Goal: Task Accomplishment & Management: Use online tool/utility

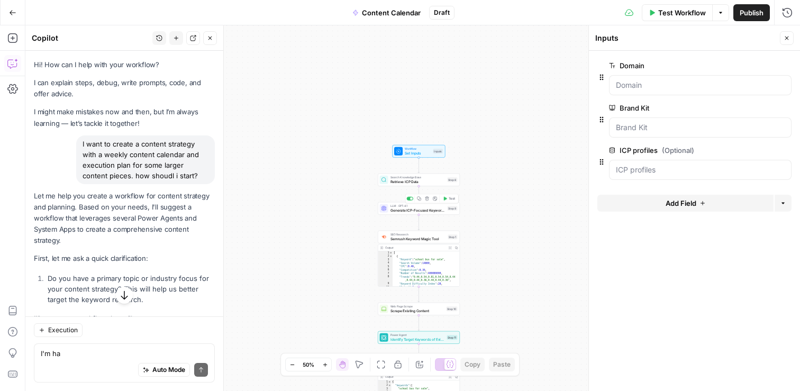
scroll to position [8013, 0]
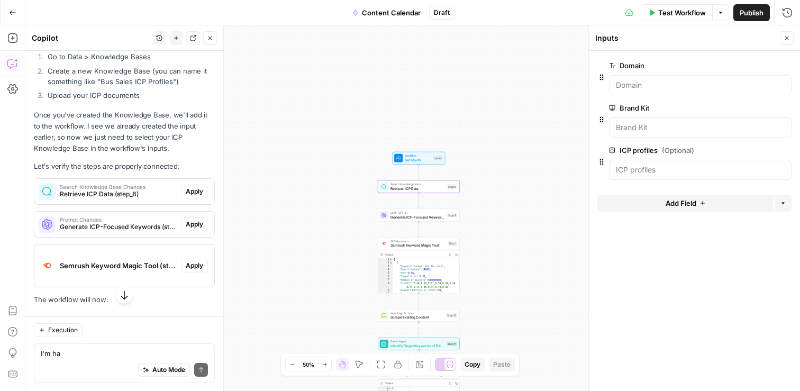
click at [195, 185] on button "Apply" at bounding box center [194, 192] width 27 height 14
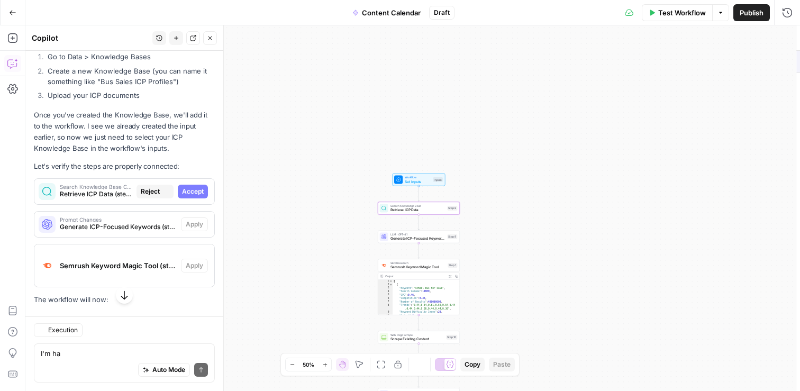
type textarea "Retrieve ICP Data"
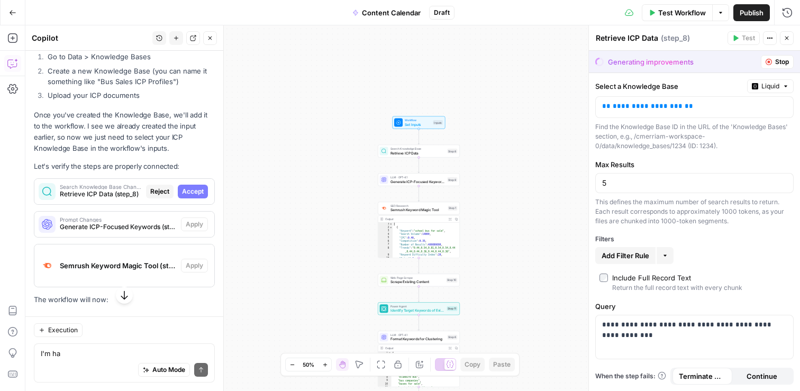
click at [124, 293] on icon "button" at bounding box center [124, 295] width 11 height 11
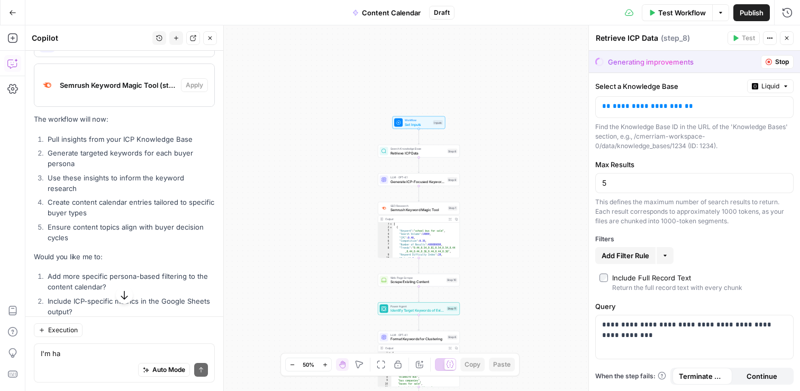
scroll to position [8230, 0]
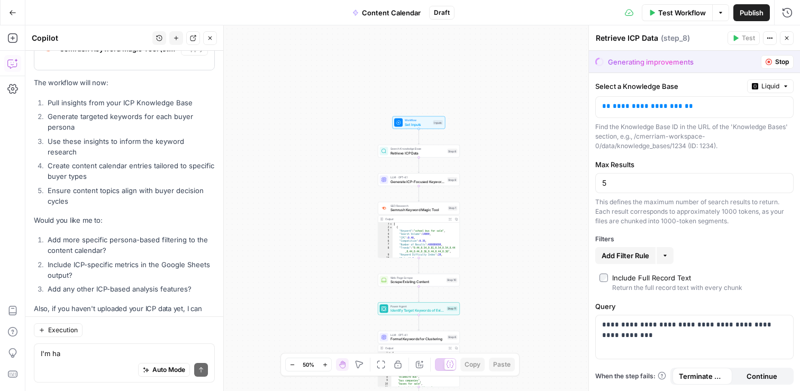
click at [783, 58] on span "Stop" at bounding box center [782, 62] width 14 height 10
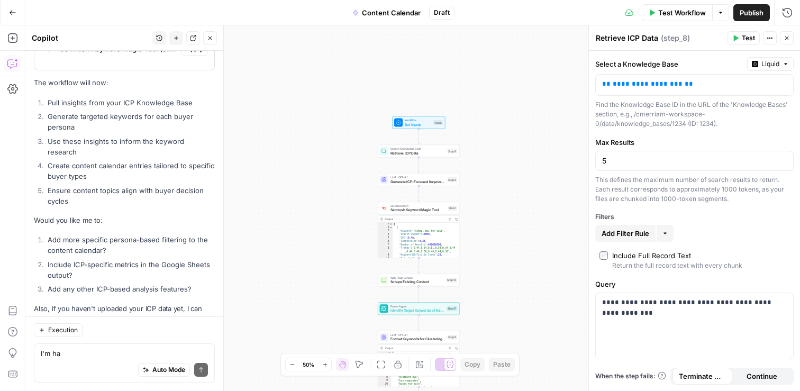
click at [420, 129] on icon "Edge from start to step_8" at bounding box center [419, 136] width 2 height 15
click at [421, 123] on span "Set Inputs" at bounding box center [418, 124] width 26 height 5
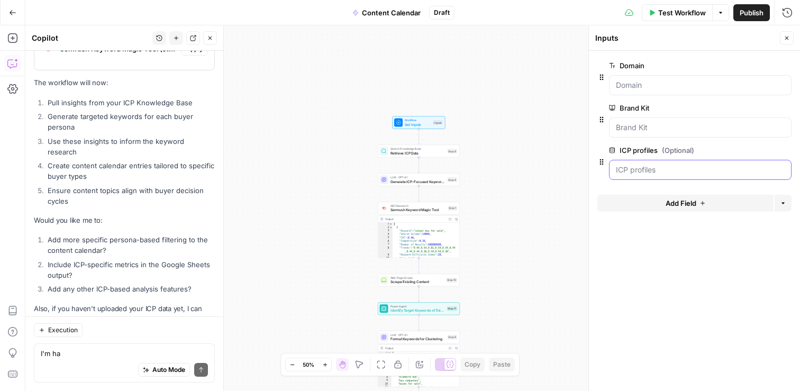
click at [660, 167] on profiles "ICP profiles (Optional)" at bounding box center [700, 170] width 169 height 11
click at [771, 152] on icon "button" at bounding box center [770, 150] width 6 height 5
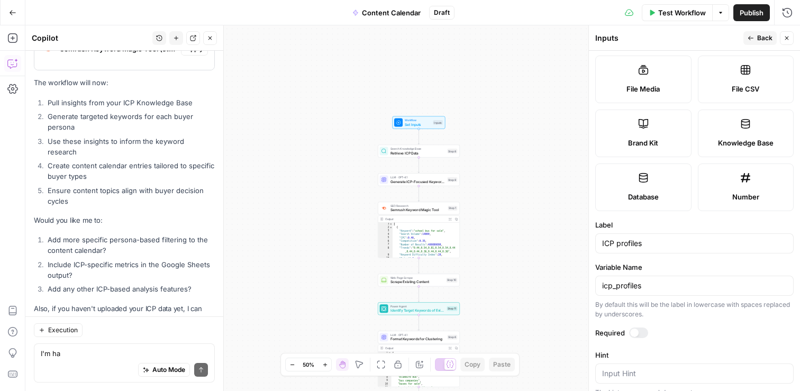
scroll to position [246, 0]
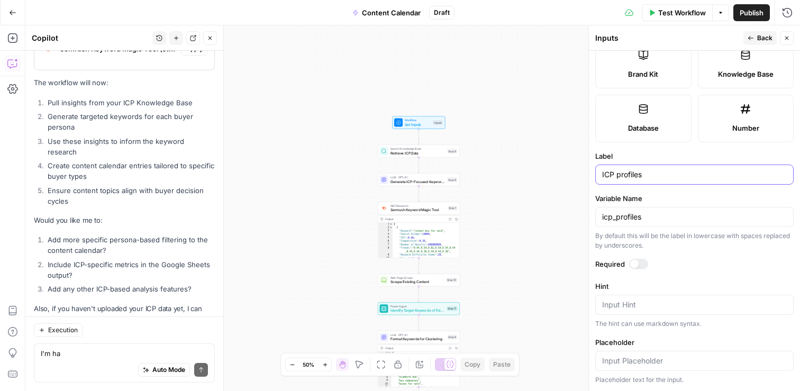
click at [650, 176] on input "ICP profiles" at bounding box center [694, 174] width 185 height 11
type input "ICP profile data"
click at [659, 221] on input "icp_profiles" at bounding box center [694, 217] width 185 height 11
type input "icp_profile_data"
click at [764, 37] on span "Back" at bounding box center [764, 38] width 15 height 10
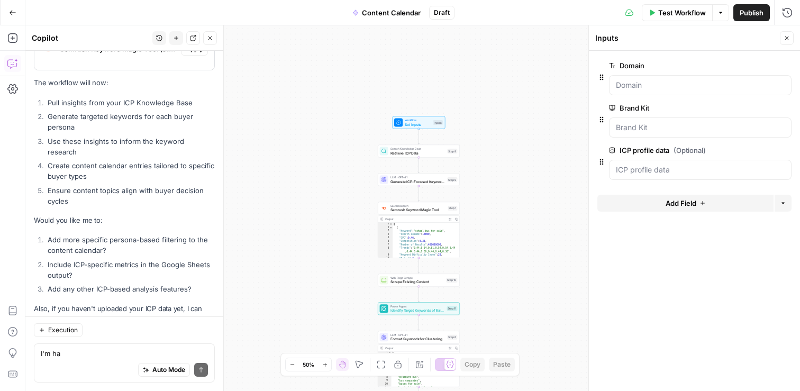
click at [668, 120] on div at bounding box center [700, 127] width 183 height 20
click at [648, 128] on Kit "Brand Kit" at bounding box center [700, 127] width 169 height 11
click at [642, 111] on label "Brand Kit" at bounding box center [670, 108] width 123 height 11
click at [642, 122] on Kit "Brand Kit" at bounding box center [700, 127] width 169 height 11
click at [620, 106] on label "Brand Kit" at bounding box center [670, 108] width 123 height 11
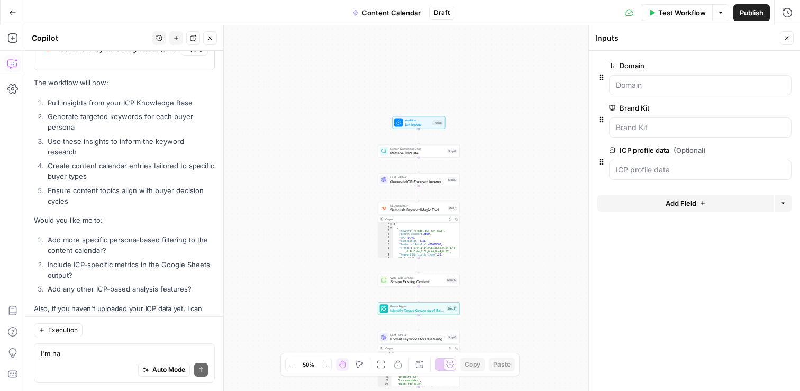
click at [620, 122] on Kit "Brand Kit" at bounding box center [700, 127] width 169 height 11
click at [615, 106] on icon at bounding box center [612, 108] width 6 height 6
click at [616, 122] on Kit "Brand Kit" at bounding box center [700, 127] width 169 height 11
click at [604, 117] on icon "button" at bounding box center [601, 119] width 8 height 8
click at [605, 159] on icon "button" at bounding box center [601, 162] width 8 height 8
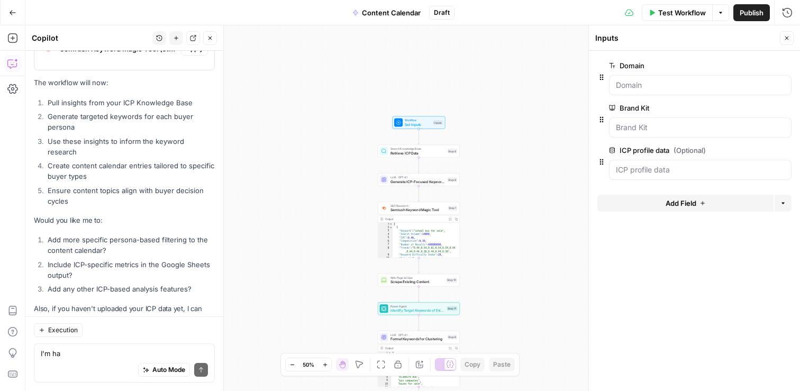
click at [783, 204] on icon "button" at bounding box center [783, 203] width 6 height 6
click at [782, 168] on data "ICP profile data (Optional)" at bounding box center [700, 170] width 169 height 11
click at [777, 126] on Kit "Brand Kit" at bounding box center [700, 127] width 169 height 11
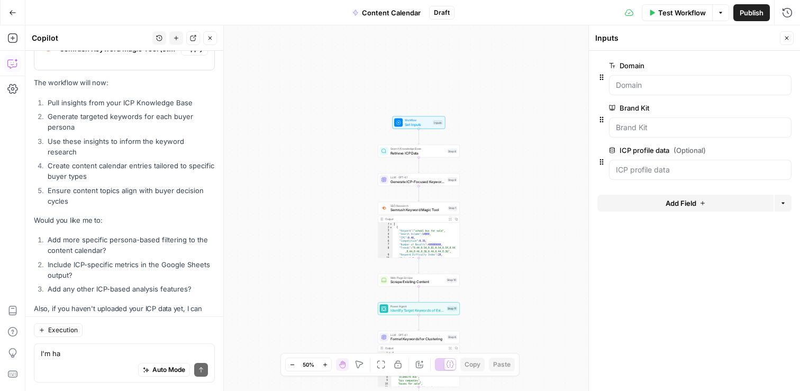
click at [763, 63] on button "edit field" at bounding box center [756, 65] width 41 height 13
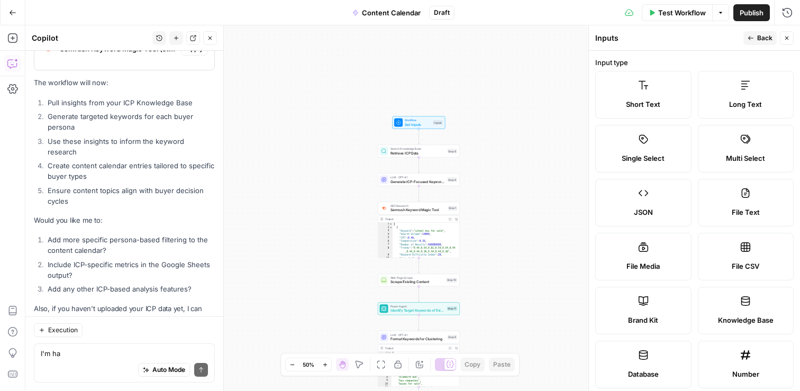
click at [786, 38] on icon "button" at bounding box center [787, 39] width 4 height 4
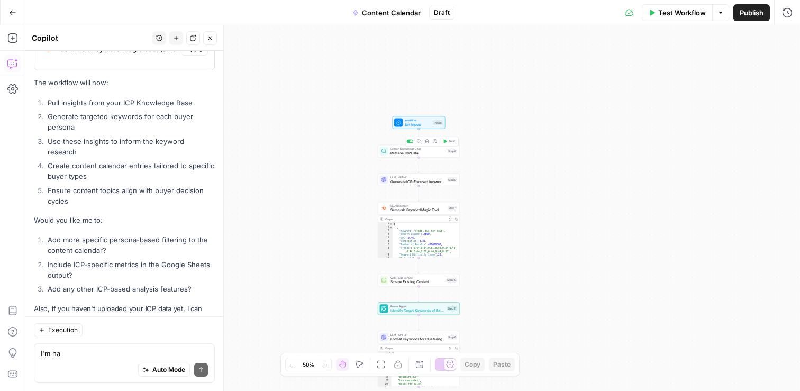
click at [421, 127] on div "Workflow Set Inputs Inputs Test Step" at bounding box center [419, 122] width 53 height 13
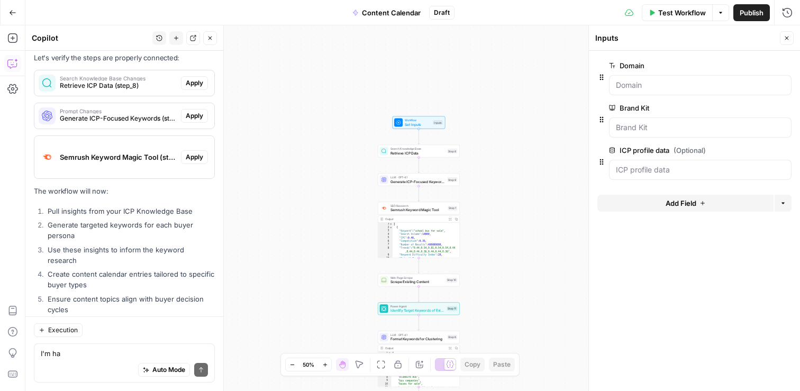
scroll to position [8102, 0]
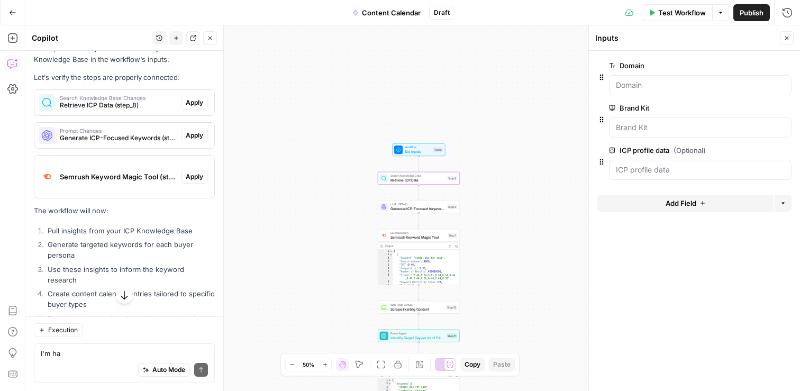
click at [195, 90] on div "Search Knowledge Base Changes Retrieve ICP Data (step_8) Apply" at bounding box center [124, 102] width 180 height 25
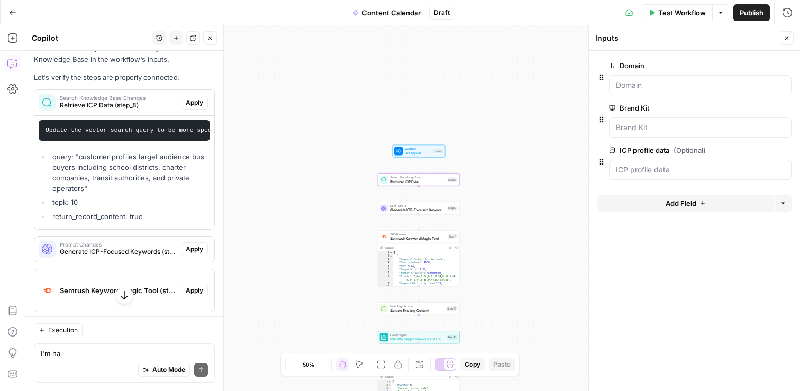
click at [196, 98] on span "Apply" at bounding box center [194, 103] width 17 height 10
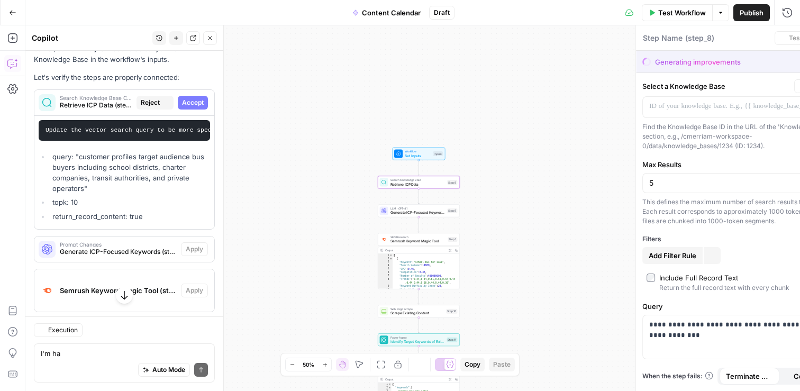
type textarea "Retrieve ICP Data"
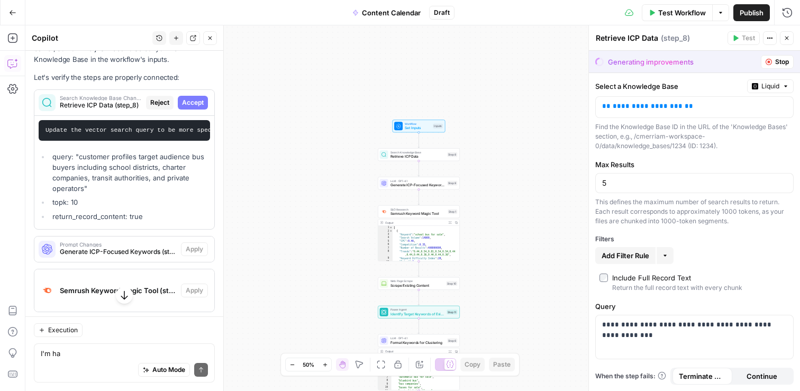
scroll to position [8344, 0]
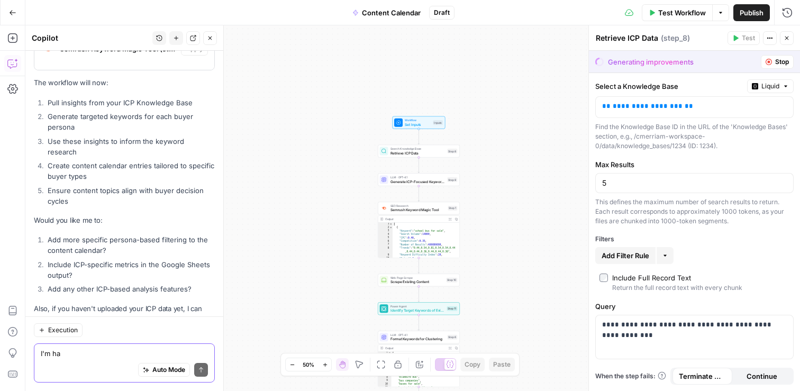
click at [79, 357] on textarea "I'm ha" at bounding box center [124, 353] width 167 height 11
drag, startPoint x: 88, startPoint y: 354, endPoint x: 17, endPoint y: 336, distance: 73.5
click at [17, 336] on body "CMerriam Workspace New Home Insights Opportunities Your Data Browse Recent Grid…" at bounding box center [400, 195] width 800 height 391
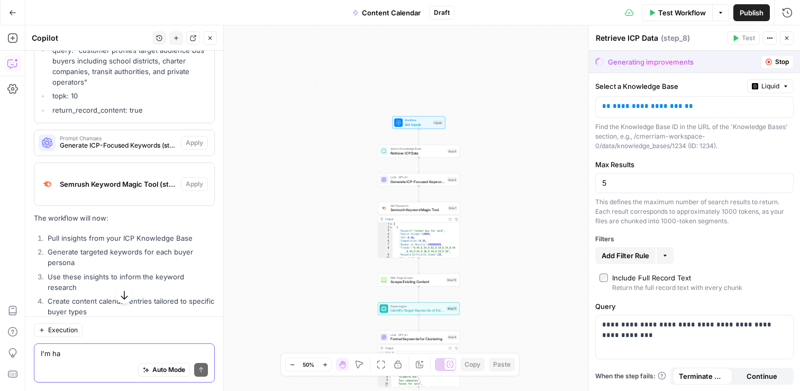
scroll to position [8172, 0]
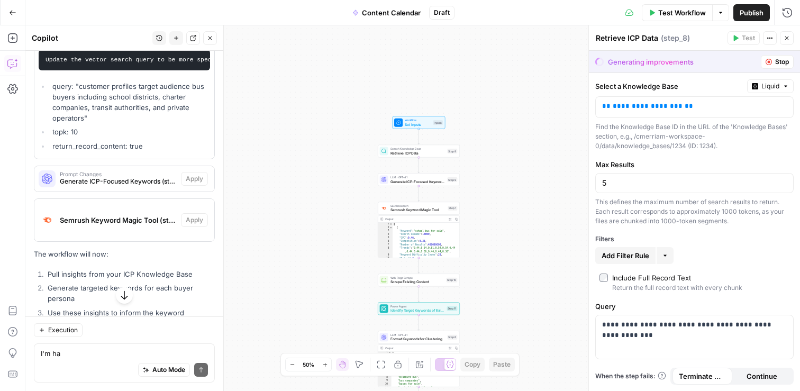
click at [779, 58] on span "Stop" at bounding box center [782, 62] width 14 height 10
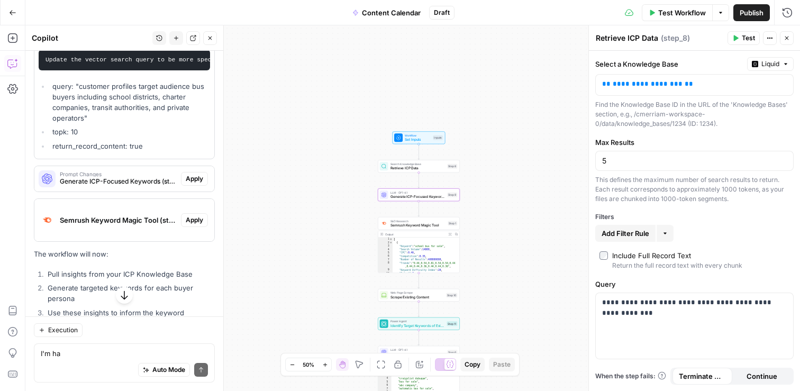
click at [196, 174] on span "Apply" at bounding box center [194, 179] width 17 height 10
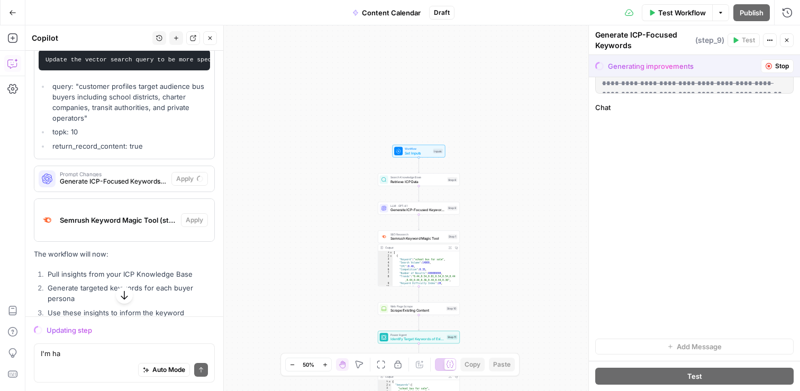
scroll to position [84, 0]
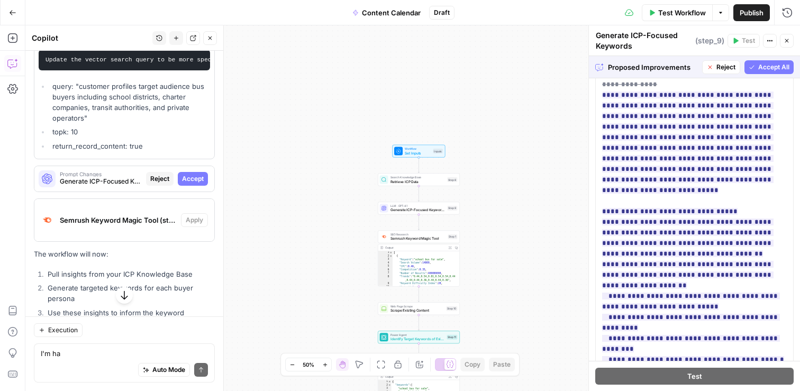
click at [771, 67] on span "Accept All" at bounding box center [773, 67] width 31 height 10
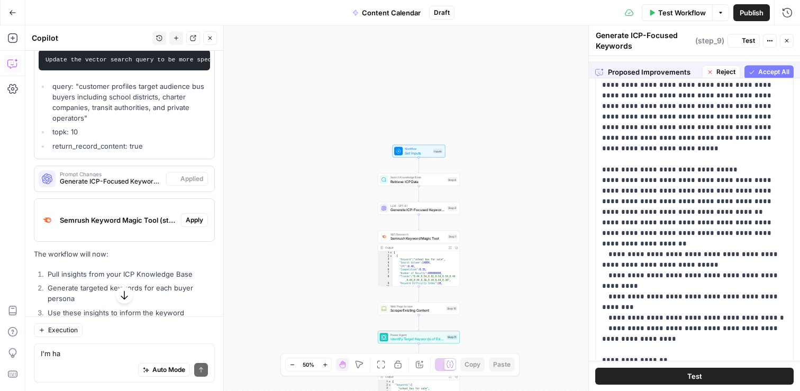
scroll to position [0, 0]
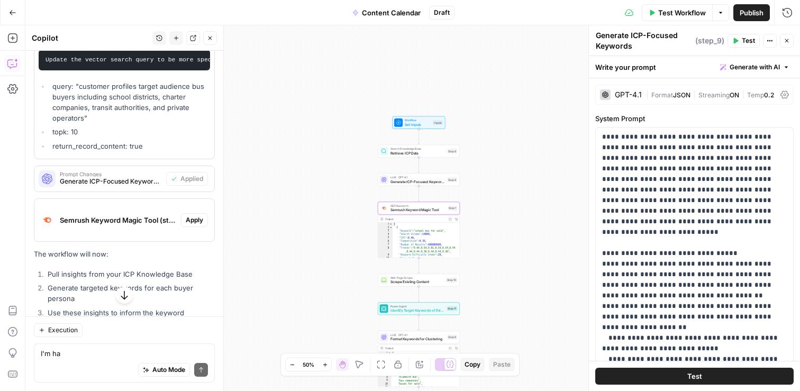
click at [193, 215] on span "Apply" at bounding box center [194, 220] width 17 height 10
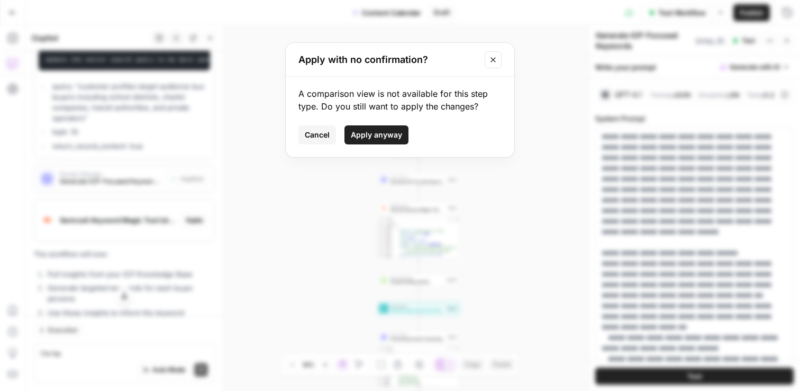
click at [389, 134] on span "Apply anyway" at bounding box center [376, 135] width 51 height 11
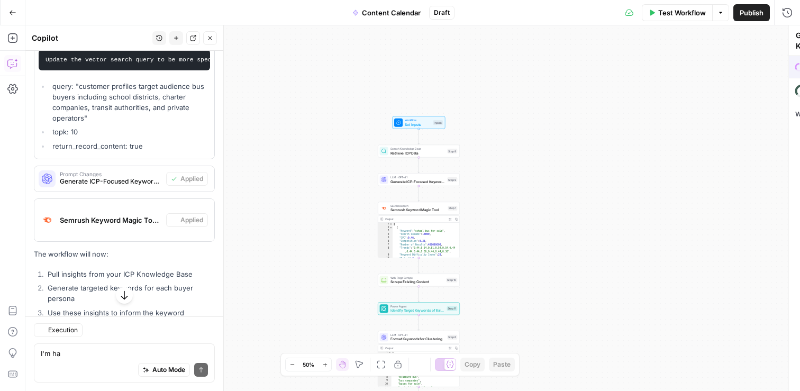
type textarea "Semrush Keyword Magic Tool"
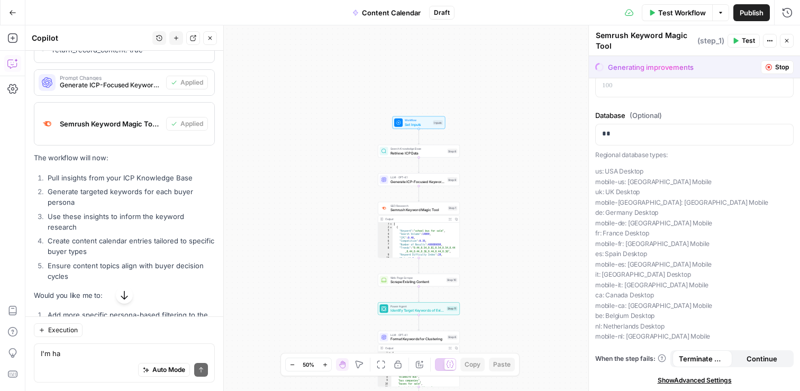
scroll to position [8344, 0]
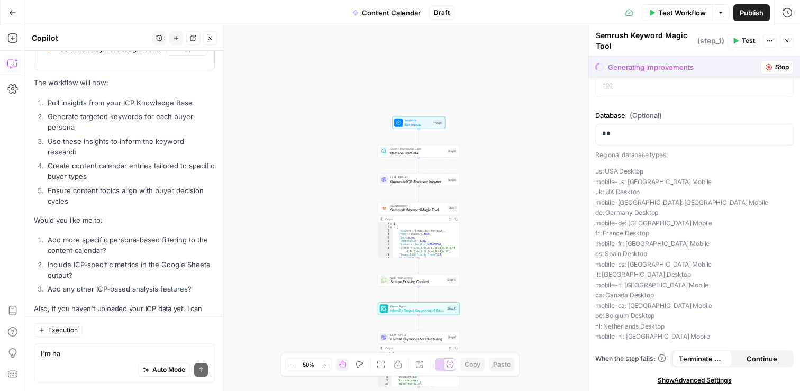
click at [103, 332] on div "Execution" at bounding box center [124, 330] width 181 height 14
click at [89, 363] on div "Auto Mode Send" at bounding box center [124, 370] width 167 height 23
drag, startPoint x: 82, startPoint y: 354, endPoint x: 41, endPoint y: 356, distance: 40.8
click at [41, 356] on textarea "I'm ha" at bounding box center [124, 353] width 167 height 11
click at [416, 121] on span "Workflow" at bounding box center [418, 120] width 26 height 4
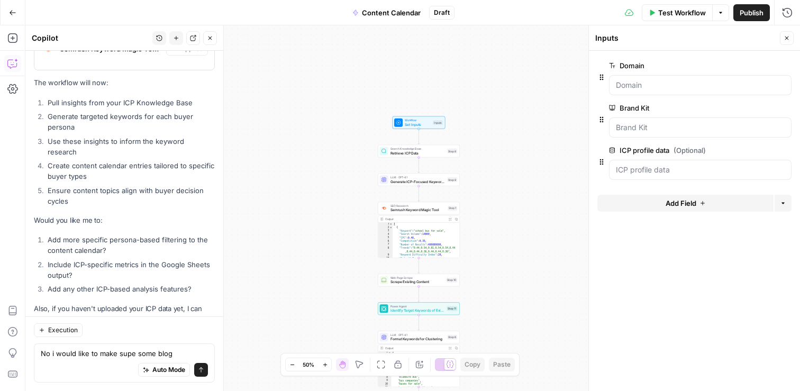
click at [685, 208] on span "Add Field" at bounding box center [680, 203] width 31 height 11
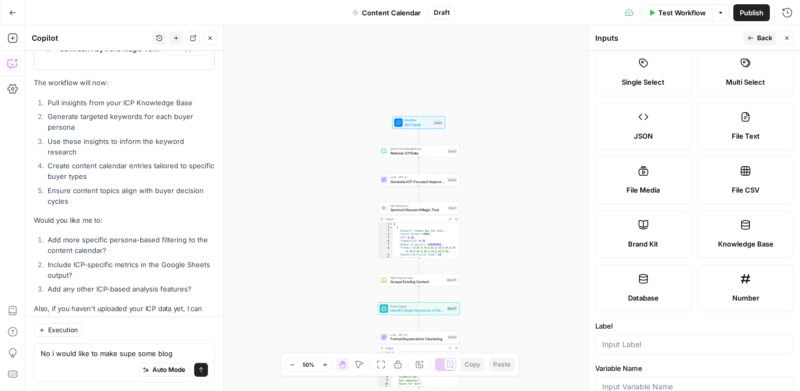
scroll to position [79, 0]
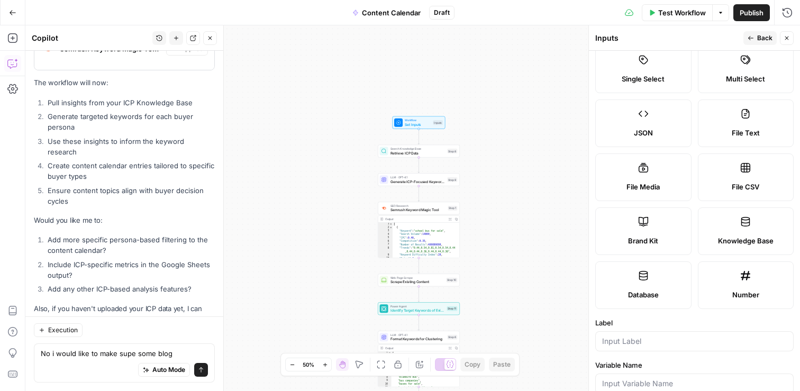
click at [765, 228] on label "Knowledge Base" at bounding box center [746, 231] width 96 height 48
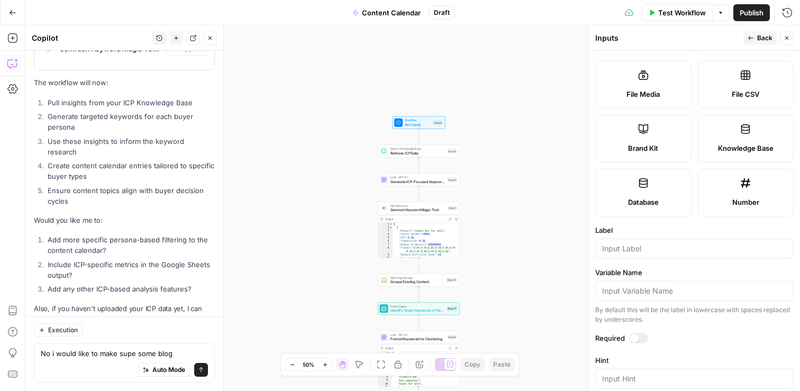
scroll to position [179, 0]
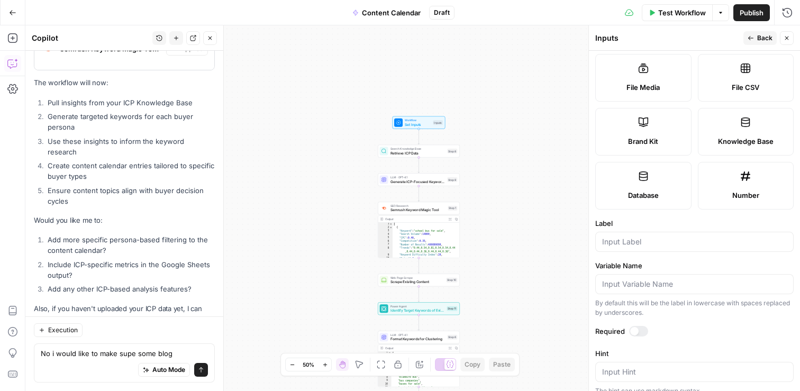
click at [68, 360] on div "Auto Mode Send" at bounding box center [124, 370] width 167 height 23
drag, startPoint x: 171, startPoint y: 354, endPoint x: 124, endPoint y: 354, distance: 47.1
click at [124, 354] on textarea "No i would like to make supe some blog" at bounding box center [124, 353] width 167 height 11
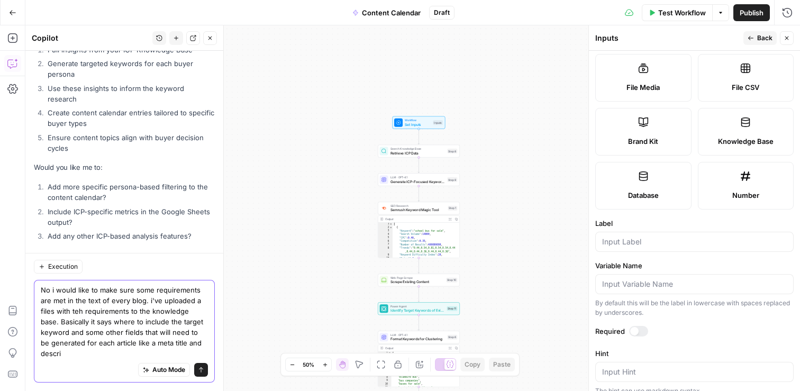
scroll to position [8407, 0]
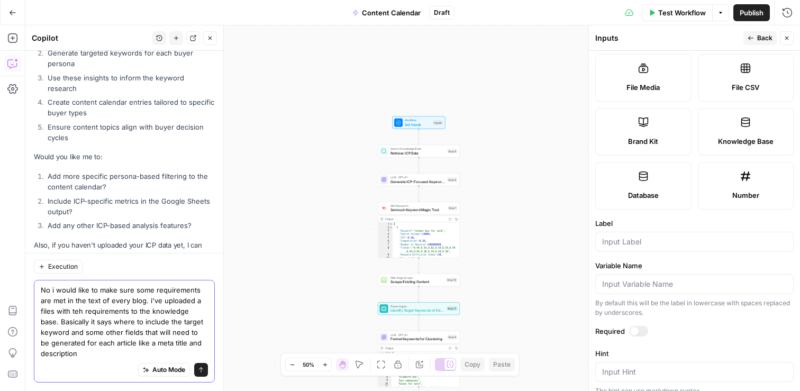
type textarea "No i would like to make sure some requirements are met in the text of every blo…"
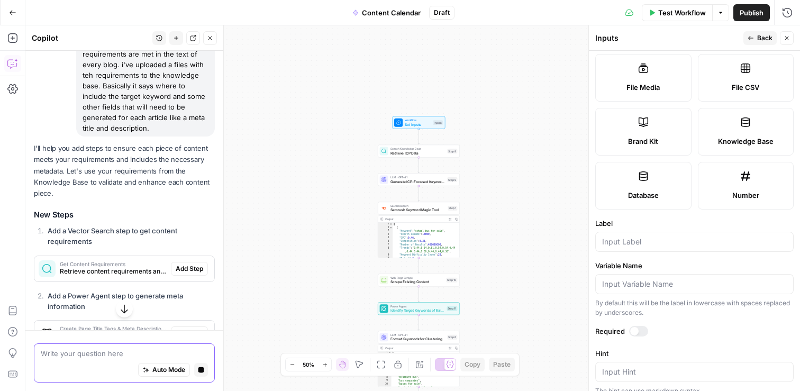
scroll to position [8637, 0]
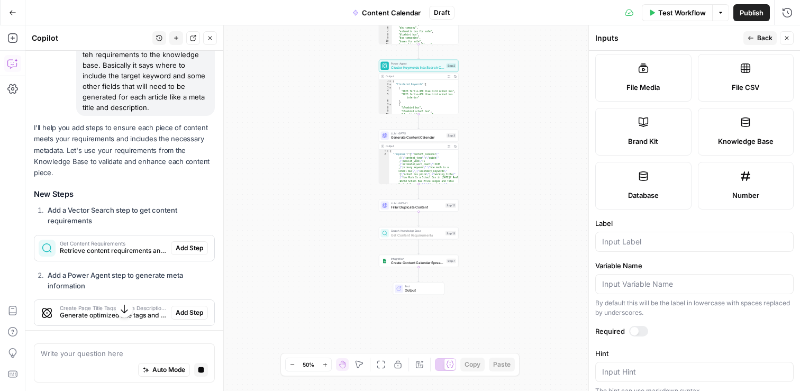
click at [198, 243] on span "Add Step" at bounding box center [190, 248] width 28 height 10
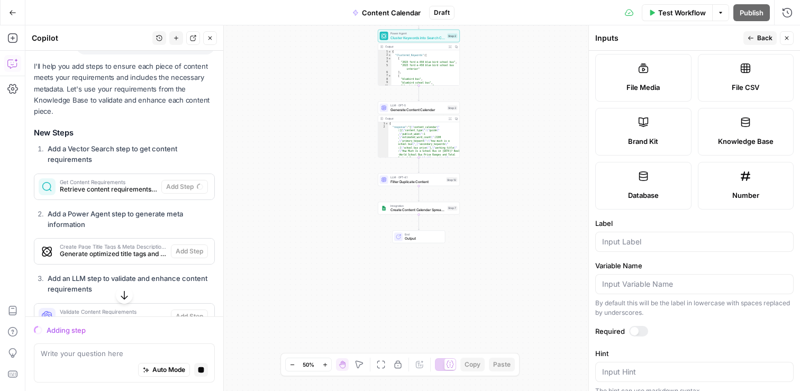
scroll to position [8767, 0]
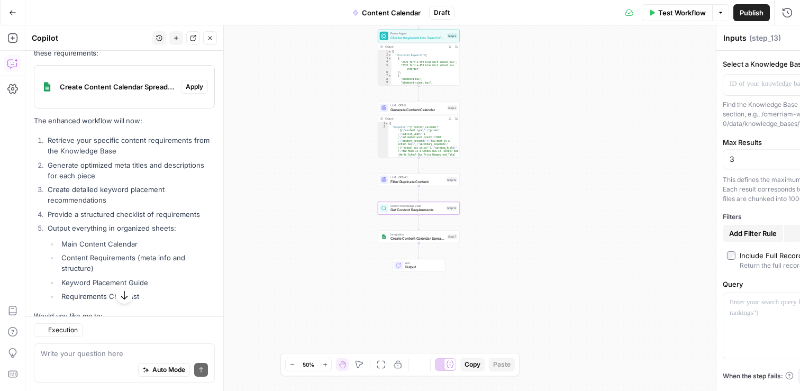
type textarea "Get Content Requirements"
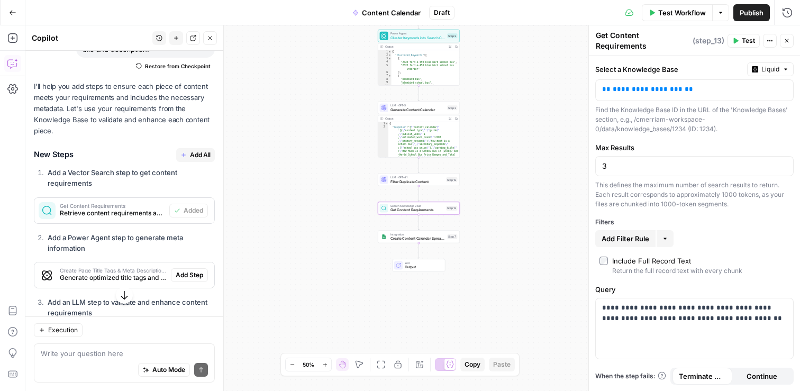
scroll to position [8714, 0]
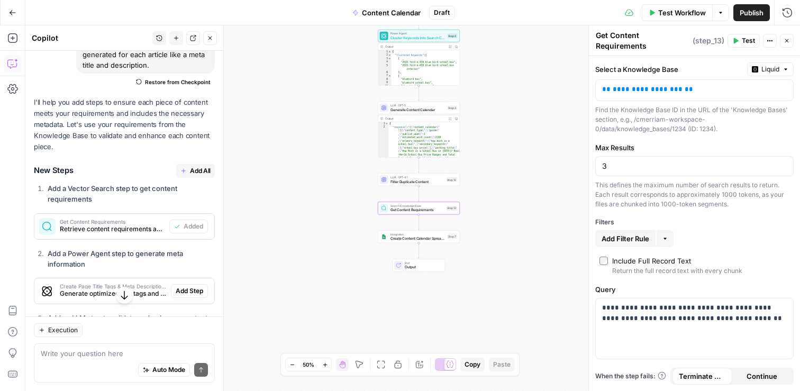
click at [139, 224] on span "Retrieve content requirements and guidelines" at bounding box center [112, 229] width 105 height 10
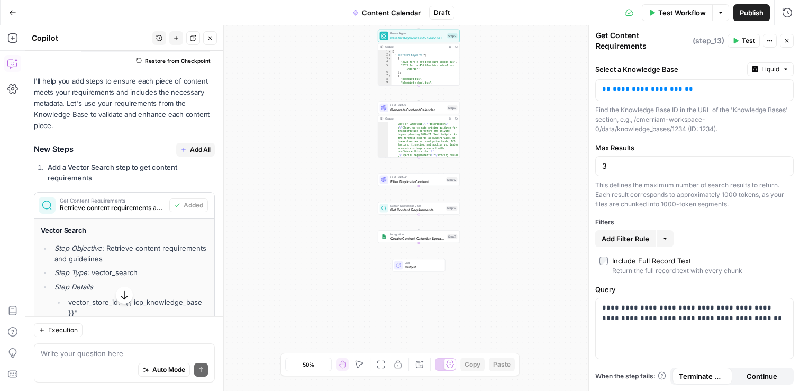
scroll to position [69, 0]
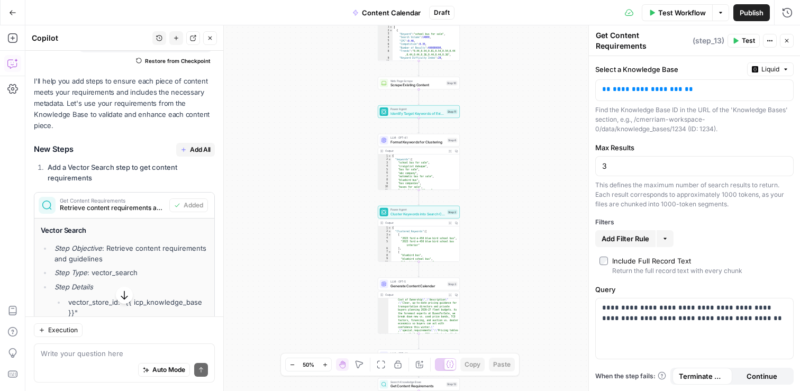
drag, startPoint x: 510, startPoint y: 92, endPoint x: 507, endPoint y: 268, distance: 175.7
click at [508, 268] on div "Workflow Set Inputs Inputs Search Knowledge Base Retrieve ICP Data Step 8 LLM ·…" at bounding box center [412, 208] width 774 height 366
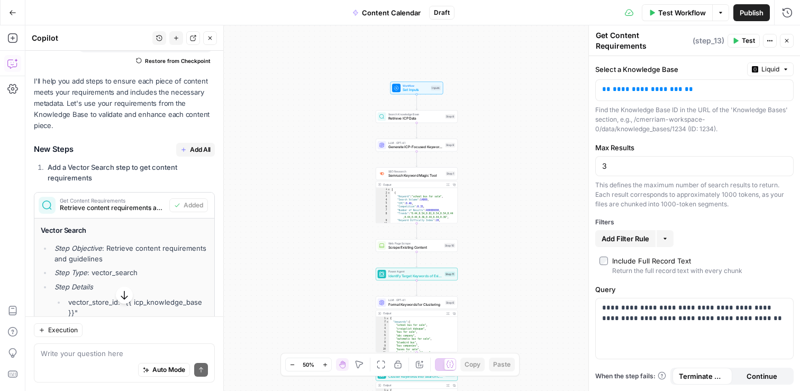
drag, startPoint x: 474, startPoint y: 124, endPoint x: 472, endPoint y: 285, distance: 160.8
click at [472, 285] on div "Workflow Set Inputs Inputs Search Knowledge Base Retrieve ICP Data Step 8 LLM ·…" at bounding box center [412, 208] width 774 height 366
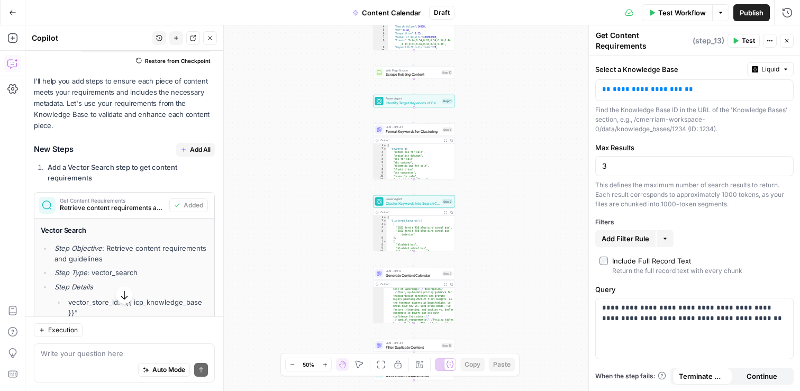
drag, startPoint x: 494, startPoint y: 245, endPoint x: 491, endPoint y: 73, distance: 171.9
click at [492, 73] on div "Workflow Set Inputs Inputs Search Knowledge Base Retrieve ICP Data Step 8 LLM ·…" at bounding box center [412, 208] width 774 height 366
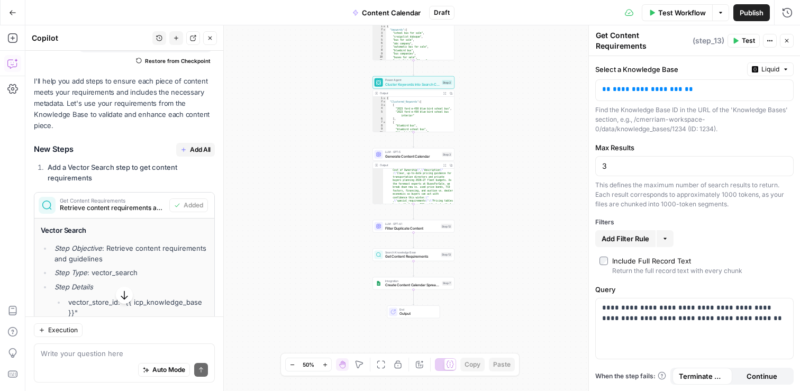
drag, startPoint x: 508, startPoint y: 256, endPoint x: 507, endPoint y: 137, distance: 119.0
click at [507, 137] on div "Workflow Set Inputs Inputs Search Knowledge Base Retrieve ICP Data Step 8 LLM ·…" at bounding box center [412, 208] width 774 height 366
click at [394, 258] on span "Get Content Requirements" at bounding box center [412, 256] width 54 height 5
click at [388, 257] on span "Get Content Requirements" at bounding box center [412, 256] width 54 height 5
click at [437, 259] on span "Get Content Requirements" at bounding box center [412, 256] width 54 height 5
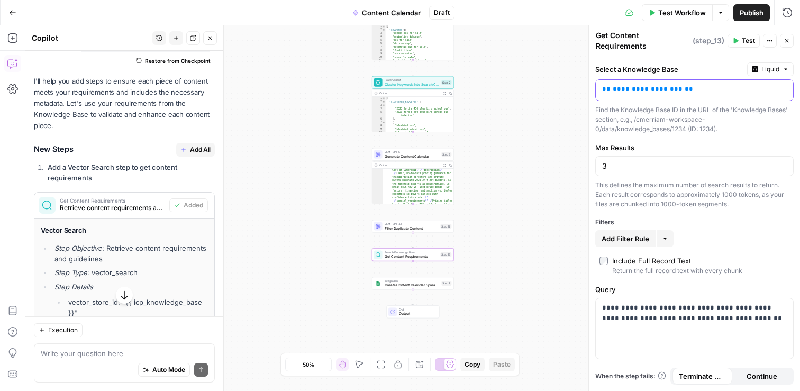
click at [692, 88] on p "**********" at bounding box center [694, 89] width 185 height 11
click at [772, 90] on div "**********" at bounding box center [686, 90] width 180 height 21
click at [783, 90] on icon "button" at bounding box center [783, 89] width 5 height 5
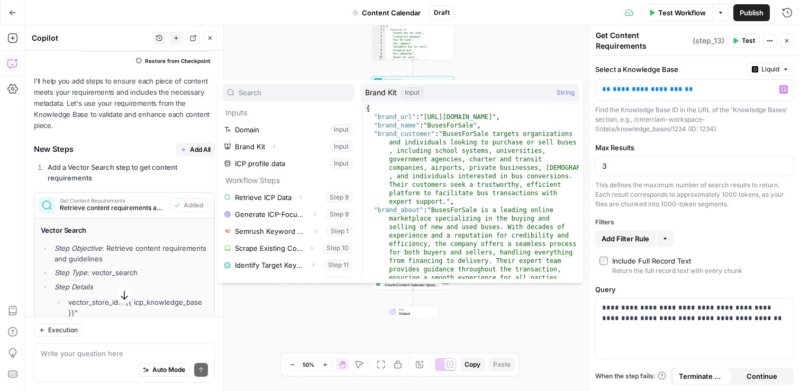
click at [327, 71] on div "Workflow Set Inputs Inputs Search Knowledge Base Retrieve ICP Data Step 8 LLM ·…" at bounding box center [412, 208] width 774 height 366
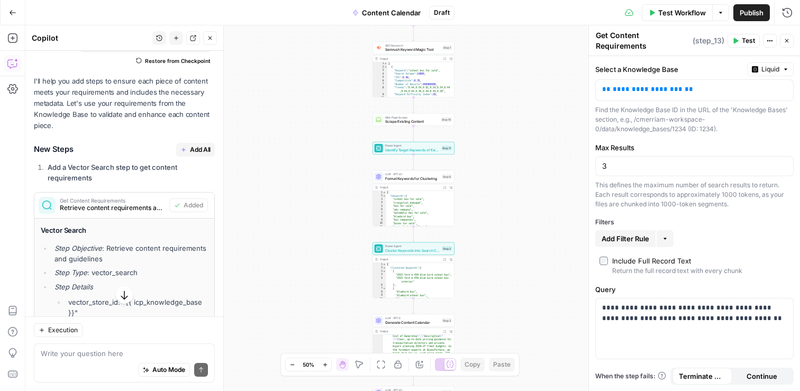
drag, startPoint x: 469, startPoint y: 68, endPoint x: 466, endPoint y: 261, distance: 192.6
click at [467, 262] on div "Workflow Set Inputs Inputs Search Knowledge Base Retrieve ICP Data Step 8 LLM ·…" at bounding box center [412, 208] width 774 height 366
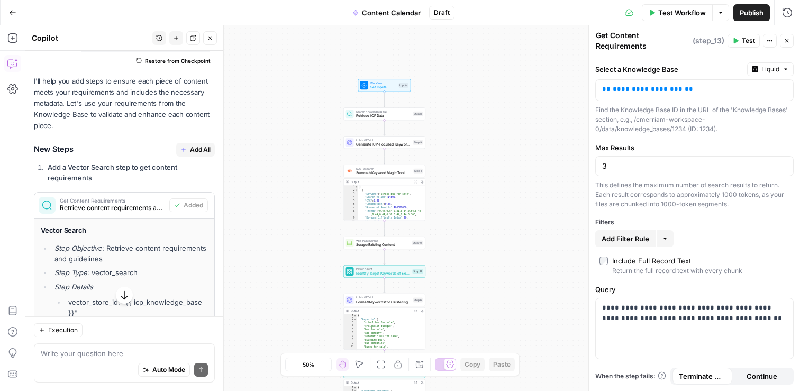
drag, startPoint x: 466, startPoint y: 261, endPoint x: 438, endPoint y: 355, distance: 98.6
click at [439, 356] on body "CMerriam Workspace New Home Insights Opportunities Your Data Browse Recent Grid…" at bounding box center [400, 195] width 800 height 391
click at [389, 86] on span "Set Inputs" at bounding box center [383, 86] width 26 height 5
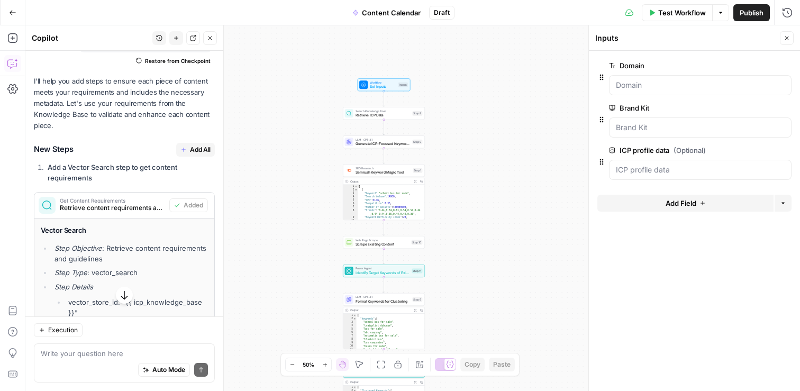
click at [697, 204] on button "Add Field" at bounding box center [685, 203] width 176 height 17
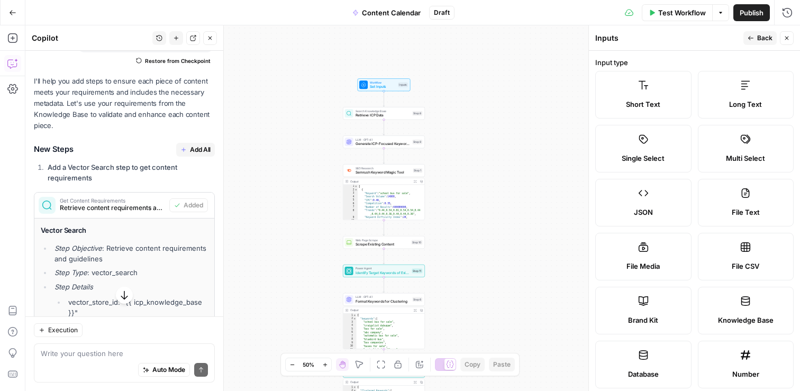
click at [749, 317] on span "Knowledge Base" at bounding box center [746, 320] width 56 height 11
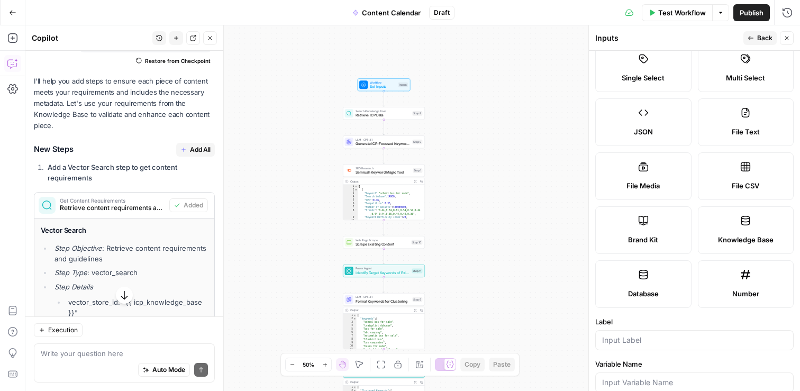
scroll to position [246, 0]
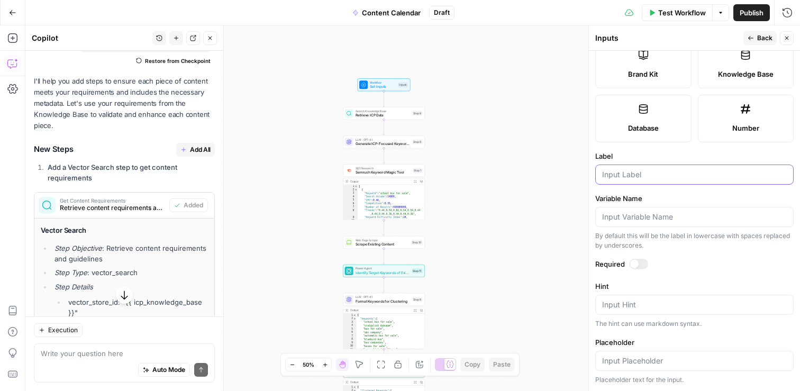
click at [671, 176] on input "Label" at bounding box center [694, 174] width 185 height 11
type input "Blog Requirements"
click at [698, 232] on div "By default this will be the label in lowercase with spaces replaced by undersco…" at bounding box center [694, 240] width 198 height 19
click at [700, 255] on form "Input type Short Text Long Text Single Select Multi Select JSON File Text File …" at bounding box center [694, 221] width 211 height 340
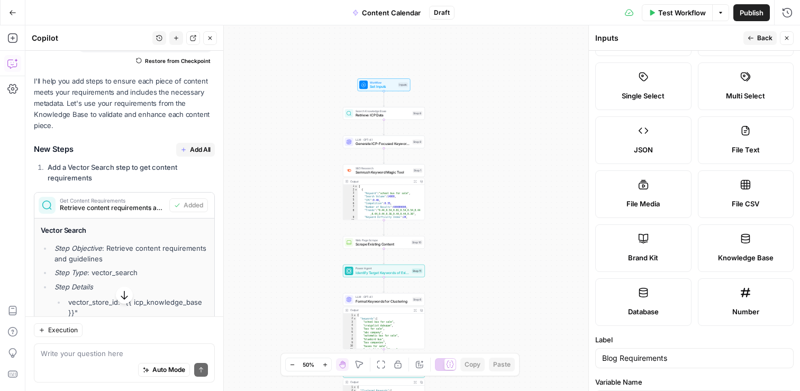
scroll to position [0, 0]
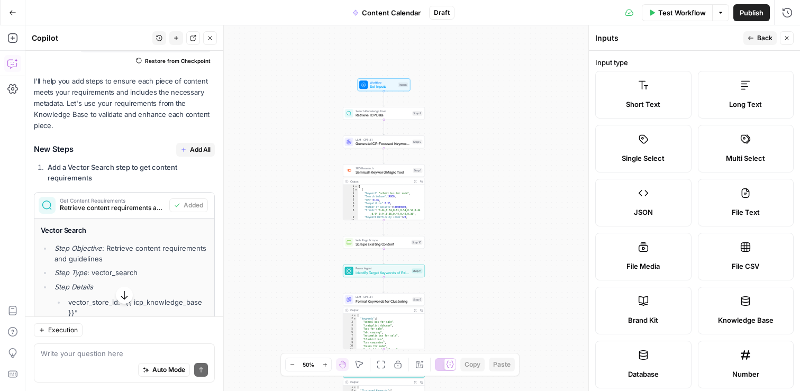
click at [760, 33] on button "Back" at bounding box center [759, 38] width 33 height 14
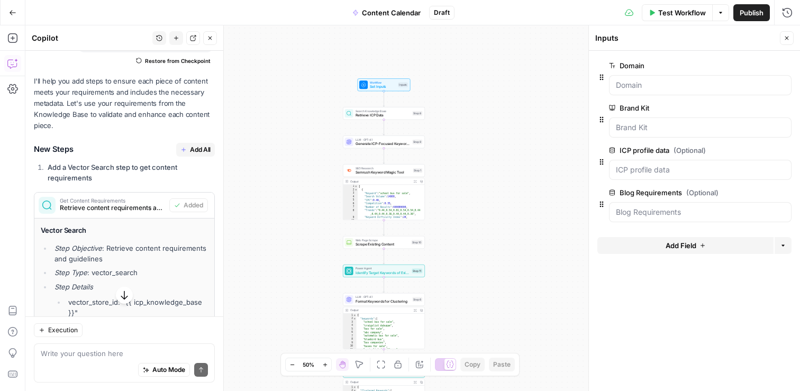
click at [483, 209] on div "Workflow Set Inputs Inputs Search Knowledge Base Retrieve ICP Data Step 8 LLM ·…" at bounding box center [412, 208] width 774 height 366
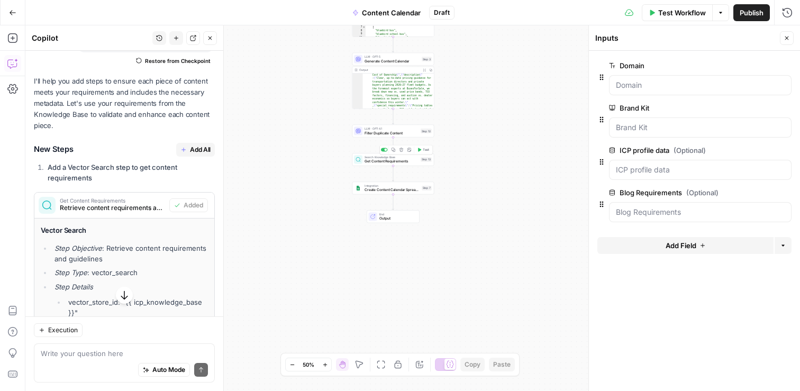
click at [381, 162] on span "Get Content Requirements" at bounding box center [391, 161] width 54 height 5
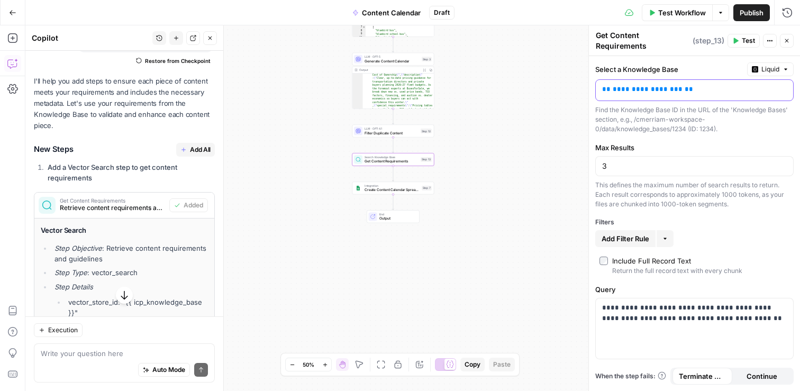
click at [721, 89] on p "**********" at bounding box center [694, 89] width 185 height 11
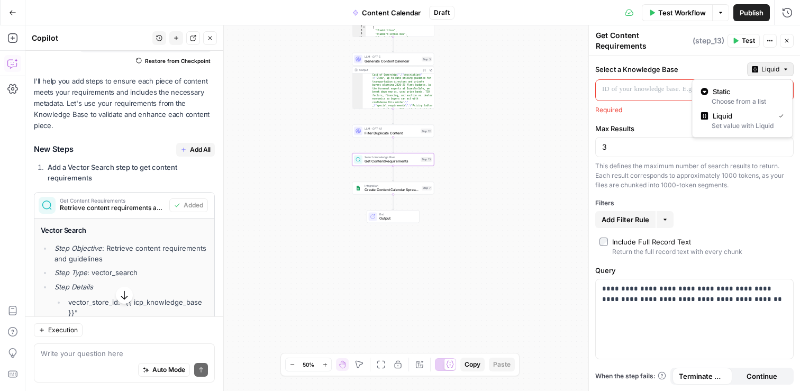
click at [777, 67] on span "Liquid" at bounding box center [770, 70] width 18 height 10
click at [776, 99] on div at bounding box center [686, 90] width 180 height 21
click at [769, 89] on p at bounding box center [686, 89] width 168 height 11
click at [652, 62] on div "Select a Knowledge Base Liquid" at bounding box center [694, 69] width 198 height 14
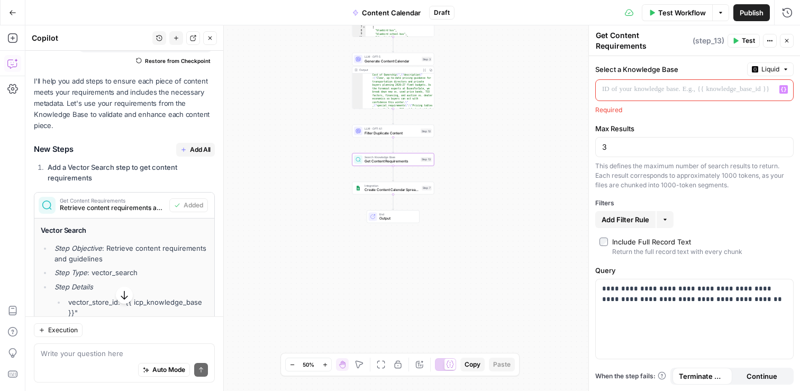
click at [712, 87] on p at bounding box center [686, 89] width 168 height 11
drag, startPoint x: 712, startPoint y: 87, endPoint x: 757, endPoint y: 87, distance: 45.0
click at [757, 87] on p at bounding box center [686, 89] width 168 height 11
click at [738, 88] on p at bounding box center [686, 89] width 168 height 11
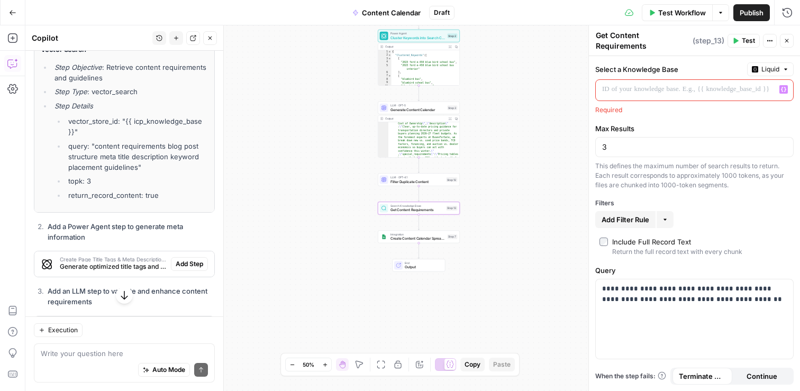
scroll to position [8931, 0]
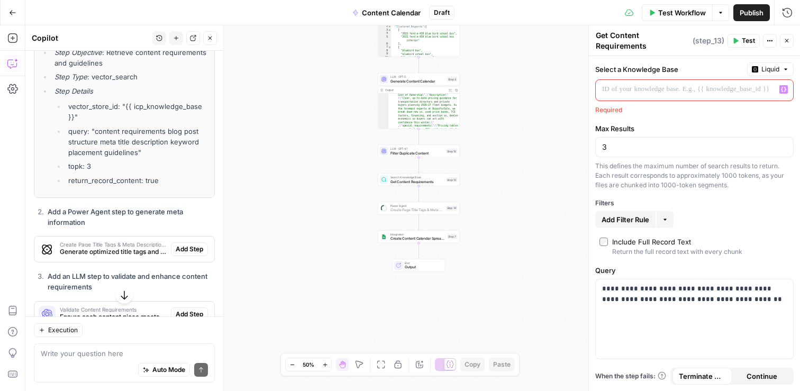
click at [191, 244] on span "Add Step" at bounding box center [190, 249] width 28 height 10
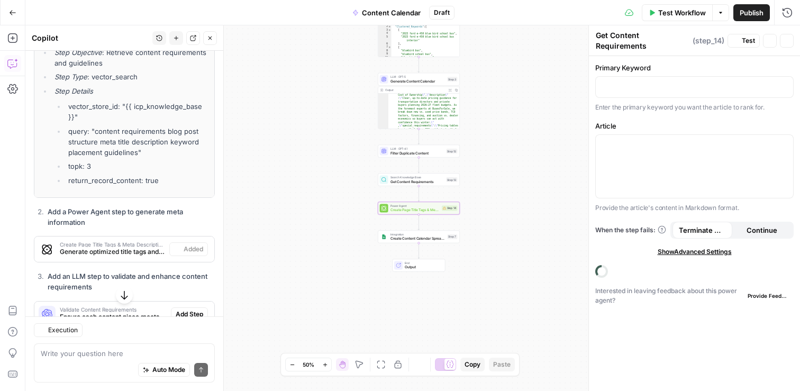
type textarea "Create Page Title Tags & Meta Descriptions"
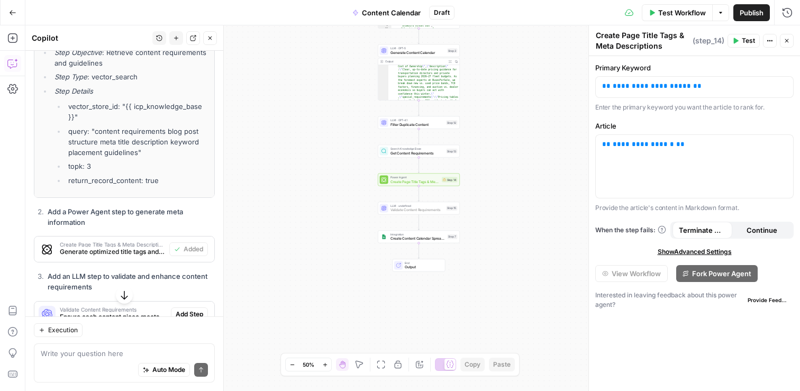
click at [197, 309] on span "Add Step" at bounding box center [190, 314] width 28 height 10
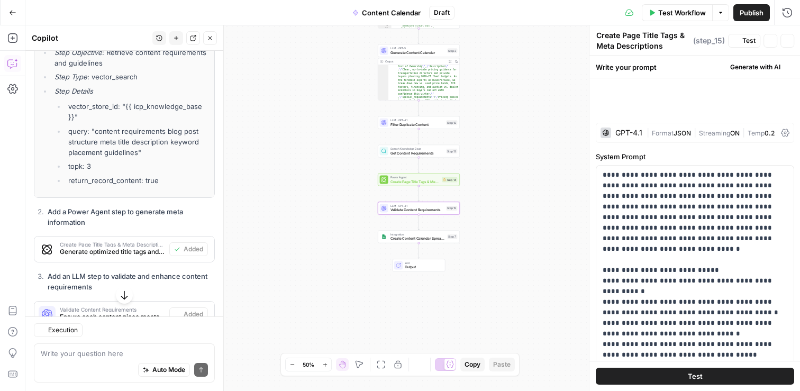
type textarea "Validate Content Requirements"
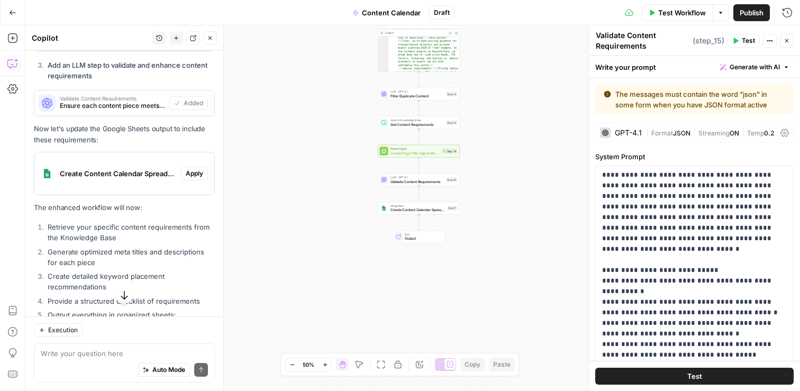
scroll to position [9145, 0]
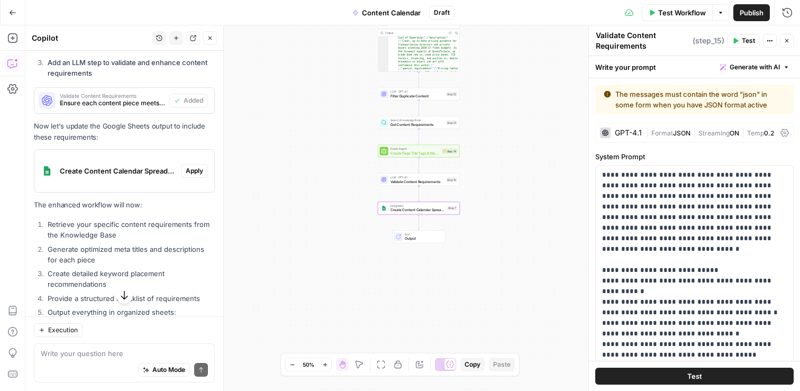
click at [201, 166] on span "Apply" at bounding box center [194, 171] width 17 height 10
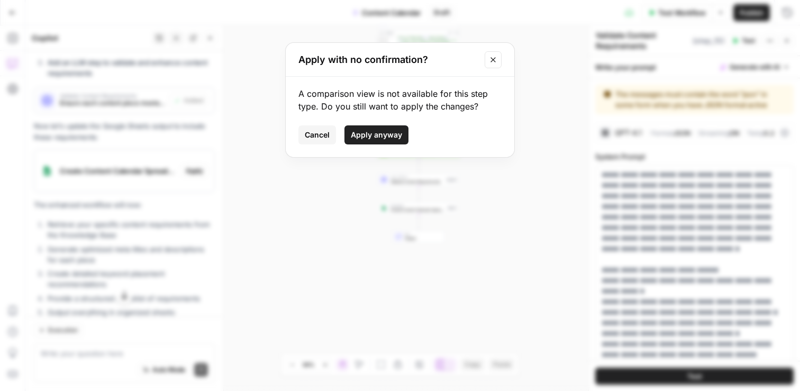
click at [388, 136] on span "Apply anyway" at bounding box center [376, 135] width 51 height 11
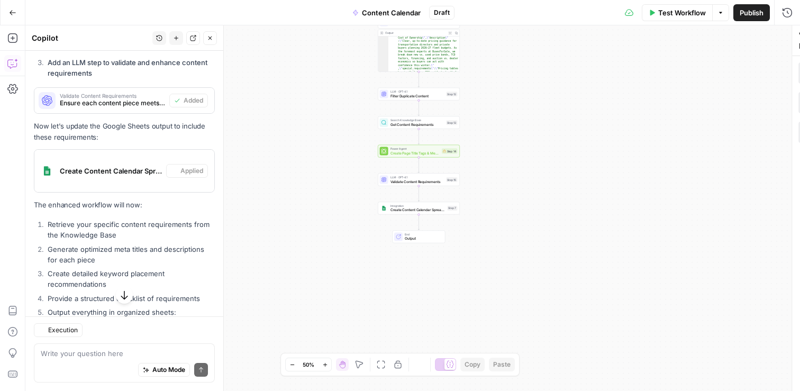
type textarea "Create Content Calendar Spreadsheet"
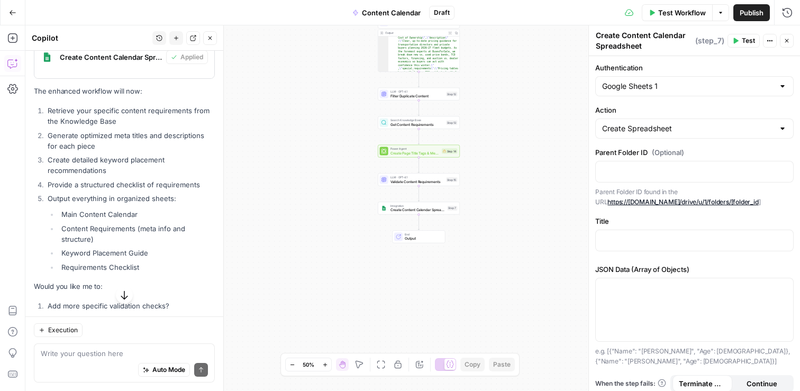
scroll to position [9265, 0]
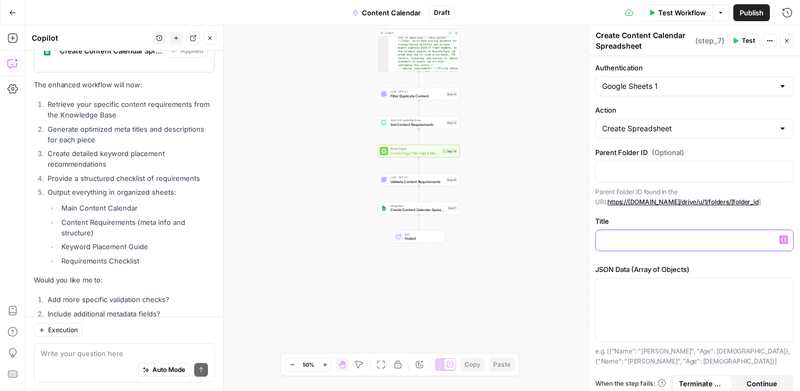
click at [640, 231] on div at bounding box center [694, 240] width 197 height 21
click at [728, 267] on label "JSON Data (Array of Objects)" at bounding box center [694, 269] width 198 height 11
click at [672, 8] on span "Test Workflow" at bounding box center [682, 12] width 48 height 11
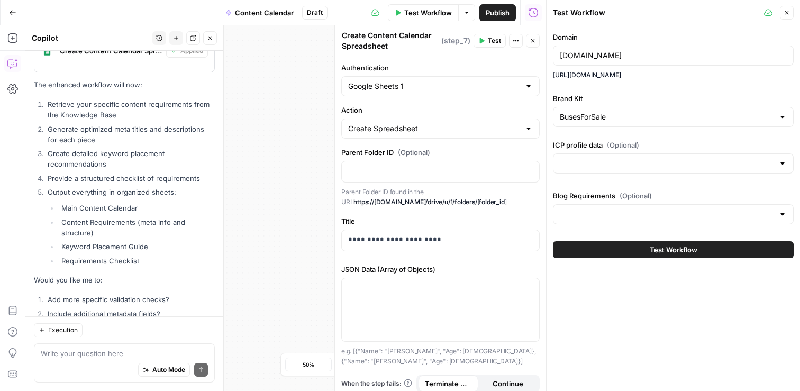
click at [789, 169] on div at bounding box center [673, 163] width 241 height 20
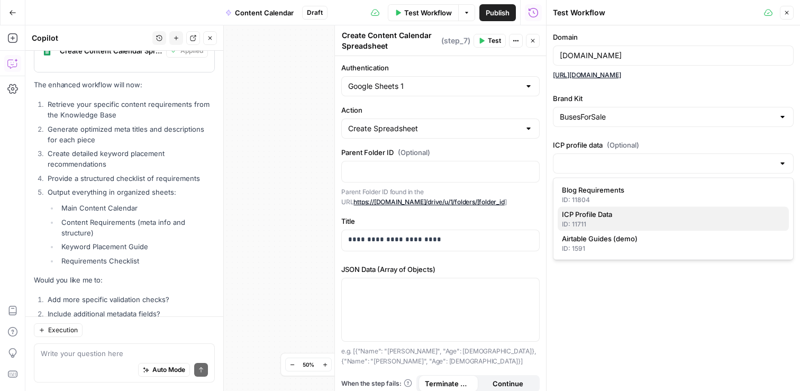
click at [623, 215] on span "ICP Profile Data" at bounding box center [671, 214] width 218 height 11
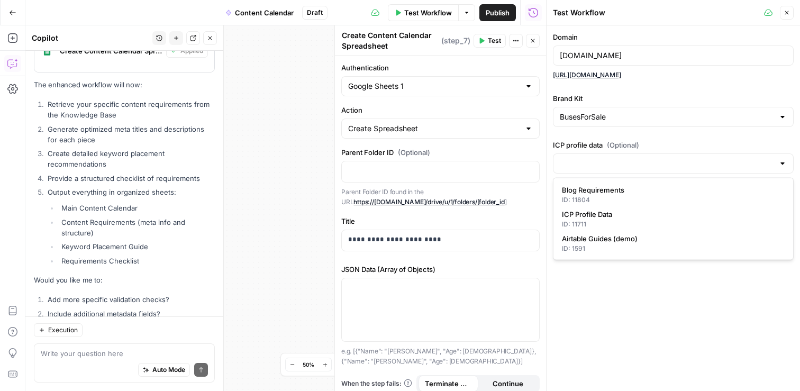
type input "ICP Profile Data"
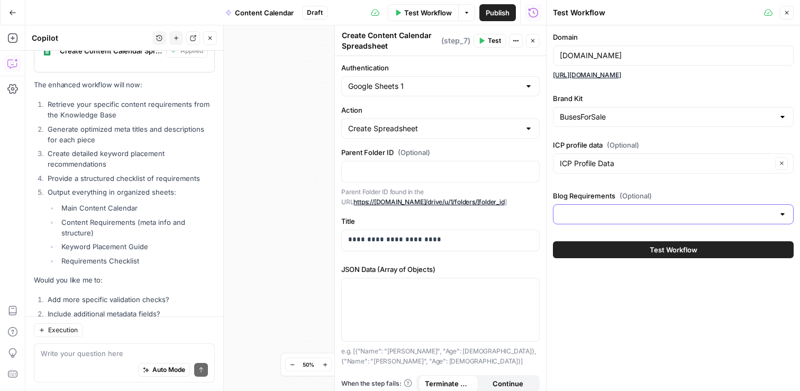
click at [724, 209] on input "Blog Requirements (Optional)" at bounding box center [667, 214] width 214 height 11
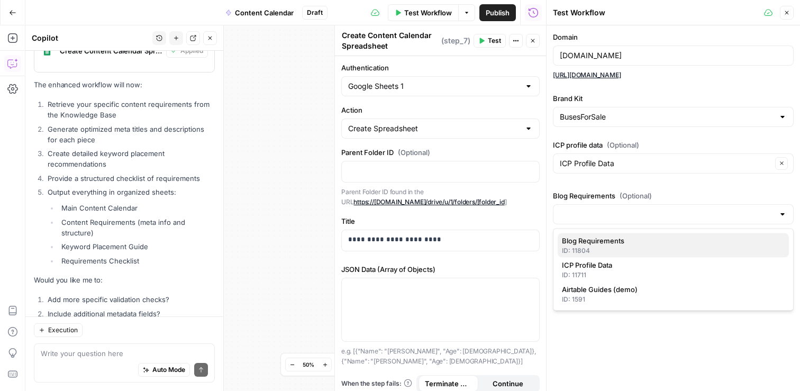
click at [608, 251] on div "ID: 11804" at bounding box center [673, 251] width 223 height 10
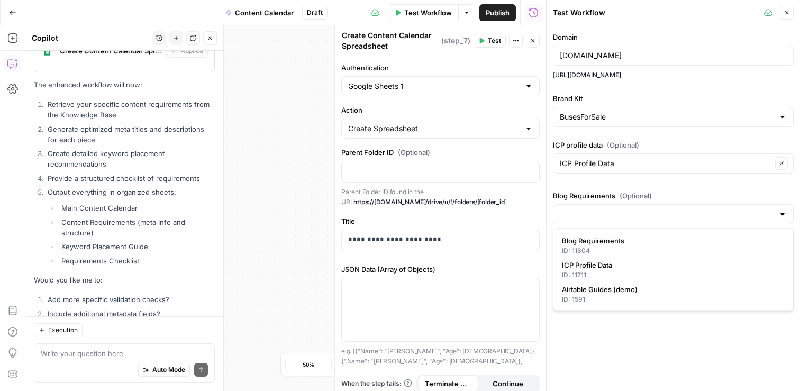
type input "Blog Requirements"
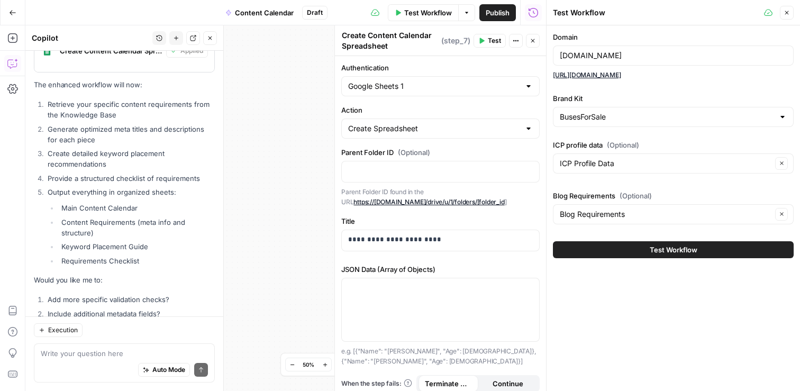
click at [672, 253] on span "Test Workflow" at bounding box center [674, 249] width 48 height 11
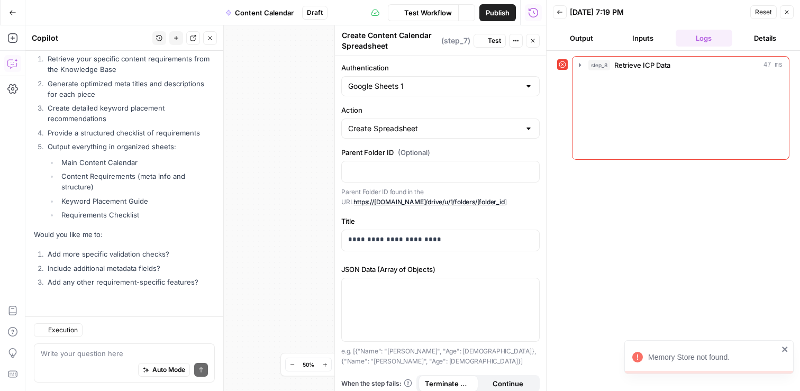
scroll to position [8976, 0]
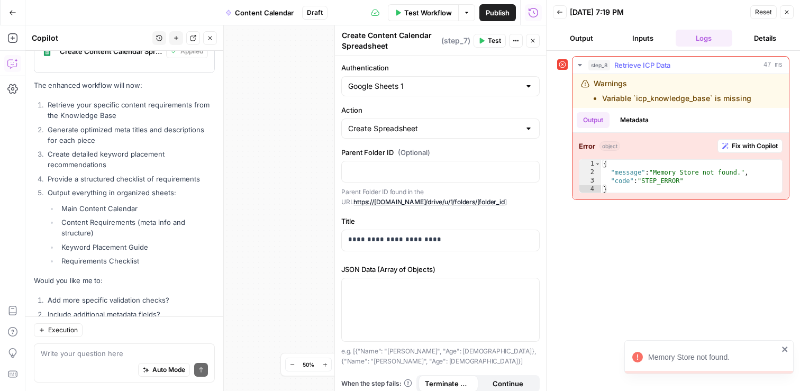
click at [750, 147] on span "Fix with Copilot" at bounding box center [755, 146] width 46 height 10
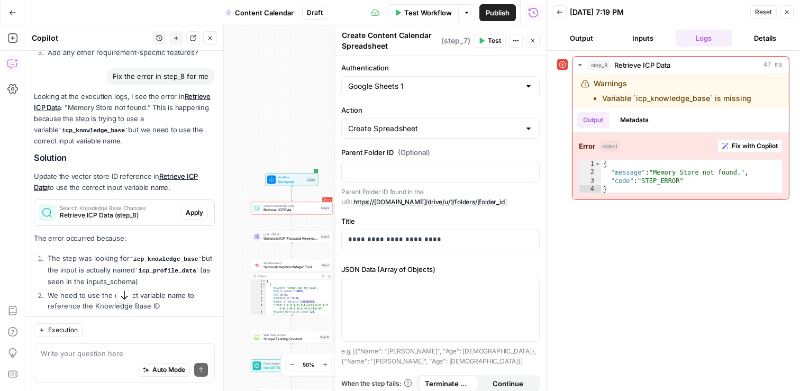
scroll to position [9264, 0]
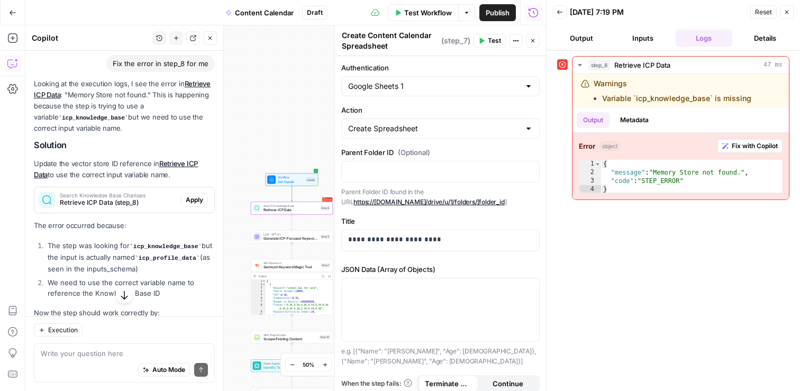
click at [193, 195] on span "Apply" at bounding box center [194, 200] width 17 height 10
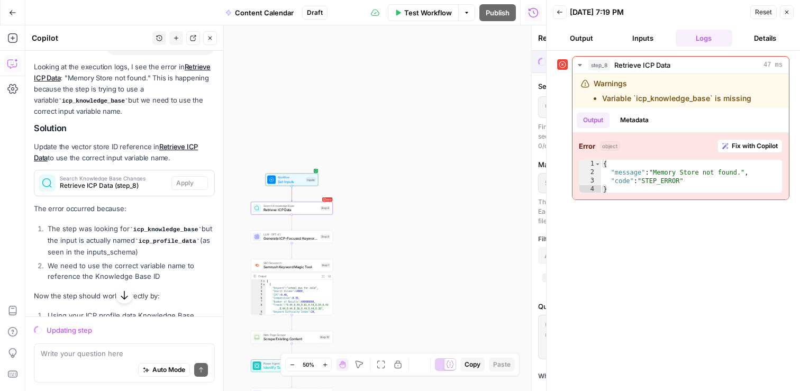
scroll to position [9247, 0]
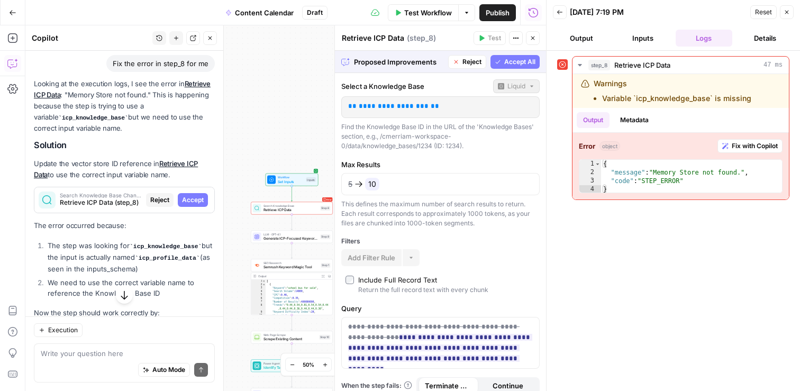
click at [513, 62] on span "Accept All" at bounding box center [519, 62] width 31 height 10
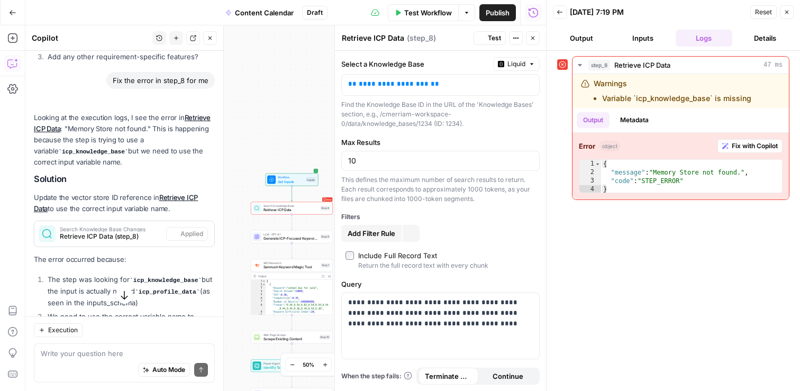
scroll to position [9281, 0]
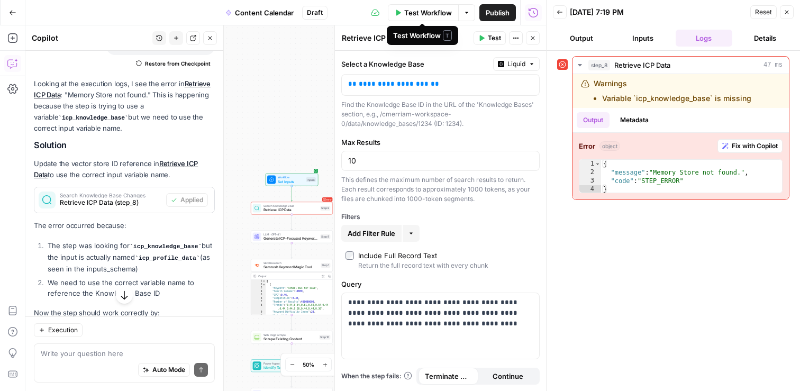
click at [425, 15] on span "Test Workflow" at bounding box center [428, 12] width 48 height 11
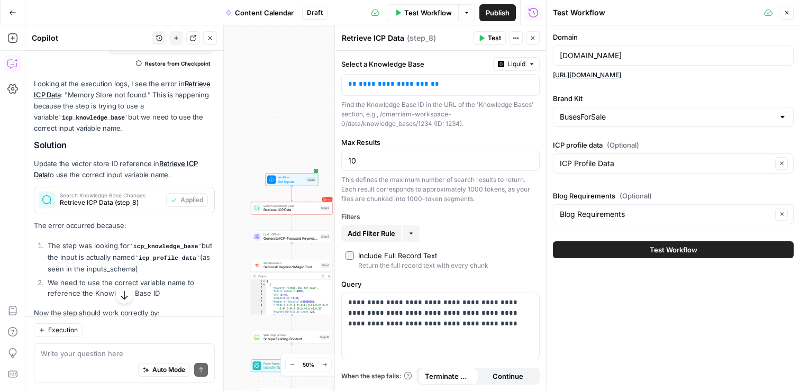
click at [664, 251] on span "Test Workflow" at bounding box center [674, 249] width 48 height 11
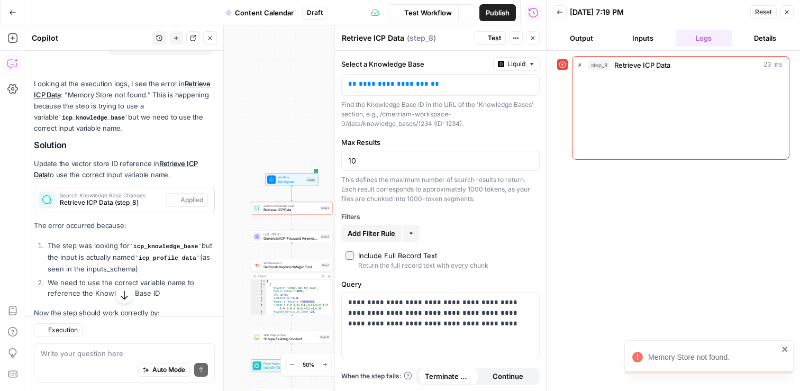
scroll to position [9281, 0]
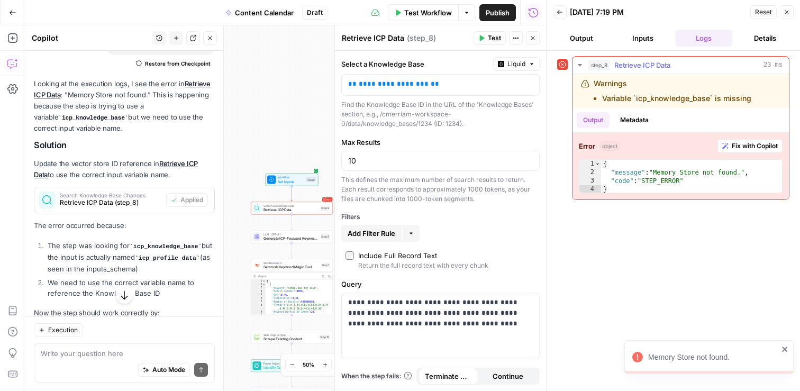
click at [753, 147] on span "Fix with Copilot" at bounding box center [755, 146] width 46 height 10
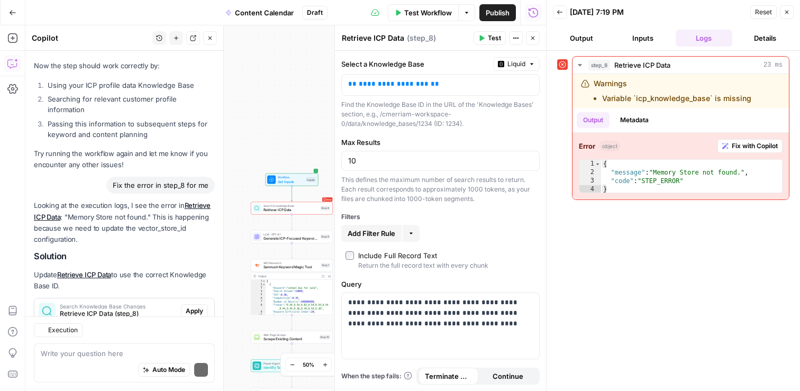
scroll to position [9632, 0]
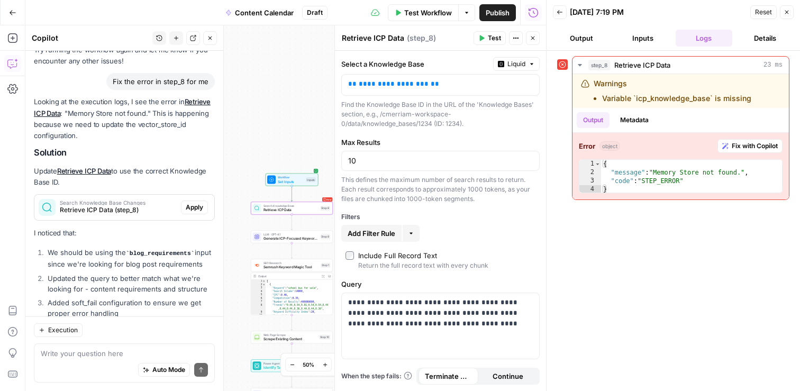
click at [197, 203] on span "Apply" at bounding box center [194, 208] width 17 height 10
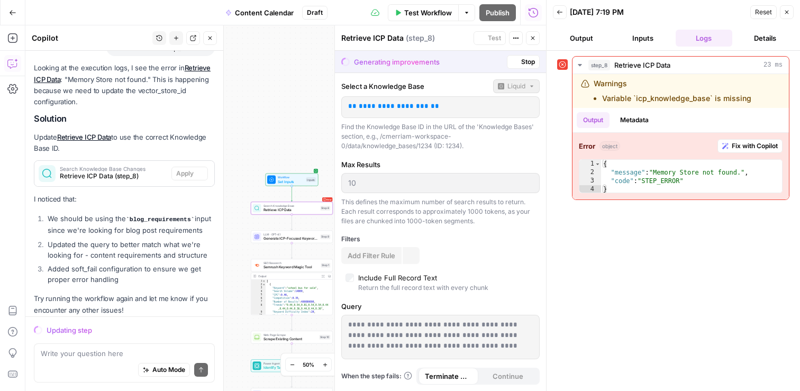
scroll to position [9598, 0]
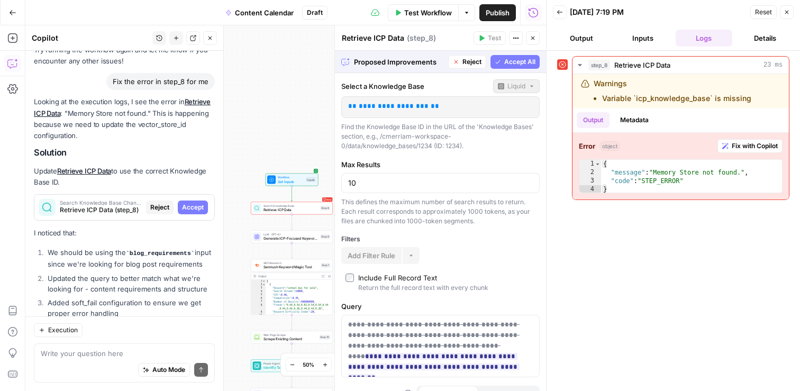
click at [526, 60] on span "Accept All" at bounding box center [519, 62] width 31 height 10
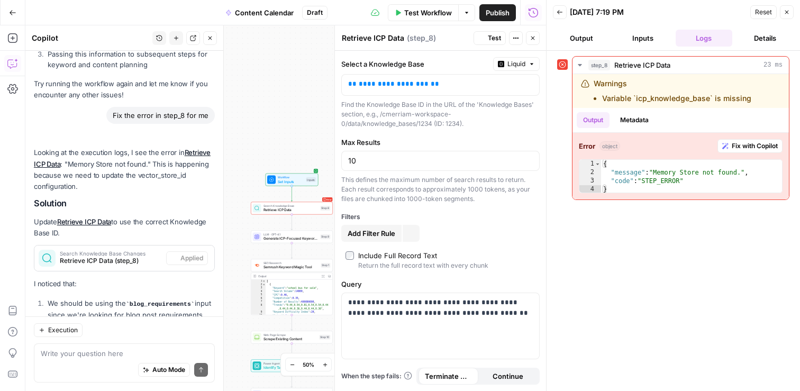
scroll to position [9649, 0]
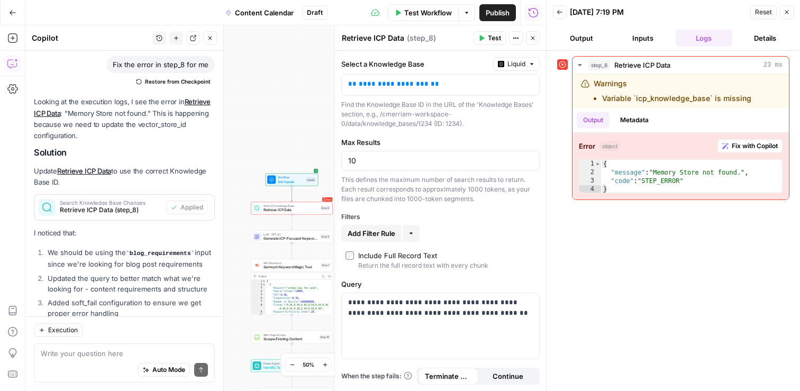
click at [425, 12] on span "Test Workflow" at bounding box center [428, 12] width 48 height 11
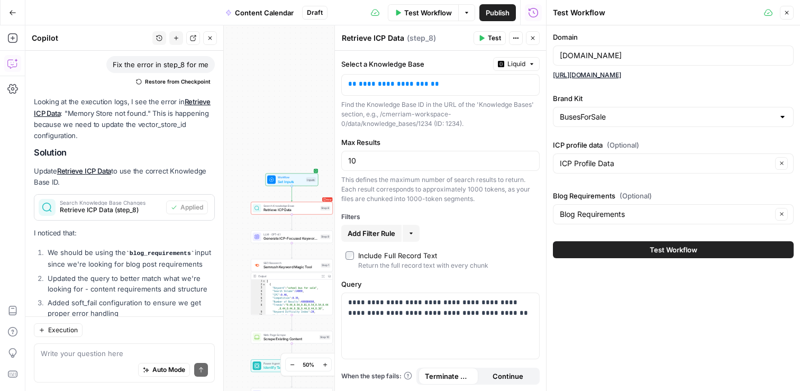
click at [678, 253] on span "Test Workflow" at bounding box center [674, 249] width 48 height 11
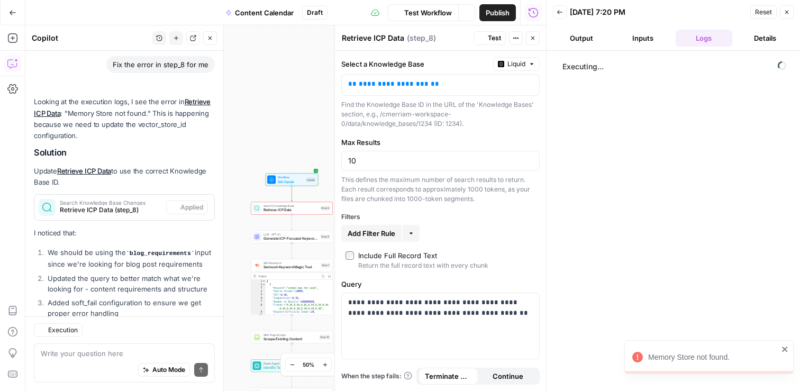
scroll to position [9649, 0]
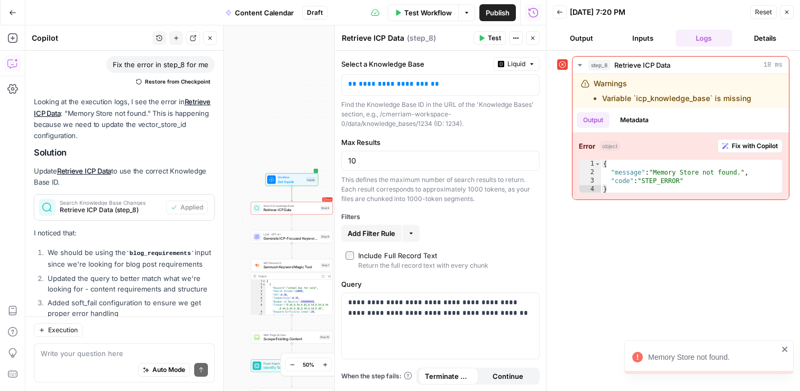
click at [785, 349] on icon "close" at bounding box center [784, 349] width 5 height 5
click at [742, 148] on span "Fix with Copilot" at bounding box center [755, 146] width 46 height 10
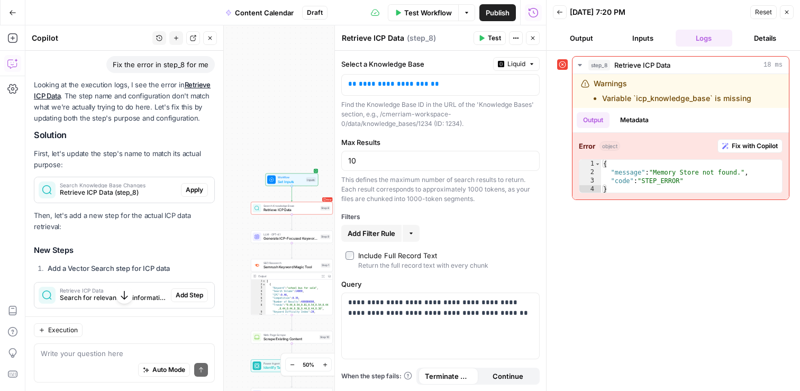
scroll to position [9937, 0]
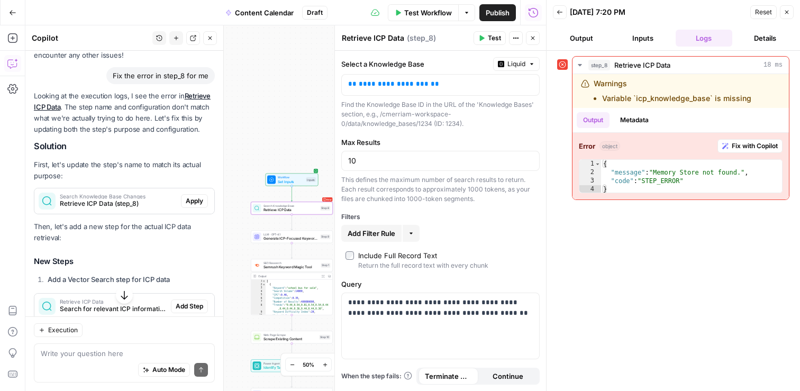
click at [194, 196] on span "Apply" at bounding box center [194, 201] width 17 height 10
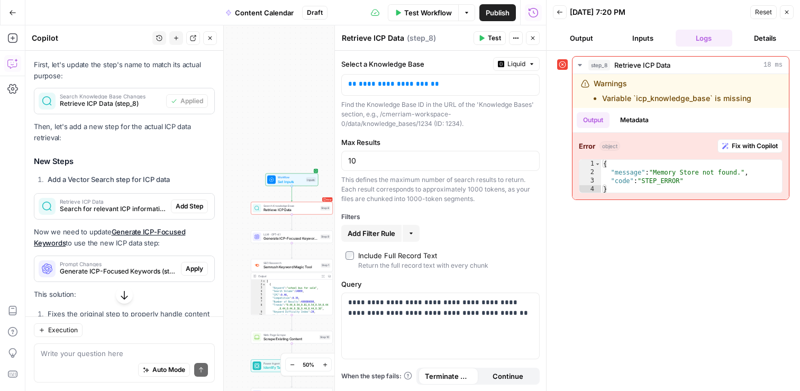
scroll to position [10058, 0]
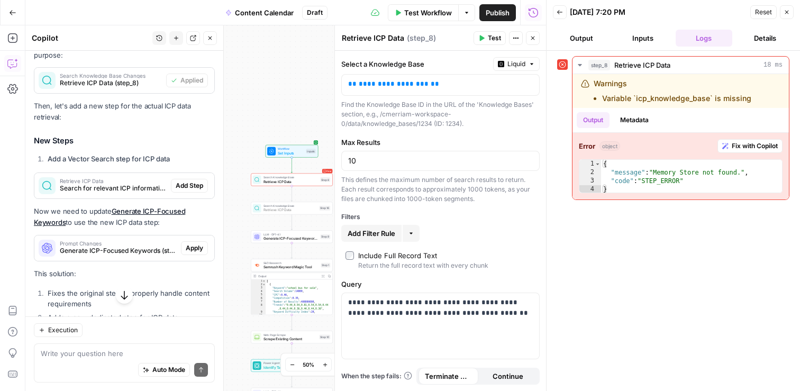
click at [191, 181] on span "Add Step" at bounding box center [190, 186] width 28 height 10
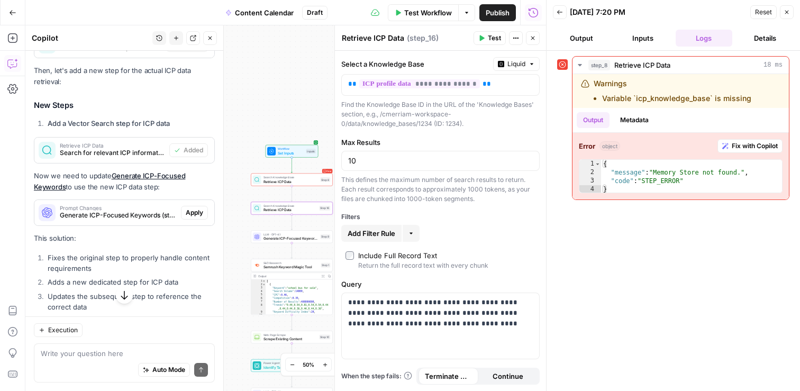
scroll to position [10122, 0]
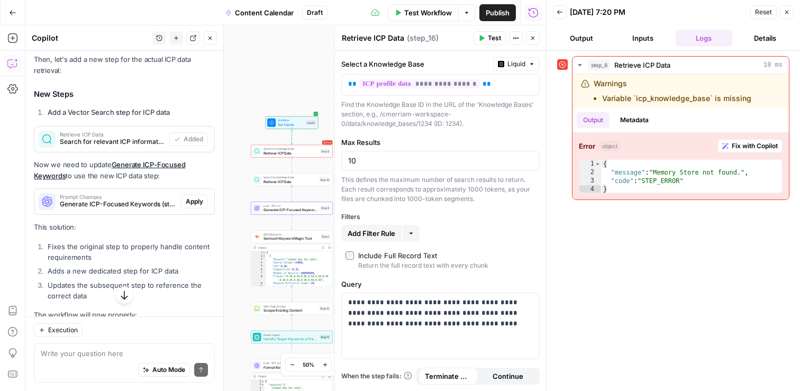
click at [200, 197] on span "Apply" at bounding box center [194, 202] width 17 height 10
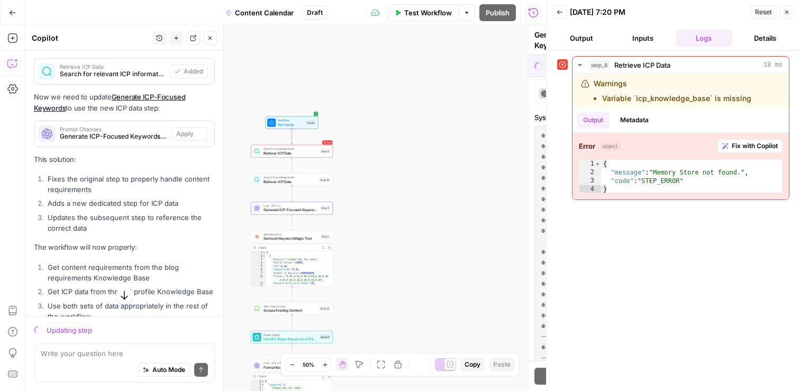
scroll to position [10054, 0]
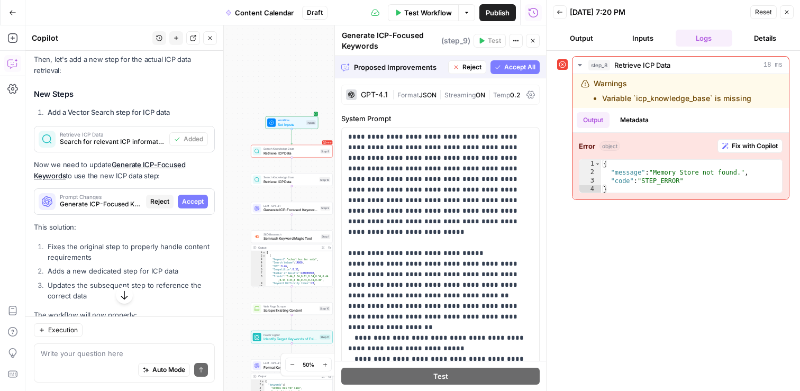
click at [510, 70] on span "Accept All" at bounding box center [519, 67] width 31 height 10
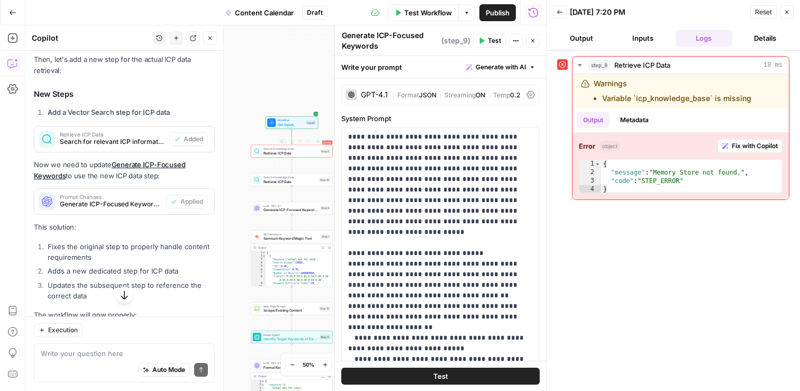
scroll to position [10192, 0]
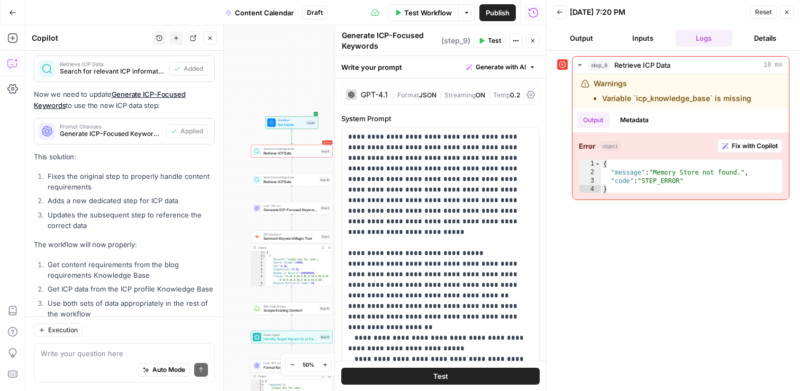
click at [426, 11] on span "Test Workflow" at bounding box center [428, 12] width 48 height 11
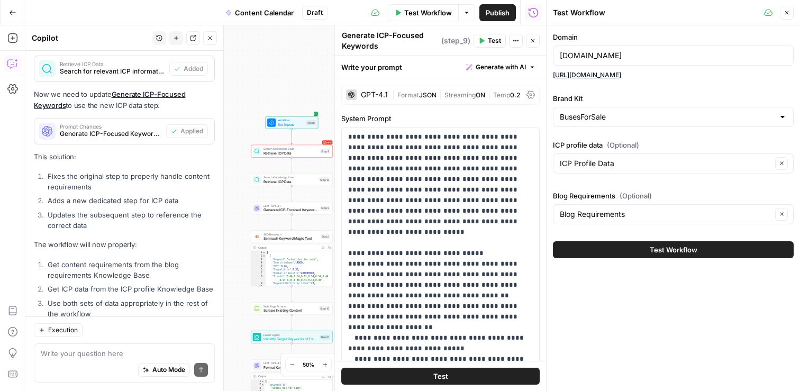
click at [679, 250] on span "Test Workflow" at bounding box center [674, 249] width 48 height 11
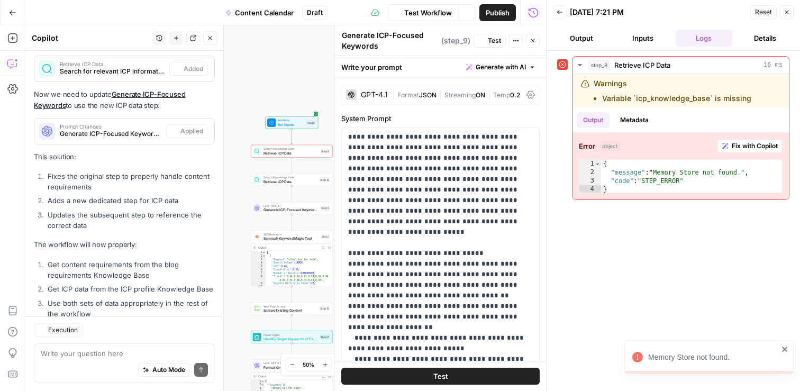
scroll to position [10192, 0]
click at [752, 145] on span "Fix with Copilot" at bounding box center [755, 146] width 46 height 10
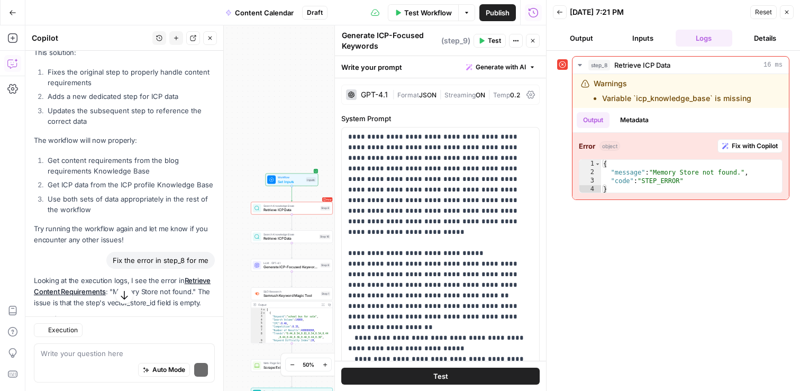
scroll to position [10407, 0]
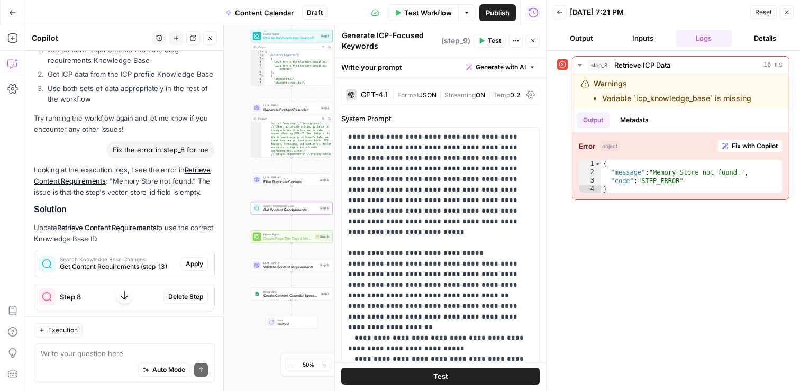
click at [193, 259] on span "Apply" at bounding box center [194, 264] width 17 height 10
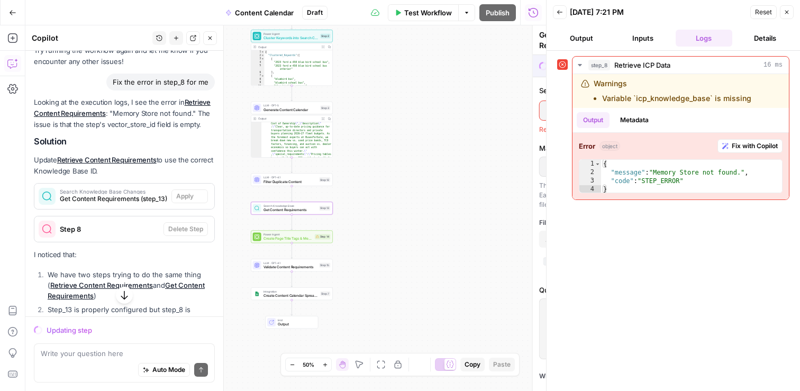
scroll to position [10339, 0]
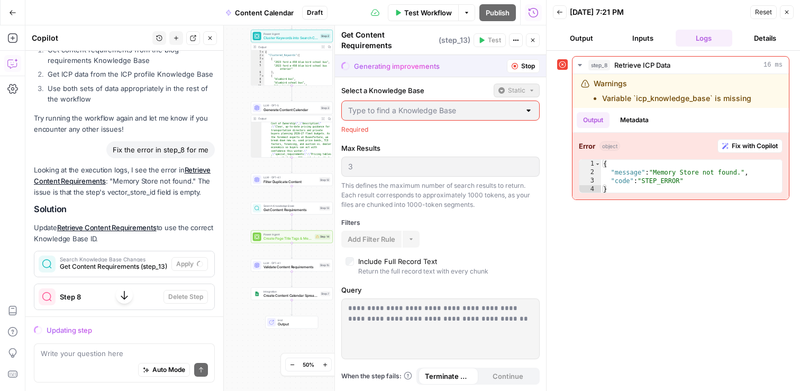
click at [527, 107] on div at bounding box center [528, 110] width 8 height 11
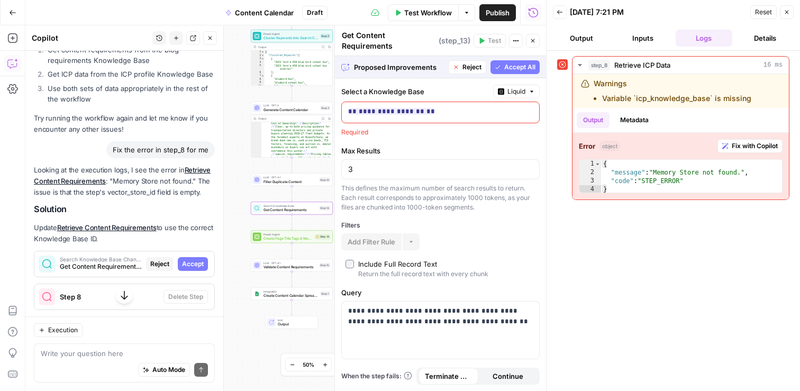
click at [199, 259] on span "Accept" at bounding box center [193, 264] width 22 height 10
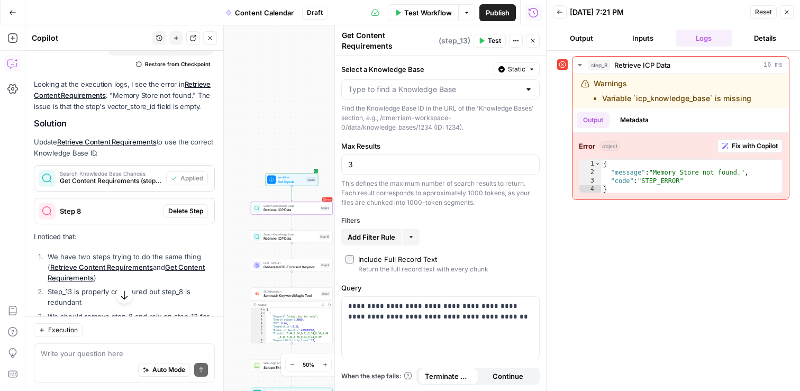
scroll to position [10517, 0]
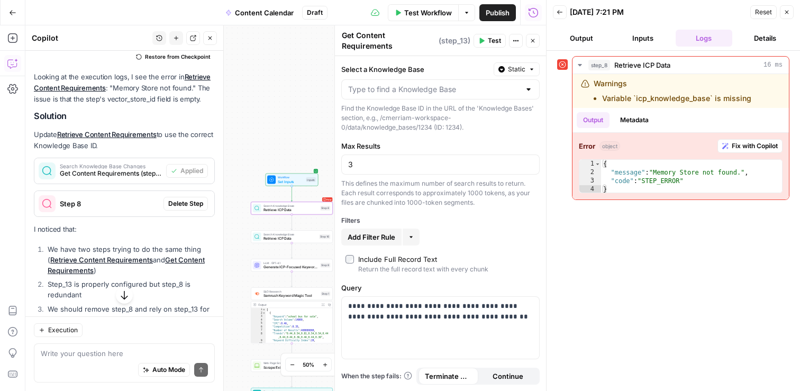
click at [185, 199] on span "Delete Step" at bounding box center [185, 204] width 35 height 10
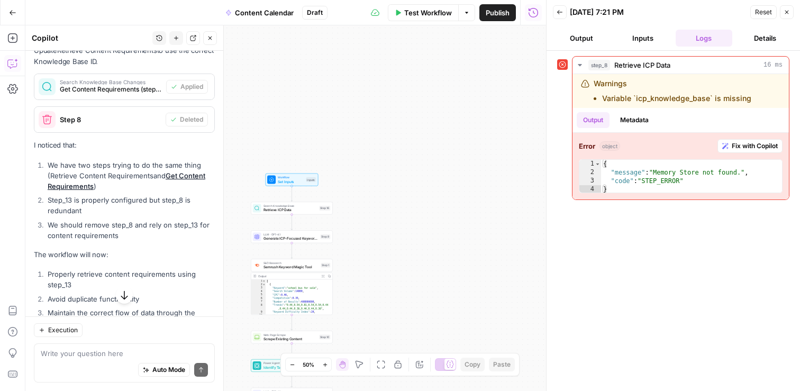
scroll to position [10585, 0]
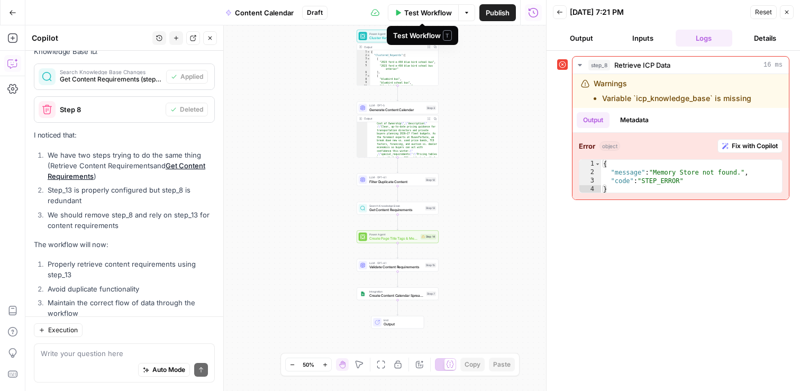
click at [430, 16] on span "Test Workflow" at bounding box center [428, 12] width 48 height 11
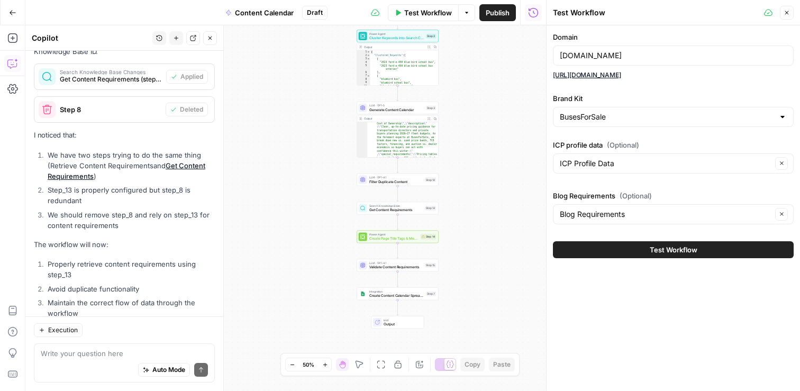
click at [664, 247] on span "Test Workflow" at bounding box center [674, 249] width 48 height 11
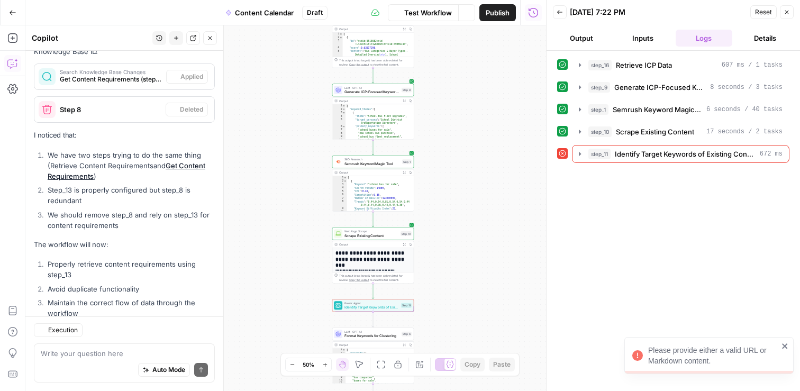
scroll to position [10585, 0]
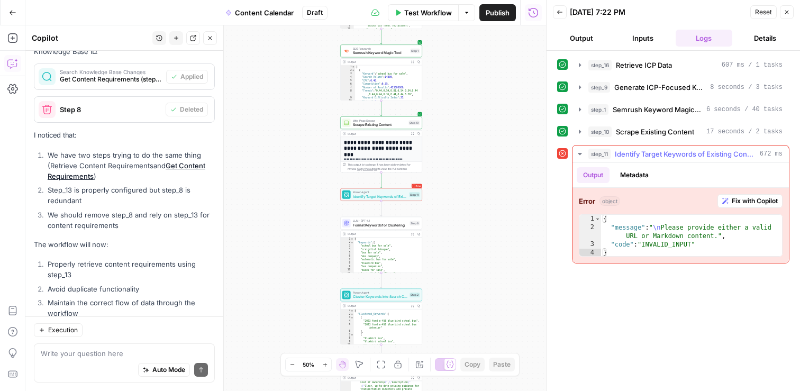
click at [762, 199] on span "Fix with Copilot" at bounding box center [755, 201] width 46 height 10
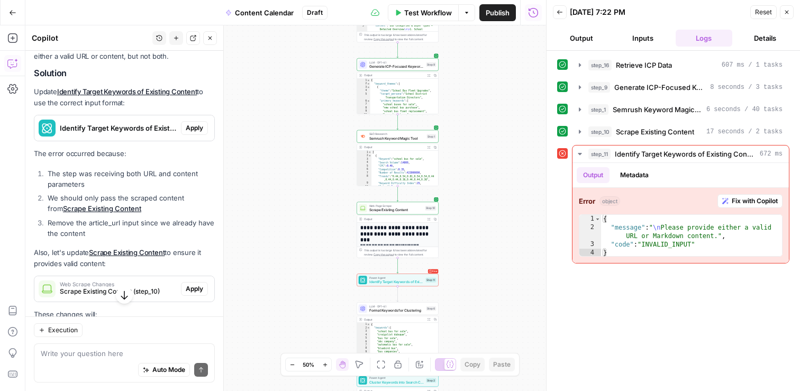
scroll to position [10967, 0]
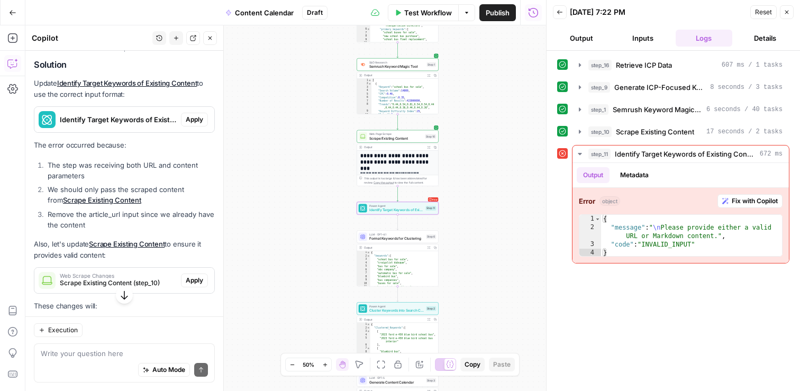
click at [200, 115] on span "Apply" at bounding box center [194, 120] width 17 height 10
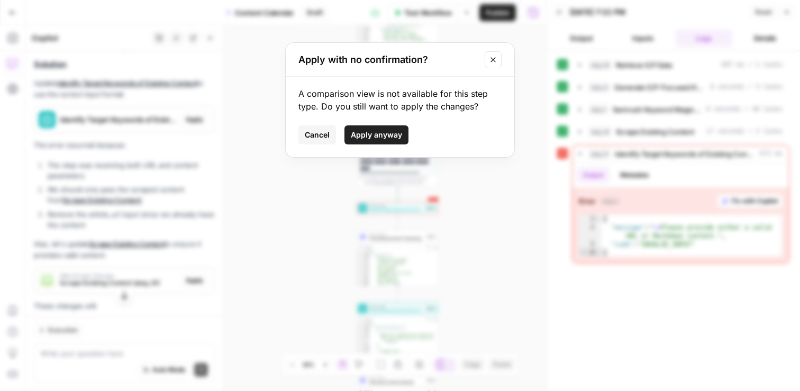
click at [388, 134] on span "Apply anyway" at bounding box center [376, 135] width 51 height 11
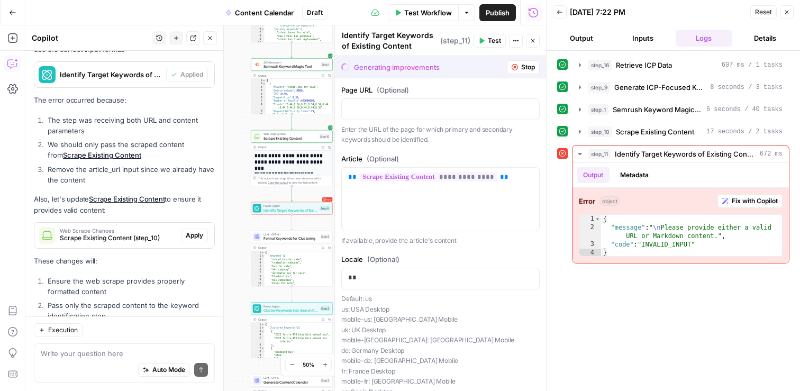
scroll to position [11045, 0]
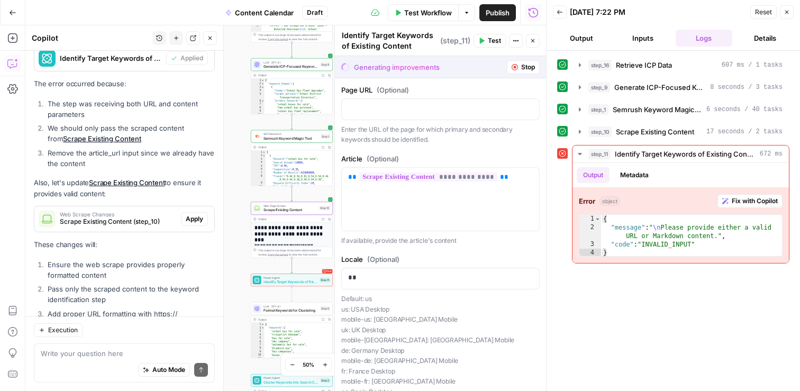
click at [198, 214] on span "Apply" at bounding box center [194, 219] width 17 height 10
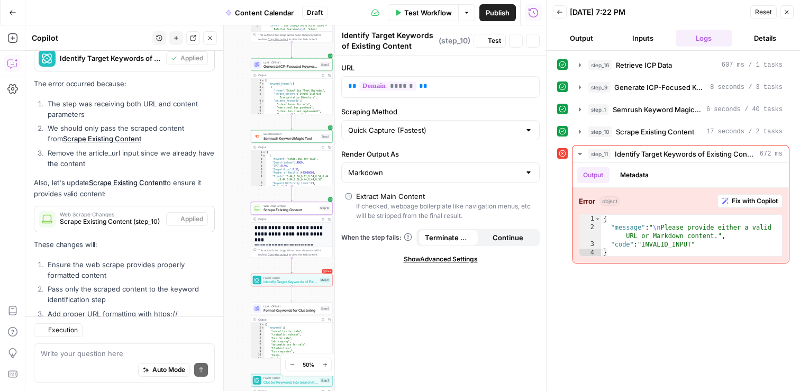
type textarea "Scrape Existing Content"
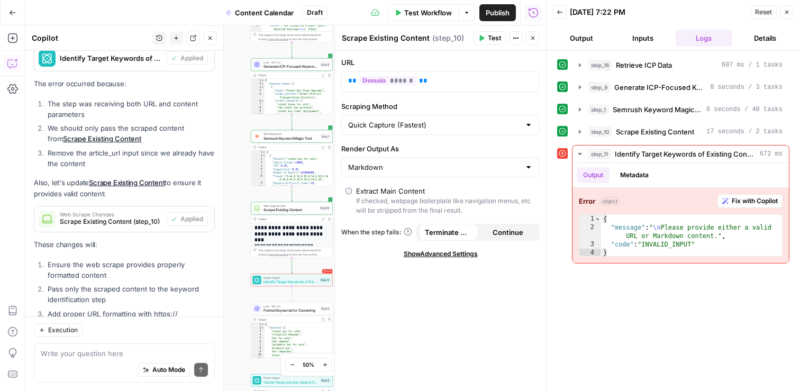
click at [423, 14] on span "Test Workflow" at bounding box center [428, 12] width 48 height 11
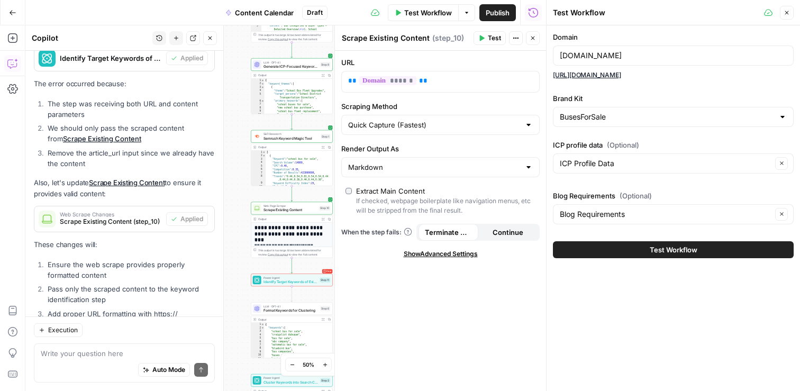
click at [682, 253] on span "Test Workflow" at bounding box center [674, 249] width 48 height 11
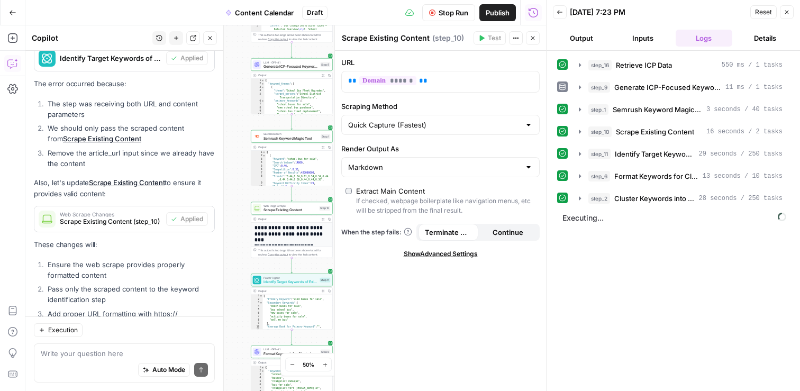
click at [535, 39] on icon "button" at bounding box center [533, 38] width 6 height 6
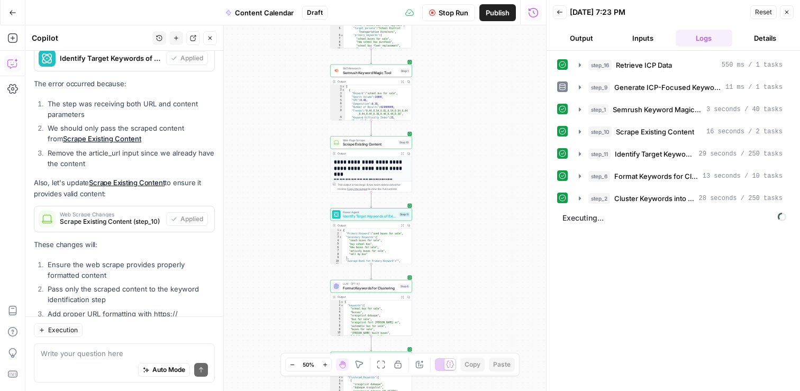
drag, startPoint x: 372, startPoint y: 245, endPoint x: 450, endPoint y: 178, distance: 102.8
click at [451, 179] on div "Workflow Set Inputs Inputs Search Knowledge Base Retrieve ICP Data Step 16 Outp…" at bounding box center [285, 208] width 521 height 366
click at [325, 366] on icon "button" at bounding box center [325, 365] width 6 height 6
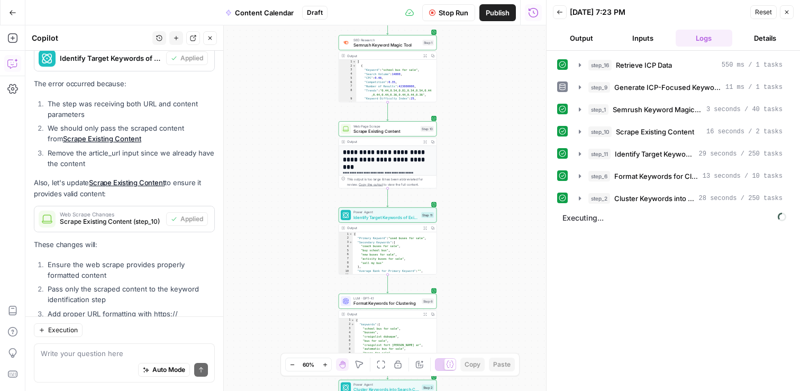
click at [325, 366] on icon "button" at bounding box center [325, 365] width 6 height 6
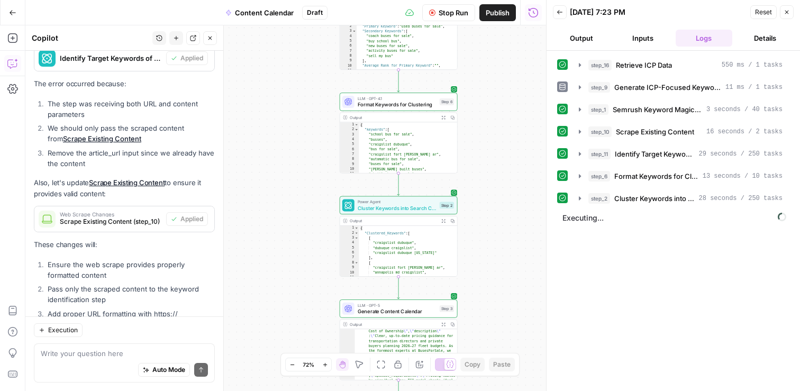
drag, startPoint x: 496, startPoint y: 294, endPoint x: 485, endPoint y: 74, distance: 219.8
click at [486, 71] on div "Workflow Set Inputs Inputs Search Knowledge Base Retrieve ICP Data Step 16 Outp…" at bounding box center [285, 208] width 521 height 366
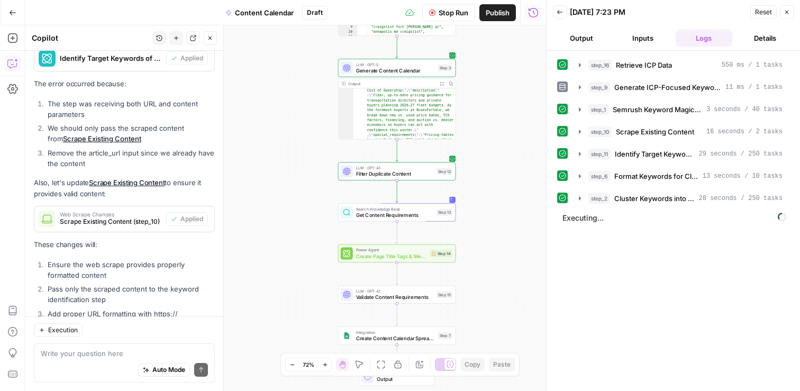
drag, startPoint x: 509, startPoint y: 307, endPoint x: 506, endPoint y: 203, distance: 104.3
click at [506, 70] on div "Workflow Set Inputs Inputs Search Knowledge Base Retrieve ICP Data Step 16 Outp…" at bounding box center [285, 208] width 521 height 366
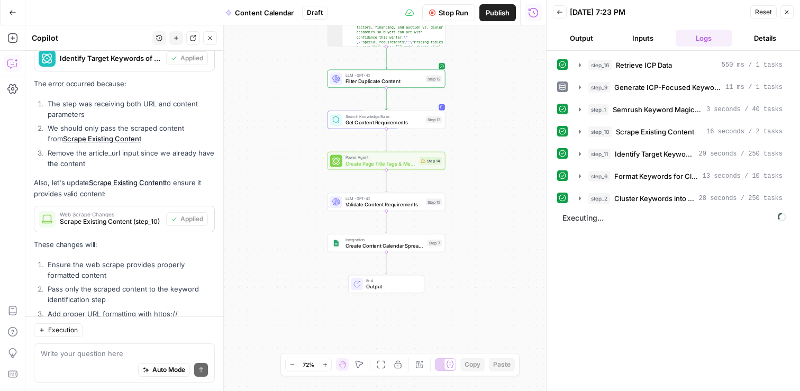
drag, startPoint x: 506, startPoint y: 272, endPoint x: 497, endPoint y: 180, distance: 92.0
click at [497, 180] on div "Workflow Set Inputs Inputs Search Knowledge Base Retrieve ICP Data Step 16 Outp…" at bounding box center [285, 208] width 521 height 366
click at [324, 366] on icon "button" at bounding box center [325, 365] width 6 height 6
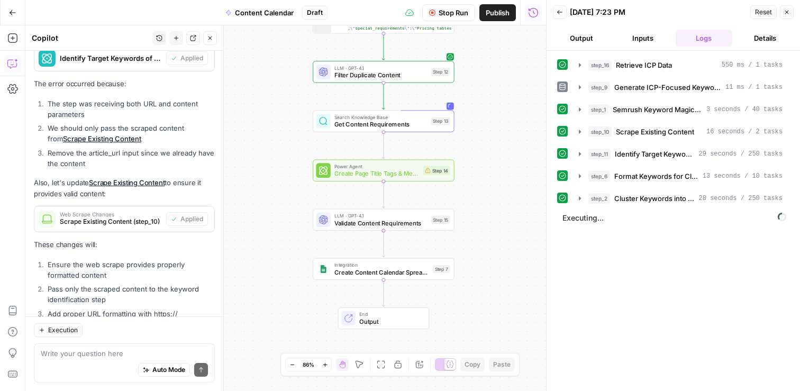
drag, startPoint x: 508, startPoint y: 191, endPoint x: 486, endPoint y: 210, distance: 29.3
click at [486, 210] on div "Workflow Set Inputs Inputs Search Knowledge Base Retrieve ICP Data Step 16 Outp…" at bounding box center [285, 208] width 521 height 366
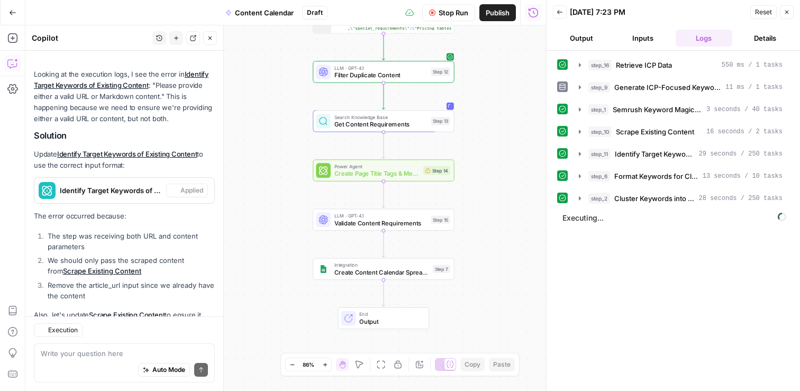
scroll to position [11045, 0]
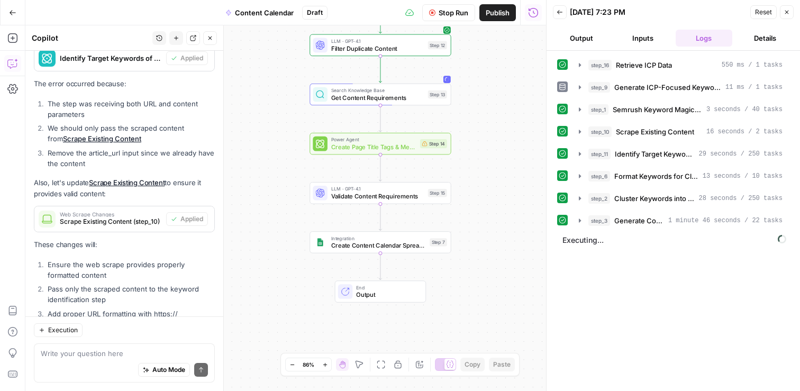
click at [396, 148] on span "Create Page Title Tags & Meta Descriptions" at bounding box center [373, 146] width 85 height 9
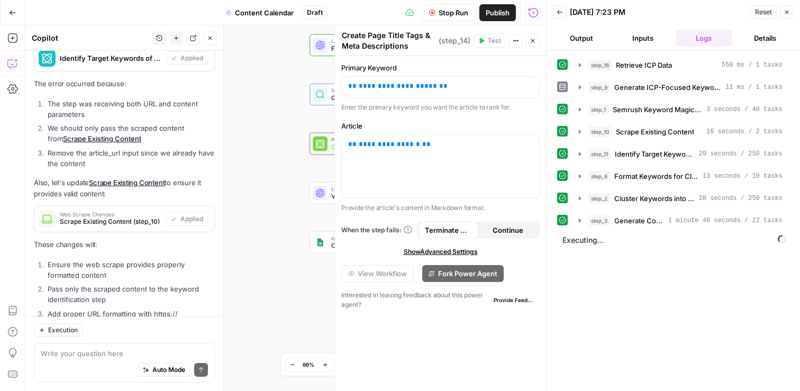
click at [275, 135] on div "Workflow Set Inputs Inputs Search Knowledge Base Retrieve ICP Data Step 16 Outp…" at bounding box center [285, 208] width 521 height 366
click at [532, 44] on button "Close" at bounding box center [533, 41] width 14 height 14
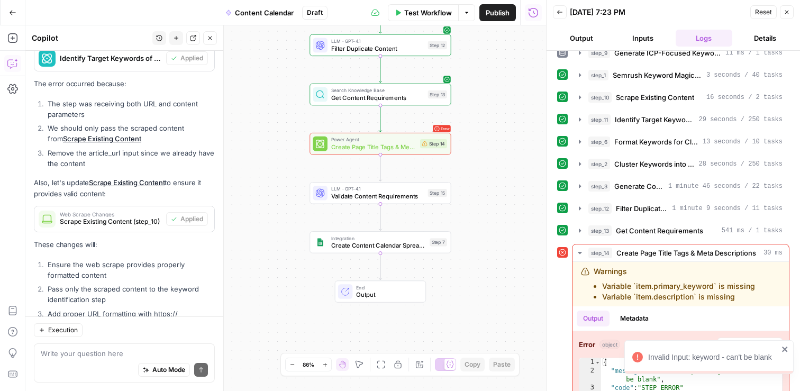
scroll to position [56, 0]
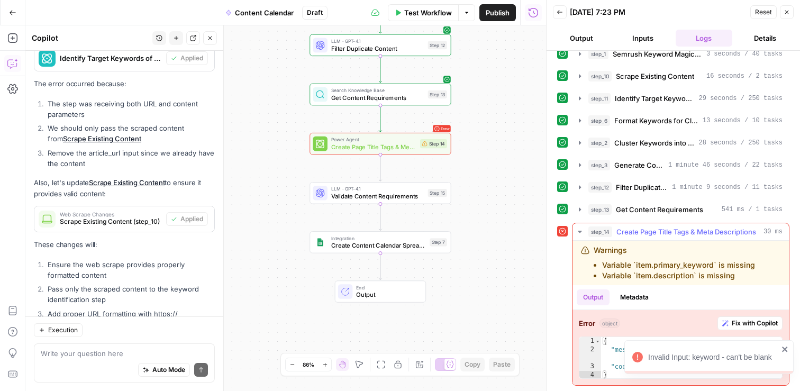
click at [741, 322] on span "Fix with Copilot" at bounding box center [755, 323] width 46 height 10
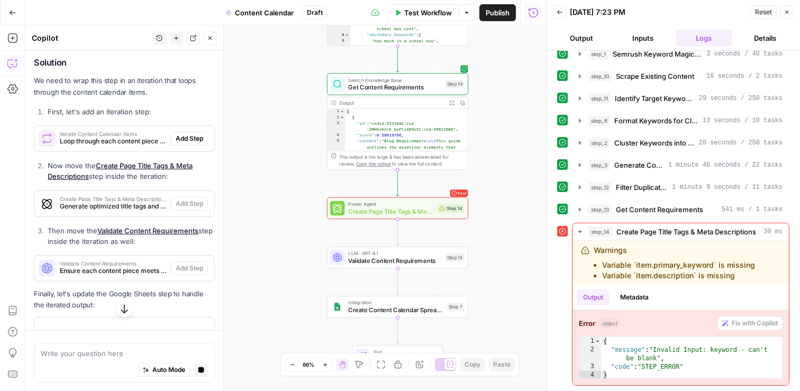
scroll to position [11211, 0]
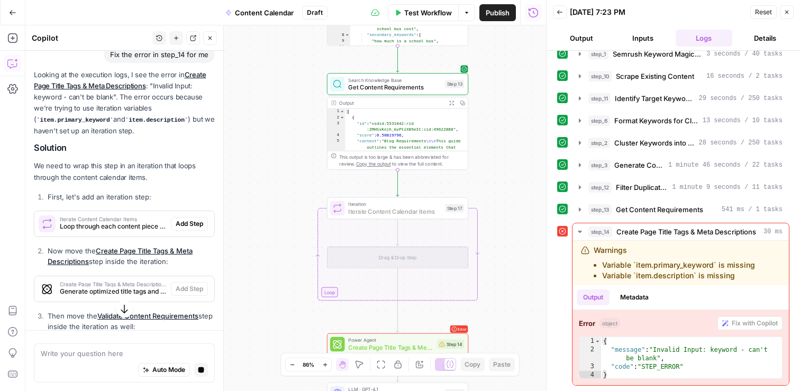
click at [131, 222] on span "Loop through each content piece to generate meta information" at bounding box center [113, 227] width 107 height 10
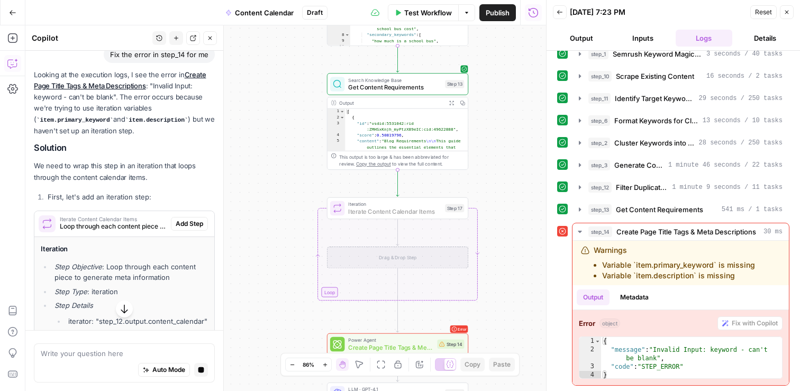
click at [198, 219] on span "Add Step" at bounding box center [190, 224] width 28 height 10
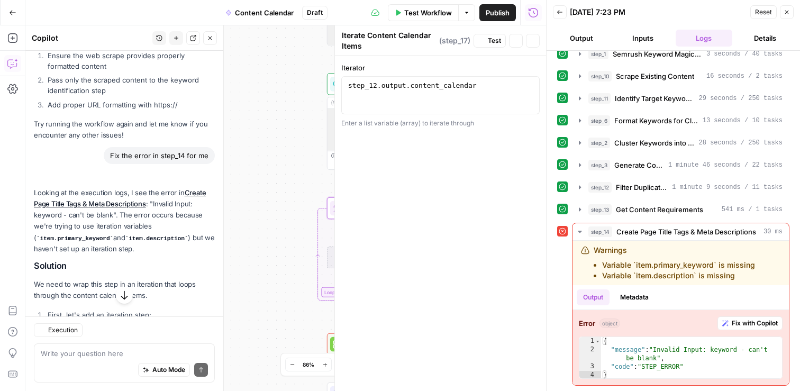
scroll to position [11373, 0]
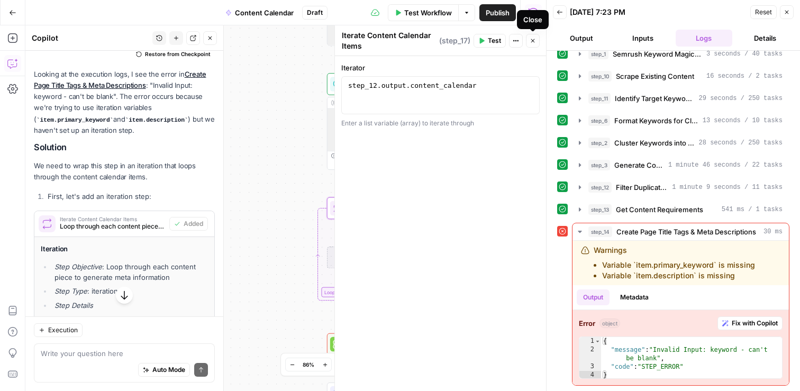
click at [532, 41] on icon "button" at bounding box center [533, 41] width 4 height 4
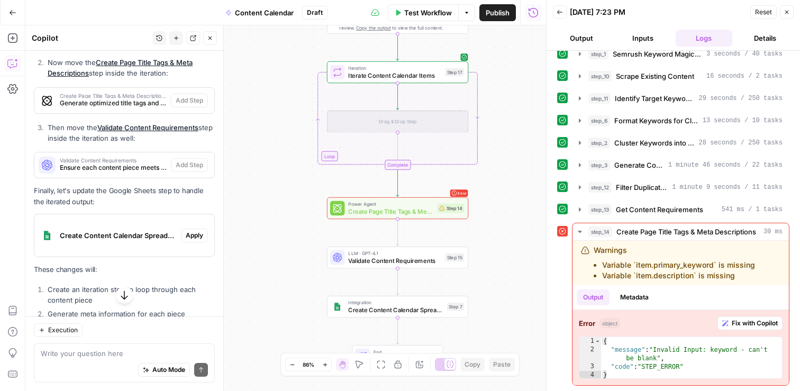
scroll to position [11665, 0]
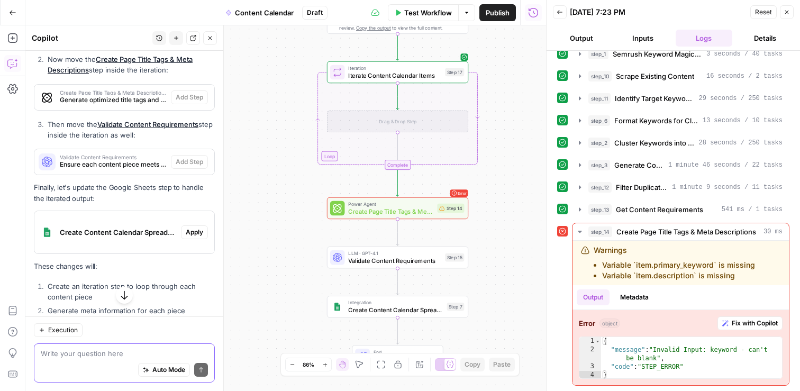
click at [97, 351] on textarea at bounding box center [124, 353] width 167 height 11
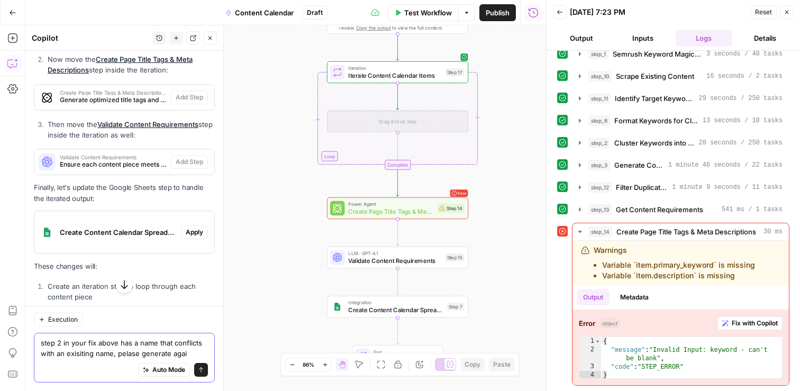
type textarea "step 2 in your fix above has a name that conflicts with an exisiting name, [PER…"
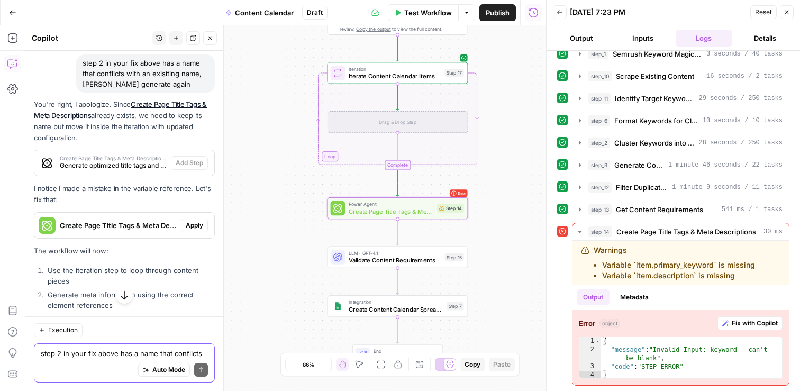
scroll to position [12009, 0]
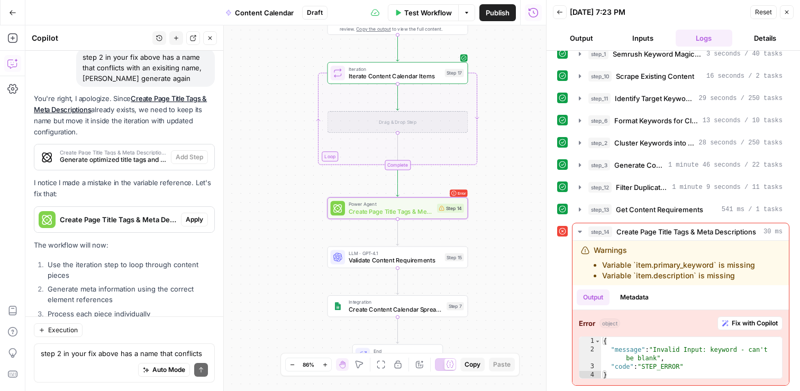
click at [193, 215] on span "Apply" at bounding box center [194, 220] width 17 height 10
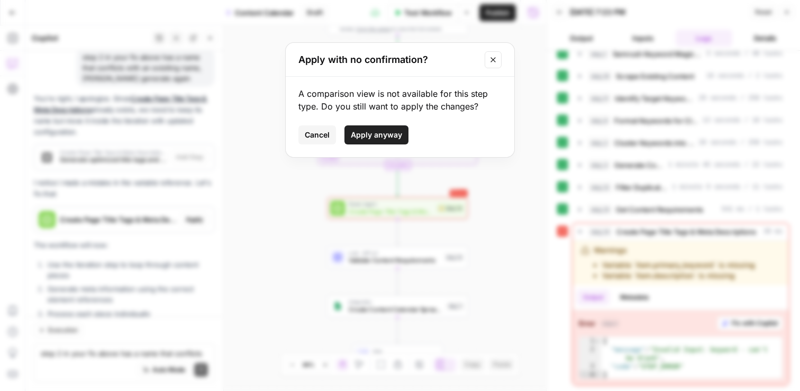
click at [374, 128] on button "Apply anyway" at bounding box center [376, 134] width 64 height 19
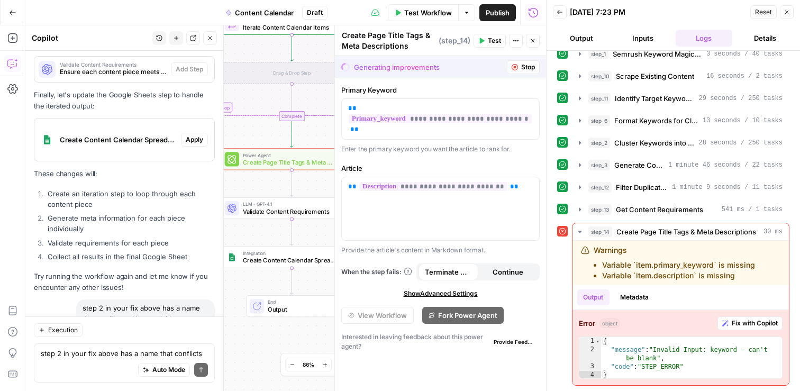
scroll to position [11675, 0]
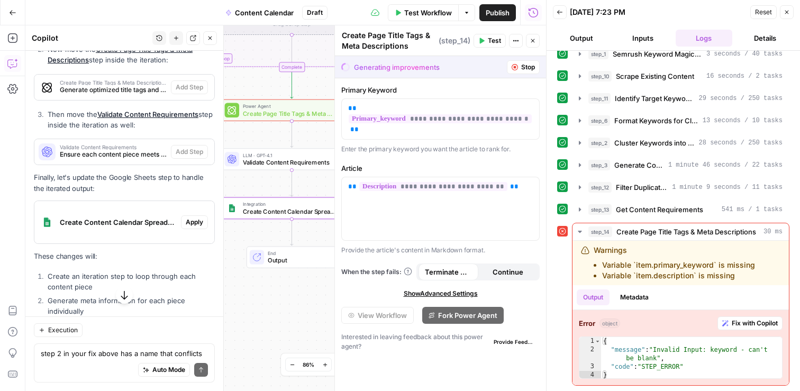
click at [195, 217] on span "Apply" at bounding box center [194, 222] width 17 height 10
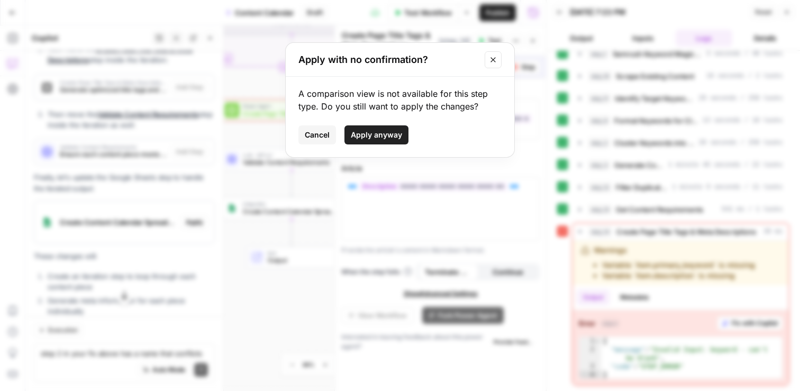
click at [371, 136] on span "Apply anyway" at bounding box center [376, 135] width 51 height 11
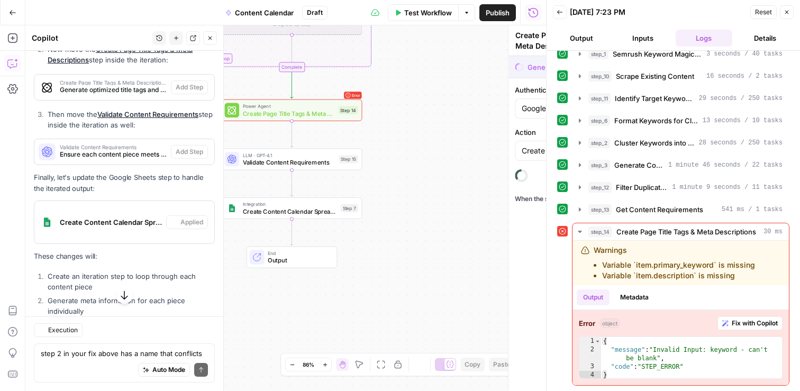
type textarea "Create Content Calendar Spreadsheet"
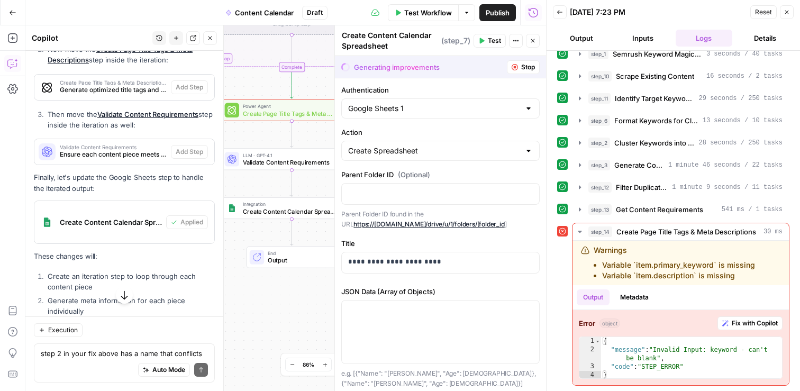
click at [124, 298] on icon "button" at bounding box center [124, 295] width 7 height 9
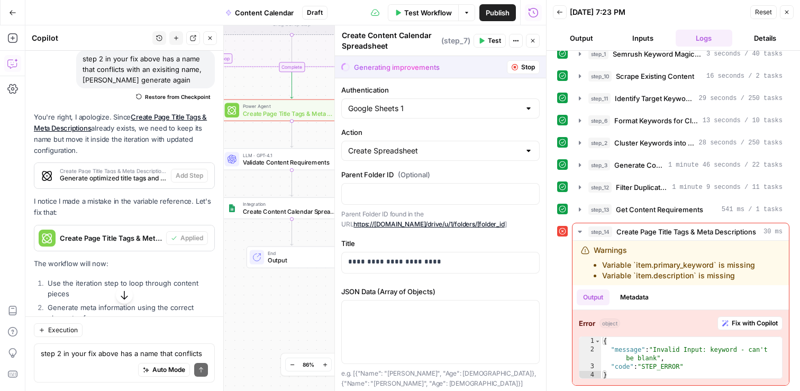
scroll to position [12025, 0]
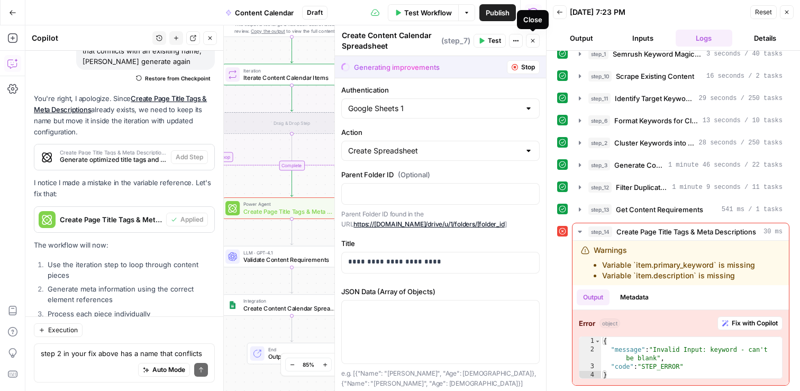
click at [535, 39] on icon "button" at bounding box center [533, 41] width 6 height 6
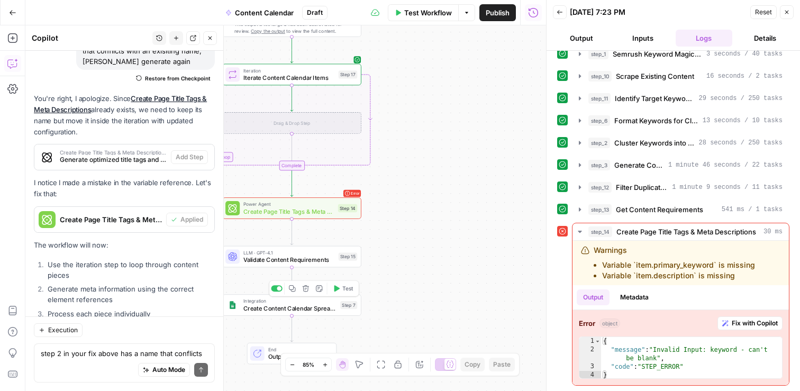
click at [280, 309] on span "Create Content Calendar Spreadsheet" at bounding box center [289, 308] width 93 height 9
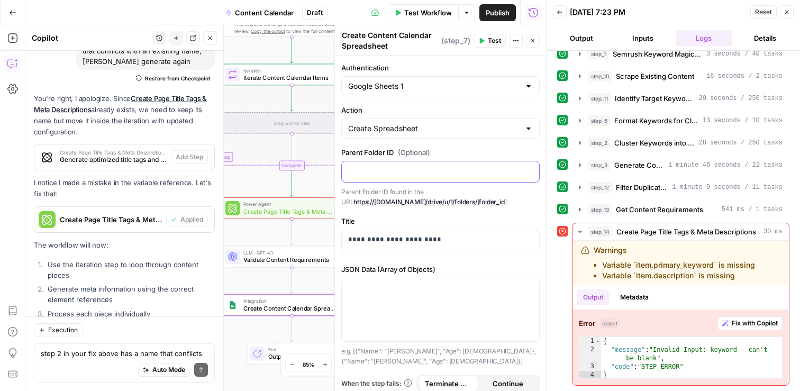
click at [409, 177] on div at bounding box center [440, 171] width 197 height 21
click at [406, 147] on span "(Optional)" at bounding box center [414, 152] width 32 height 11
click at [404, 202] on link "https://[DOMAIN_NAME]/drive/u/1/folders/[folder_id" at bounding box center [428, 202] width 151 height 8
click at [375, 169] on p at bounding box center [440, 171] width 185 height 11
click at [409, 146] on div "**********" at bounding box center [440, 227] width 211 height 342
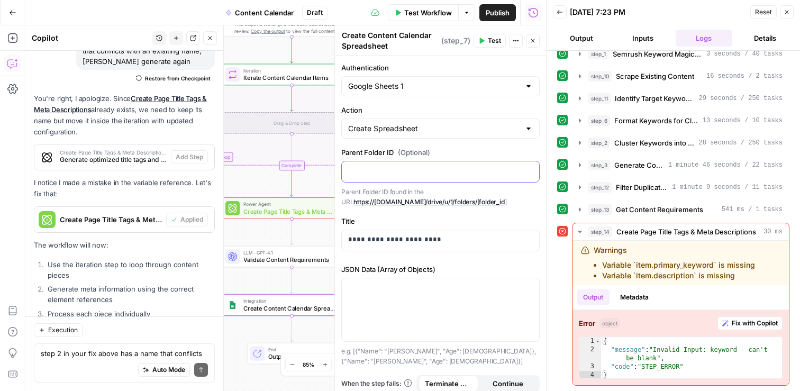
click at [436, 180] on div at bounding box center [440, 171] width 197 height 21
click at [529, 174] on button "Variables Menu" at bounding box center [529, 171] width 8 height 8
click at [440, 227] on div "**********" at bounding box center [440, 236] width 198 height 40
click at [532, 42] on icon "button" at bounding box center [533, 41] width 6 height 6
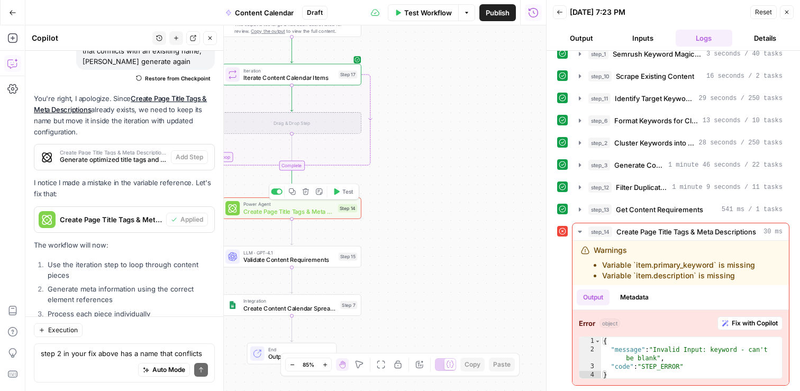
click at [330, 208] on span "Create Page Title Tags & Meta Descriptions" at bounding box center [288, 211] width 91 height 9
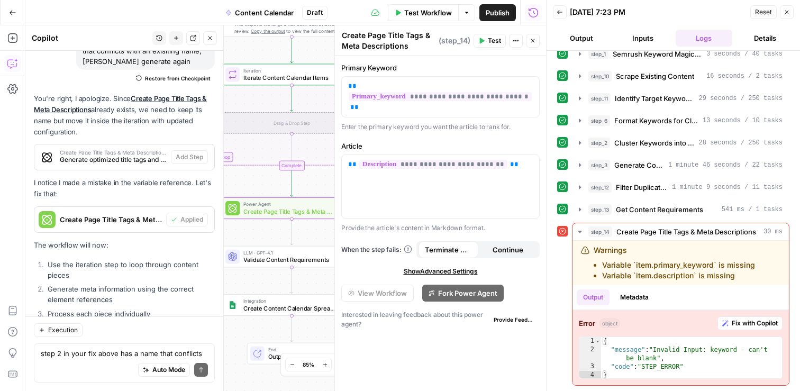
click at [490, 42] on span "Test" at bounding box center [494, 41] width 13 height 10
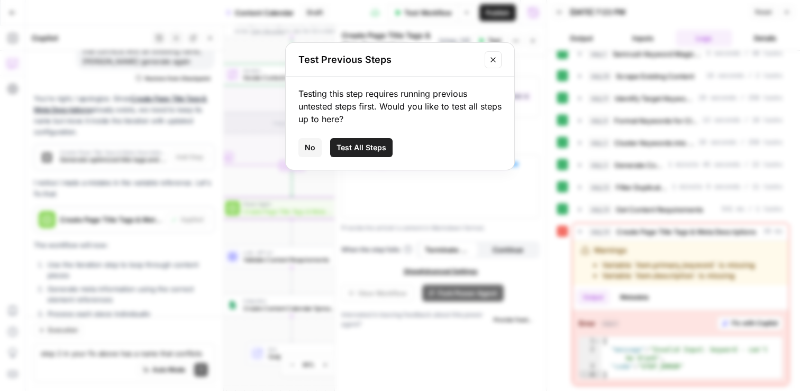
click at [367, 145] on span "Test All Steps" at bounding box center [361, 147] width 50 height 11
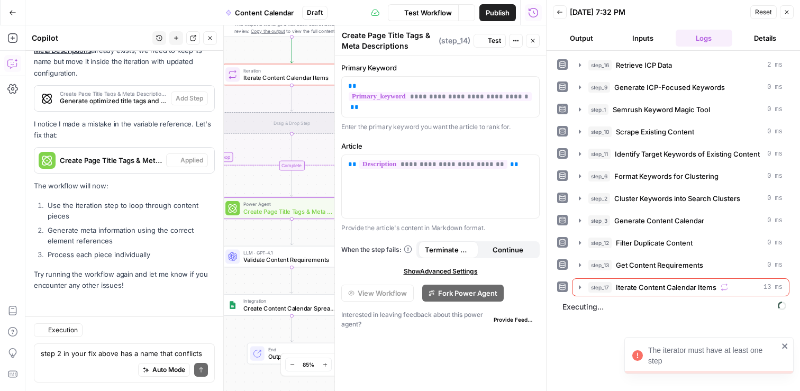
scroll to position [11924, 0]
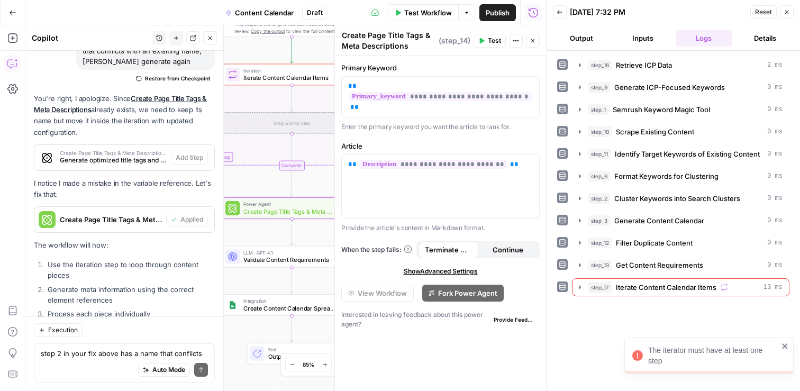
click at [786, 347] on icon "close" at bounding box center [784, 345] width 5 height 5
click at [789, 13] on icon "button" at bounding box center [786, 12] width 6 height 6
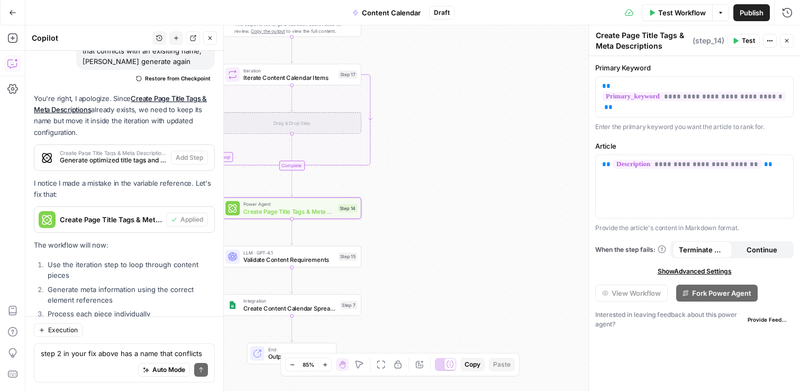
click at [788, 39] on icon "button" at bounding box center [787, 41] width 4 height 4
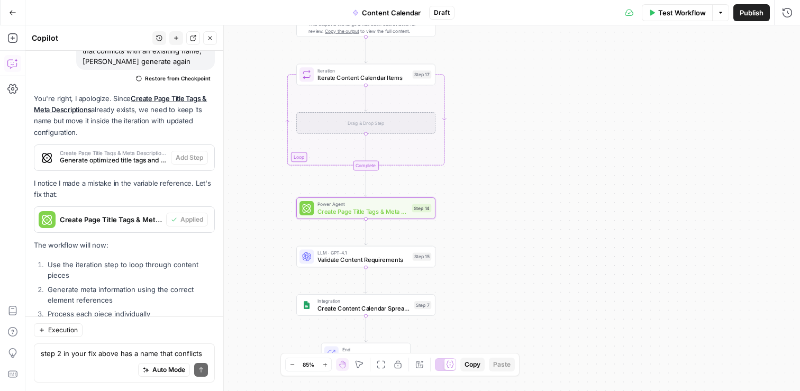
drag, startPoint x: 413, startPoint y: 175, endPoint x: 487, endPoint y: 175, distance: 74.1
click at [487, 175] on div "Workflow Set Inputs Inputs Search Knowledge Base Retrieve ICP Data Step 16 Outp…" at bounding box center [412, 208] width 774 height 366
click at [674, 10] on span "Test Workflow" at bounding box center [682, 12] width 48 height 11
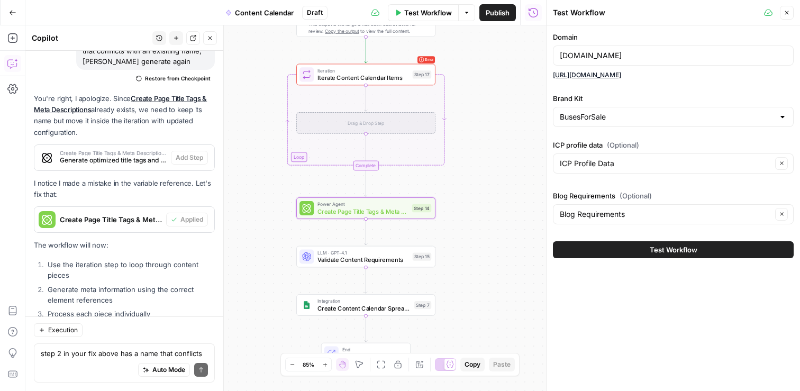
click at [664, 253] on span "Test Workflow" at bounding box center [674, 249] width 48 height 11
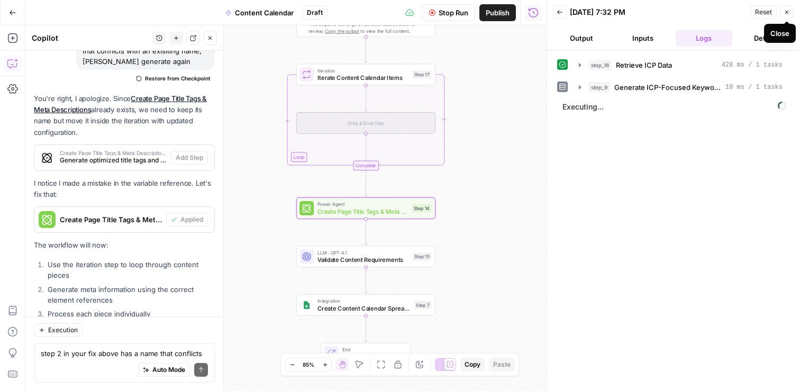
click at [788, 11] on icon "button" at bounding box center [786, 12] width 6 height 6
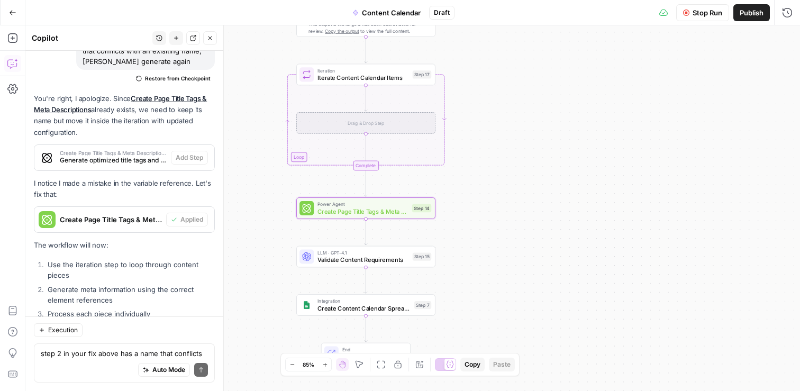
click at [699, 6] on button "Stop Run" at bounding box center [702, 12] width 53 height 17
click at [349, 78] on span "Iterate Content Calendar Items" at bounding box center [363, 77] width 92 height 9
click at [75, 356] on textarea "step 2 in your fix above has a name that conflicts with an exisiting name, [PER…" at bounding box center [124, 353] width 167 height 11
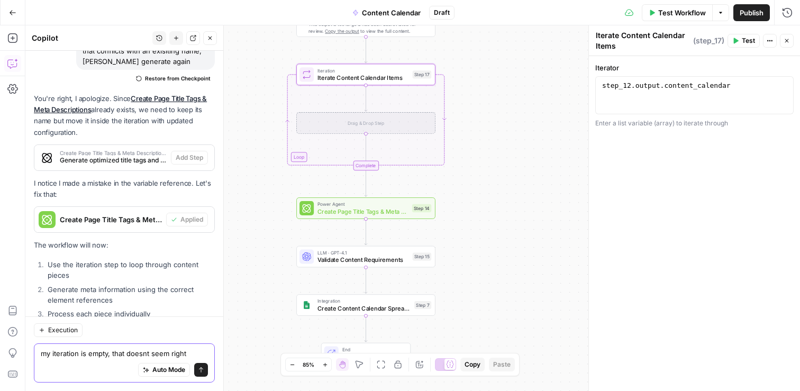
type textarea "my iteration is empty, that doesnt seem right?"
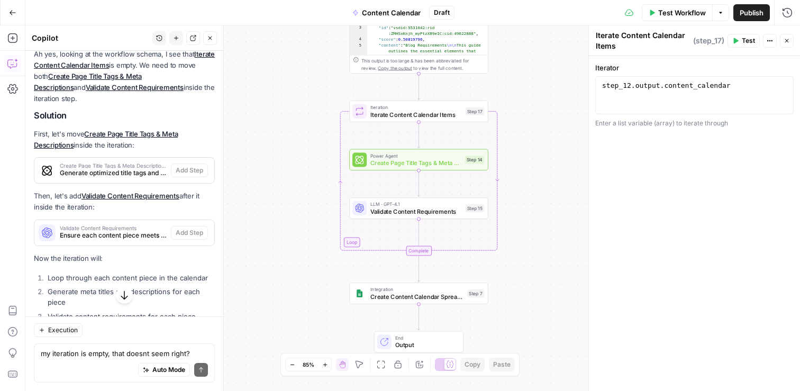
scroll to position [12288, 0]
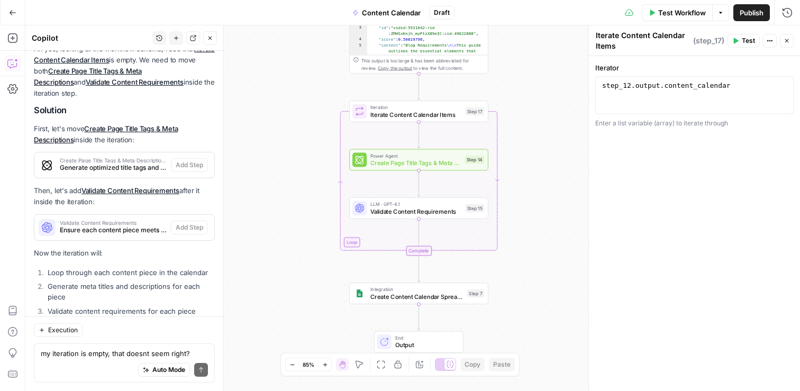
click at [414, 292] on span "Create Content Calendar Spreadsheet" at bounding box center [416, 296] width 93 height 9
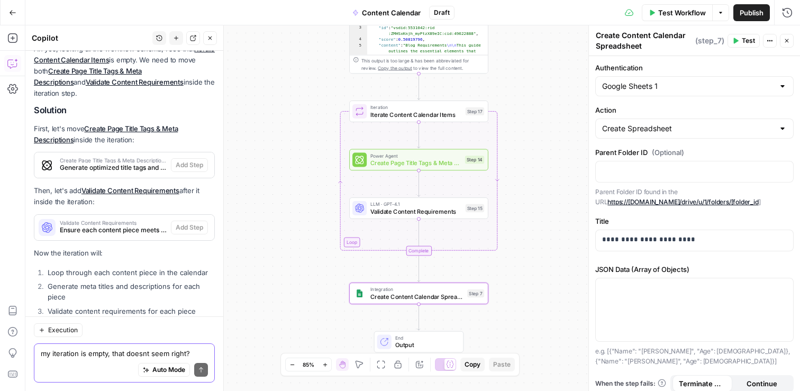
click at [84, 353] on textarea "my iteration is empty, that doesnt seem right?" at bounding box center [124, 353] width 167 height 11
click at [165, 349] on textarea "I would like to tweak my out put a bit. i want the" at bounding box center [124, 353] width 167 height 11
click at [202, 351] on textarea "I would like to tweak my out put a bit. I want the" at bounding box center [124, 353] width 167 height 11
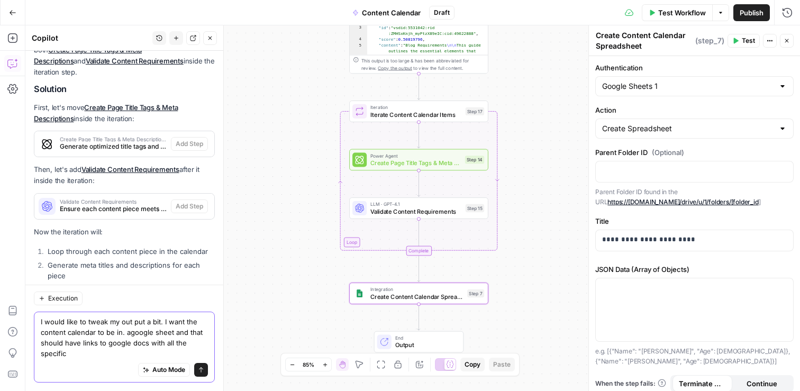
scroll to position [12320, 0]
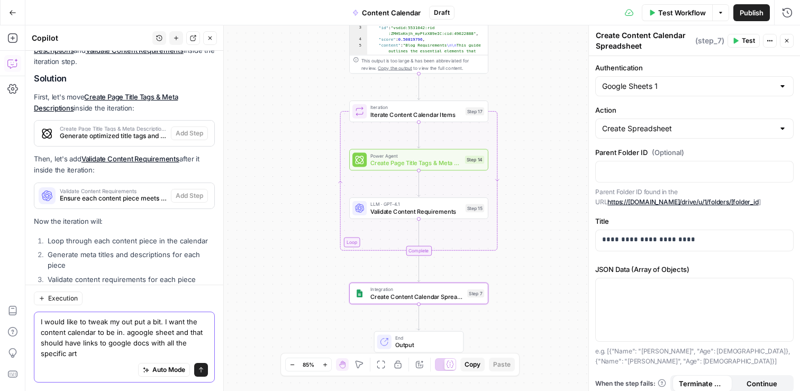
click at [108, 344] on textarea "I would like to tweak my out put a bit. I want the content calendar to be in. a…" at bounding box center [124, 337] width 167 height 42
drag, startPoint x: 195, startPoint y: 341, endPoint x: 201, endPoint y: 350, distance: 11.4
click at [201, 350] on textarea "I would like to tweak my out put a bit. I want the content calendar to be in. a…" at bounding box center [124, 337] width 167 height 42
click at [131, 333] on textarea "I would like to tweak my out put a bit. I want the content calendar to be in. a…" at bounding box center [124, 337] width 167 height 42
click at [155, 355] on textarea "I would like to tweak my out put a bit. I want the content calendar to be in a …" at bounding box center [124, 337] width 167 height 42
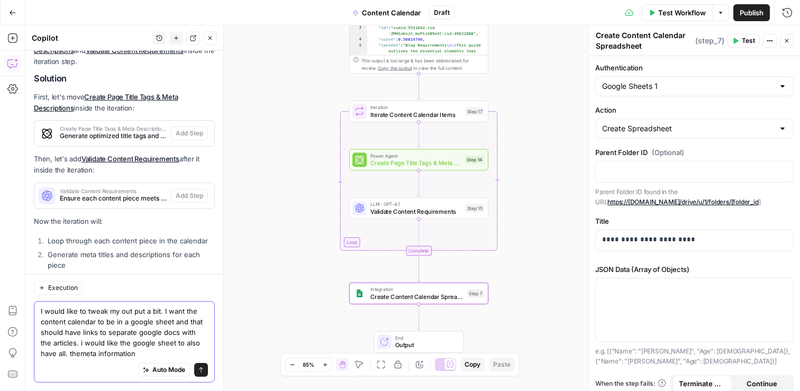
scroll to position [12330, 0]
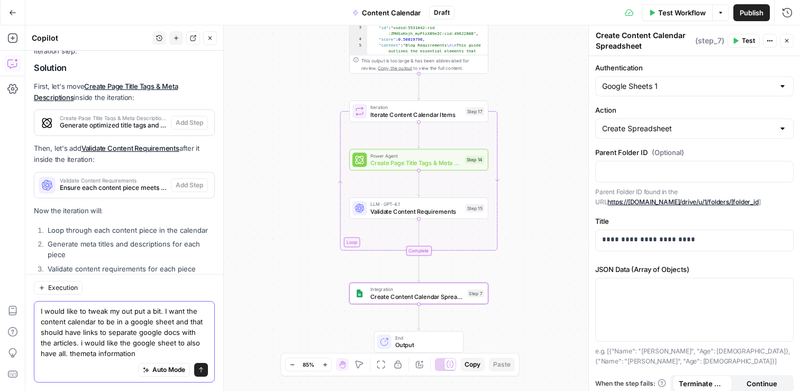
click at [51, 352] on textarea "I would like to tweak my out put a bit. I want the content calendar to be in a …" at bounding box center [124, 332] width 167 height 53
click at [59, 352] on textarea "I would like to tweak my out put a bit. I want the content calendar to be in a …" at bounding box center [124, 332] width 167 height 53
click at [136, 353] on textarea "I would like to tweak my out put a bit. I want the content calendar to be in a …" at bounding box center [124, 332] width 167 height 53
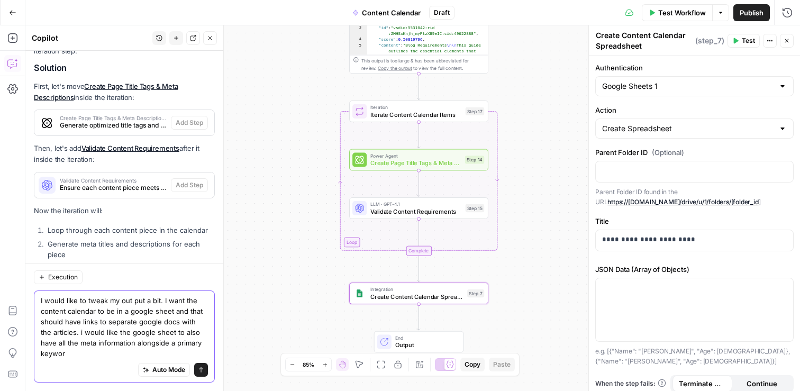
scroll to position [12341, 0]
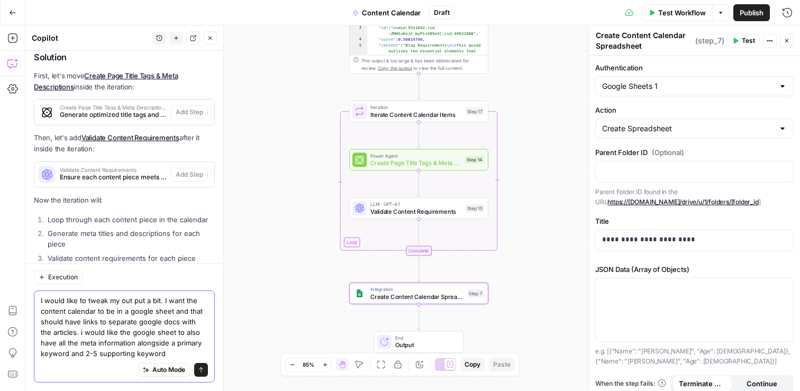
type textarea "I would like to tweak my out put a bit. I want the content calendar to be in a …"
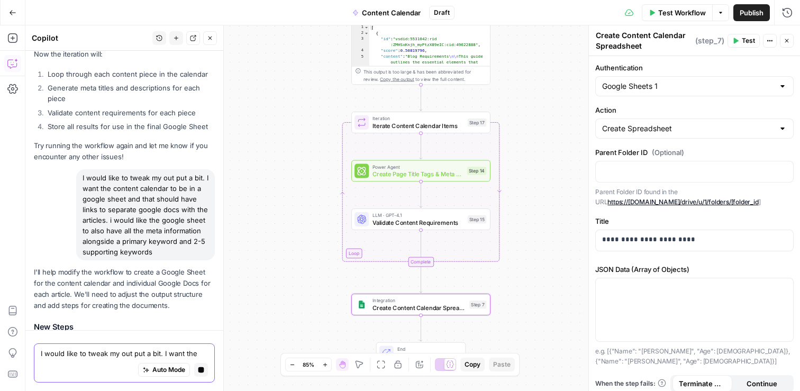
scroll to position [12402, 0]
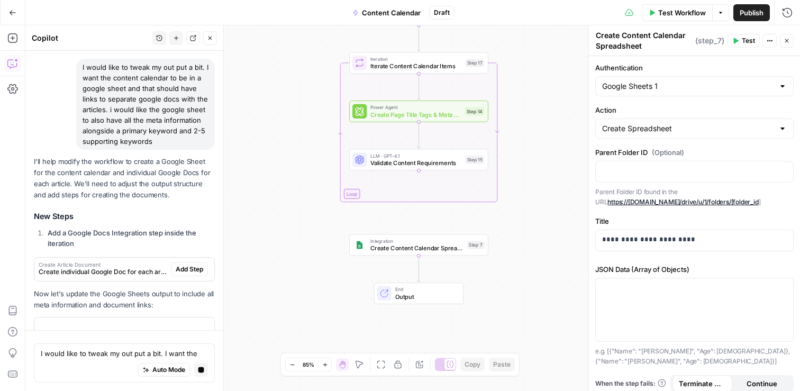
click at [190, 227] on li "Add a Google Docs Integration step inside the iteration" at bounding box center [130, 237] width 170 height 21
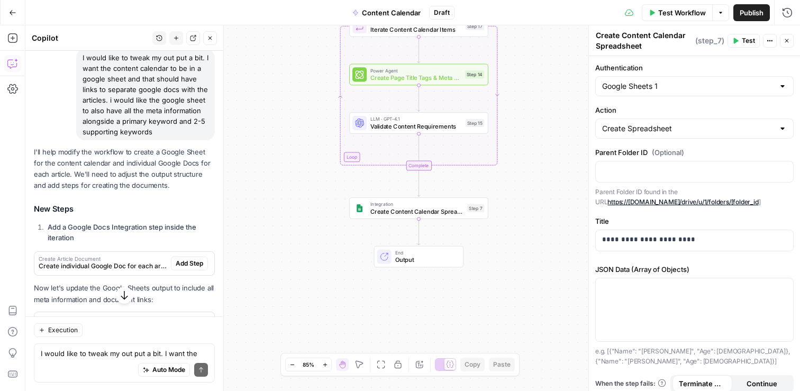
scroll to position [12629, 0]
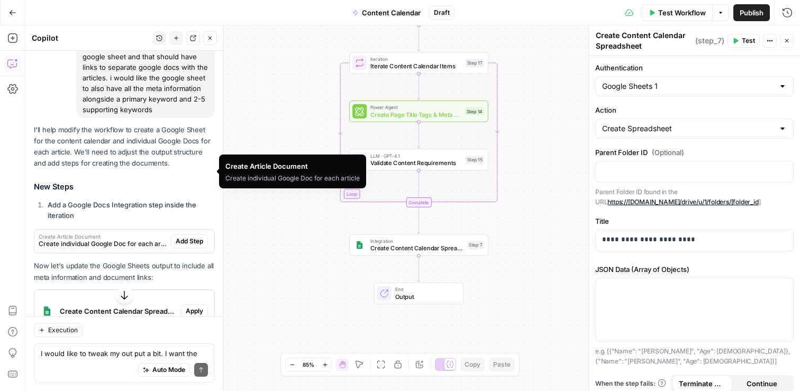
click at [149, 239] on span "Create individual Google Doc for each article" at bounding box center [103, 244] width 128 height 10
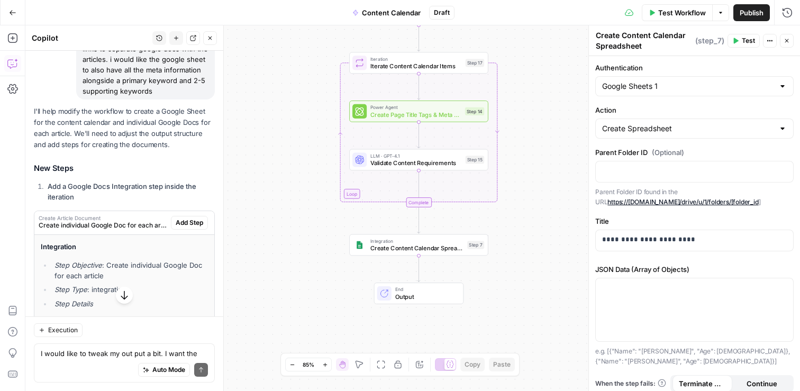
scroll to position [12648, 0]
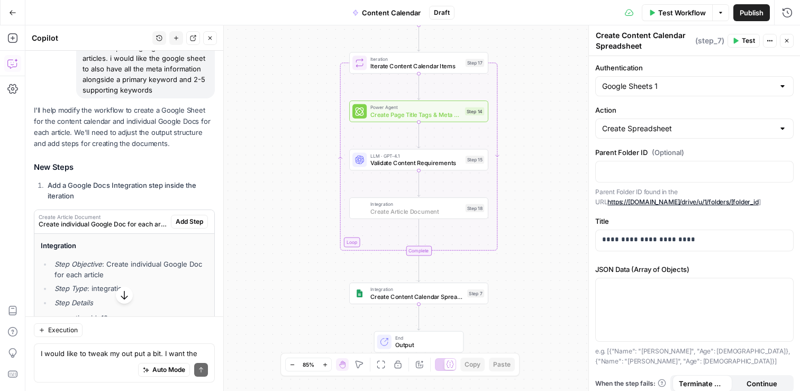
click at [197, 217] on span "Add Step" at bounding box center [190, 222] width 28 height 10
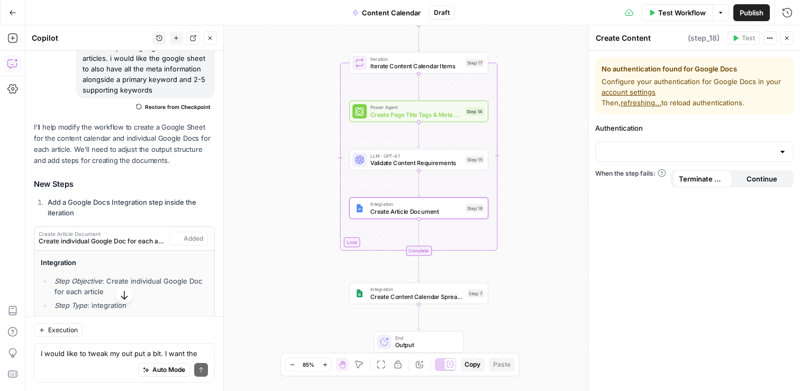
type textarea "Create Article Document"
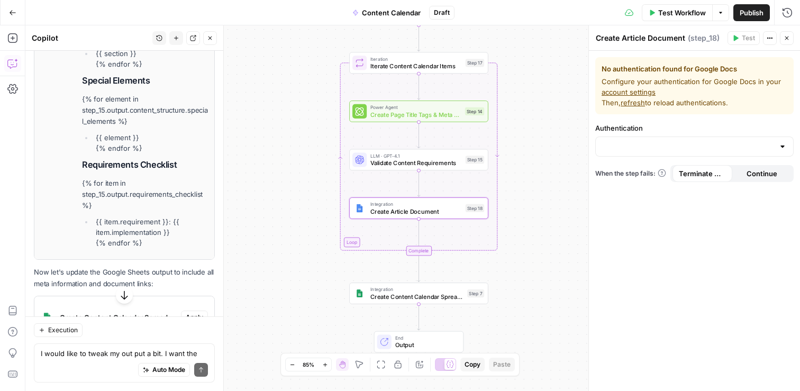
scroll to position [13485, 0]
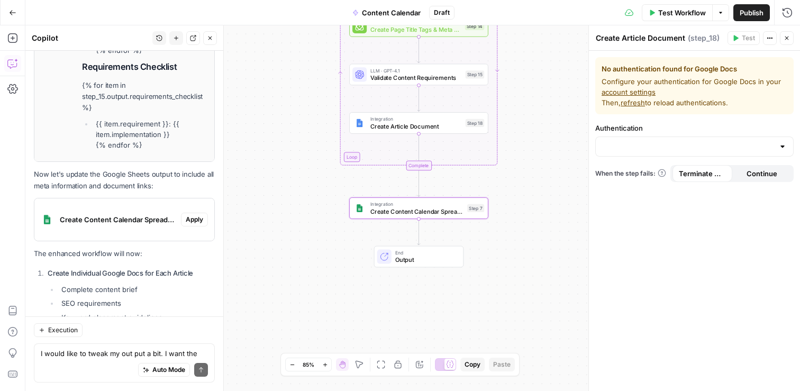
click at [197, 215] on span "Apply" at bounding box center [194, 220] width 17 height 10
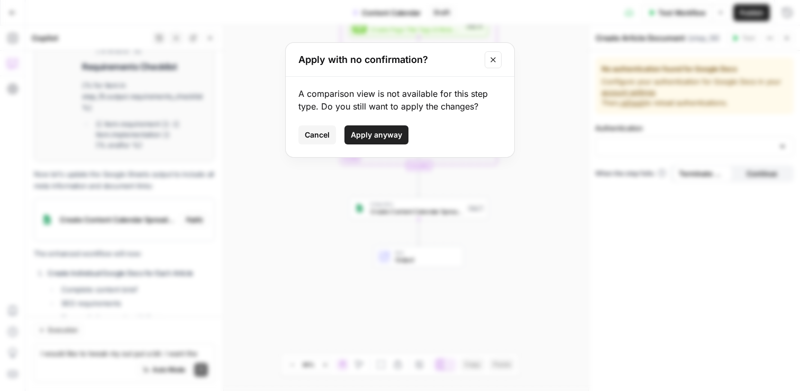
click at [388, 131] on span "Apply anyway" at bounding box center [376, 135] width 51 height 11
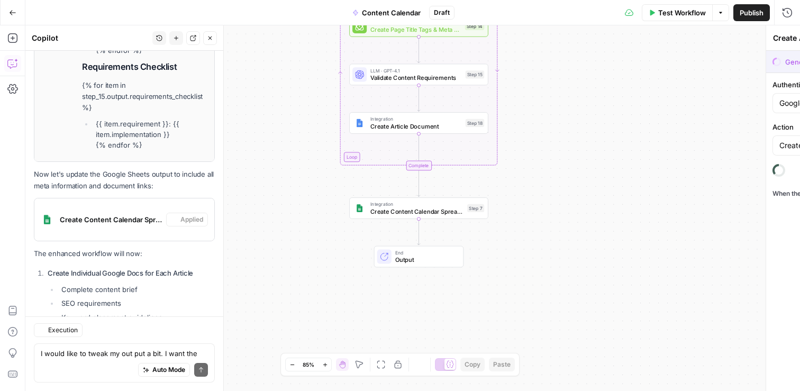
type textarea "Create Content Calendar Spreadsheet"
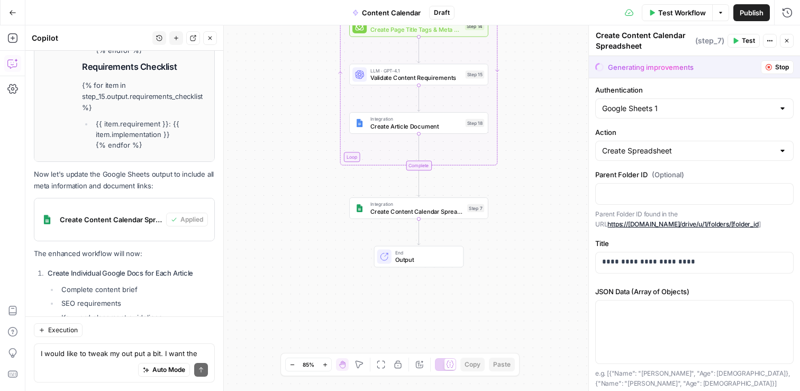
click at [673, 12] on span "Test Workflow" at bounding box center [682, 12] width 48 height 11
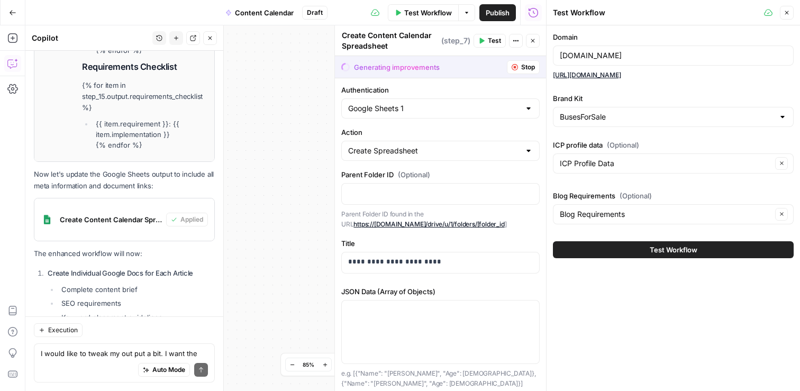
click at [533, 45] on button "Close" at bounding box center [533, 41] width 14 height 14
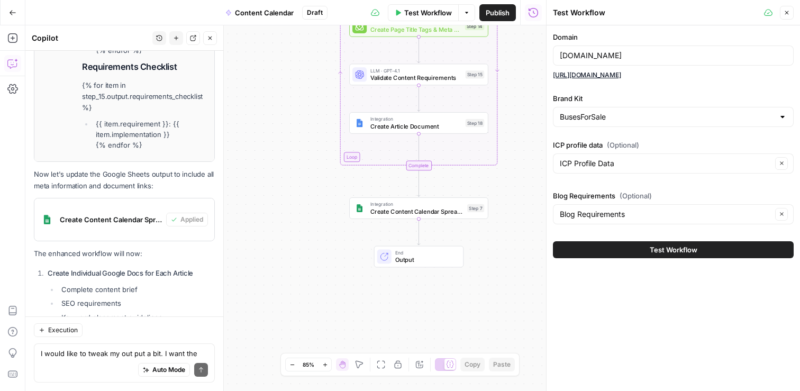
click at [692, 248] on span "Test Workflow" at bounding box center [674, 249] width 48 height 11
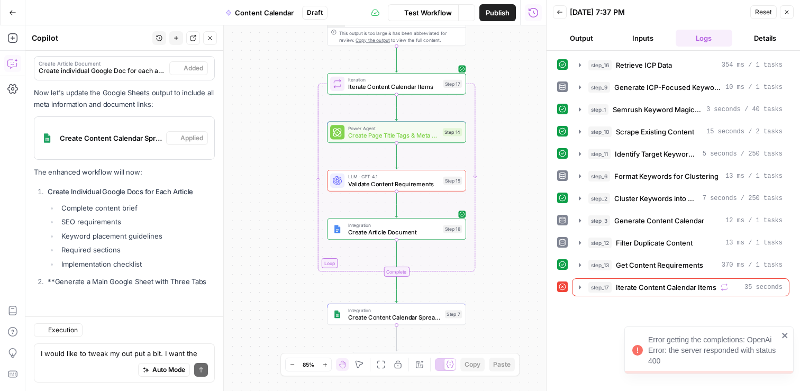
scroll to position [12748, 0]
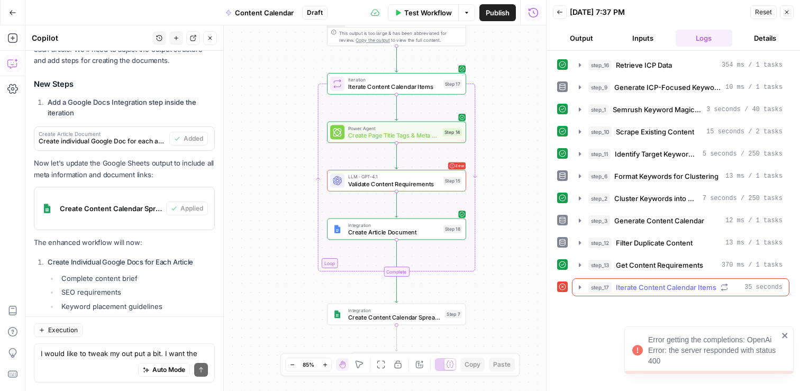
click at [660, 290] on span "Iterate Content Calendar Items" at bounding box center [666, 287] width 101 height 11
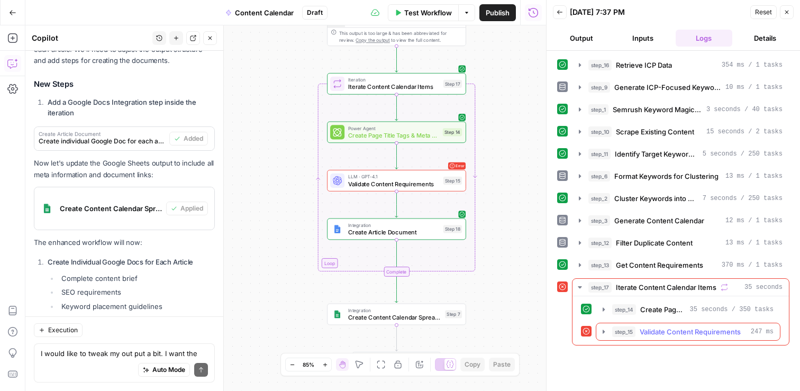
click at [603, 332] on icon "button" at bounding box center [604, 332] width 2 height 4
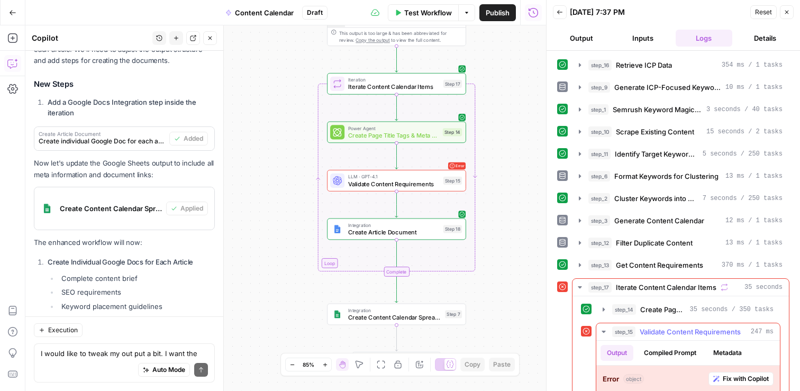
scroll to position [77, 0]
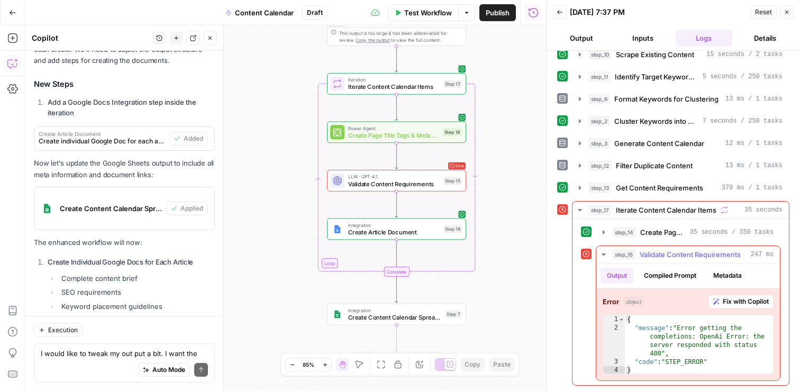
click at [752, 303] on span "Fix with Copilot" at bounding box center [746, 302] width 46 height 10
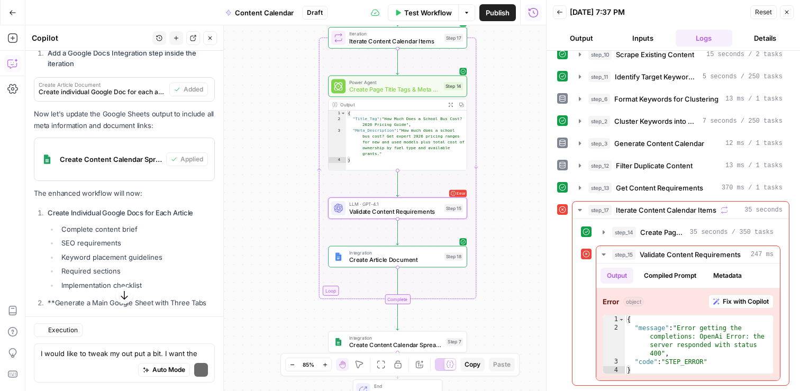
scroll to position [13013, 0]
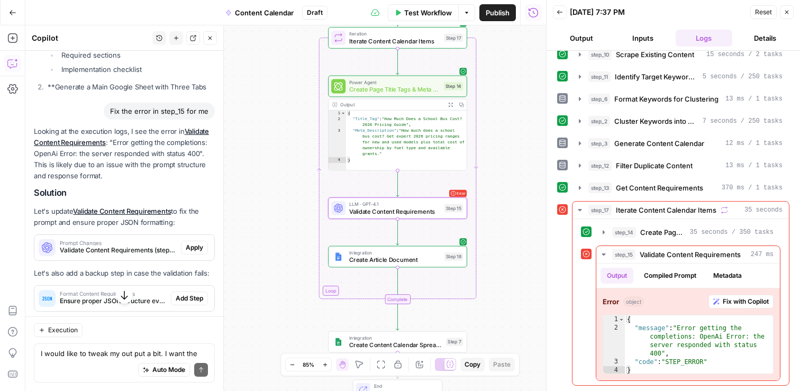
click at [200, 243] on span "Apply" at bounding box center [194, 248] width 17 height 10
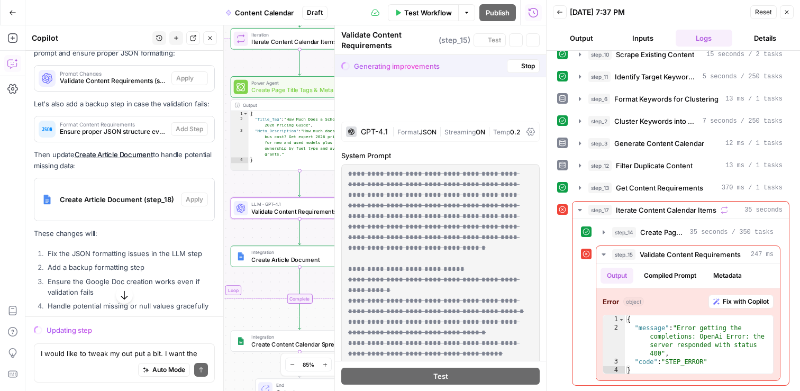
scroll to position [12844, 0]
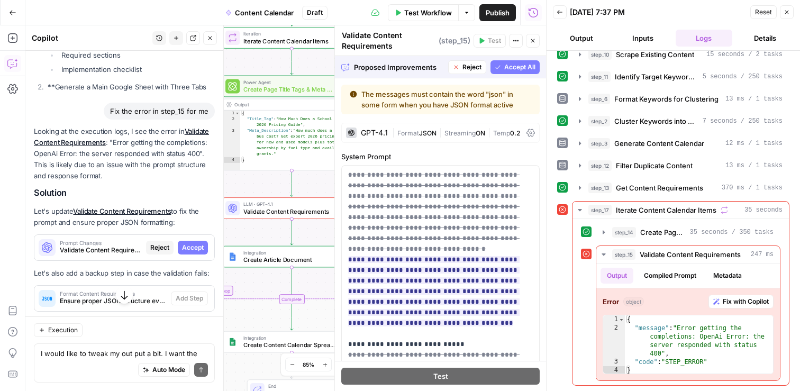
click at [518, 72] on button "Accept All" at bounding box center [514, 67] width 49 height 14
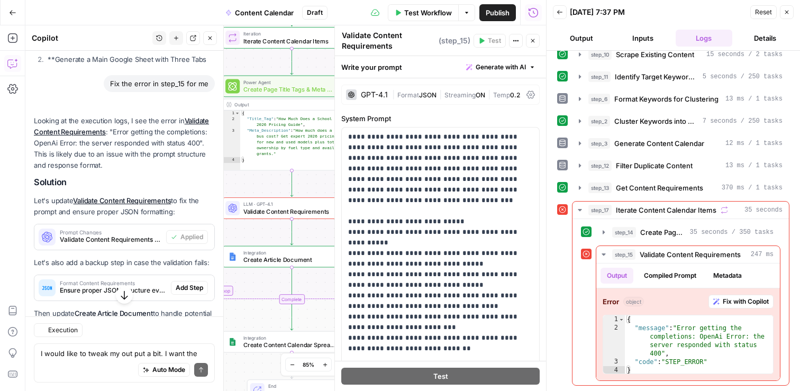
scroll to position [13043, 0]
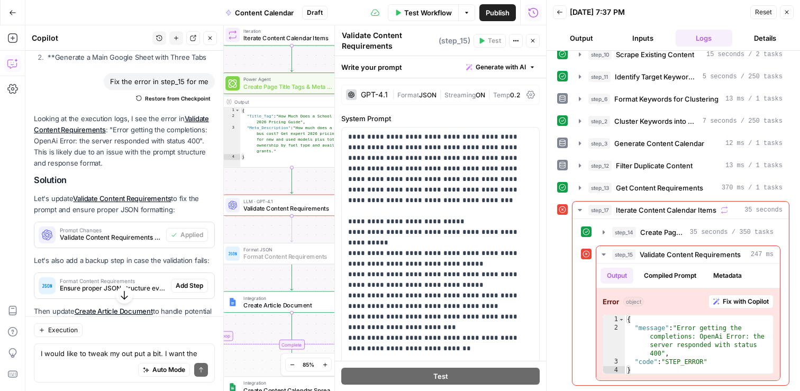
click at [193, 281] on span "Add Step" at bounding box center [190, 286] width 28 height 10
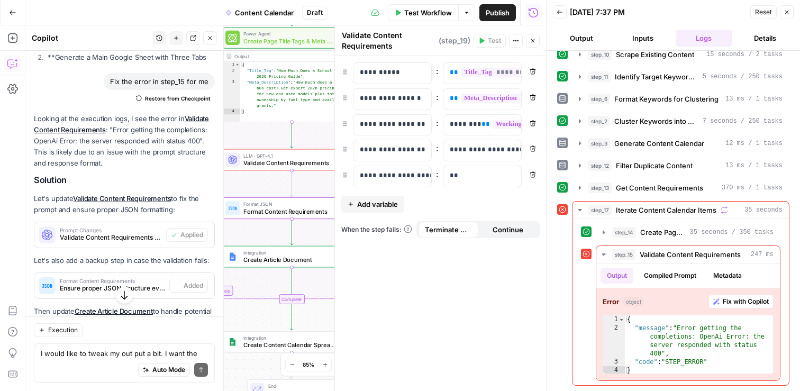
type textarea "Format Content Requirements"
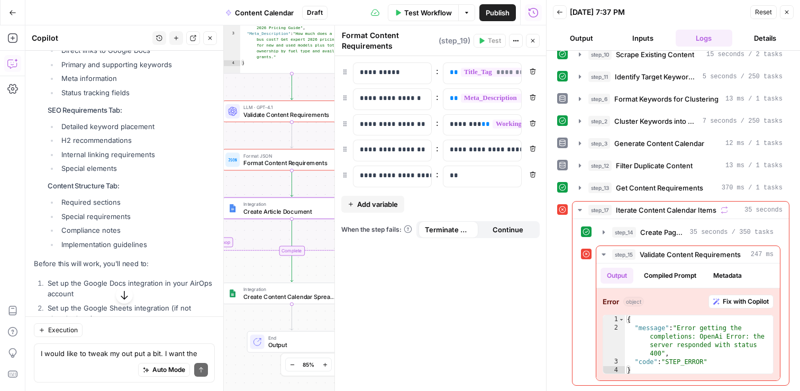
scroll to position [13491, 0]
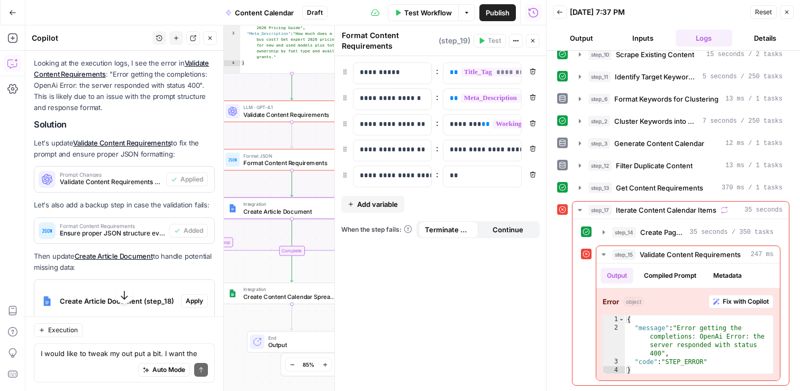
click at [199, 296] on span "Apply" at bounding box center [194, 301] width 17 height 10
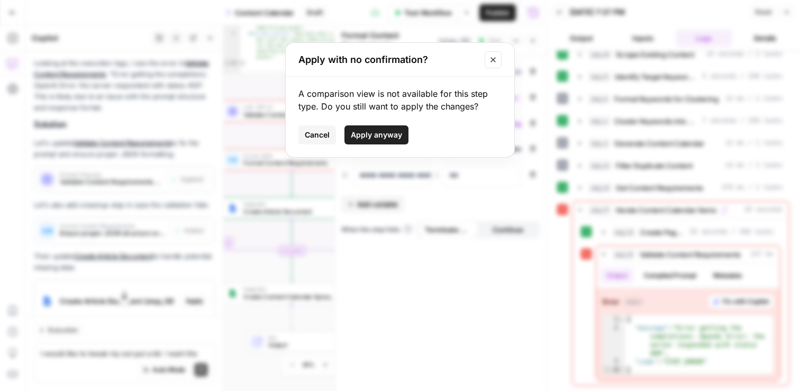
click at [380, 134] on span "Apply anyway" at bounding box center [376, 135] width 51 height 11
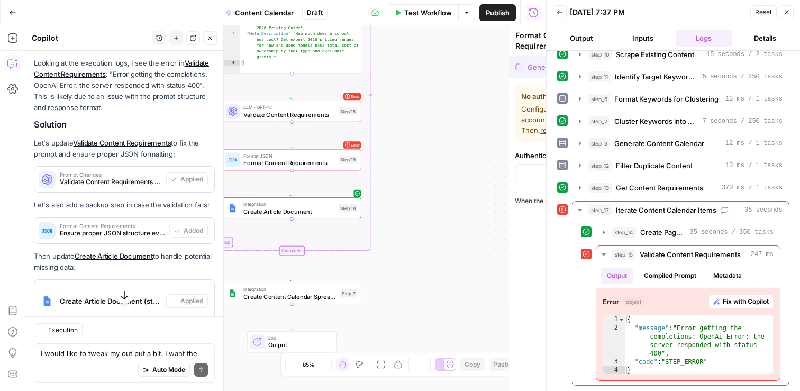
type textarea "Create Article Document"
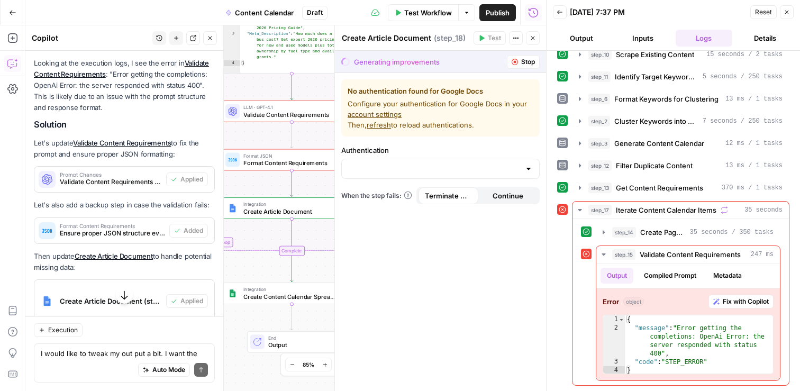
click at [383, 114] on link "account settings" at bounding box center [375, 114] width 54 height 8
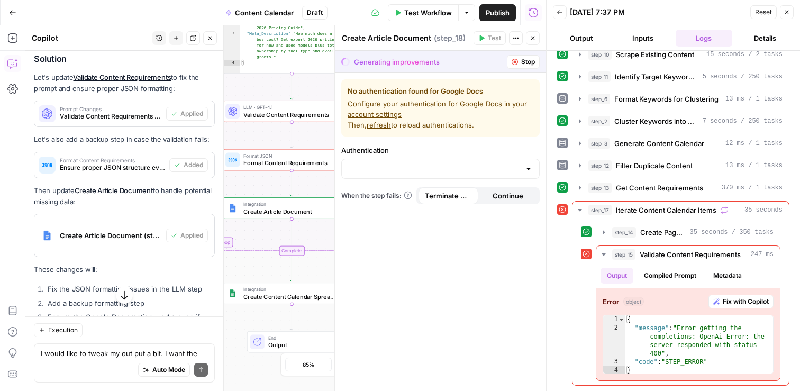
scroll to position [13574, 0]
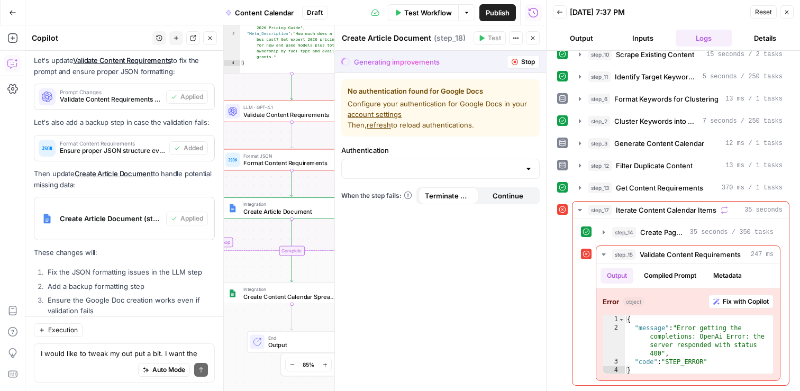
click at [381, 124] on span "refresh" at bounding box center [379, 125] width 24 height 8
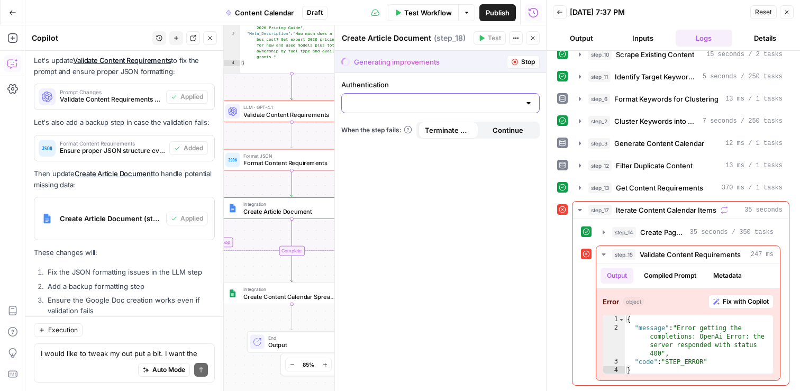
click at [486, 107] on input "Authentication" at bounding box center [434, 103] width 172 height 11
click at [381, 128] on span "Google Docs 1" at bounding box center [438, 129] width 176 height 11
type input "Google Docs 1"
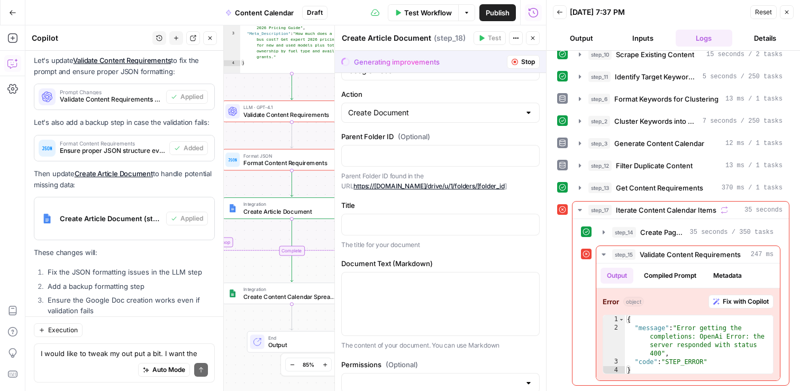
scroll to position [0, 0]
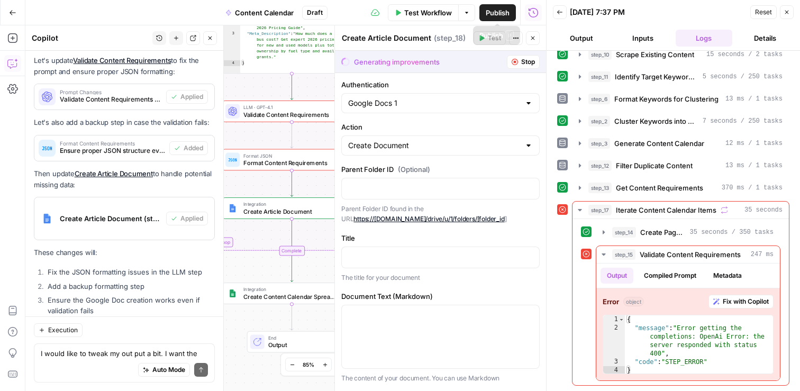
click at [412, 16] on span "Test Workflow" at bounding box center [428, 12] width 48 height 11
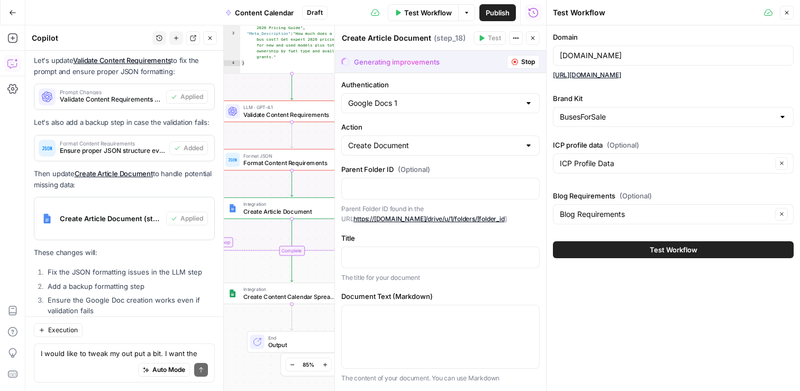
click at [693, 254] on span "Test Workflow" at bounding box center [674, 249] width 48 height 11
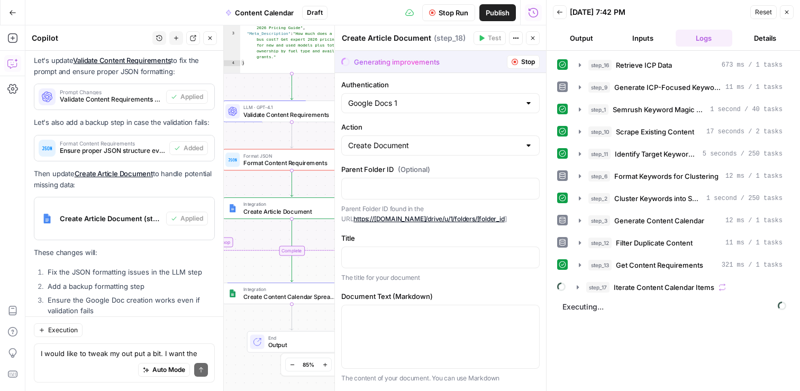
click at [533, 36] on icon "button" at bounding box center [533, 38] width 6 height 6
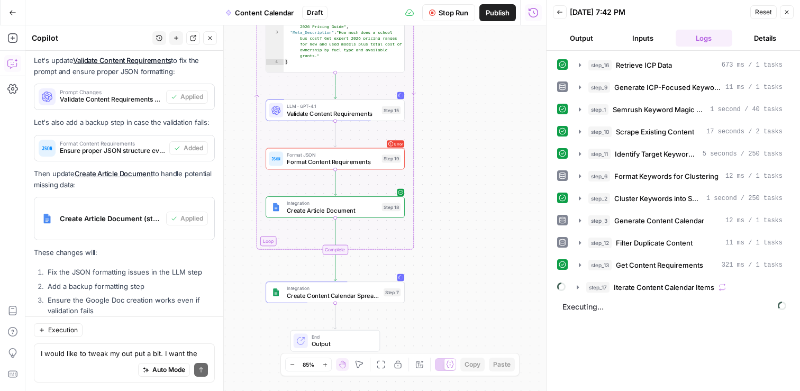
drag, startPoint x: 389, startPoint y: 221, endPoint x: 431, endPoint y: 219, distance: 42.4
click at [432, 220] on div "Workflow Set Inputs Inputs Search Knowledge Base Retrieve ICP Data Step 16 Outp…" at bounding box center [285, 208] width 521 height 366
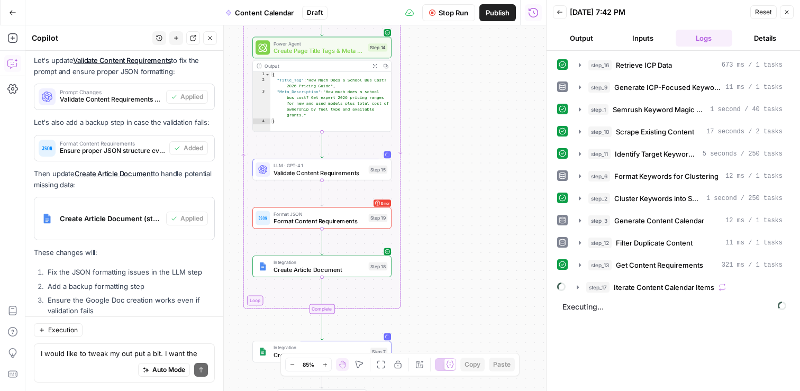
drag, startPoint x: 457, startPoint y: 135, endPoint x: 443, endPoint y: 163, distance: 31.2
click at [443, 163] on div "Workflow Set Inputs Inputs Search Knowledge Base Retrieve ICP Data Step 16 Outp…" at bounding box center [285, 208] width 521 height 366
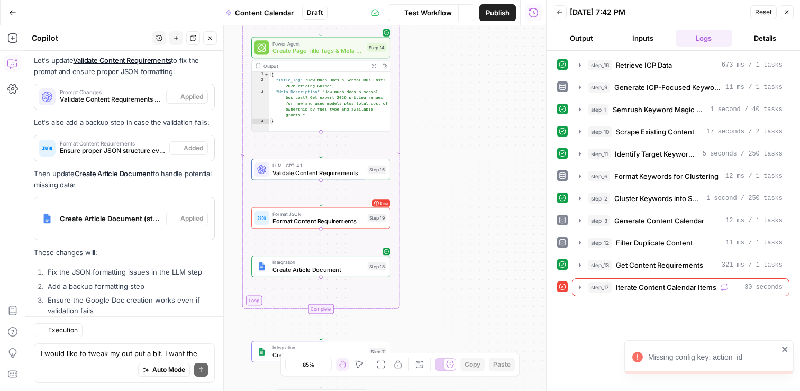
scroll to position [13574, 0]
click at [605, 285] on span "step_17" at bounding box center [599, 287] width 23 height 11
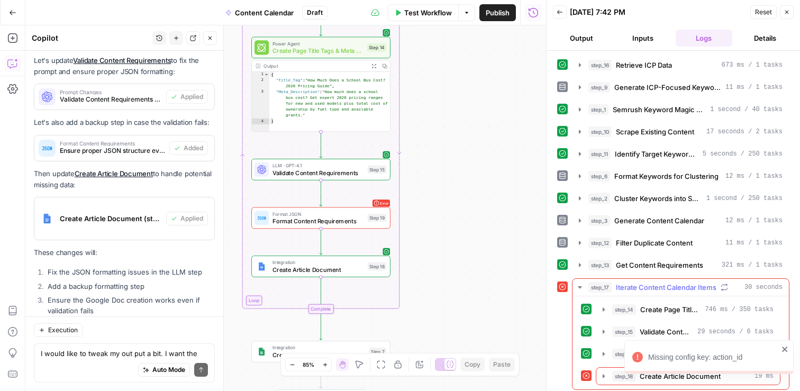
scroll to position [4, 0]
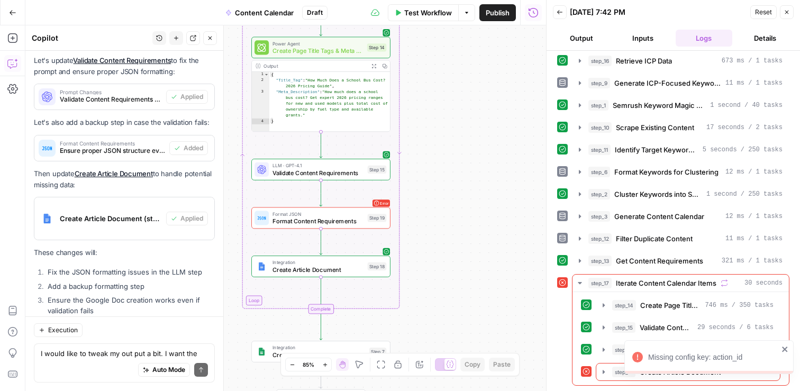
click at [783, 348] on icon "close" at bounding box center [784, 349] width 5 height 5
click at [747, 372] on div "step_18 Create Article Document 19 ms" at bounding box center [692, 372] width 161 height 11
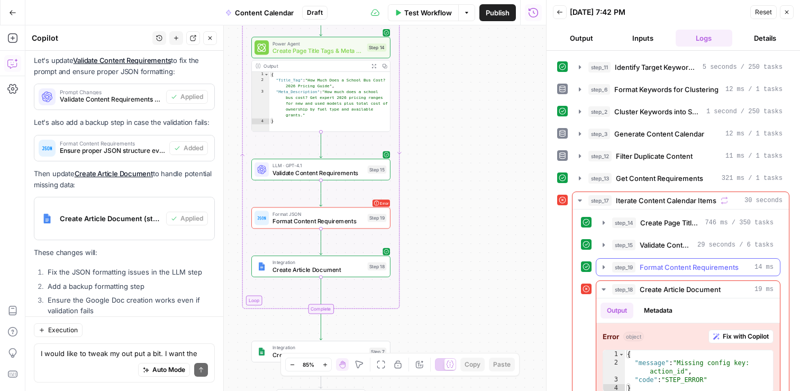
scroll to position [105, 0]
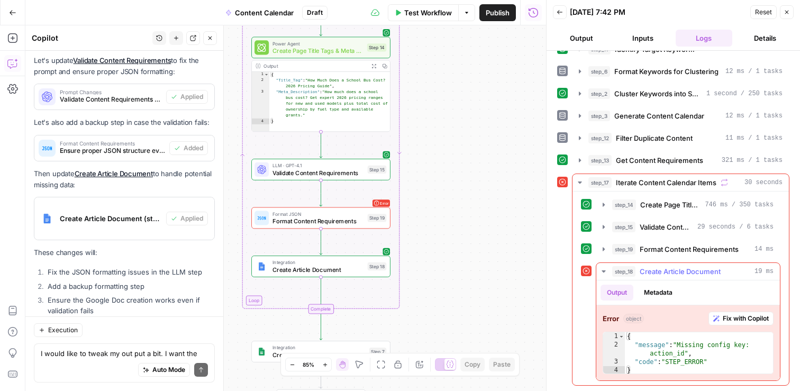
click at [758, 320] on span "Fix with Copilot" at bounding box center [746, 319] width 46 height 10
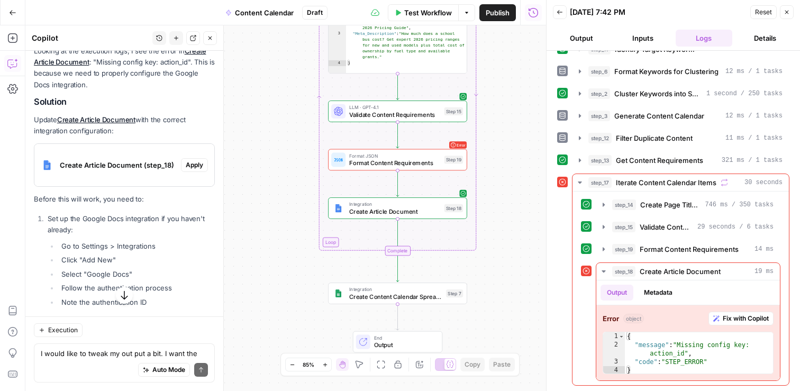
scroll to position [13926, 0]
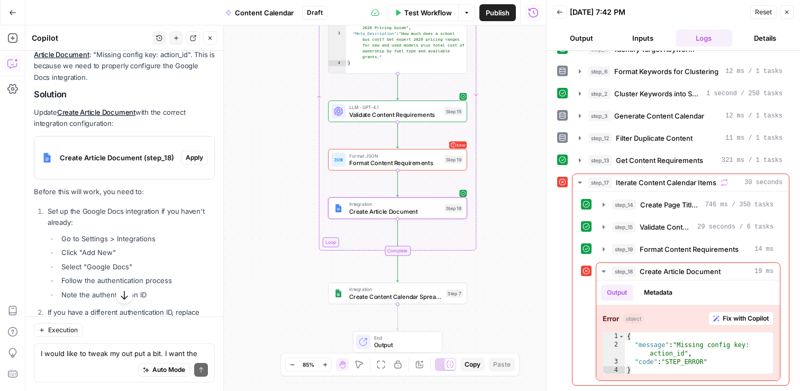
click at [197, 153] on span "Apply" at bounding box center [194, 158] width 17 height 10
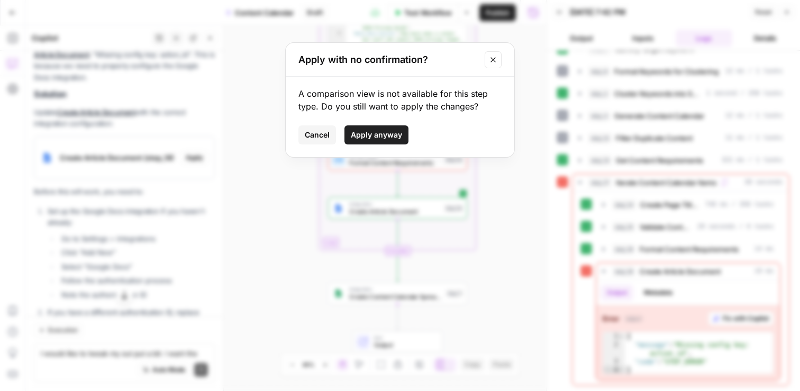
click at [384, 135] on span "Apply anyway" at bounding box center [376, 135] width 51 height 11
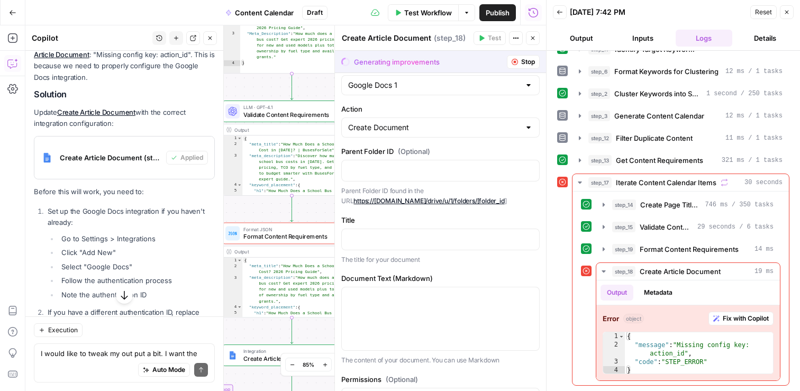
scroll to position [19, 0]
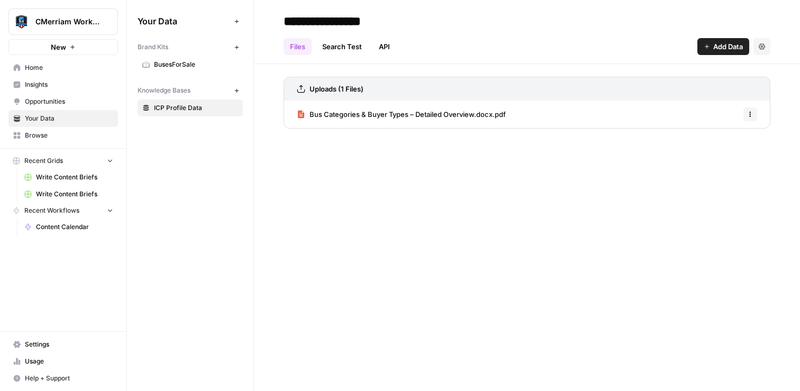
click at [234, 87] on button "New" at bounding box center [236, 90] width 13 height 13
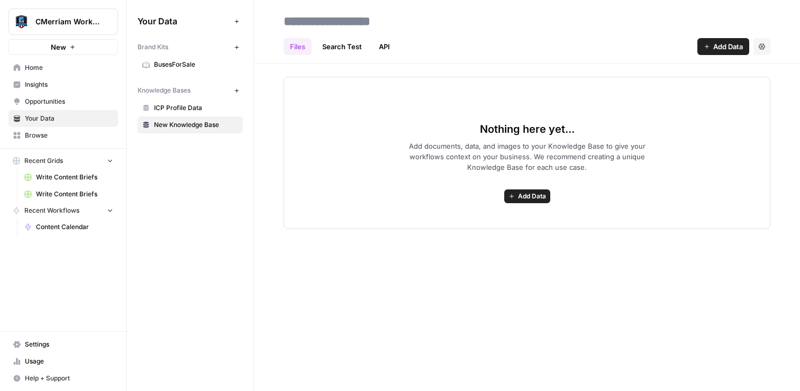
click at [362, 15] on input at bounding box center [363, 21] width 169 height 21
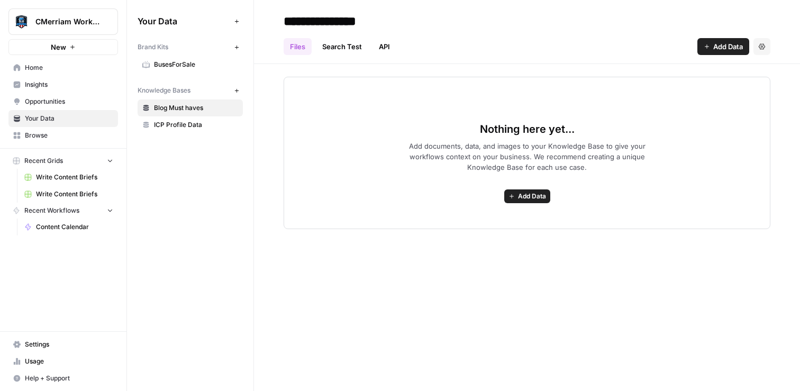
click at [355, 21] on input "**********" at bounding box center [363, 21] width 169 height 21
drag, startPoint x: 405, startPoint y: 24, endPoint x: 316, endPoint y: 24, distance: 89.4
click at [316, 24] on input "**********" at bounding box center [363, 21] width 169 height 21
type input "**********"
click at [467, 35] on div "Files Search Test API Add Data Settings" at bounding box center [527, 42] width 487 height 25
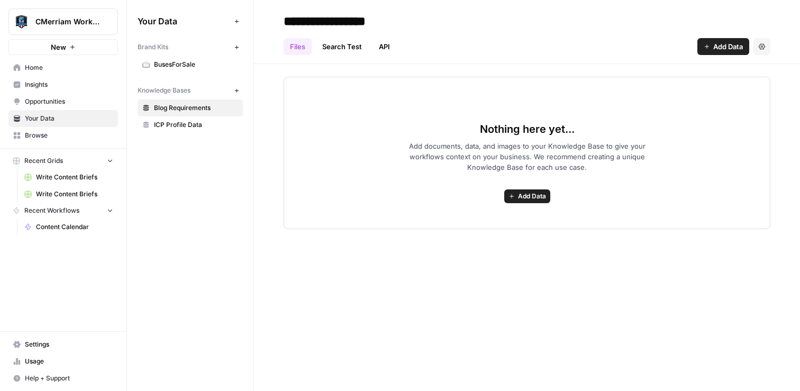
click at [543, 194] on span "Add Data" at bounding box center [532, 197] width 28 height 10
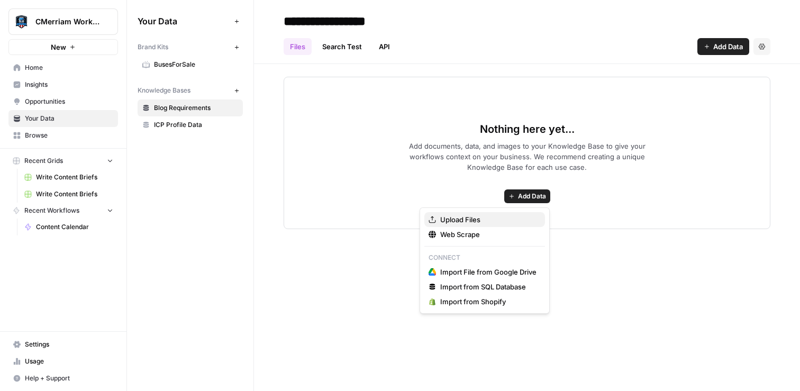
click at [453, 220] on span "Upload Files" at bounding box center [488, 219] width 96 height 11
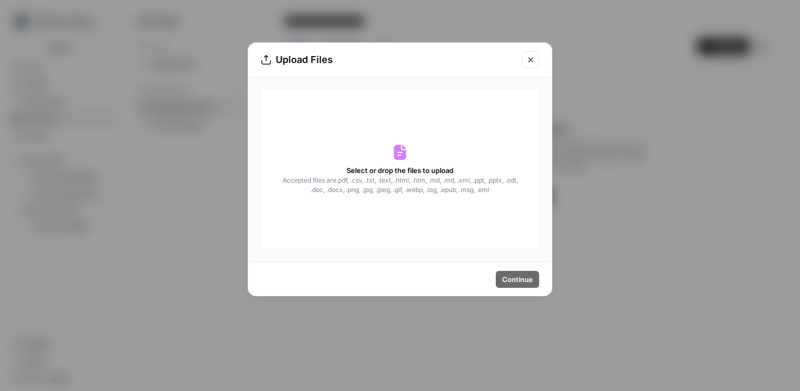
click at [403, 167] on span "Select or drop the files to upload" at bounding box center [400, 170] width 107 height 11
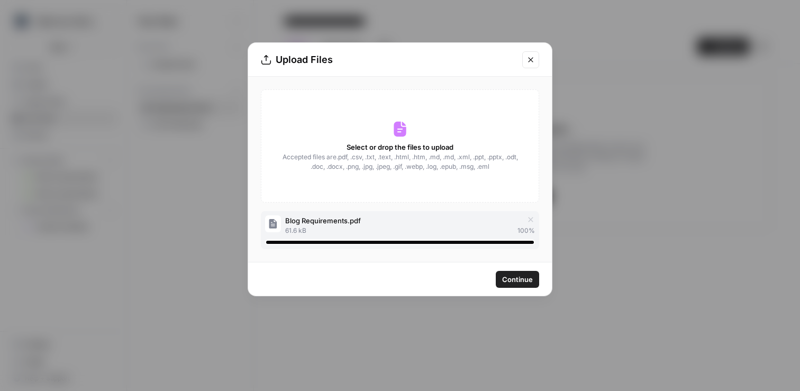
click at [526, 280] on span "Continue" at bounding box center [517, 279] width 31 height 11
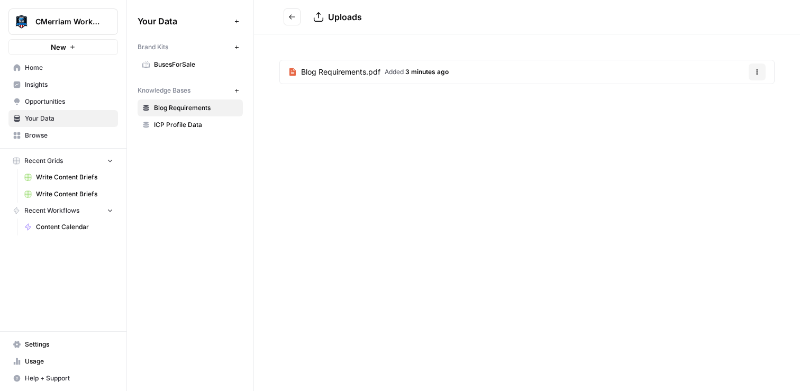
click at [190, 108] on span "Blog Requirements" at bounding box center [196, 108] width 84 height 10
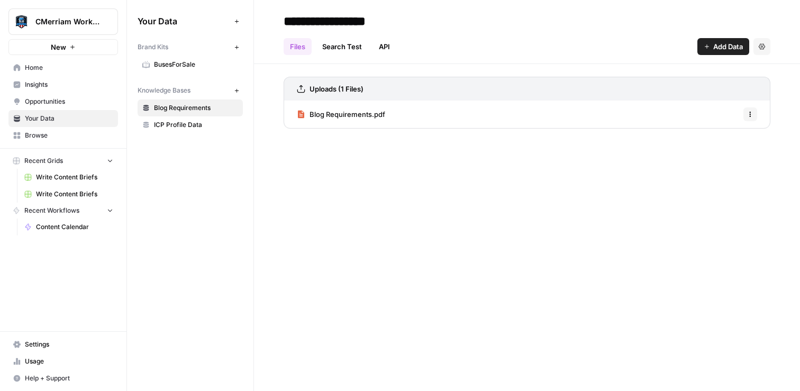
click at [389, 44] on link "API" at bounding box center [384, 46] width 24 height 17
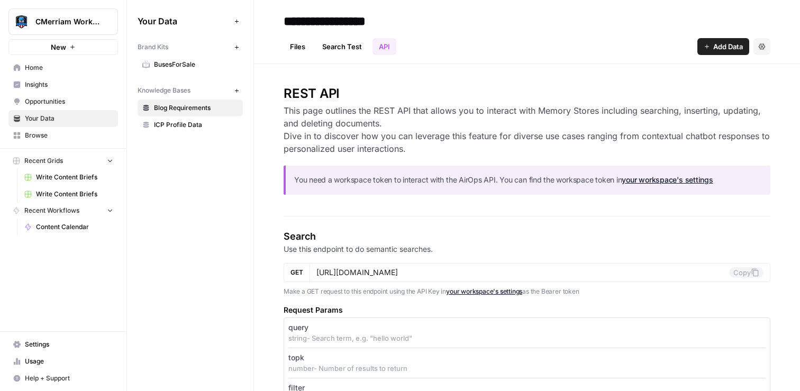
click at [350, 47] on link "Search Test" at bounding box center [342, 46] width 52 height 17
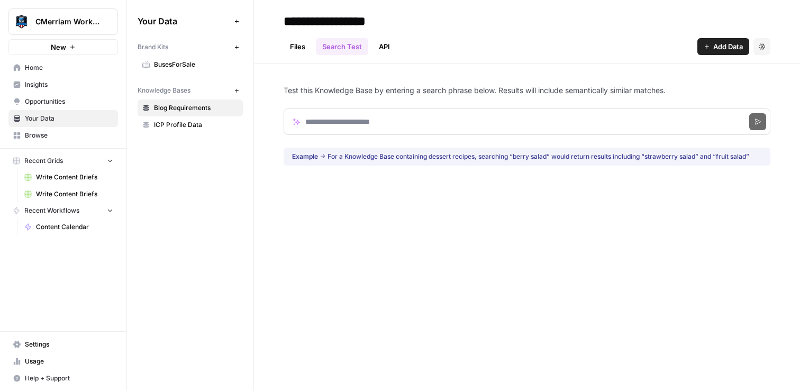
click at [295, 47] on link "Files" at bounding box center [298, 46] width 28 height 17
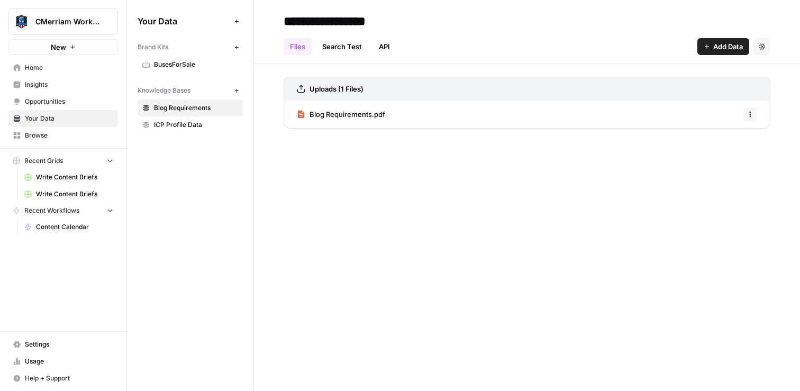
click at [750, 115] on icon "button" at bounding box center [750, 114] width 6 height 6
click at [765, 46] on button "Settings" at bounding box center [761, 46] width 17 height 17
click at [616, 31] on div "Files Search Test API Add Data Settings" at bounding box center [527, 42] width 487 height 25
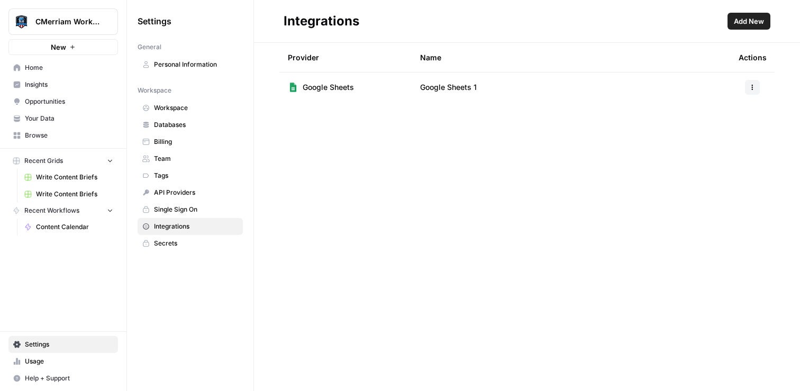
click at [753, 19] on span "Add New" at bounding box center [749, 21] width 30 height 11
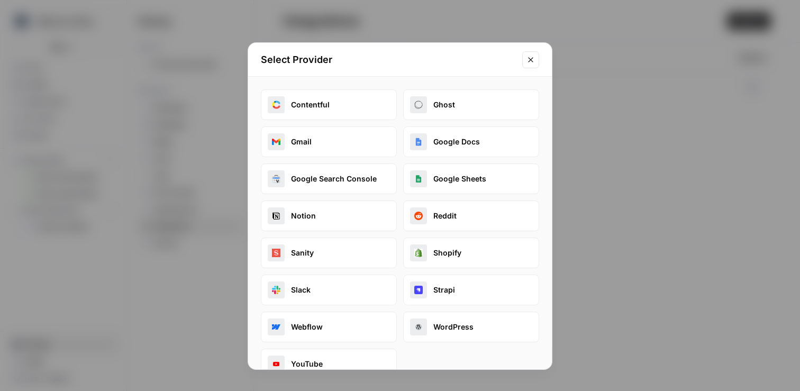
click at [475, 143] on button "Google Docs" at bounding box center [471, 141] width 136 height 31
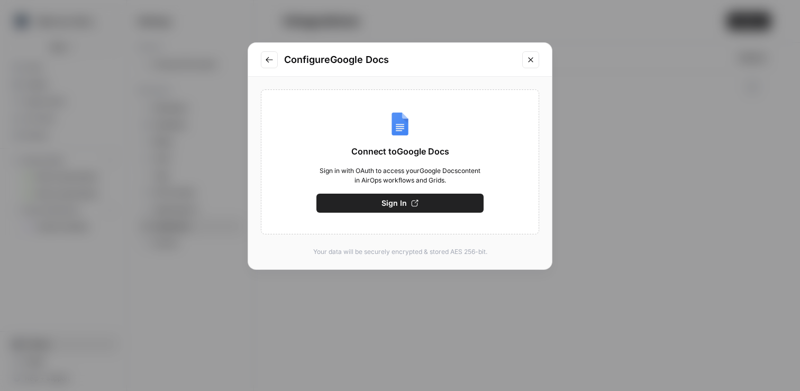
click at [403, 205] on span "Sign In" at bounding box center [393, 203] width 25 height 11
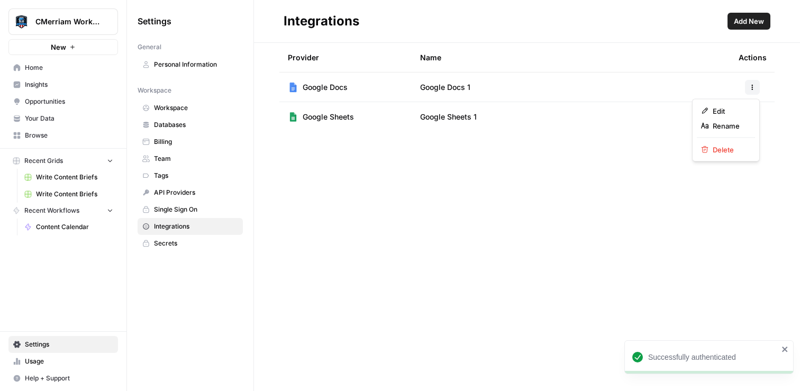
click at [752, 90] on button "button" at bounding box center [752, 87] width 15 height 15
click at [733, 107] on span "Edit" at bounding box center [730, 111] width 34 height 11
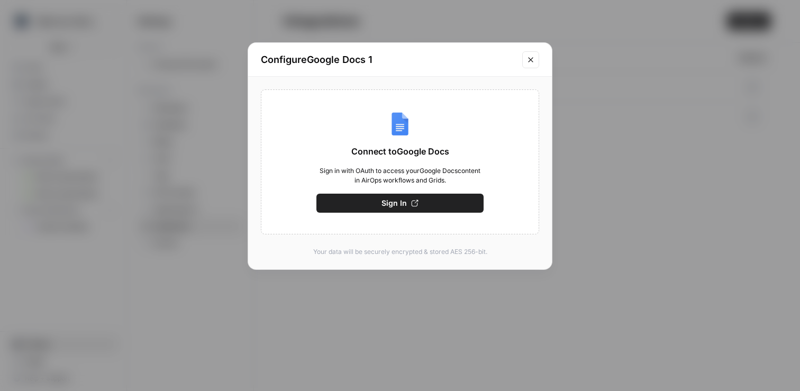
click at [532, 58] on icon "Close modal" at bounding box center [530, 59] width 5 height 5
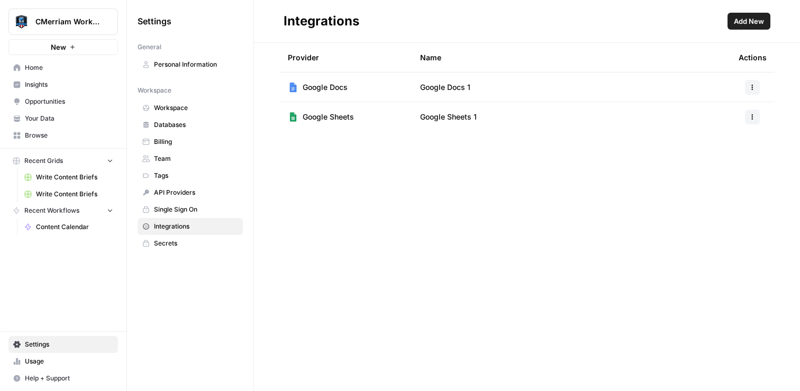
click at [752, 85] on icon "button" at bounding box center [753, 86] width 2 height 2
click at [433, 90] on span "Google Docs 1" at bounding box center [445, 87] width 50 height 11
click at [329, 91] on span "Google Docs" at bounding box center [325, 87] width 45 height 11
click at [297, 89] on img at bounding box center [293, 87] width 11 height 11
click at [750, 87] on icon "button" at bounding box center [752, 87] width 6 height 6
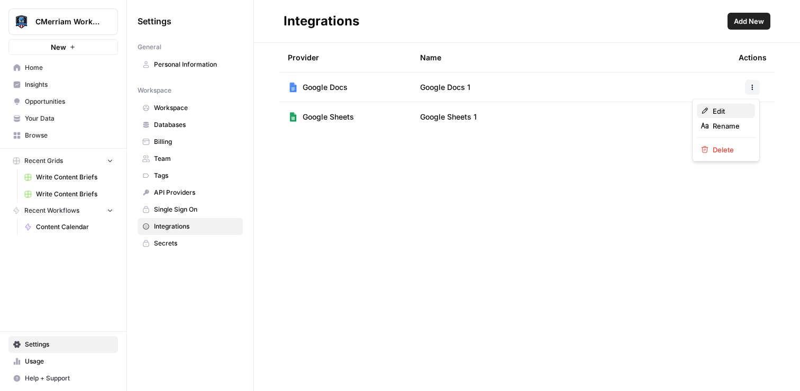
click at [725, 109] on span "Edit" at bounding box center [730, 111] width 34 height 11
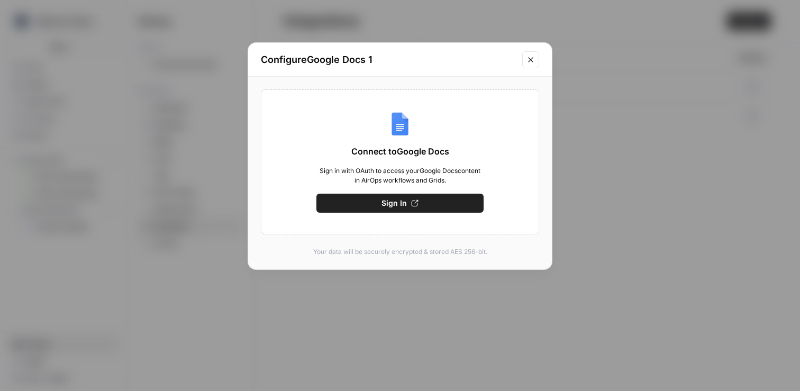
click at [532, 62] on icon "Close modal" at bounding box center [530, 60] width 8 height 8
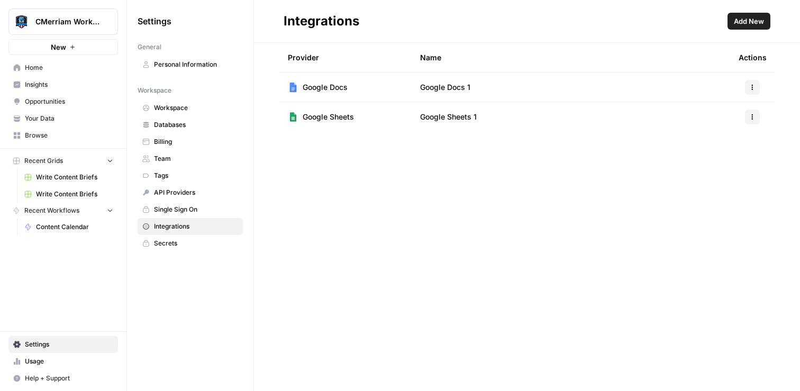
click at [435, 85] on span "Google Docs 1" at bounding box center [445, 87] width 50 height 11
click at [194, 224] on span "Integrations" at bounding box center [196, 227] width 84 height 10
click at [753, 87] on icon "button" at bounding box center [752, 87] width 6 height 6
click at [519, 214] on div "Provider Name Actions Google Docs Google Docs 1 Google Sheets Google Sheets 1" at bounding box center [527, 217] width 546 height 348
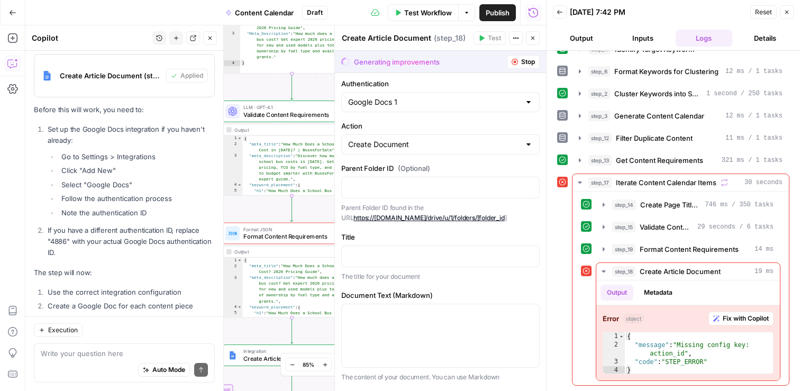
scroll to position [14045, 0]
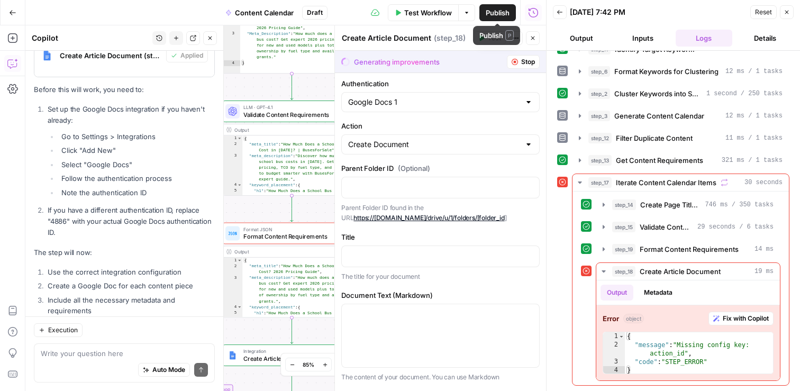
click at [428, 15] on span "Test Workflow" at bounding box center [428, 12] width 48 height 11
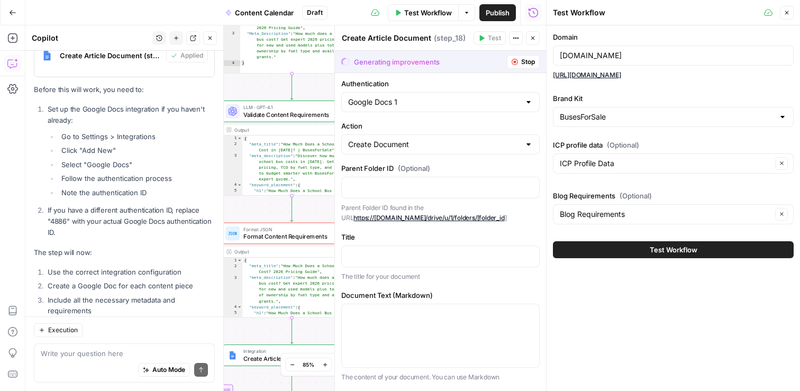
click at [681, 250] on span "Test Workflow" at bounding box center [674, 249] width 48 height 11
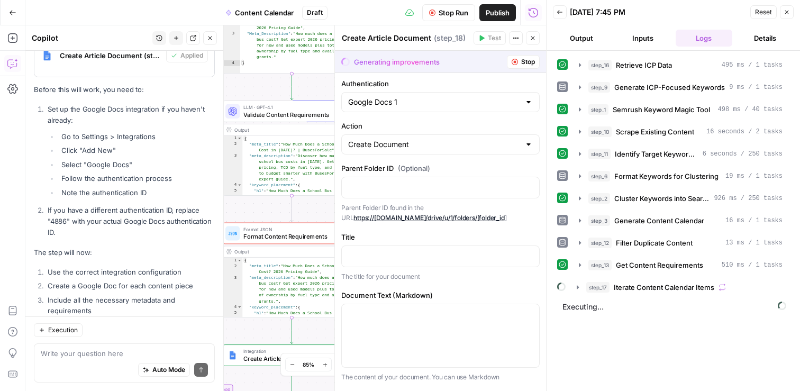
click at [533, 45] on header "Create Article Document Create Article Document ( step_18 ) Test Actions Close" at bounding box center [440, 37] width 211 height 25
click at [533, 42] on button "Close" at bounding box center [533, 38] width 14 height 14
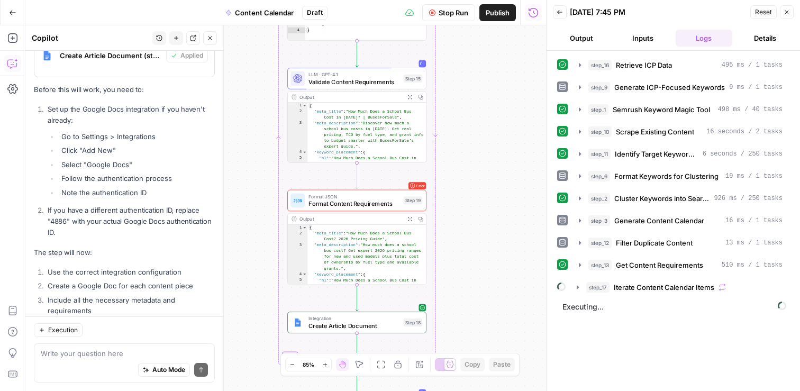
drag, startPoint x: 426, startPoint y: 161, endPoint x: 490, endPoint y: 128, distance: 72.2
click at [490, 129] on div "Workflow Set Inputs Inputs Search Knowledge Base Retrieve ICP Data Step 16 Outp…" at bounding box center [285, 208] width 521 height 366
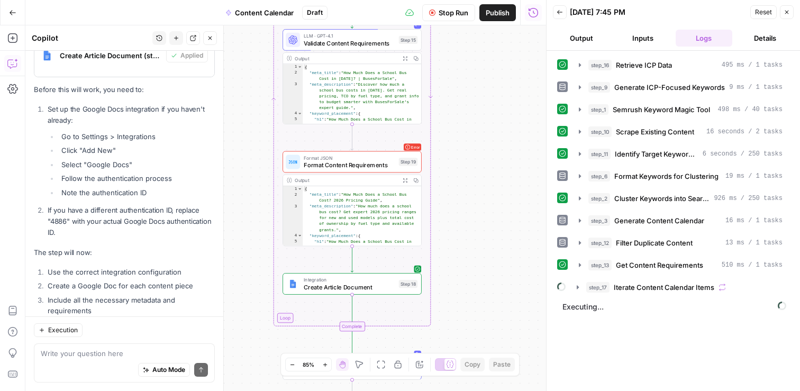
drag, startPoint x: 479, startPoint y: 273, endPoint x: 474, endPoint y: 235, distance: 37.9
click at [474, 235] on div "Workflow Set Inputs Inputs Search Knowledge Base Retrieve ICP Data Step 16 Outp…" at bounding box center [285, 208] width 521 height 366
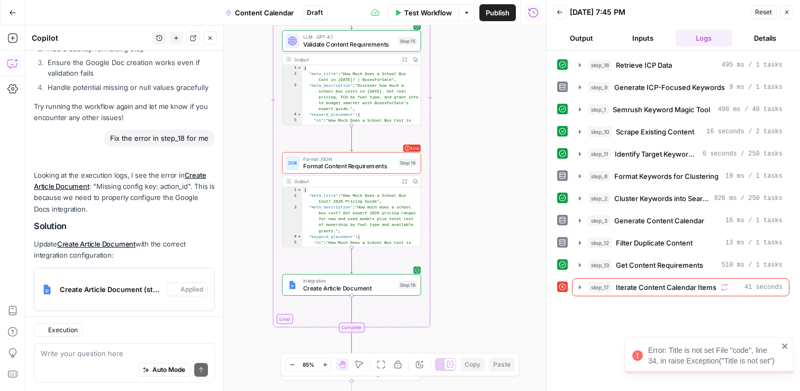
scroll to position [14045, 0]
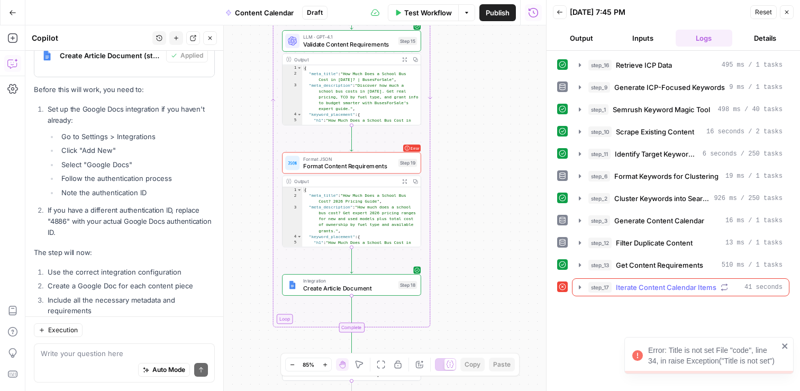
click at [577, 287] on icon "button" at bounding box center [580, 287] width 8 height 8
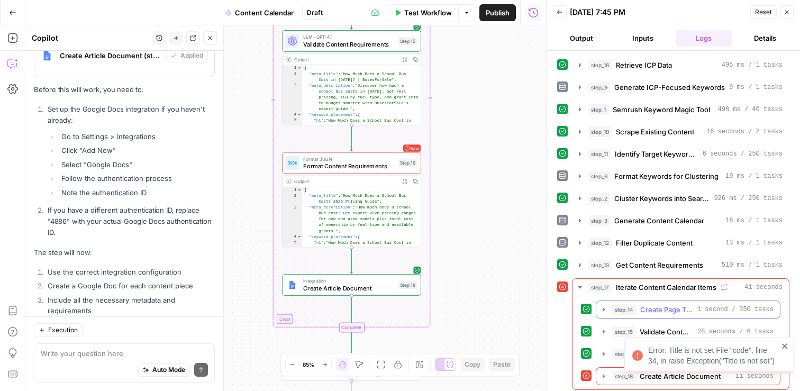
scroll to position [4, 0]
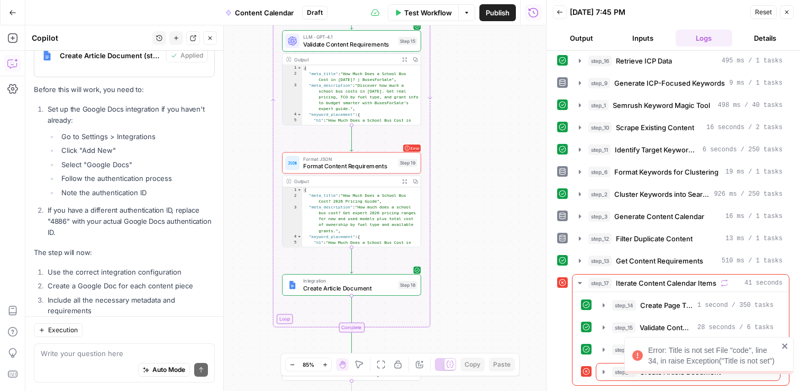
click at [786, 343] on icon "close" at bounding box center [784, 346] width 7 height 8
click at [604, 370] on icon "button" at bounding box center [603, 372] width 8 height 8
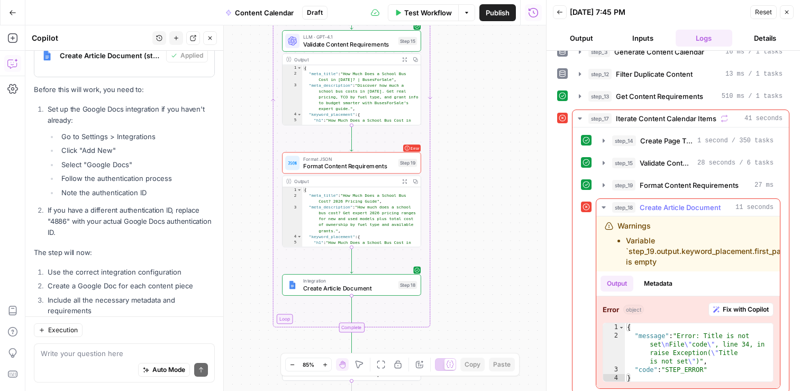
scroll to position [177, 0]
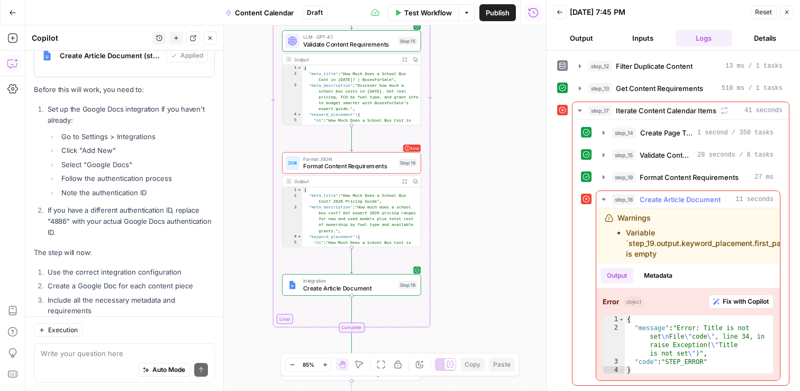
click at [747, 300] on span "Fix with Copilot" at bounding box center [746, 302] width 46 height 10
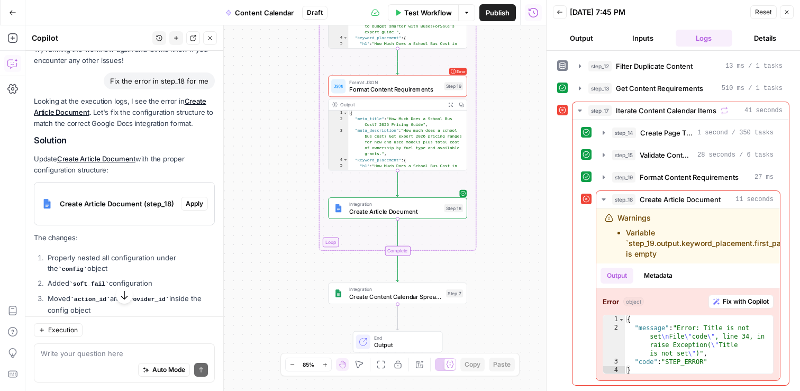
scroll to position [14347, 0]
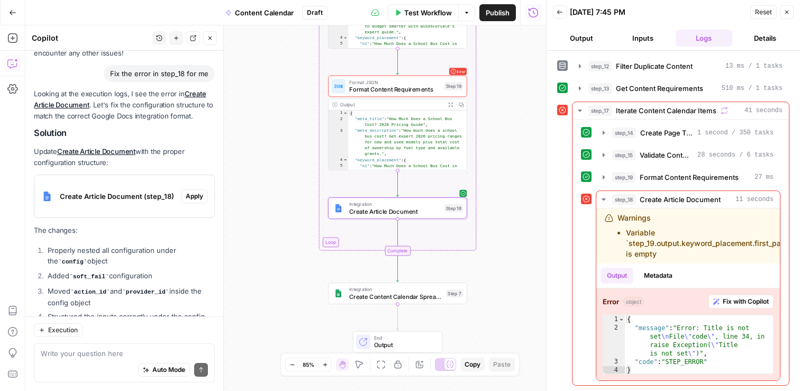
click at [197, 192] on span "Apply" at bounding box center [194, 197] width 17 height 10
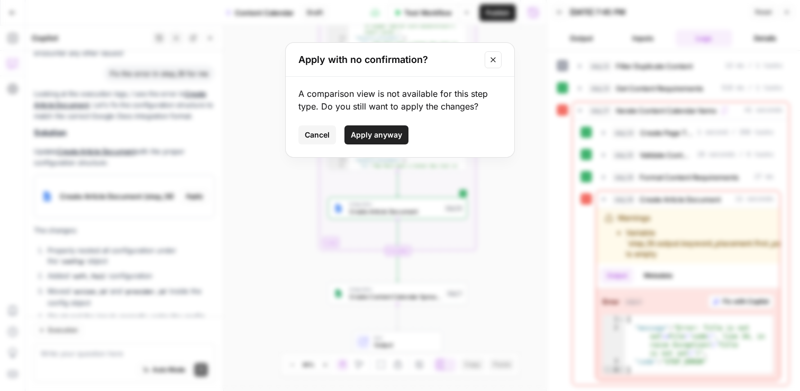
click at [391, 133] on span "Apply anyway" at bounding box center [376, 135] width 51 height 11
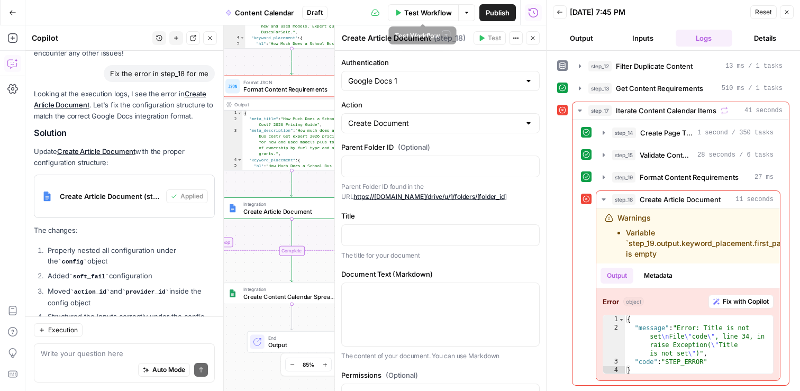
click at [432, 6] on button "Test Workflow" at bounding box center [423, 12] width 71 height 17
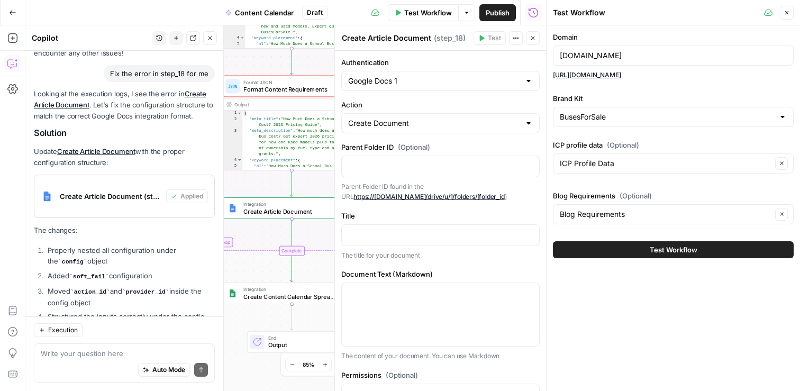
click at [686, 247] on span "Test Workflow" at bounding box center [674, 249] width 48 height 11
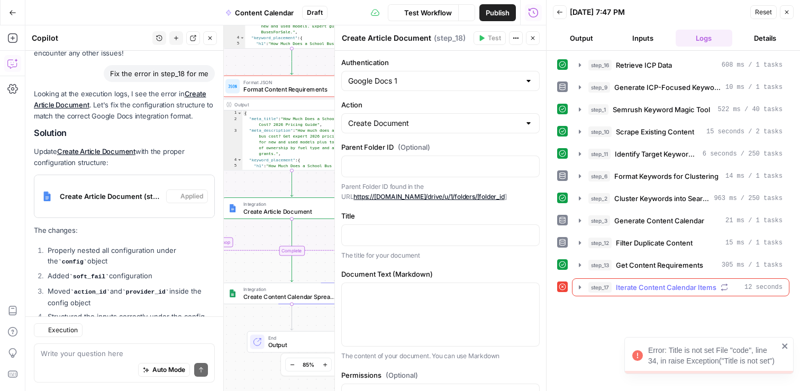
scroll to position [14347, 0]
click at [621, 283] on span "Iterate Content Calendar Items" at bounding box center [666, 287] width 101 height 11
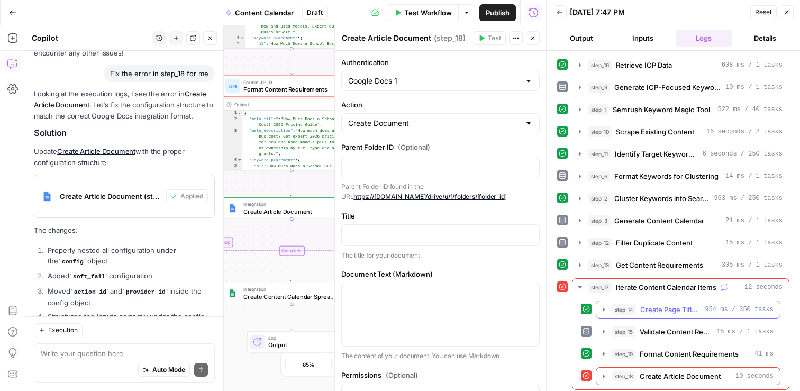
scroll to position [4, 0]
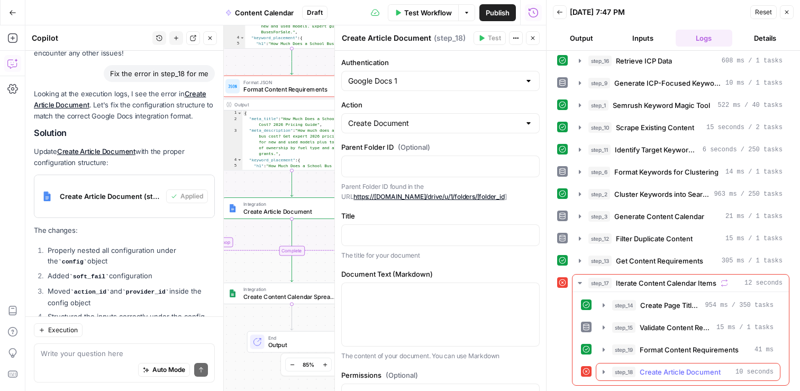
click at [598, 366] on button "step_18 Create Article Document 10 seconds" at bounding box center [688, 371] width 184 height 17
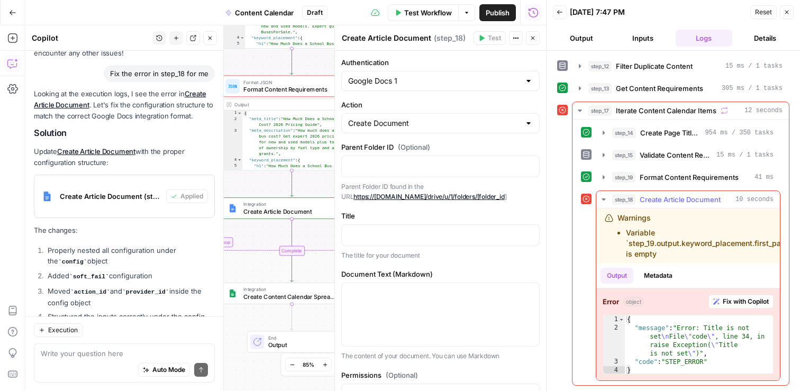
click at [735, 302] on span "Fix with Copilot" at bounding box center [746, 302] width 46 height 10
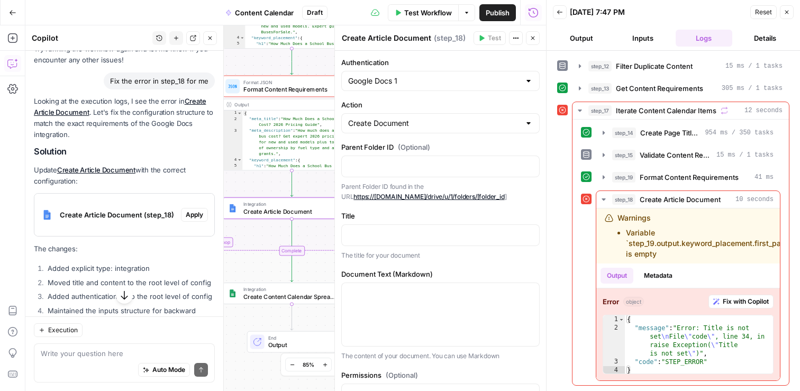
scroll to position [14653, 0]
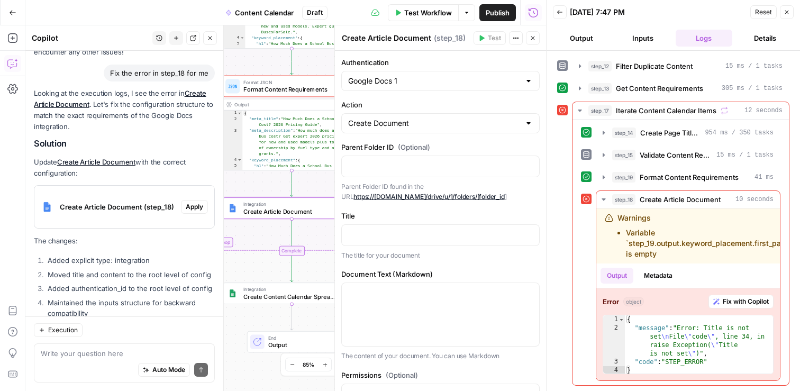
click at [196, 202] on span "Apply" at bounding box center [194, 207] width 17 height 10
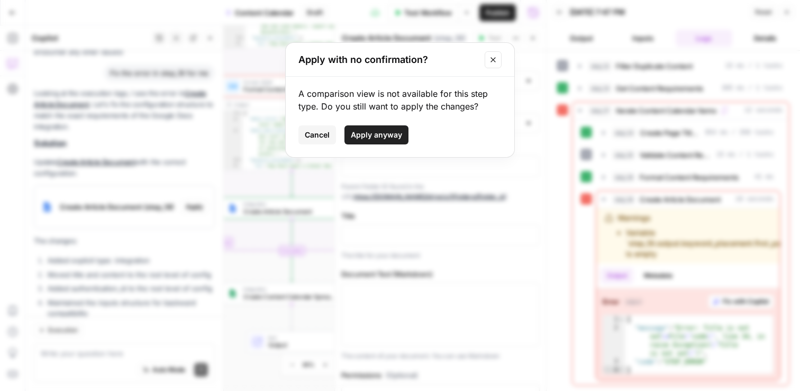
click at [389, 132] on span "Apply anyway" at bounding box center [376, 135] width 51 height 11
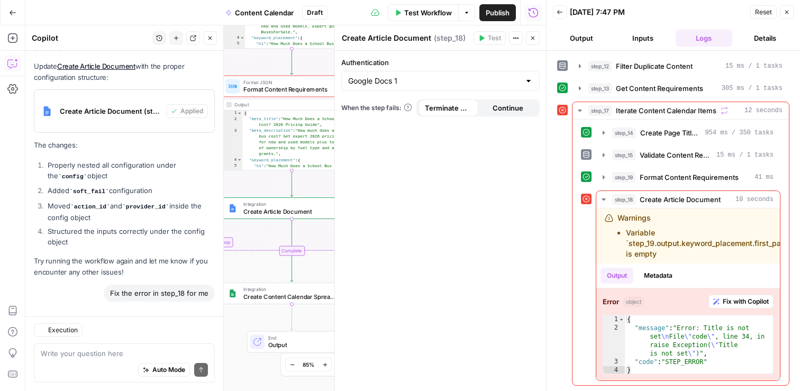
scroll to position [14686, 0]
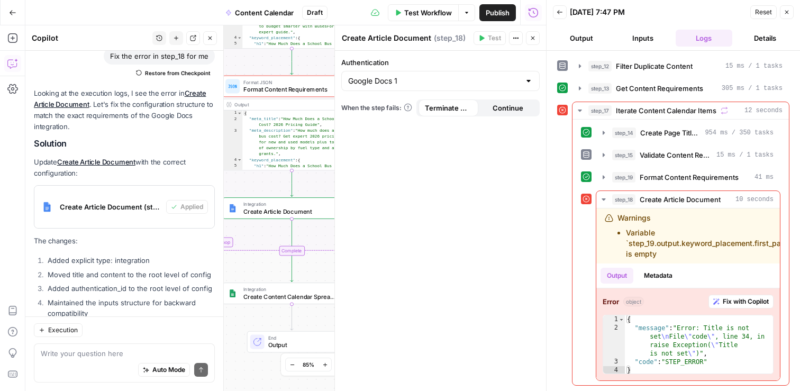
click at [409, 11] on span "Test Workflow" at bounding box center [428, 12] width 48 height 11
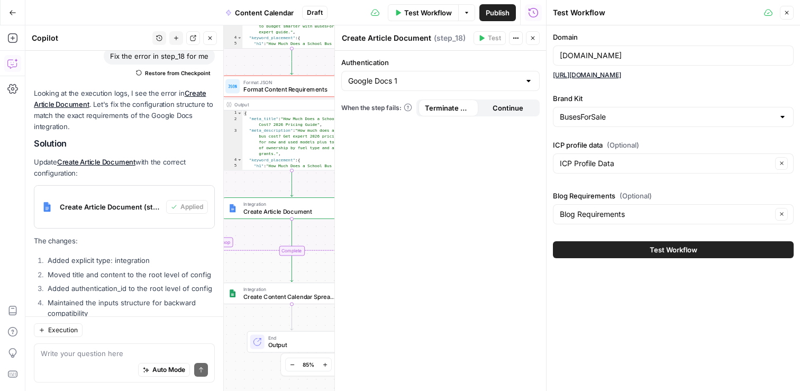
click at [678, 251] on span "Test Workflow" at bounding box center [674, 249] width 48 height 11
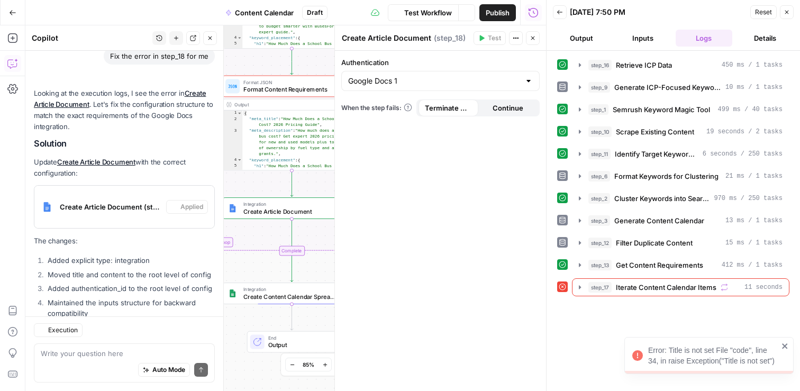
scroll to position [14686, 0]
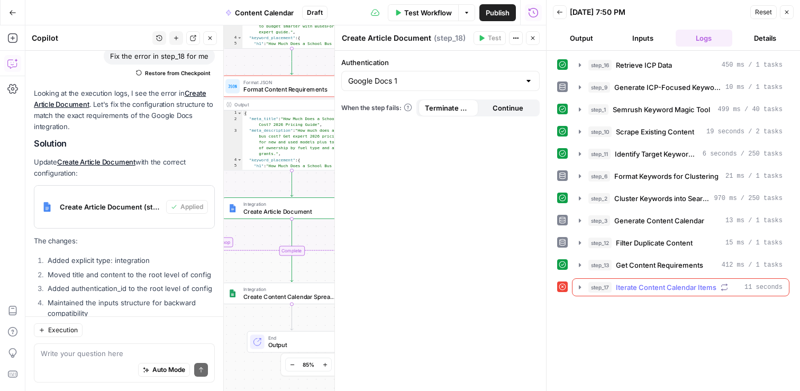
click at [578, 289] on icon "button" at bounding box center [580, 287] width 8 height 8
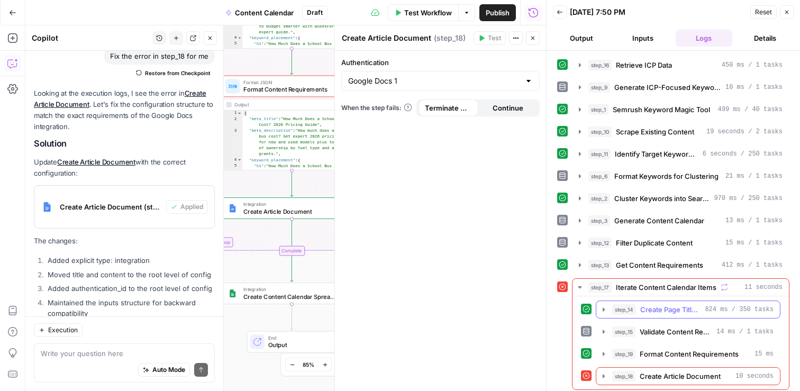
scroll to position [4, 0]
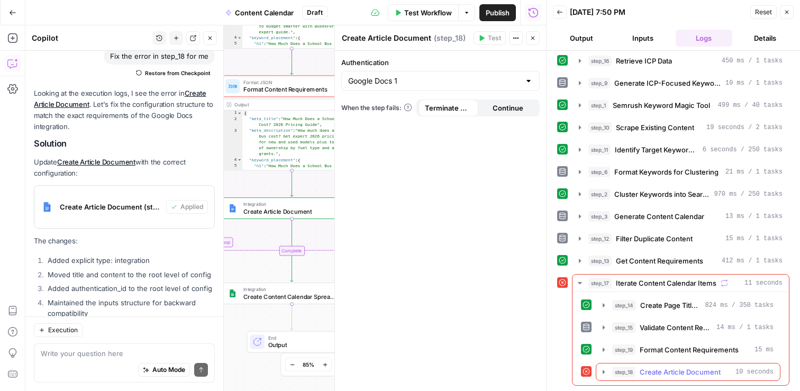
click at [610, 371] on button "step_18 Create Article Document 10 seconds" at bounding box center [688, 371] width 184 height 17
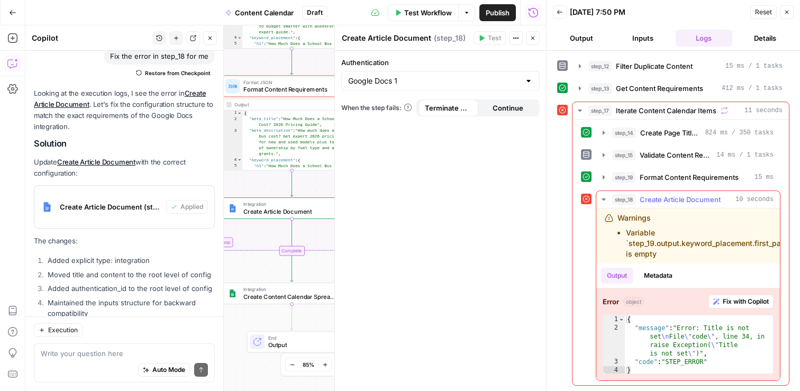
click at [750, 302] on span "Fix with Copilot" at bounding box center [746, 302] width 46 height 10
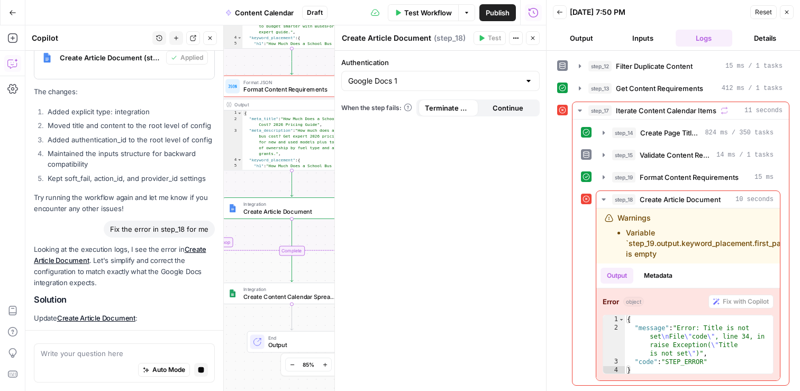
scroll to position [14563, 0]
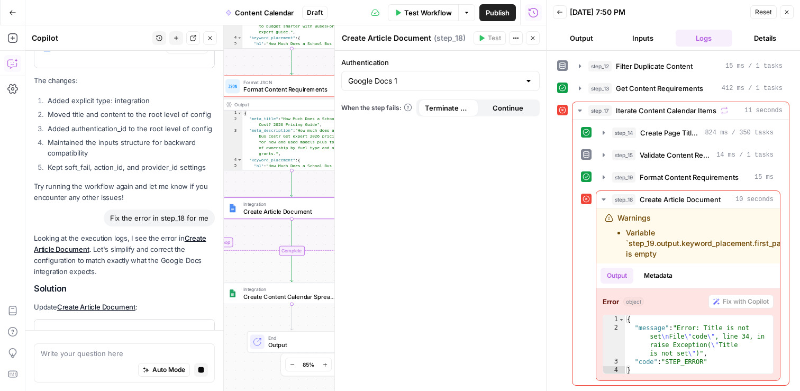
click at [140, 320] on div "Create Article Document (step_18)" at bounding box center [121, 341] width 174 height 42
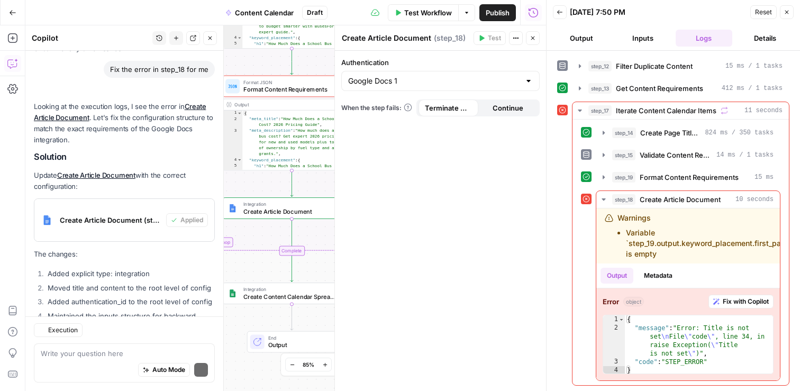
scroll to position [14988, 0]
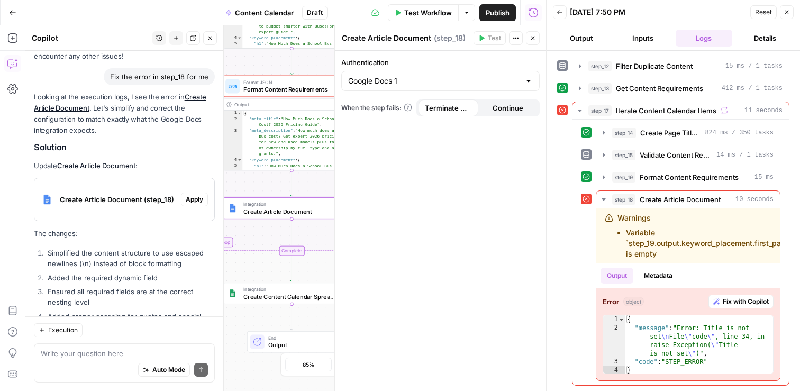
click at [192, 195] on span "Apply" at bounding box center [194, 200] width 17 height 10
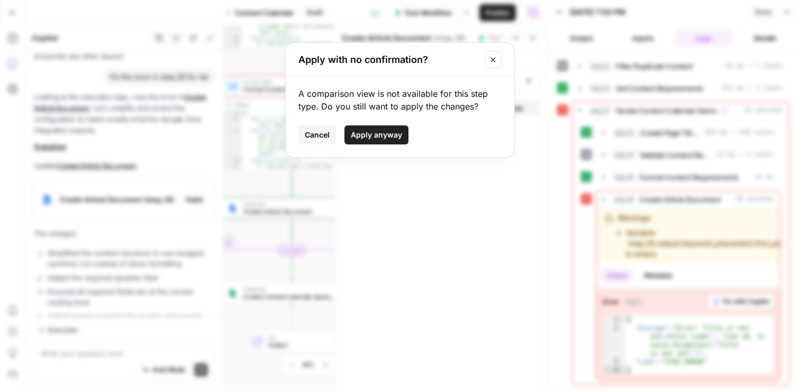
click at [371, 136] on span "Apply anyway" at bounding box center [376, 135] width 51 height 11
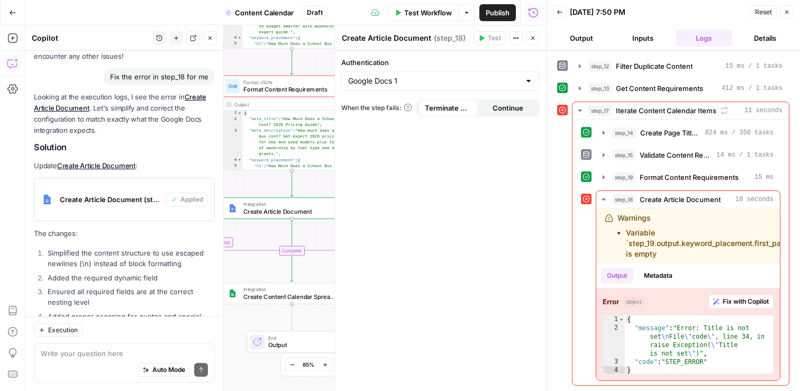
click at [412, 12] on span "Test Workflow" at bounding box center [428, 12] width 48 height 11
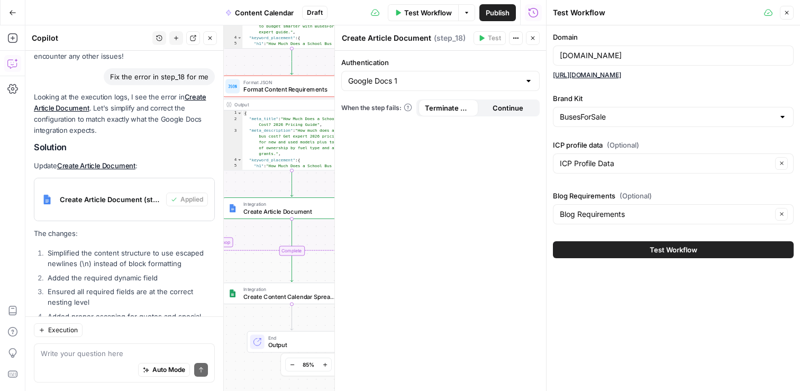
click at [668, 255] on button "Test Workflow" at bounding box center [673, 249] width 241 height 17
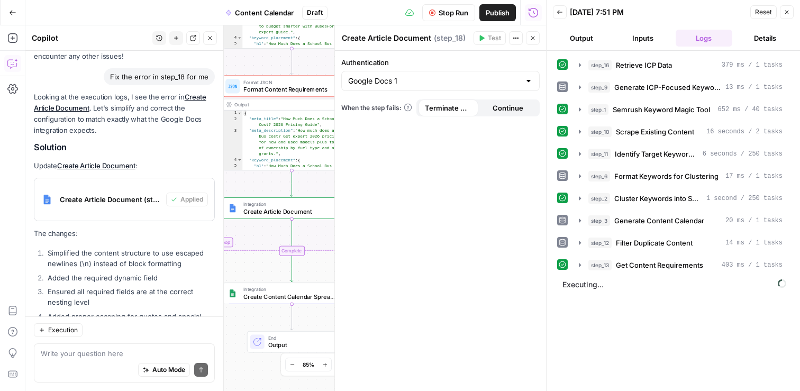
click at [536, 40] on button "Close" at bounding box center [533, 38] width 14 height 14
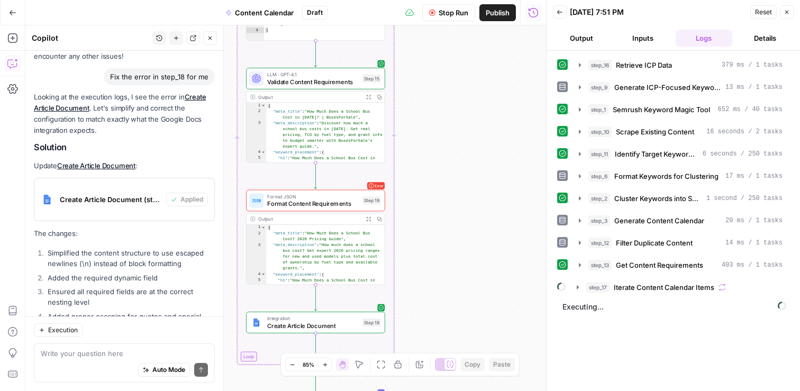
drag, startPoint x: 400, startPoint y: 110, endPoint x: 423, endPoint y: 222, distance: 114.8
click at [423, 223] on div "Workflow Set Inputs Inputs Search Knowledge Base Retrieve ICP Data Step 16 Outp…" at bounding box center [285, 208] width 521 height 366
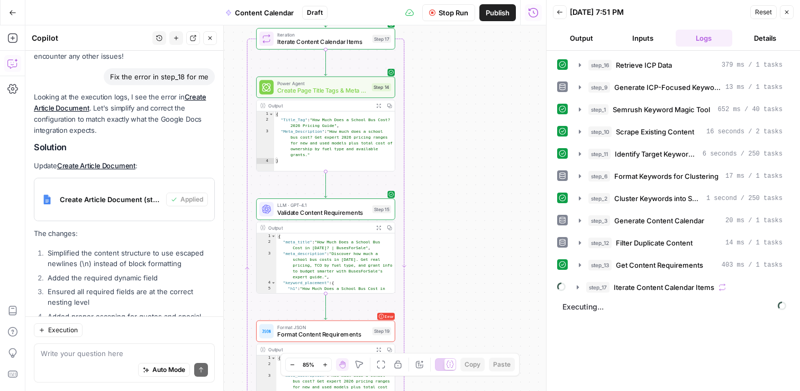
drag, startPoint x: 430, startPoint y: 227, endPoint x: 436, endPoint y: 299, distance: 72.8
click at [436, 300] on div "Workflow Set Inputs Inputs Search Knowledge Base Retrieve ICP Data Step 16 Outp…" at bounding box center [285, 208] width 521 height 366
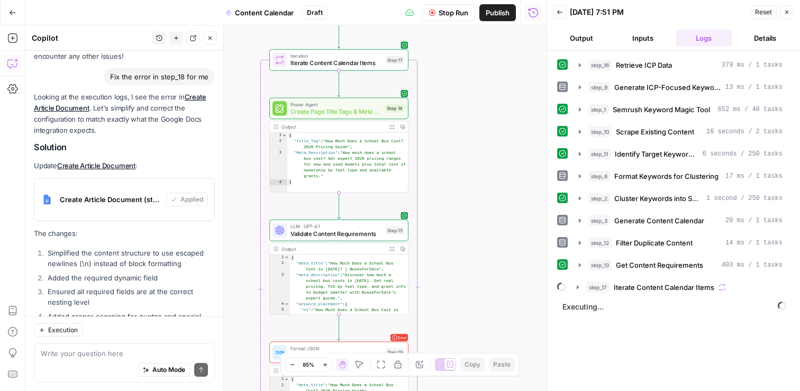
drag, startPoint x: 437, startPoint y: 103, endPoint x: 452, endPoint y: 121, distance: 22.9
click at [453, 121] on div "Workflow Set Inputs Inputs Search Knowledge Base Retrieve ICP Data Step 16 Outp…" at bounding box center [285, 208] width 521 height 366
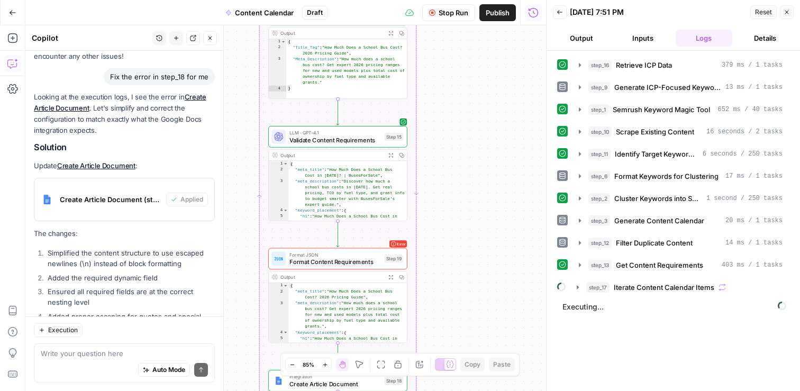
drag, startPoint x: 445, startPoint y: 235, endPoint x: 443, endPoint y: 138, distance: 97.4
click at [444, 138] on div "Workflow Set Inputs Inputs Search Knowledge Base Retrieve ICP Data Step 16 Outp…" at bounding box center [285, 208] width 521 height 366
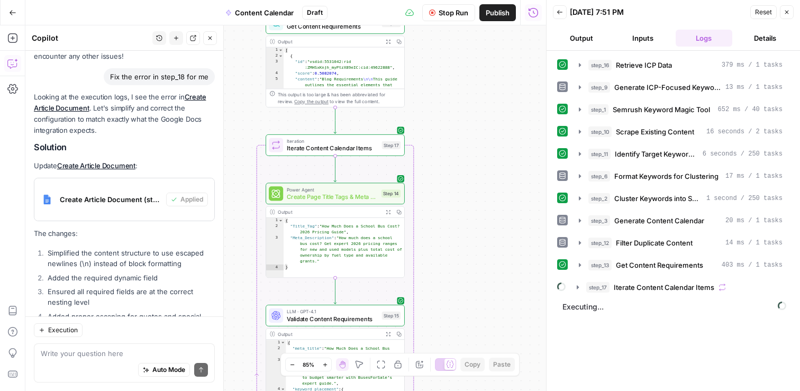
drag, startPoint x: 443, startPoint y: 136, endPoint x: 442, endPoint y: 318, distance: 182.0
click at [442, 318] on div "Workflow Set Inputs Inputs Search Knowledge Base Retrieve ICP Data Step 16 Outp…" at bounding box center [285, 208] width 521 height 366
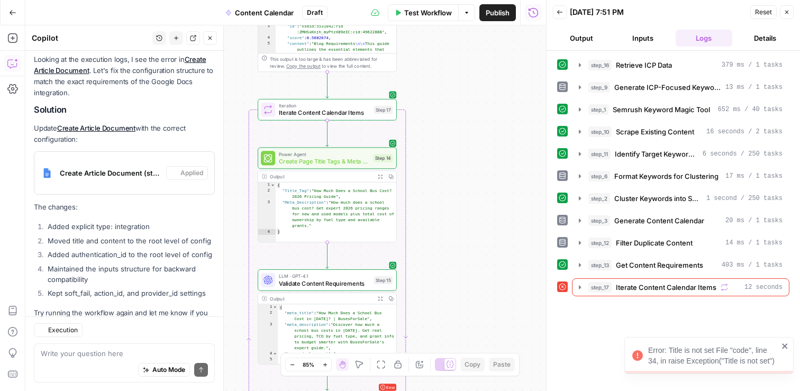
scroll to position [14988, 0]
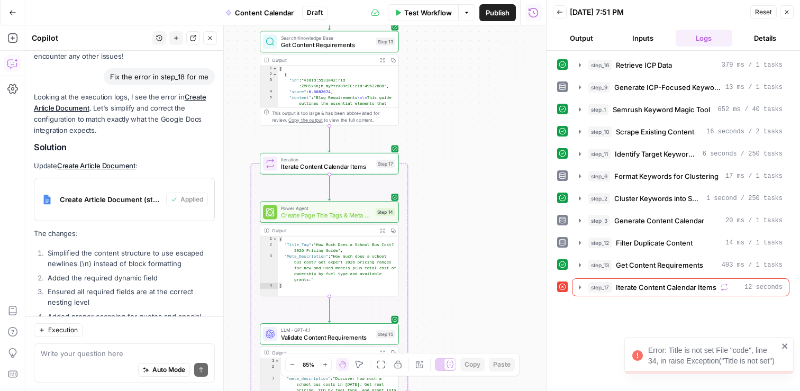
drag, startPoint x: 457, startPoint y: 124, endPoint x: 450, endPoint y: 71, distance: 52.8
click at [451, 71] on div "Workflow Set Inputs Inputs Search Knowledge Base Retrieve ICP Data Step 16 Outp…" at bounding box center [285, 208] width 521 height 366
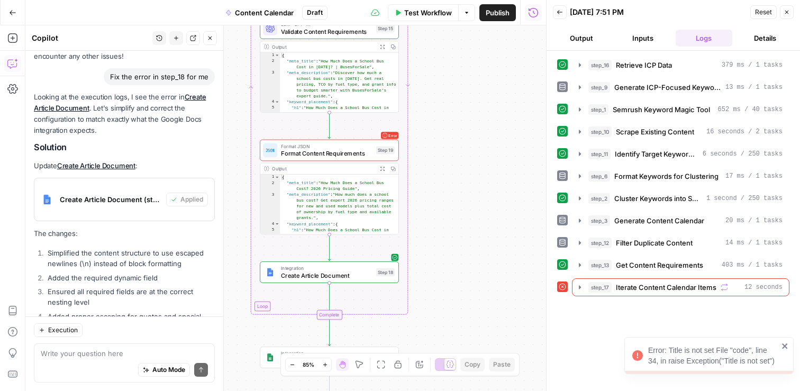
drag, startPoint x: 466, startPoint y: 250, endPoint x: 466, endPoint y: 15, distance: 234.9
click at [466, 15] on div "Go Back Content Calendar Draft Test Workflow Options Publish Run History Add St…" at bounding box center [273, 195] width 546 height 391
click at [578, 286] on icon "button" at bounding box center [580, 287] width 8 height 8
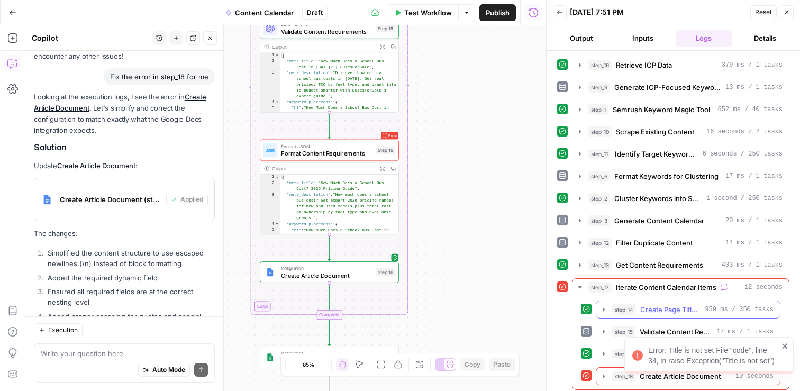
scroll to position [4, 0]
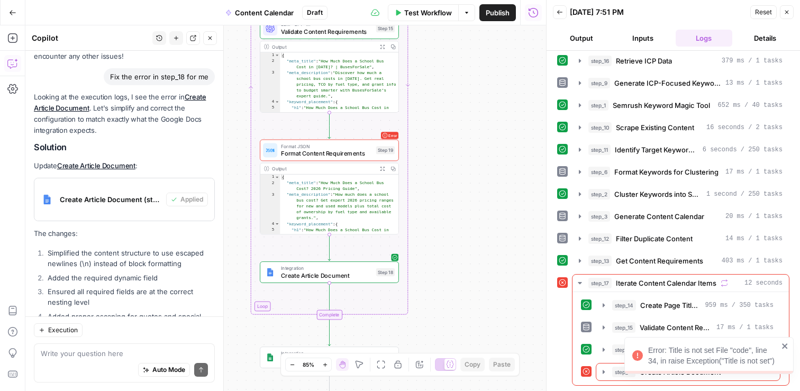
click at [786, 343] on icon "close" at bounding box center [784, 346] width 7 height 8
click at [654, 371] on span "Create Article Document" at bounding box center [680, 372] width 81 height 11
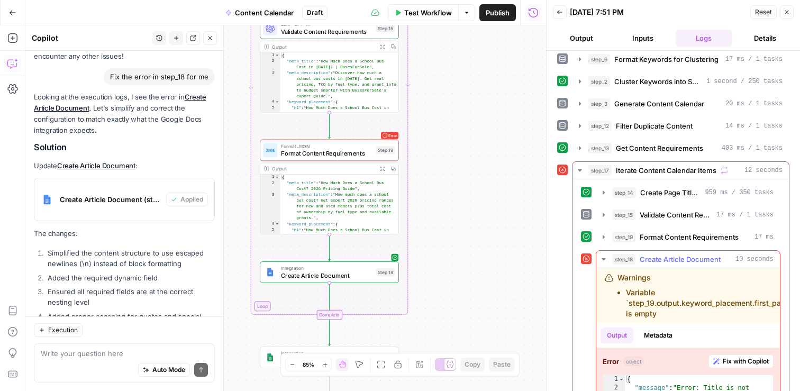
scroll to position [177, 0]
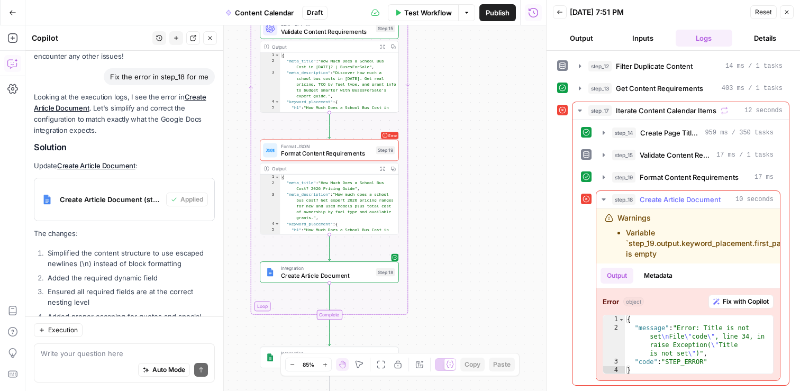
click at [741, 303] on span "Fix with Copilot" at bounding box center [746, 302] width 46 height 10
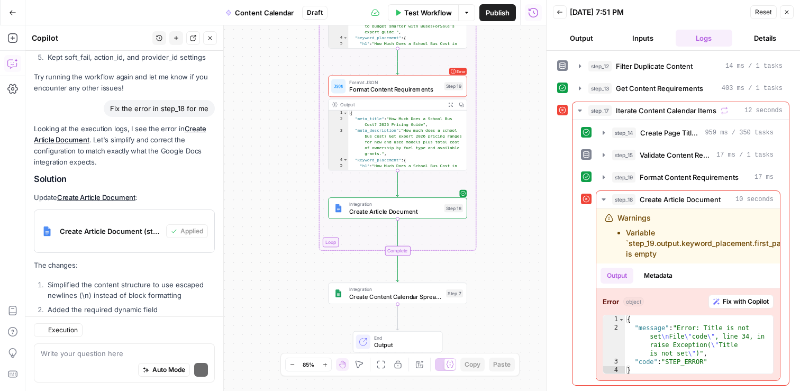
scroll to position [15271, 0]
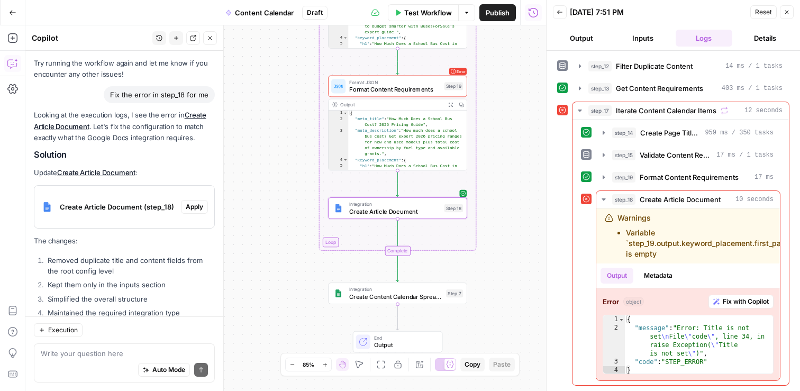
click at [196, 202] on span "Apply" at bounding box center [194, 207] width 17 height 10
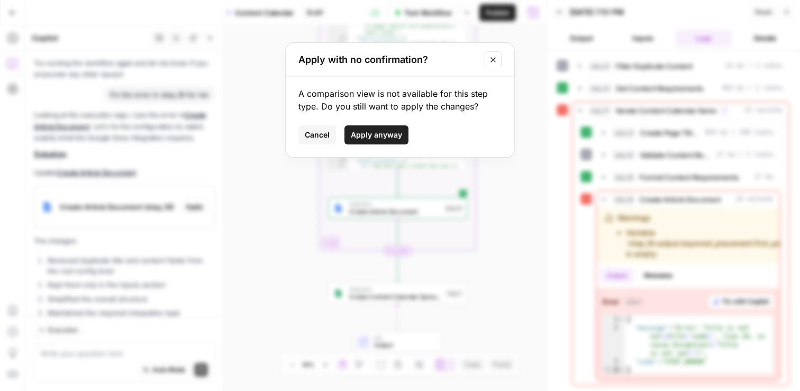
click at [378, 135] on span "Apply anyway" at bounding box center [376, 135] width 51 height 11
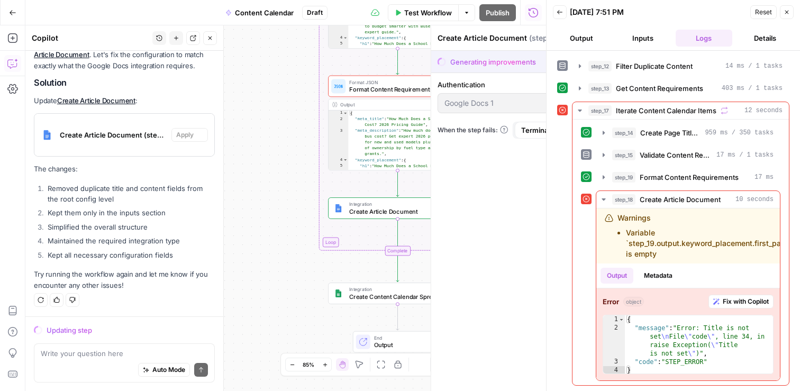
scroll to position [15034, 0]
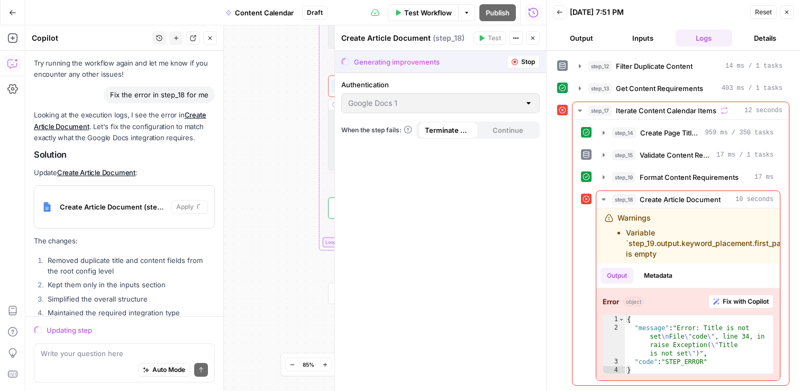
click at [789, 11] on icon "button" at bounding box center [786, 12] width 6 height 6
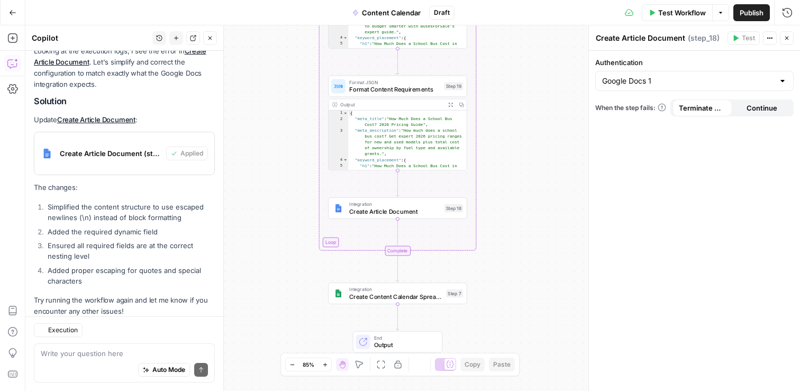
scroll to position [15271, 0]
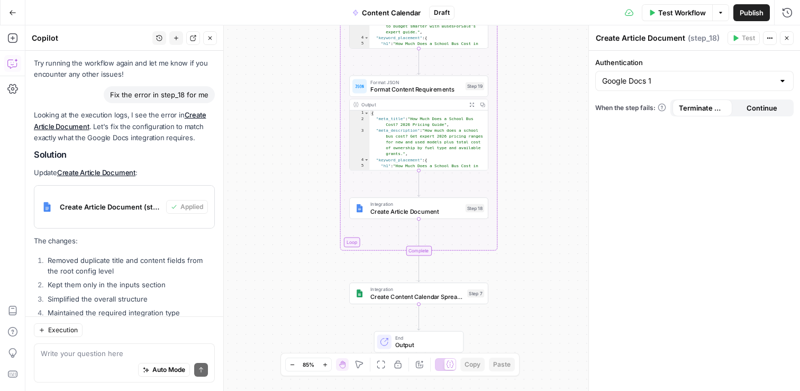
click at [425, 92] on span "Format Content Requirements" at bounding box center [416, 89] width 92 height 9
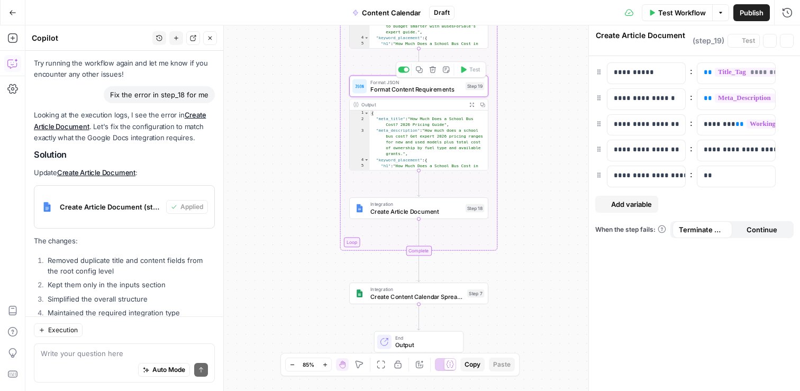
type textarea "Format Content Requirements"
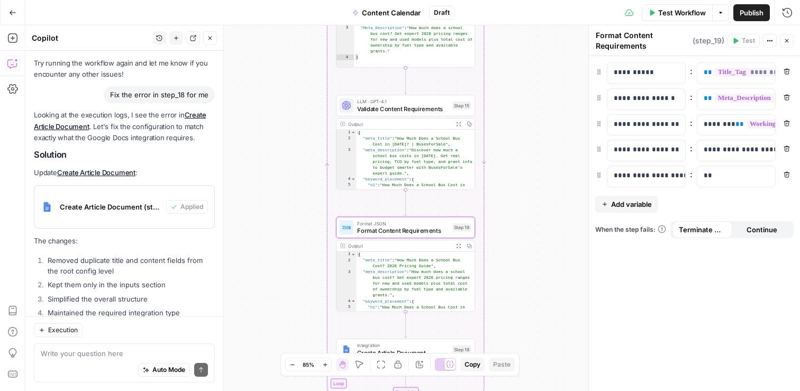
drag, startPoint x: 526, startPoint y: 63, endPoint x: 510, endPoint y: 204, distance: 142.1
click at [510, 204] on div "Workflow Set Inputs Inputs Search Knowledge Base Retrieve ICP Data Step 16 Outp…" at bounding box center [412, 208] width 774 height 366
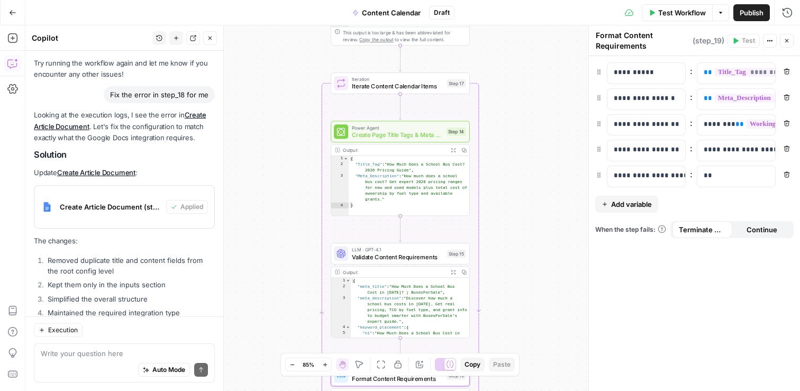
drag, startPoint x: 524, startPoint y: 123, endPoint x: 520, endPoint y: 270, distance: 147.1
click at [521, 271] on div "Workflow Set Inputs Inputs Search Knowledge Base Retrieve ICP Data Step 16 Outp…" at bounding box center [412, 208] width 774 height 366
click at [455, 67] on span "Test" at bounding box center [455, 66] width 11 height 8
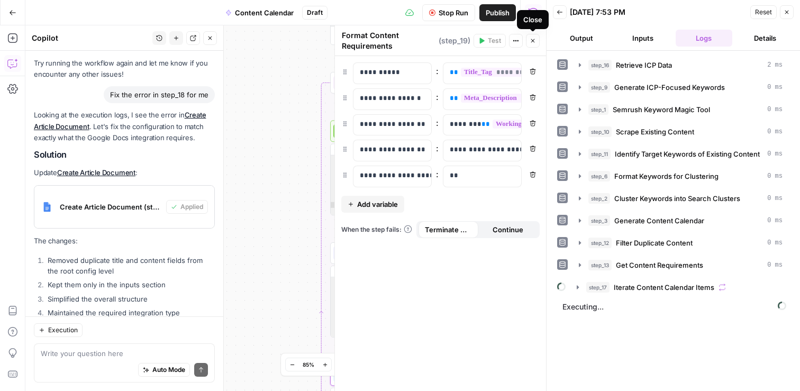
click at [537, 40] on button "Close" at bounding box center [533, 41] width 14 height 14
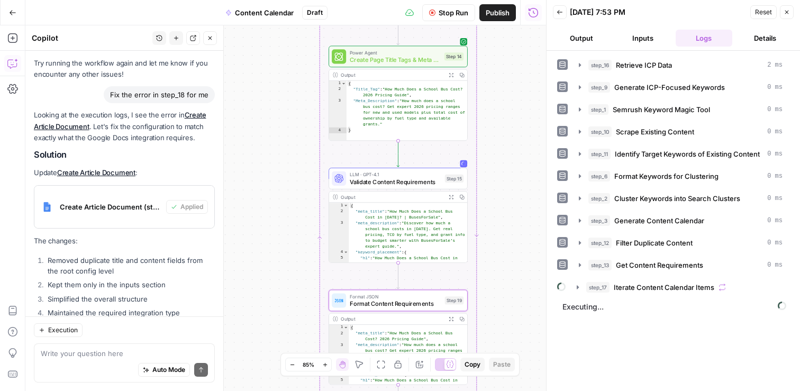
drag, startPoint x: 512, startPoint y: 245, endPoint x: 510, endPoint y: 171, distance: 74.6
click at [510, 171] on div "Workflow Set Inputs Inputs Search Knowledge Base Retrieve ICP Data Step 16 Outp…" at bounding box center [285, 208] width 521 height 366
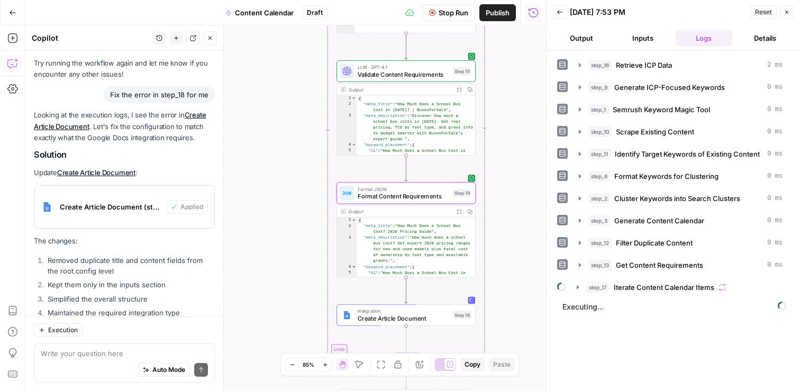
drag, startPoint x: 513, startPoint y: 254, endPoint x: 521, endPoint y: 145, distance: 108.7
click at [521, 145] on div "Workflow Set Inputs Inputs Search Knowledge Base Retrieve ICP Data Step 16 Outp…" at bounding box center [285, 208] width 521 height 366
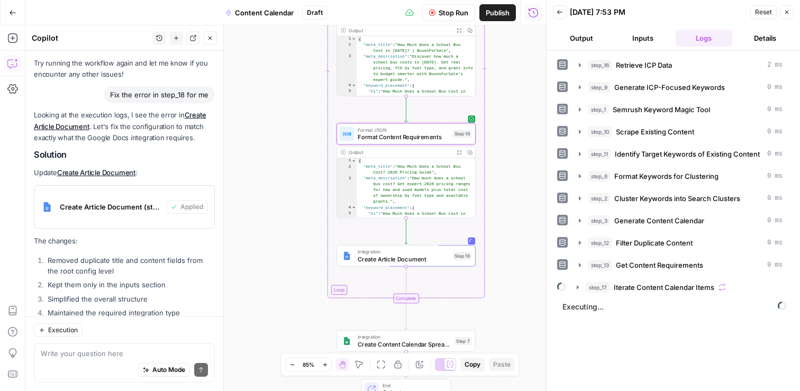
drag, startPoint x: 515, startPoint y: 223, endPoint x: 514, endPoint y: 165, distance: 58.2
click at [515, 165] on div "Workflow Set Inputs Inputs Search Knowledge Base Retrieve ICP Data Step 16 Outp…" at bounding box center [285, 208] width 521 height 366
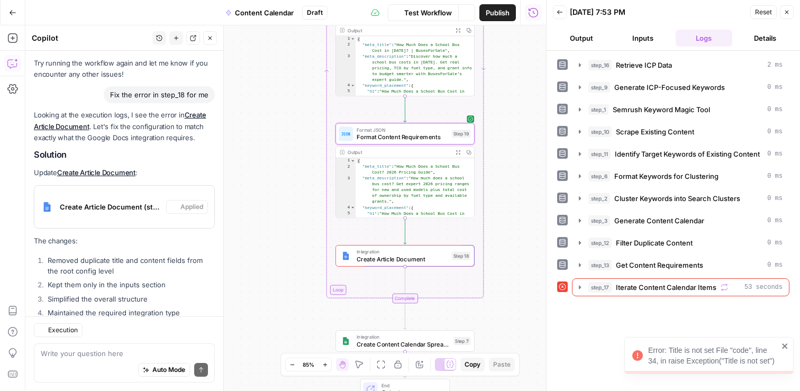
scroll to position [15271, 0]
click at [580, 287] on icon "button" at bounding box center [580, 287] width 2 height 4
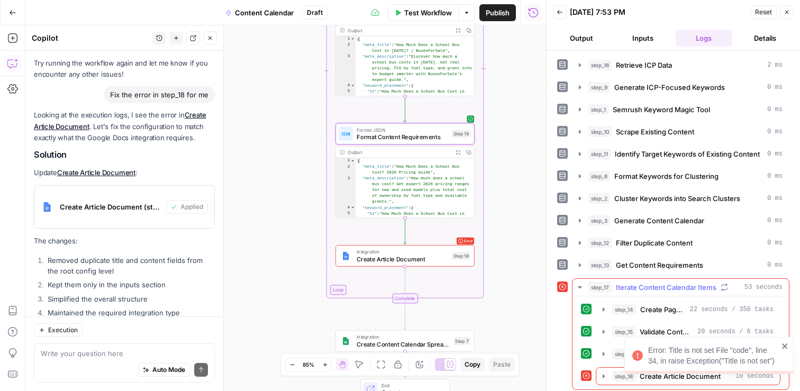
scroll to position [4, 0]
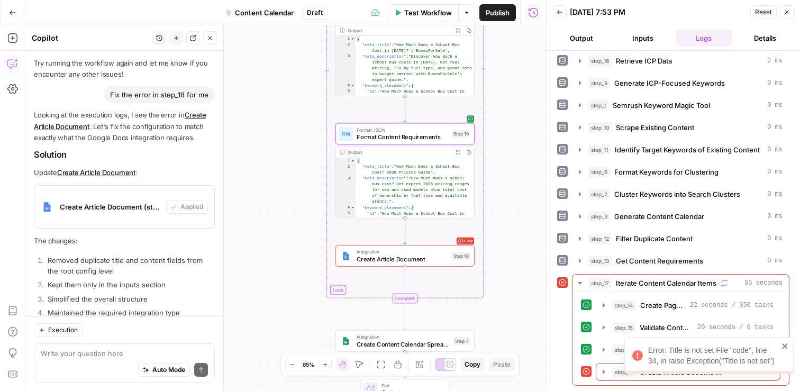
click at [787, 343] on icon "close" at bounding box center [784, 346] width 7 height 8
click at [716, 373] on span "Create Article Document" at bounding box center [680, 372] width 81 height 11
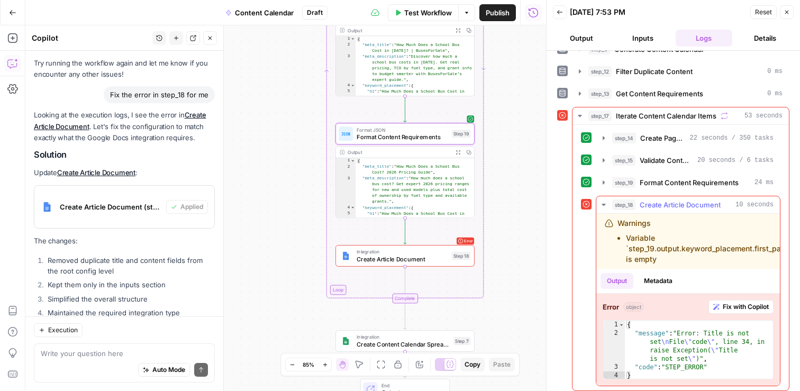
scroll to position [177, 0]
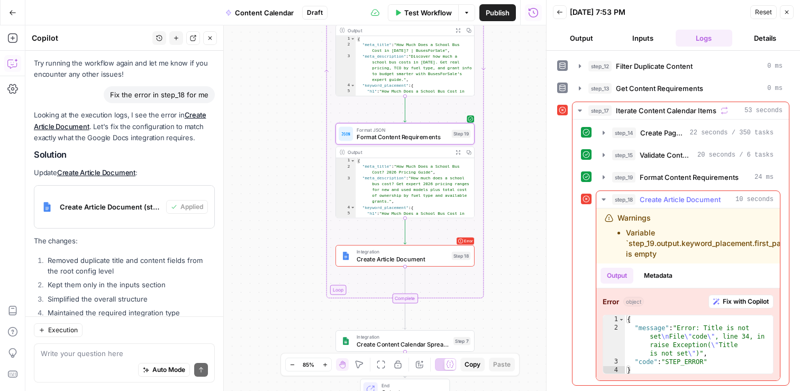
click at [753, 301] on span "Fix with Copilot" at bounding box center [746, 302] width 46 height 10
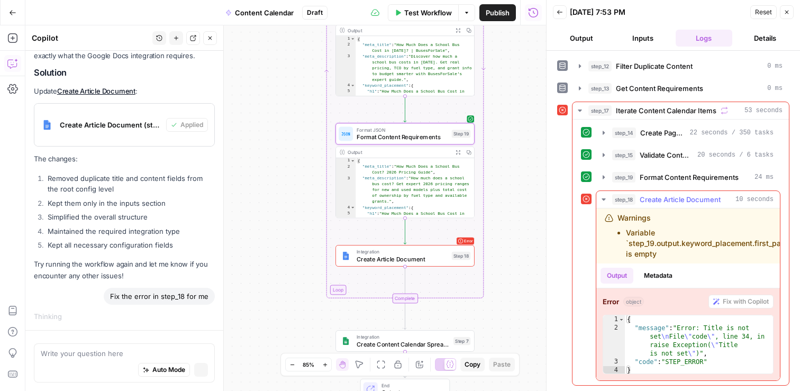
scroll to position [14996, 0]
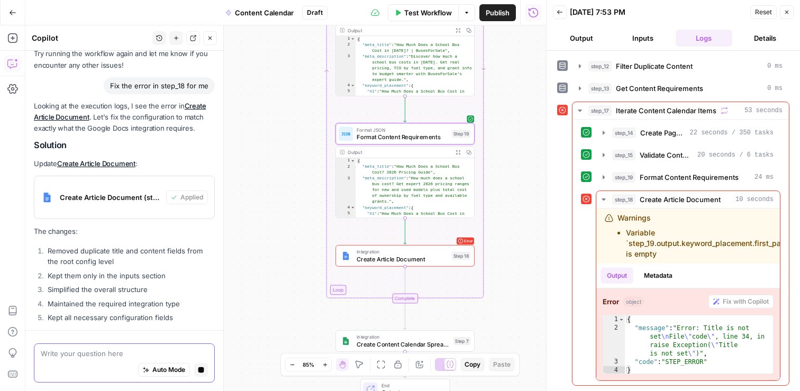
click at [70, 358] on textarea at bounding box center [124, 353] width 167 height 11
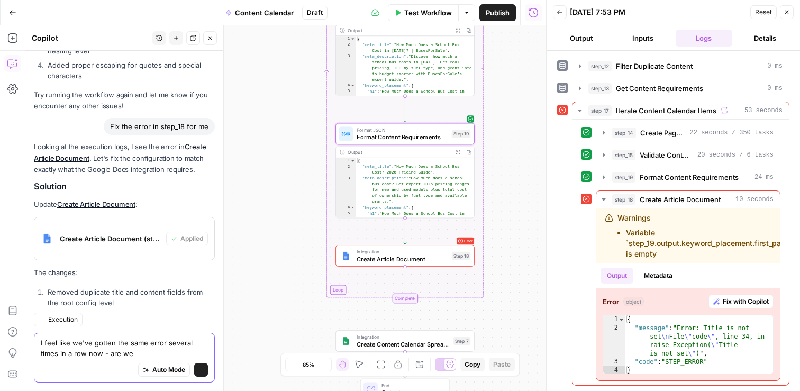
scroll to position [15554, 0]
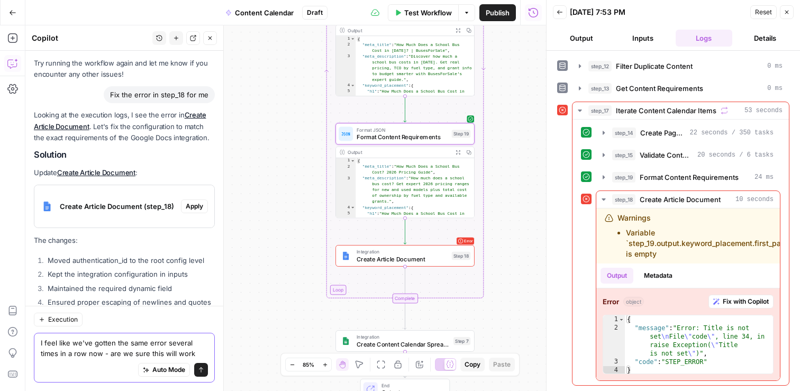
type textarea "I feel like we've gotten the same error several times in a row now - are we sur…"
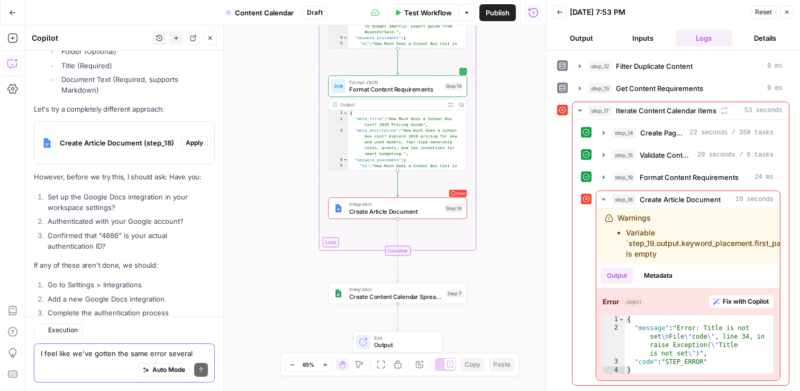
scroll to position [16037, 0]
type textarea "How do I confirm my authentication ID?"
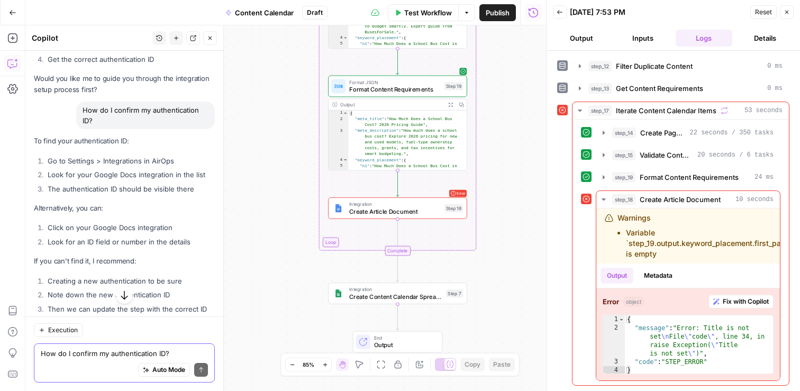
scroll to position [16306, 0]
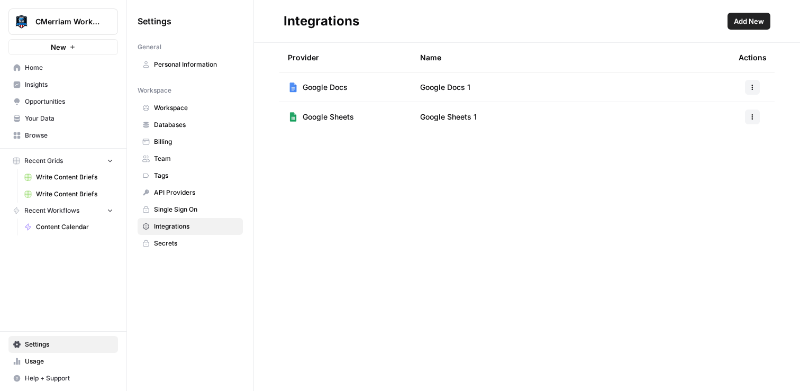
click at [449, 89] on span "Google Docs 1" at bounding box center [445, 87] width 50 height 11
click at [342, 92] on span "Google Docs" at bounding box center [325, 87] width 45 height 11
click at [751, 86] on icon "button" at bounding box center [752, 87] width 6 height 6
click at [722, 151] on span "Delete" at bounding box center [730, 149] width 34 height 11
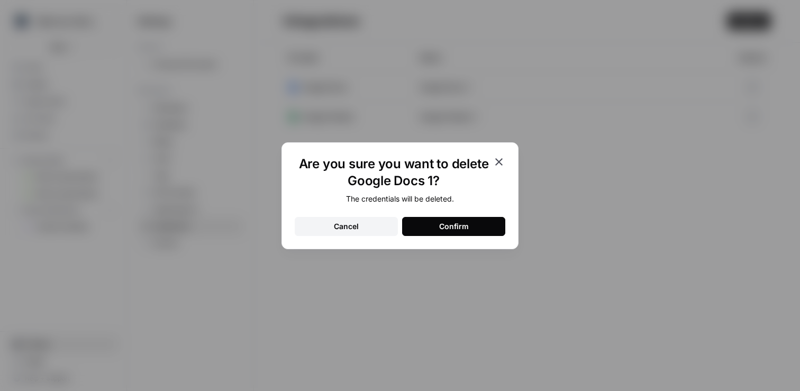
click at [448, 226] on div "Confirm" at bounding box center [454, 226] width 30 height 11
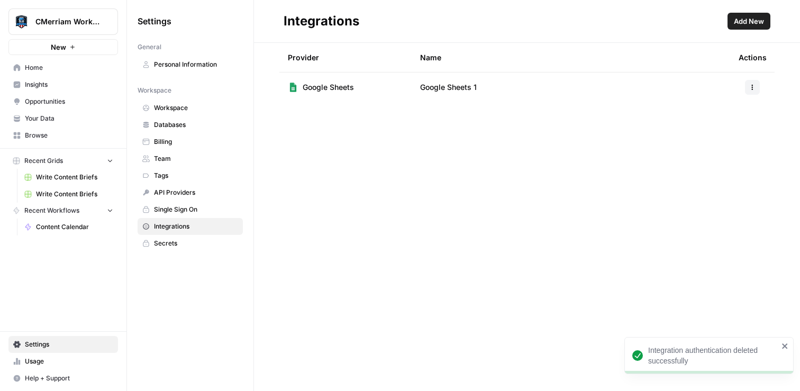
click at [751, 24] on span "Add New" at bounding box center [749, 21] width 30 height 11
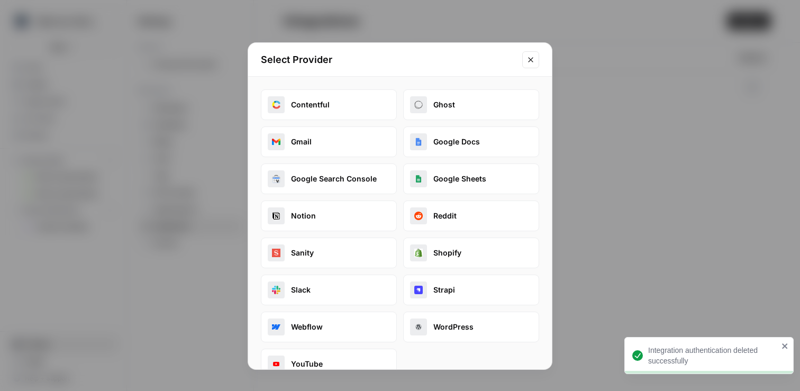
click at [477, 143] on button "Google Docs" at bounding box center [471, 141] width 136 height 31
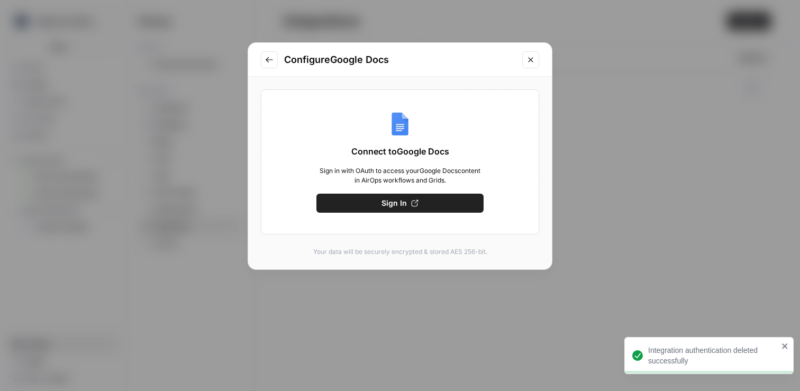
click at [416, 205] on icon "button" at bounding box center [415, 203] width 7 height 7
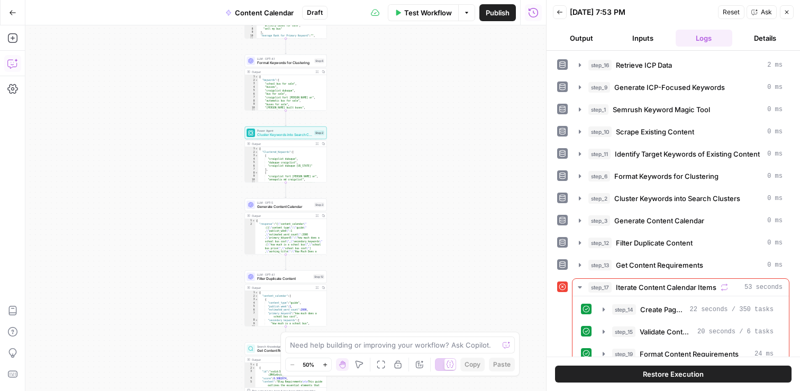
click at [10, 63] on icon "button" at bounding box center [12, 63] width 11 height 11
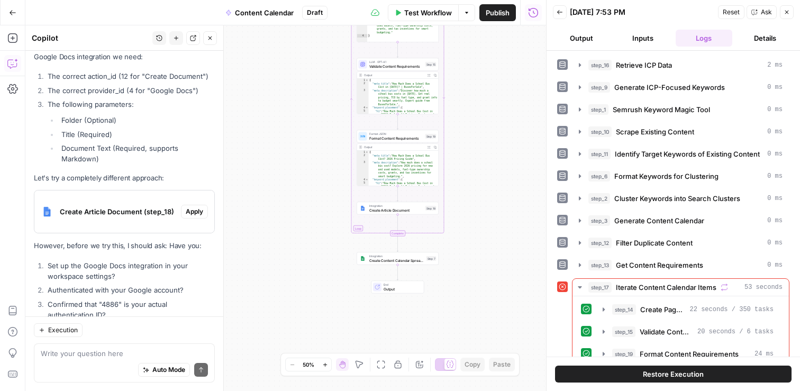
scroll to position [15800, 0]
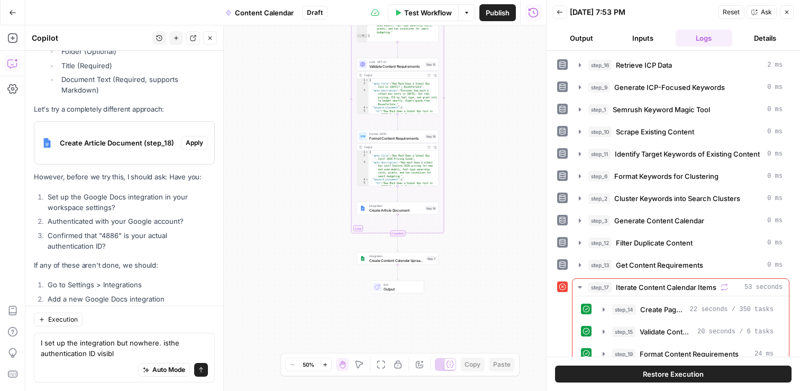
type textarea "I set up the integration but nowhere. isthe authentication ID visible"
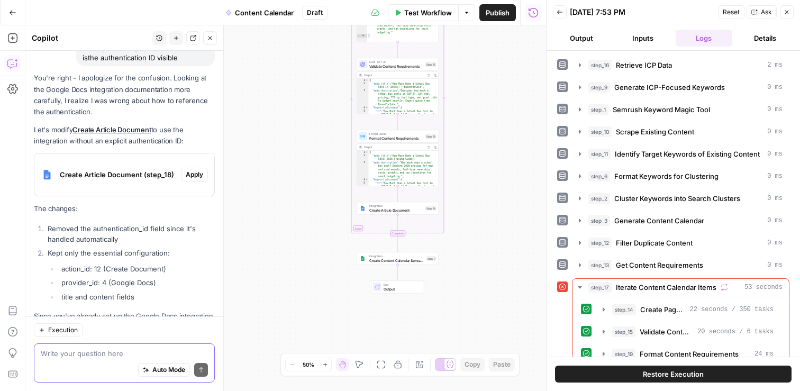
scroll to position [16141, 0]
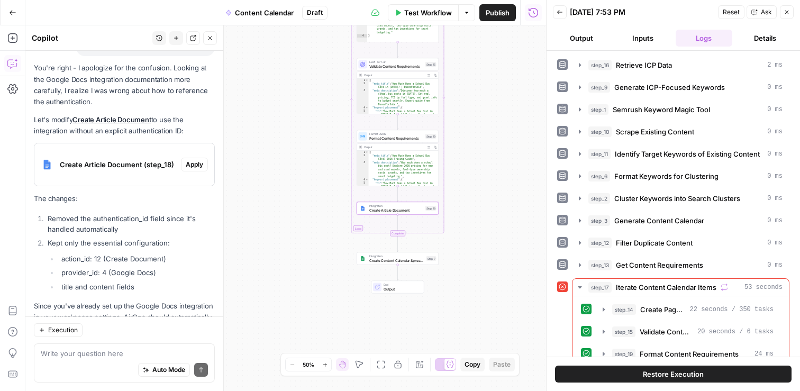
click at [194, 160] on span "Apply" at bounding box center [194, 165] width 17 height 10
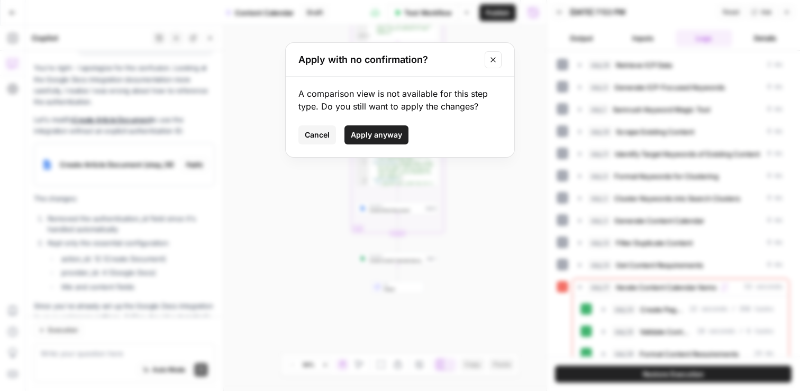
click at [382, 135] on span "Apply anyway" at bounding box center [376, 135] width 51 height 11
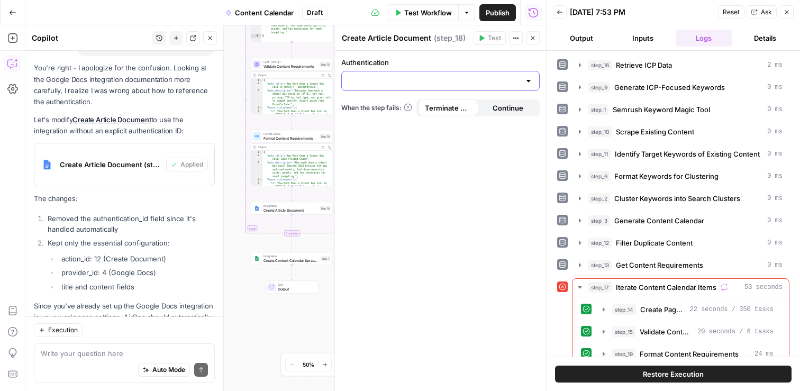
click at [440, 83] on input "Authentication" at bounding box center [434, 81] width 172 height 11
click at [474, 112] on span "Google Docs 1" at bounding box center [438, 107] width 176 height 11
type input "Google Docs 1"
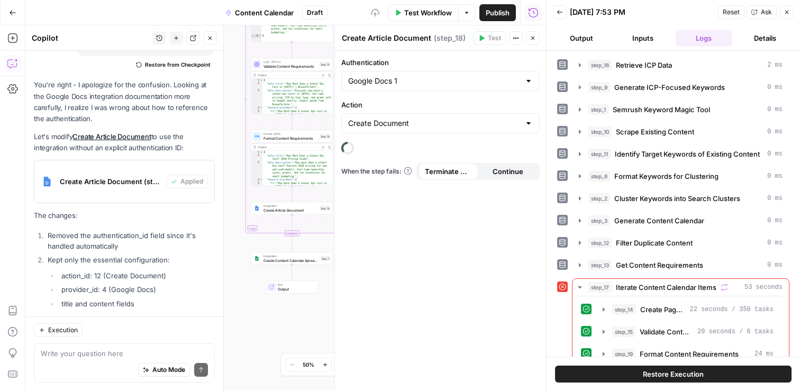
scroll to position [16158, 0]
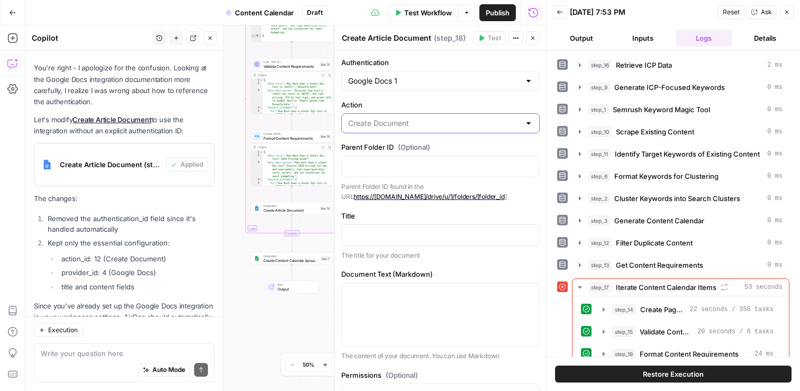
click at [455, 124] on input "Action" at bounding box center [434, 123] width 172 height 11
click at [442, 147] on span "Create Document" at bounding box center [433, 149] width 167 height 11
type input "Create Document"
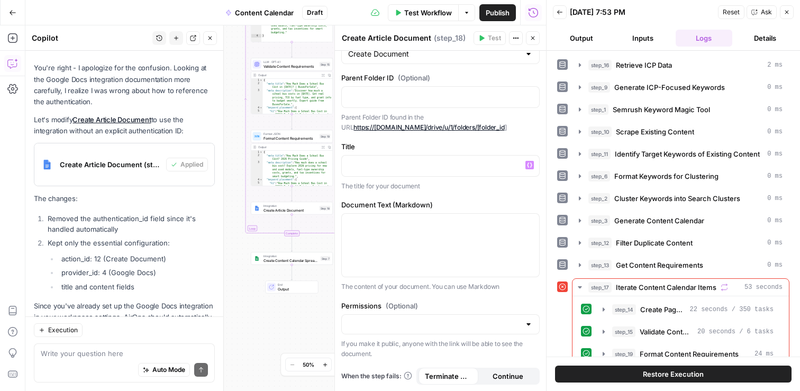
scroll to position [69, 0]
click at [524, 324] on div at bounding box center [528, 325] width 8 height 11
click at [531, 324] on div at bounding box center [528, 325] width 8 height 11
click at [544, 316] on div at bounding box center [546, 195] width 11 height 391
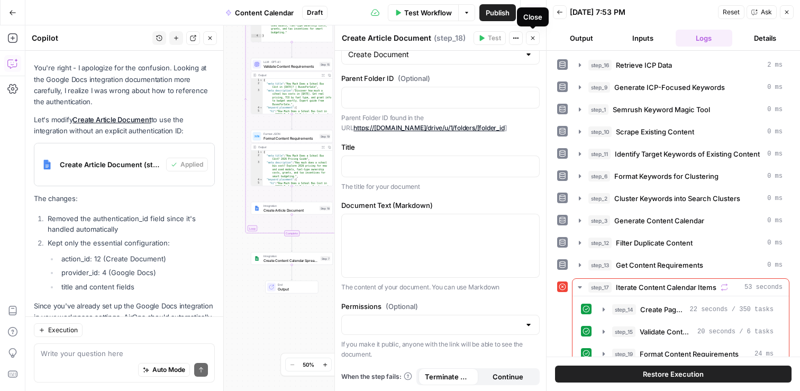
click at [534, 39] on icon "button" at bounding box center [533, 38] width 6 height 6
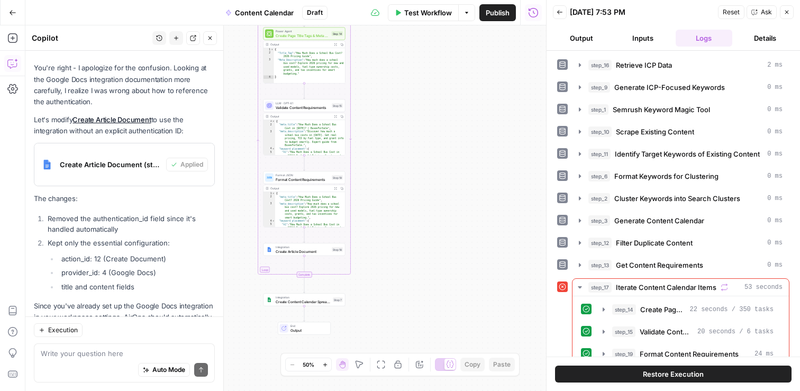
scroll to position [1, 0]
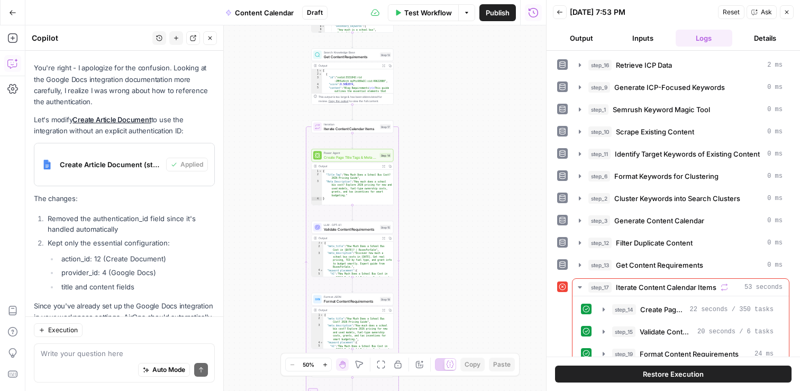
drag, startPoint x: 386, startPoint y: 134, endPoint x: 436, endPoint y: 263, distance: 138.5
click at [437, 265] on div "Workflow Set Inputs Inputs Search Knowledge Base Retrieve ICP Data Step 16 Outp…" at bounding box center [285, 208] width 521 height 366
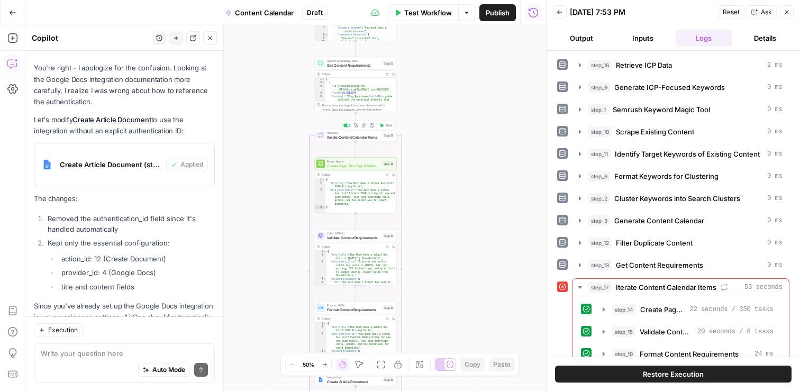
click at [386, 125] on span "Test" at bounding box center [389, 125] width 6 height 5
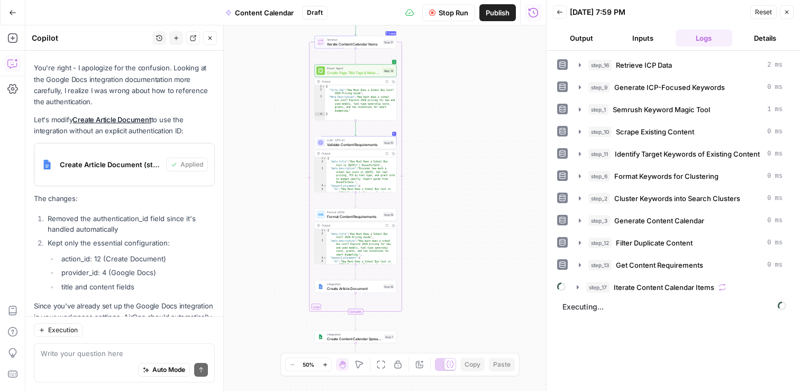
drag, startPoint x: 427, startPoint y: 161, endPoint x: 427, endPoint y: 145, distance: 16.4
click at [427, 145] on div "Workflow Set Inputs Inputs Search Knowledge Base Retrieve ICP Data Step 16 Outp…" at bounding box center [285, 208] width 521 height 366
click at [578, 286] on icon "button" at bounding box center [578, 287] width 2 height 4
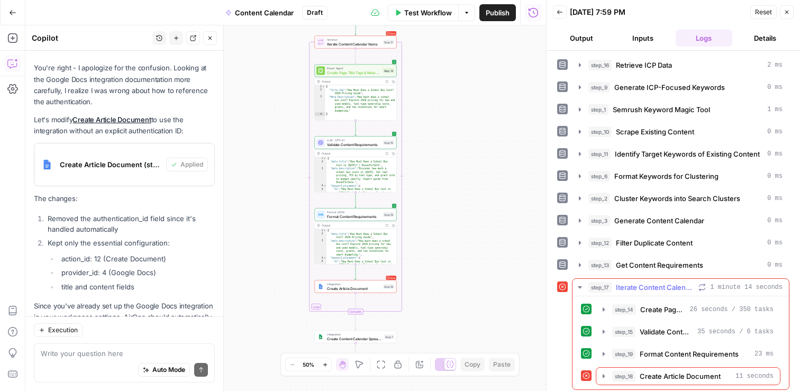
scroll to position [4, 0]
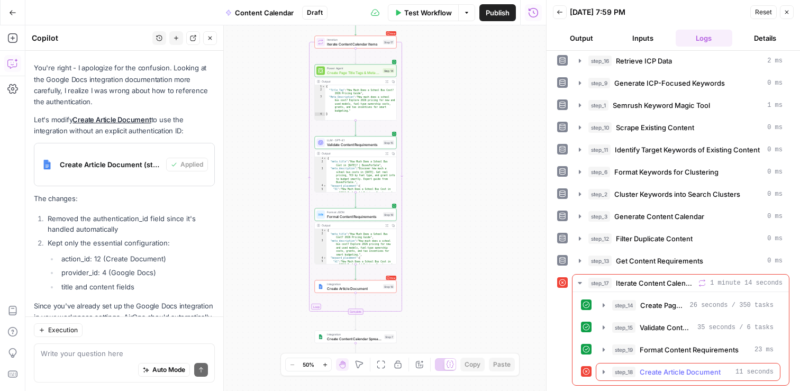
click at [605, 371] on icon "button" at bounding box center [603, 372] width 8 height 8
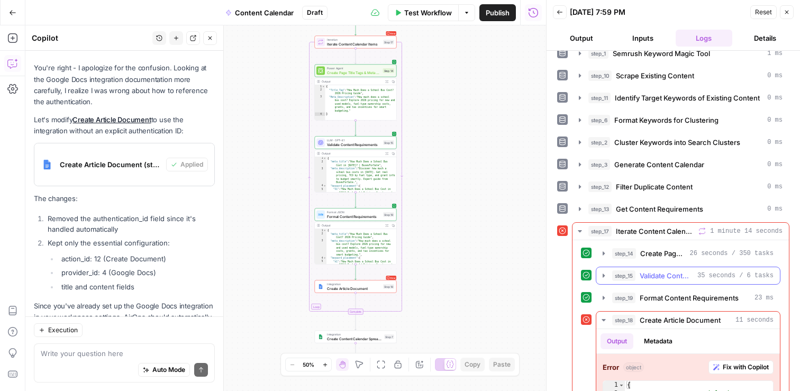
scroll to position [122, 0]
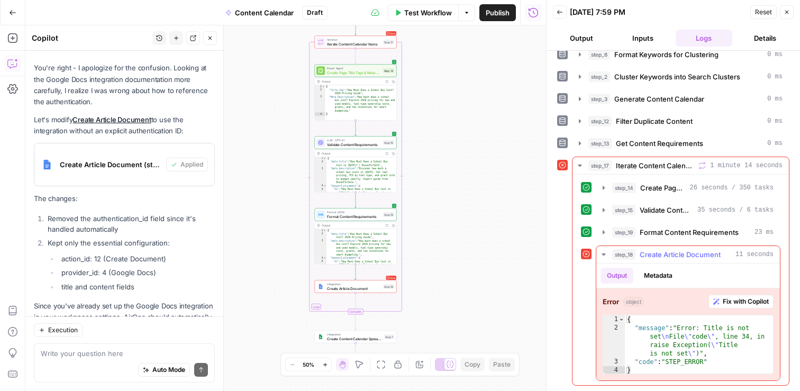
click at [749, 300] on span "Fix with Copilot" at bounding box center [746, 302] width 46 height 10
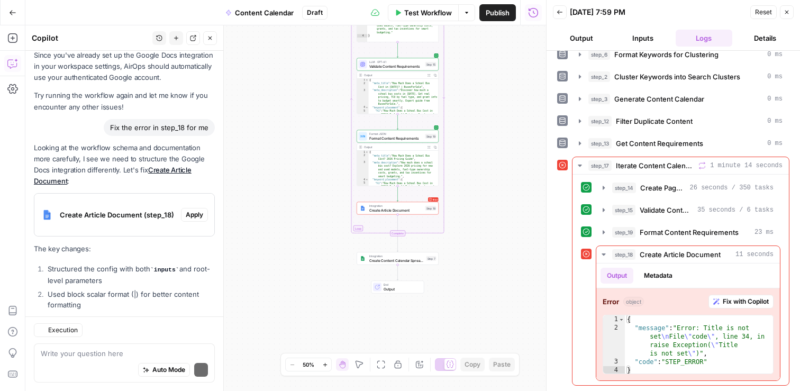
scroll to position [16503, 0]
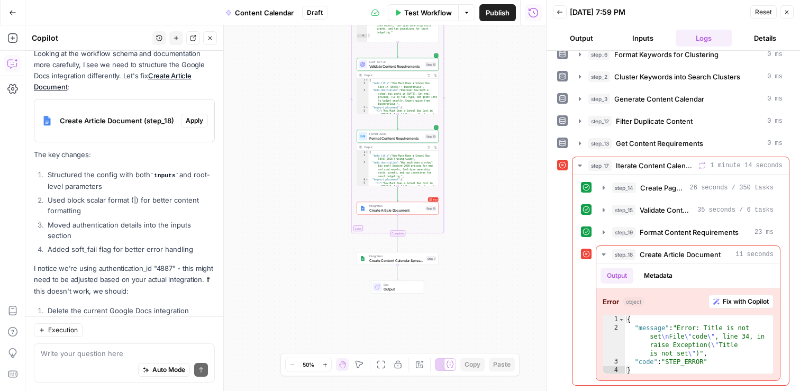
click at [86, 361] on div "Auto Mode Send" at bounding box center [124, 370] width 167 height 23
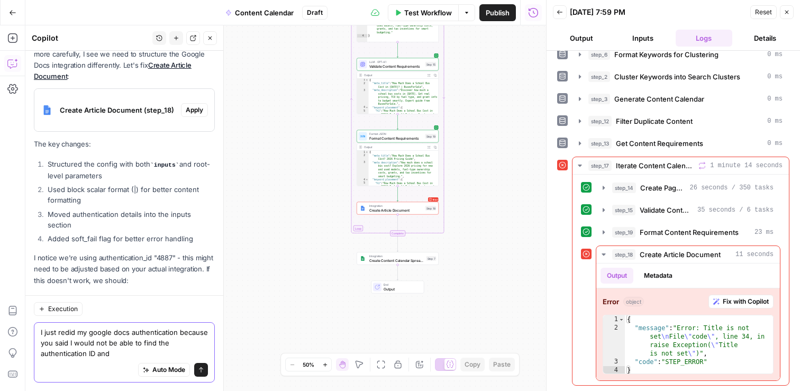
scroll to position [16524, 0]
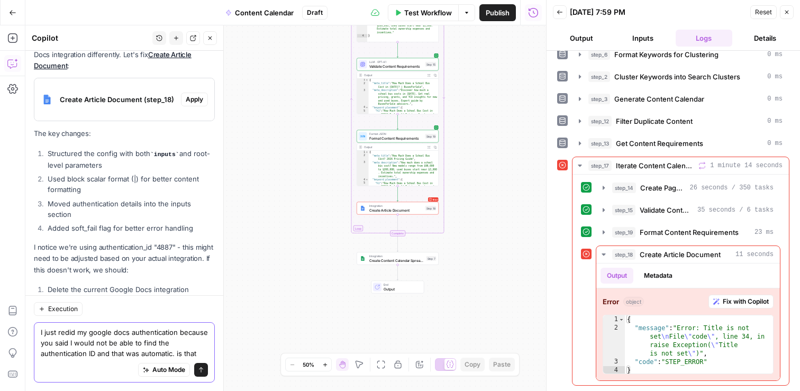
type textarea "I just redid my google docs authentication because you said I would not be able…"
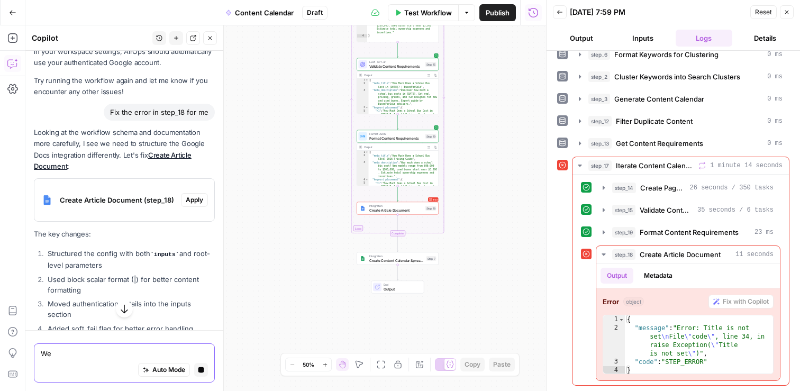
scroll to position [16721, 0]
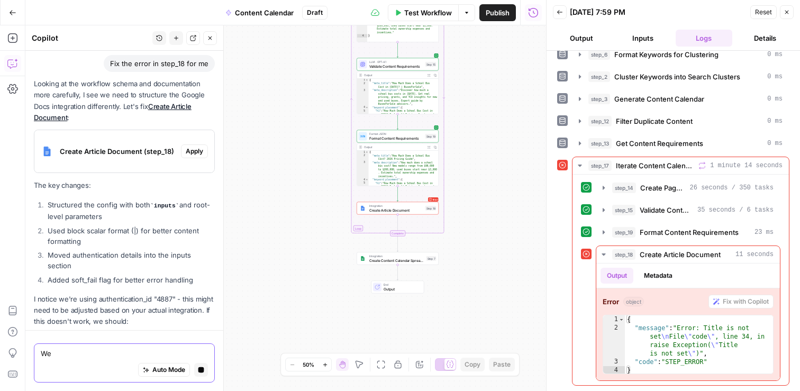
drag, startPoint x: 79, startPoint y: 353, endPoint x: 28, endPoint y: 351, distance: 50.9
click at [28, 351] on div "We We Auto Mode Stop generating" at bounding box center [124, 360] width 198 height 61
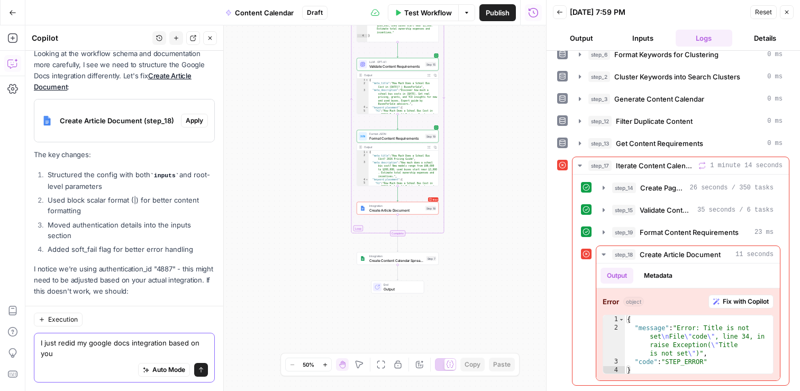
scroll to position [16826, 0]
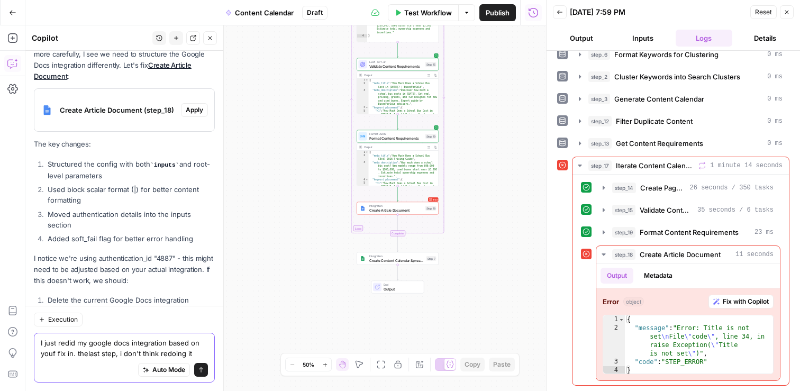
type textarea "I just redid my google docs integration based on youf fix in. thelast step, i d…"
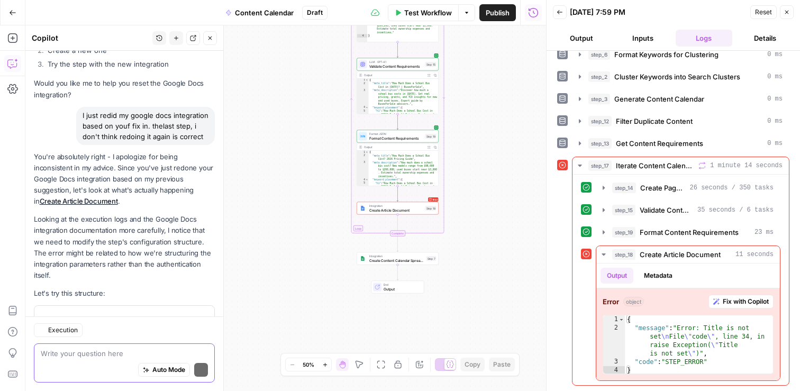
scroll to position [17184, 0]
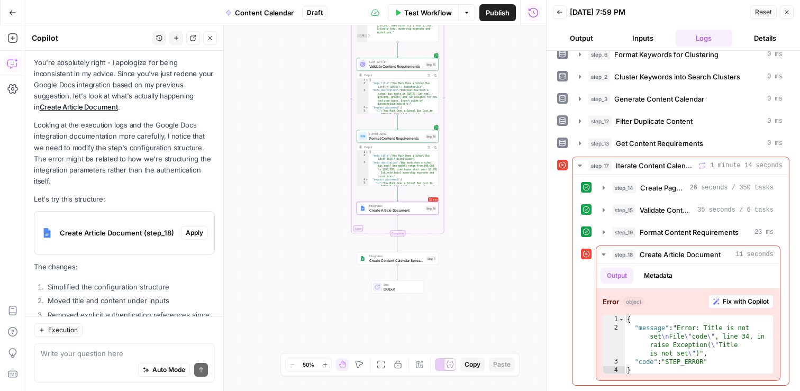
click at [196, 228] on span "Apply" at bounding box center [194, 233] width 17 height 10
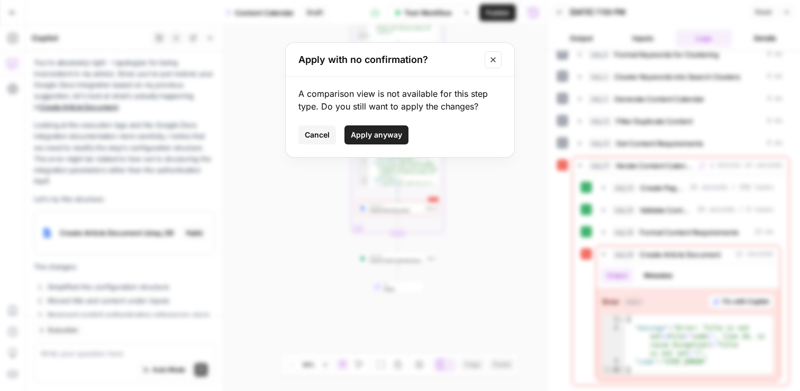
click at [376, 137] on span "Apply anyway" at bounding box center [376, 135] width 51 height 11
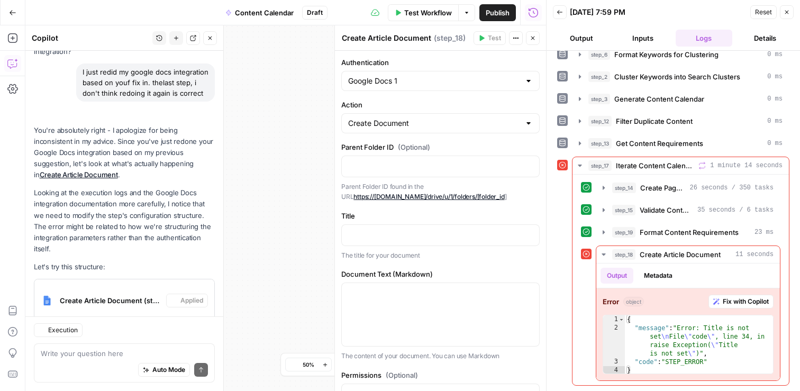
scroll to position [17235, 0]
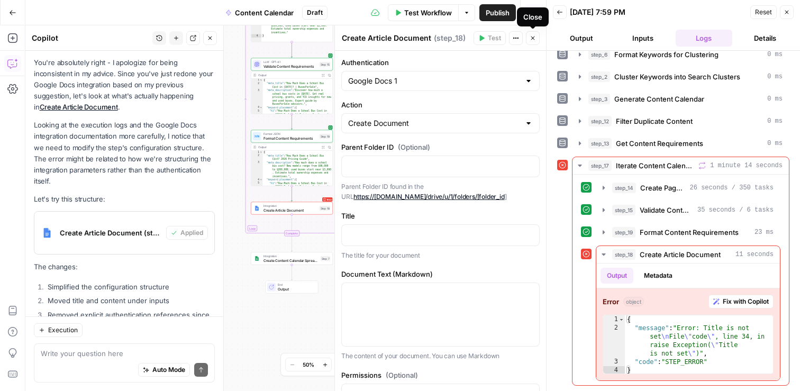
click at [533, 38] on icon "button" at bounding box center [533, 38] width 6 height 6
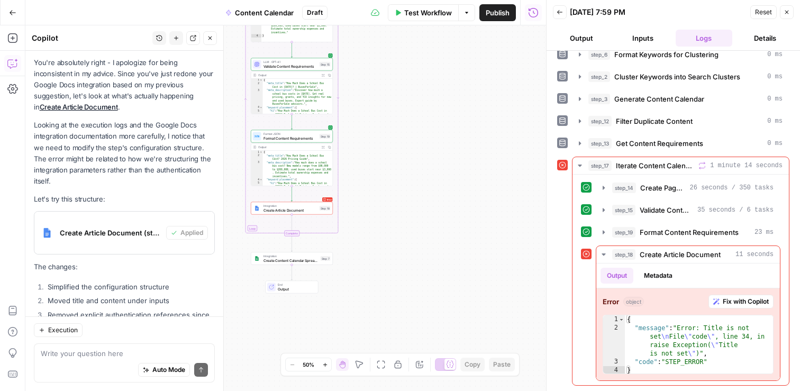
scroll to position [1, 0]
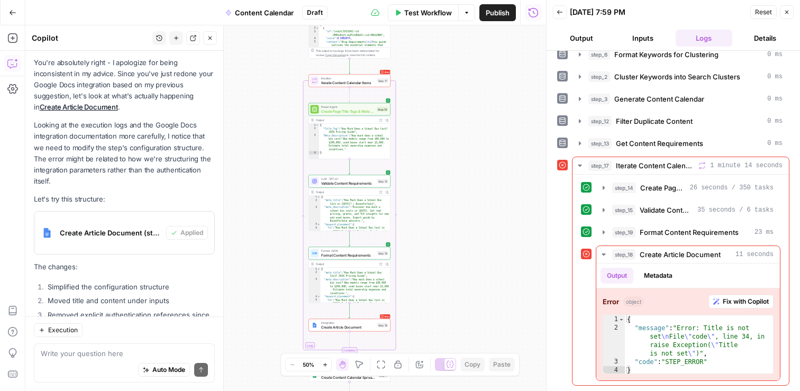
drag, startPoint x: 380, startPoint y: 79, endPoint x: 438, endPoint y: 202, distance: 135.1
click at [439, 203] on div "Workflow Set Inputs Inputs Search Knowledge Base Retrieve ICP Data Step 16 Outp…" at bounding box center [285, 208] width 521 height 366
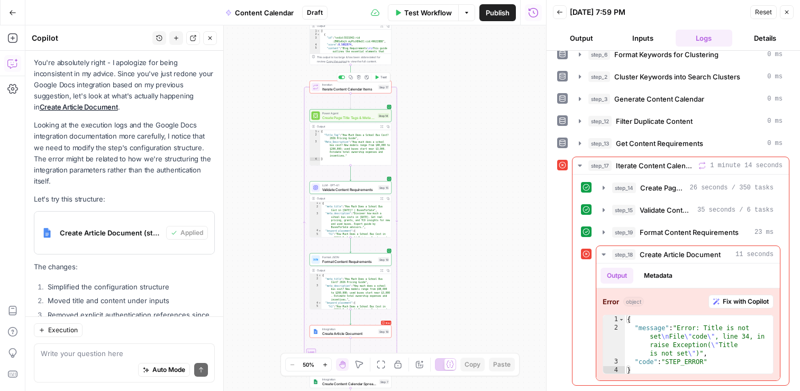
click at [382, 78] on span "Test" at bounding box center [383, 77] width 6 height 5
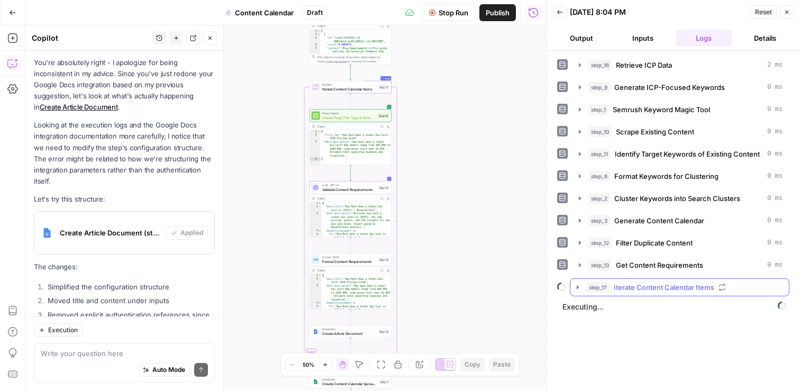
click at [577, 290] on icon "button" at bounding box center [577, 287] width 8 height 8
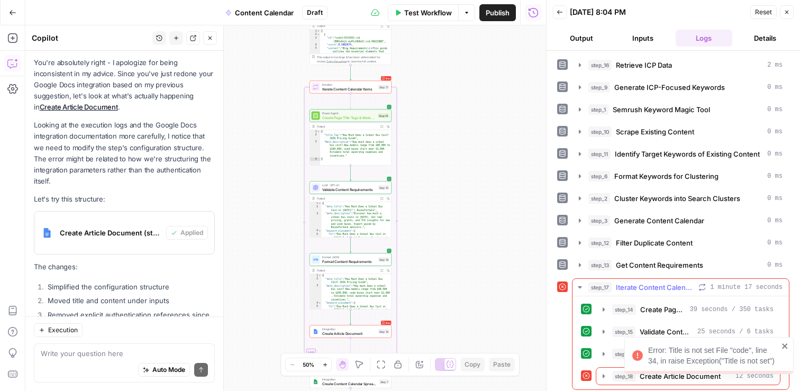
scroll to position [4, 0]
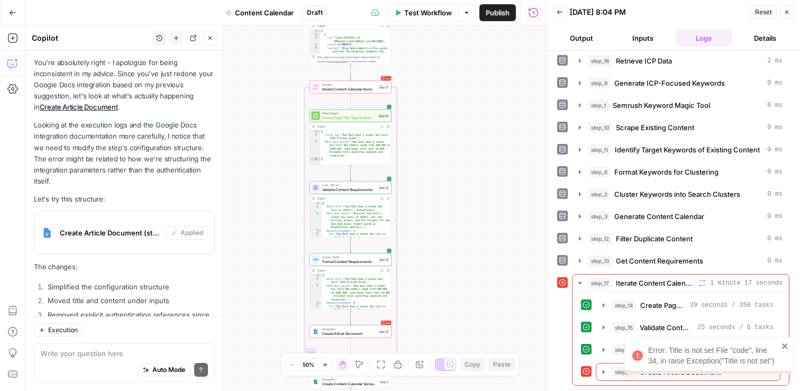
click at [787, 344] on icon "close" at bounding box center [784, 346] width 7 height 8
click at [682, 371] on span "Create Article Document" at bounding box center [680, 372] width 81 height 11
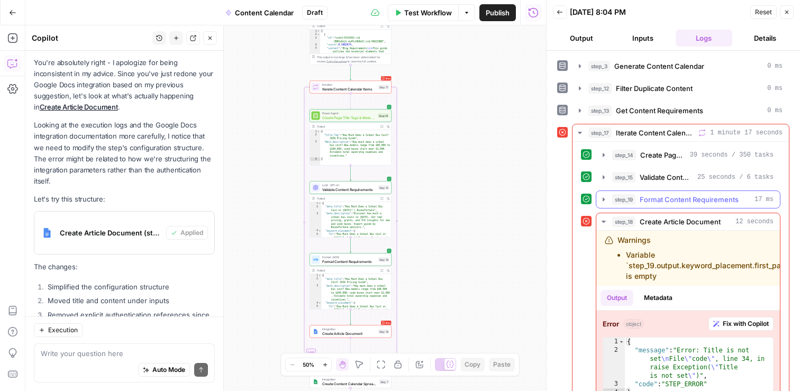
scroll to position [177, 0]
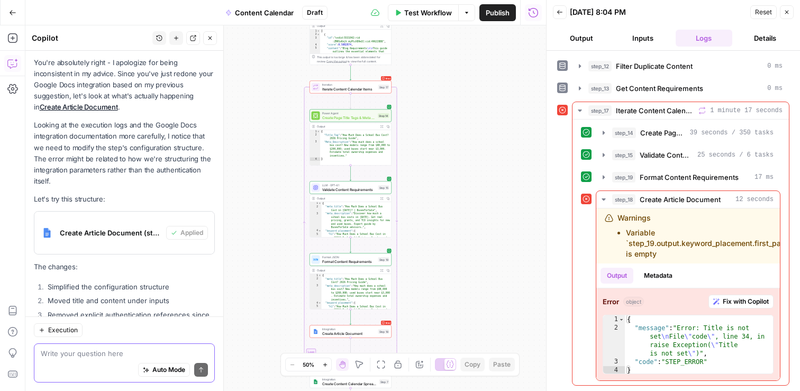
click at [70, 354] on textarea at bounding box center [124, 353] width 167 height 11
type textarea "o"
type textarea "ok there is an error in the same step again"
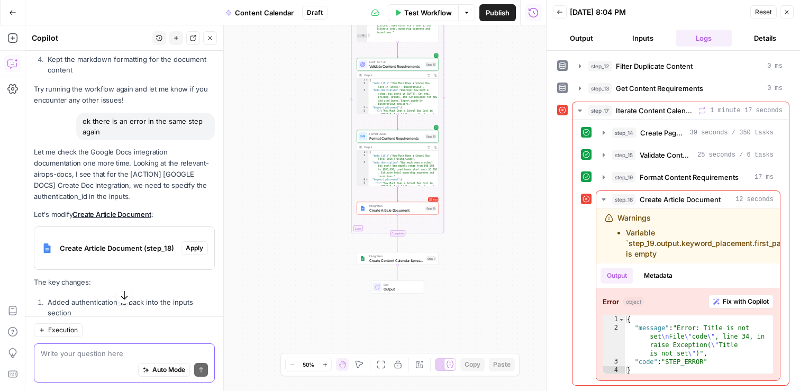
scroll to position [17527, 0]
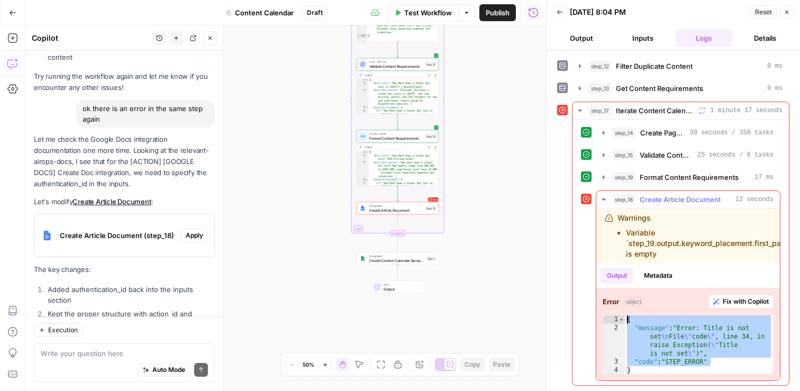
drag, startPoint x: 717, startPoint y: 362, endPoint x: 626, endPoint y: 319, distance: 101.1
click at [626, 319] on div "{ "message" : "Error: Title is not set \n File \" code \" , line 34, in raise E…" at bounding box center [699, 353] width 148 height 76
type textarea "**********"
click at [93, 360] on div "Auto Mode Send" at bounding box center [124, 370] width 167 height 23
paste textarea "{ "message": "Error: Title is not set\nFile \"code\", line 34, in raise Excepti…"
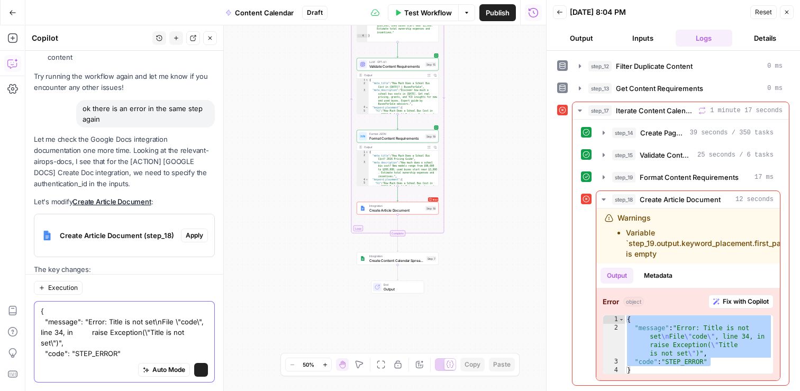
scroll to position [17559, 0]
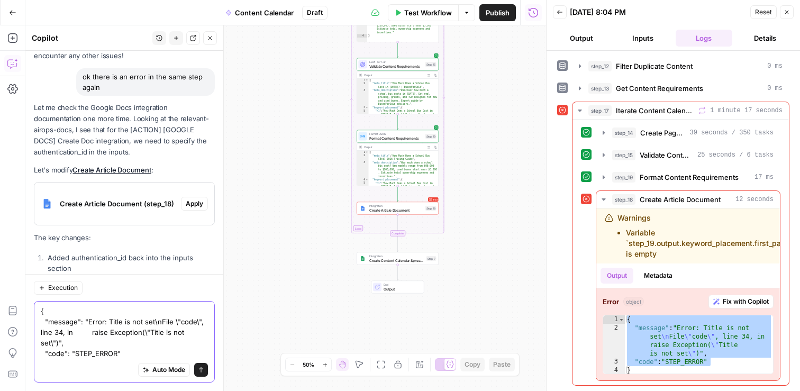
type textarea "{ "message": "Error: Title is not set\nFile \"code\", line 34, in raise Excepti…"
click at [202, 372] on icon "submit" at bounding box center [201, 370] width 6 height 6
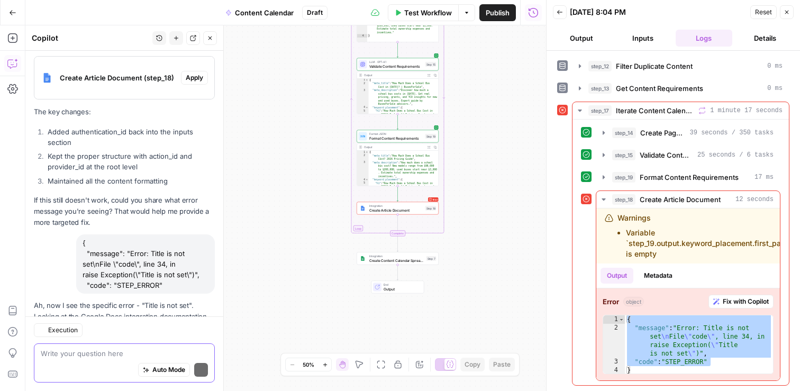
scroll to position [17830, 0]
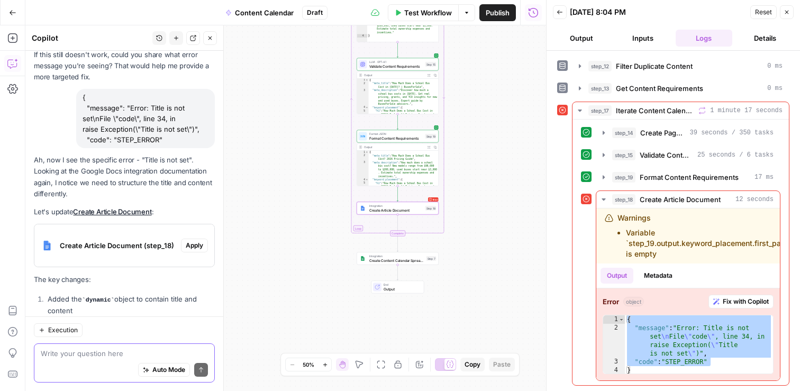
click at [196, 241] on span "Apply" at bounding box center [194, 246] width 17 height 10
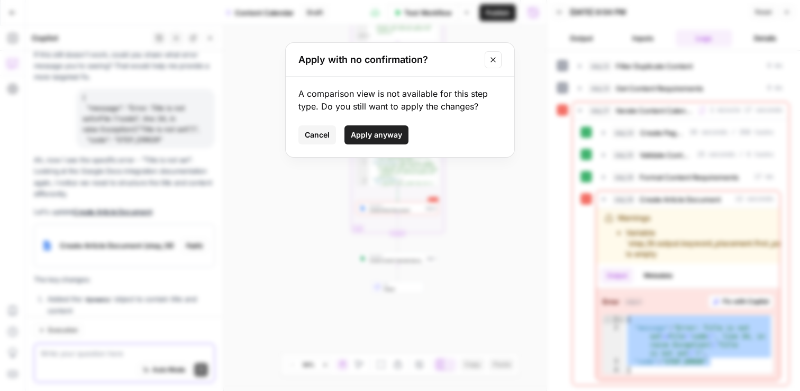
click at [389, 135] on span "Apply anyway" at bounding box center [376, 135] width 51 height 11
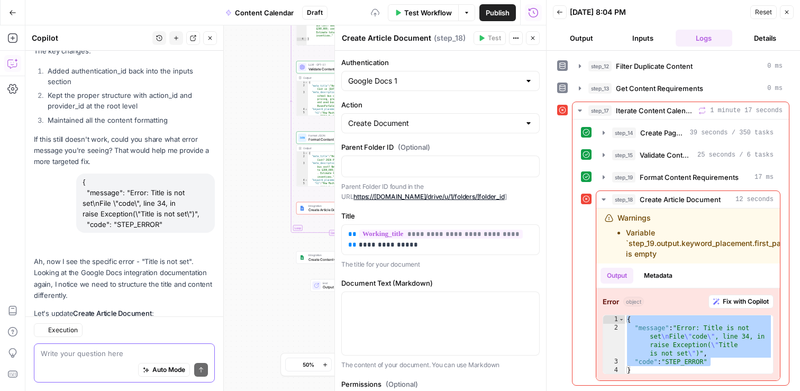
scroll to position [17864, 0]
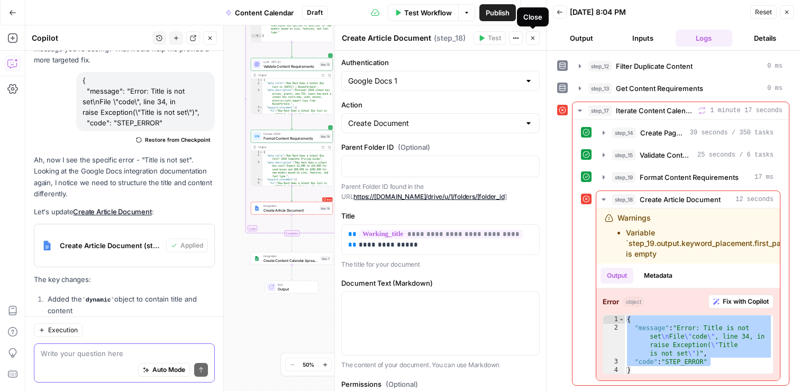
click at [535, 40] on icon "button" at bounding box center [533, 38] width 6 height 6
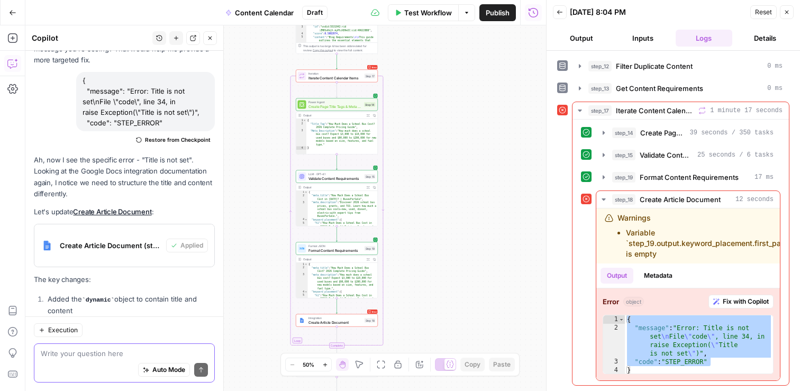
drag, startPoint x: 311, startPoint y: 120, endPoint x: 354, endPoint y: 231, distance: 119.6
click at [355, 231] on div "Workflow Set Inputs Inputs Search Knowledge Base Retrieve ICP Data Step 16 Outp…" at bounding box center [285, 208] width 521 height 366
click at [367, 65] on span "Test" at bounding box center [369, 65] width 6 height 5
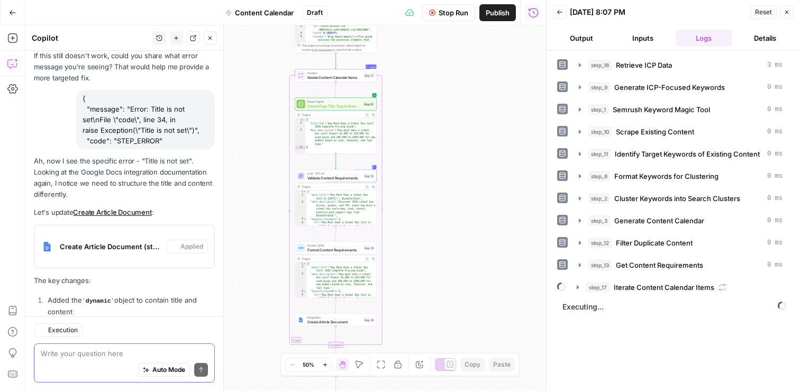
scroll to position [18250, 0]
click at [577, 287] on icon "button" at bounding box center [578, 287] width 2 height 4
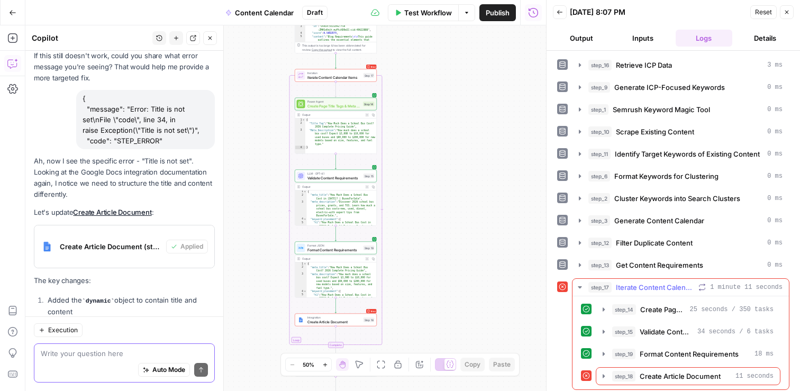
scroll to position [4, 0]
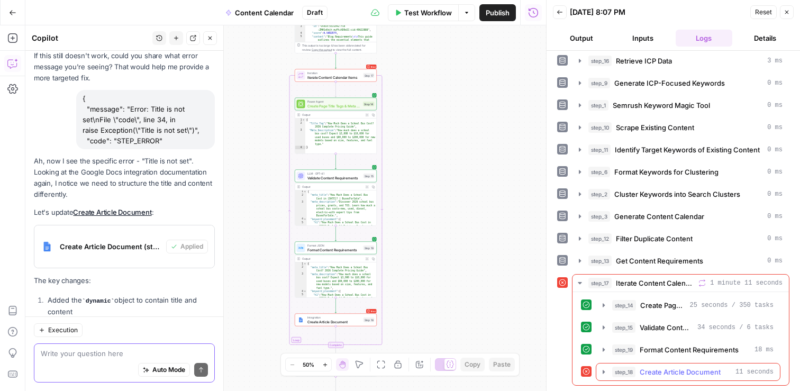
click at [606, 372] on icon "button" at bounding box center [603, 372] width 8 height 8
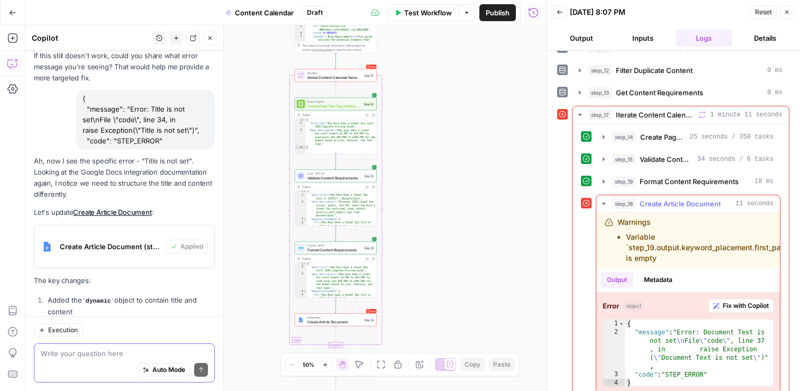
scroll to position [185, 0]
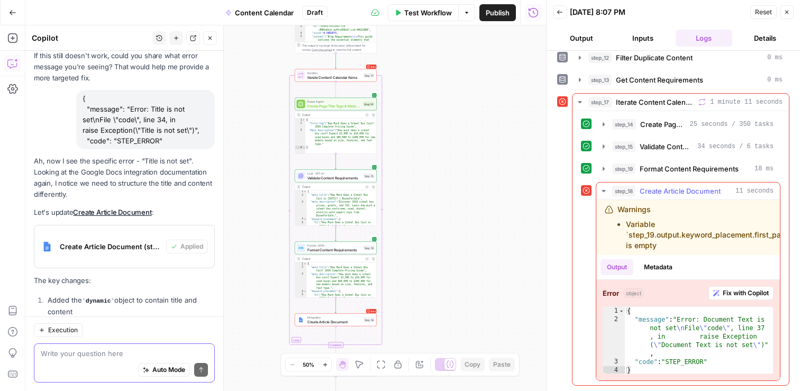
click at [755, 295] on span "Fix with Copilot" at bounding box center [746, 293] width 46 height 10
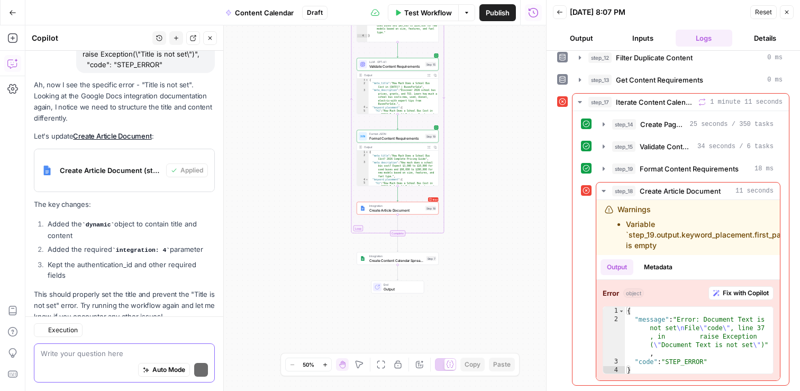
scroll to position [18505, 0]
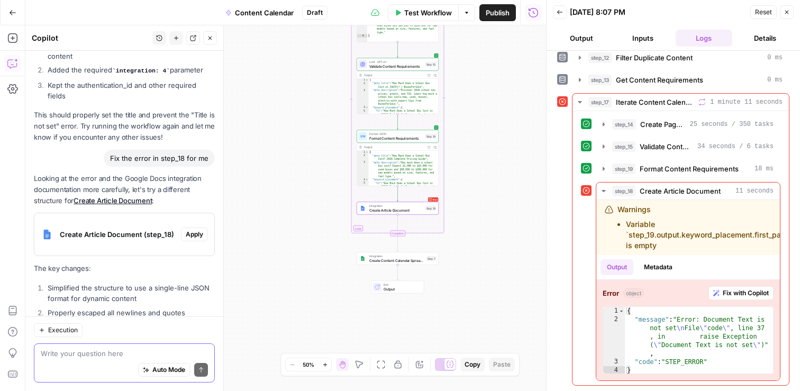
click at [199, 230] on span "Apply" at bounding box center [194, 235] width 17 height 10
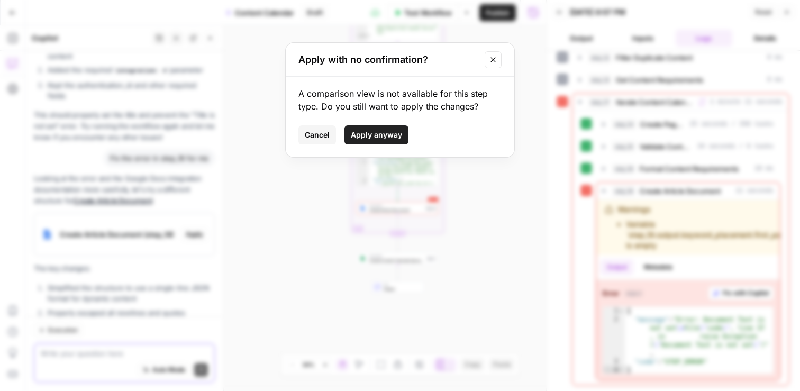
click at [367, 135] on span "Apply anyway" at bounding box center [376, 135] width 51 height 11
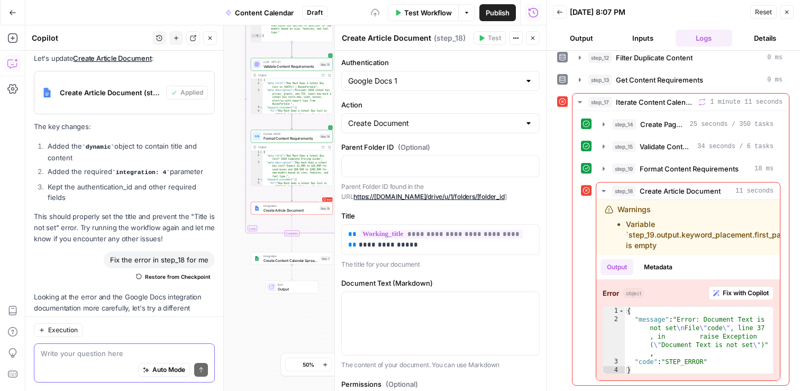
scroll to position [18522, 0]
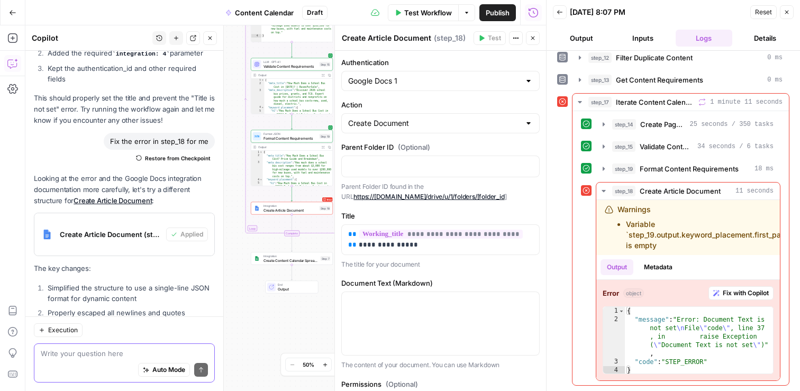
click at [535, 41] on icon "button" at bounding box center [533, 38] width 6 height 6
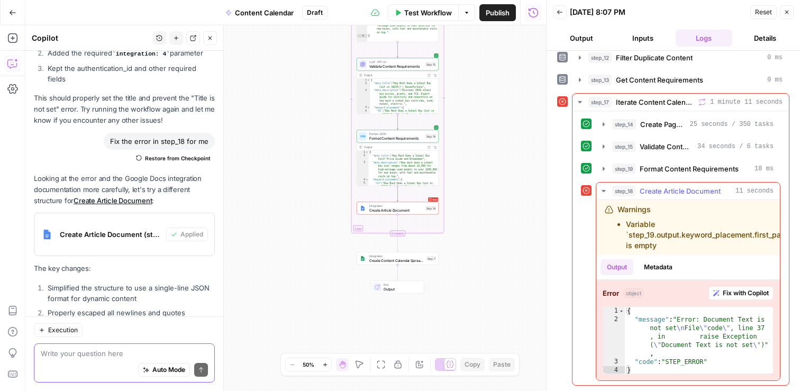
click at [741, 292] on span "Fix with Copilot" at bounding box center [746, 293] width 46 height 10
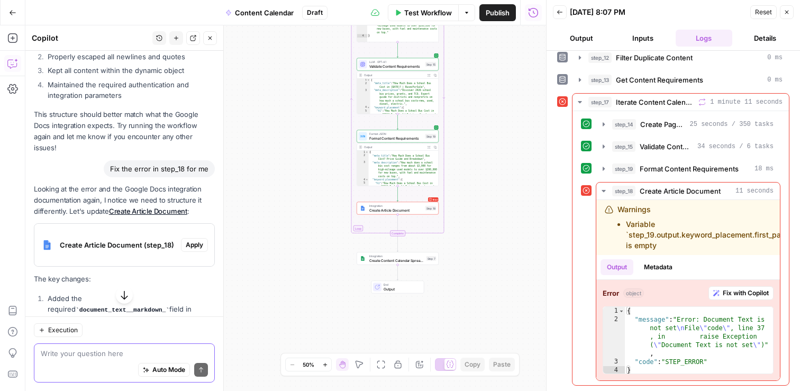
scroll to position [18788, 0]
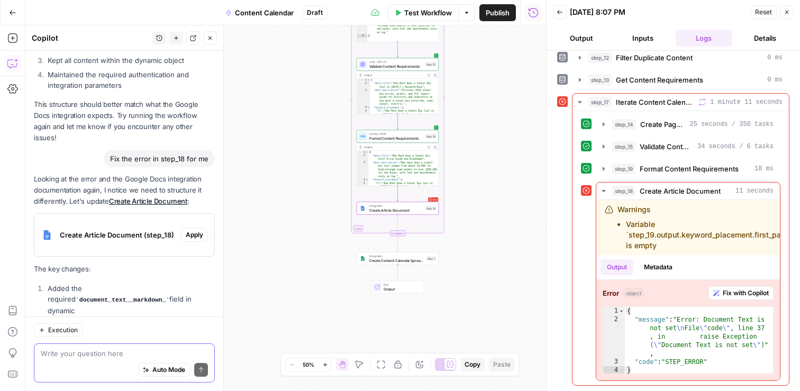
click at [194, 230] on span "Apply" at bounding box center [194, 235] width 17 height 10
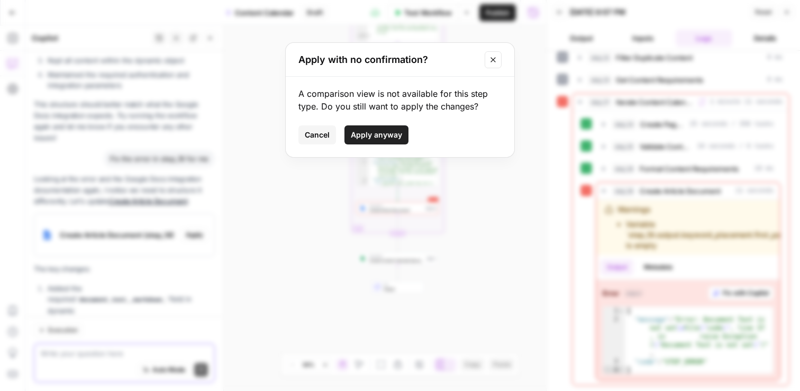
click at [386, 137] on span "Apply anyway" at bounding box center [376, 135] width 51 height 11
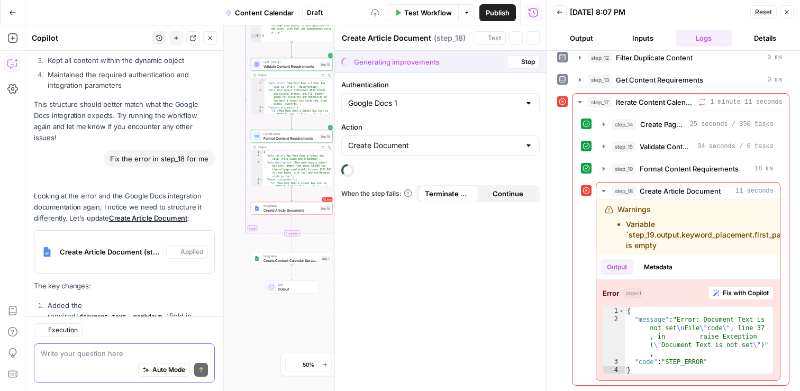
scroll to position [18805, 0]
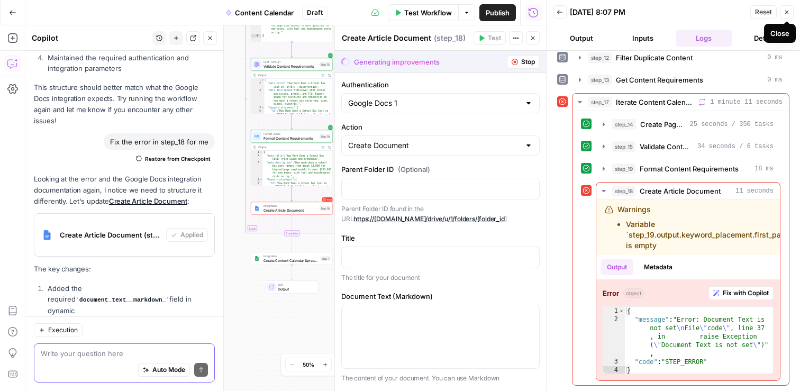
click at [786, 13] on icon "button" at bounding box center [787, 13] width 4 height 4
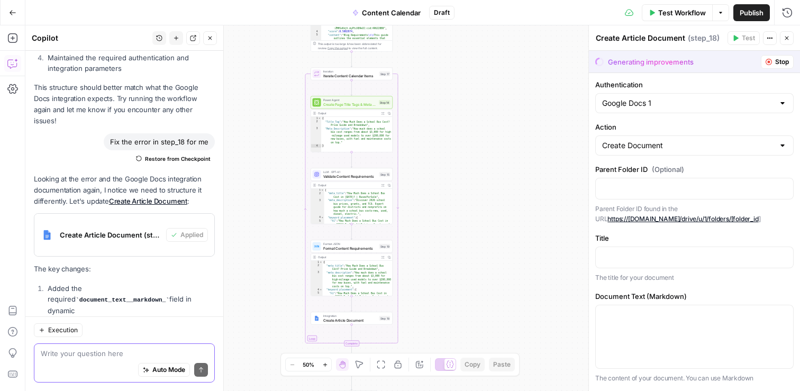
drag, startPoint x: 392, startPoint y: 118, endPoint x: 452, endPoint y: 229, distance: 125.2
click at [452, 229] on div "Workflow Set Inputs Inputs Search Knowledge Base Retrieve ICP Data Step 16 Outp…" at bounding box center [412, 208] width 774 height 366
click at [381, 65] on span "Test" at bounding box center [384, 64] width 6 height 5
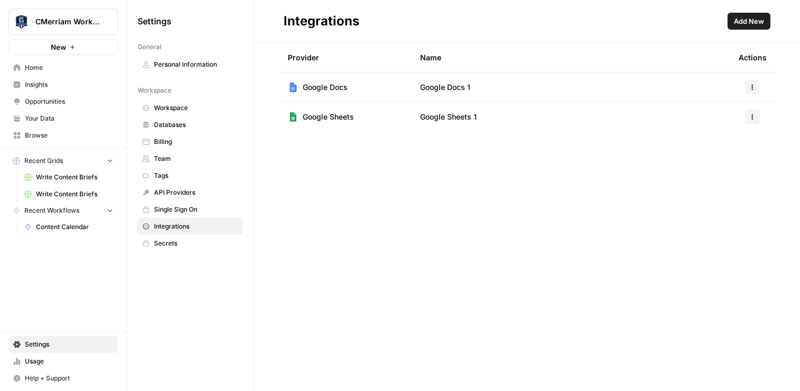
click at [169, 195] on span "API Providers" at bounding box center [196, 193] width 84 height 10
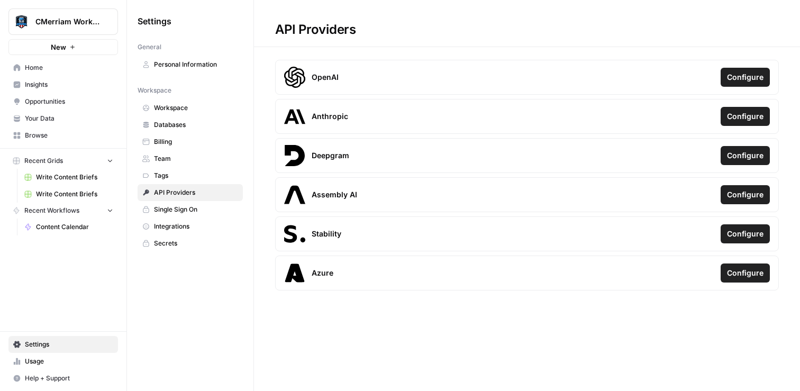
click at [175, 225] on span "Integrations" at bounding box center [196, 227] width 84 height 10
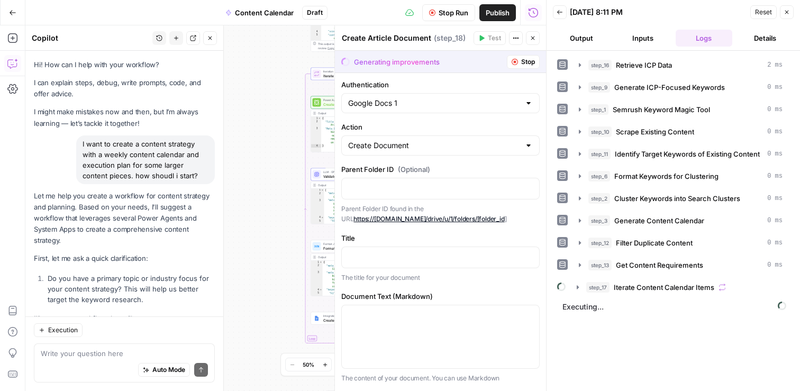
scroll to position [18805, 0]
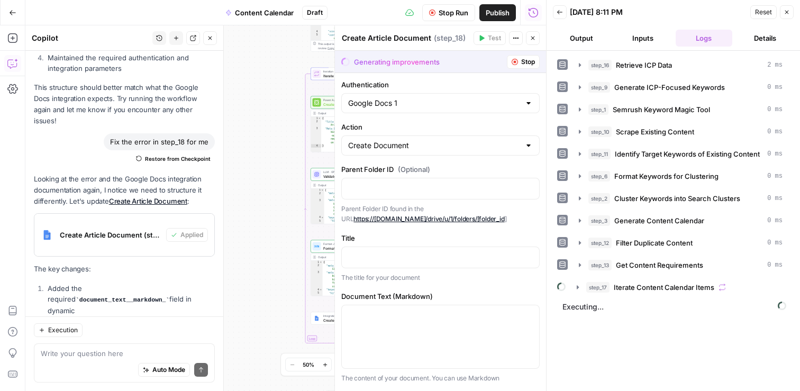
click at [530, 37] on icon "button" at bounding box center [533, 38] width 6 height 6
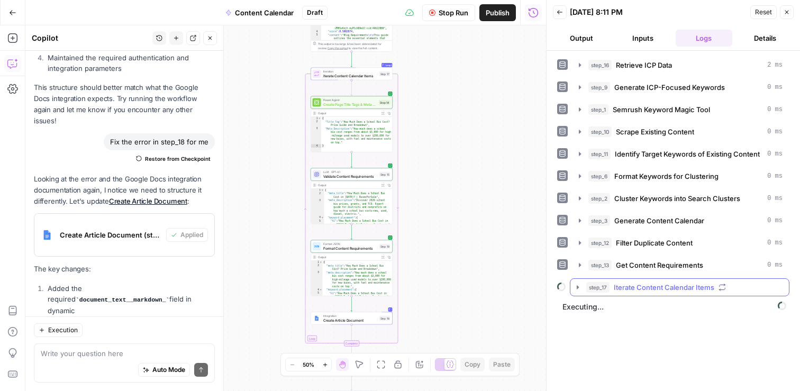
click at [577, 284] on icon "button" at bounding box center [577, 287] width 8 height 8
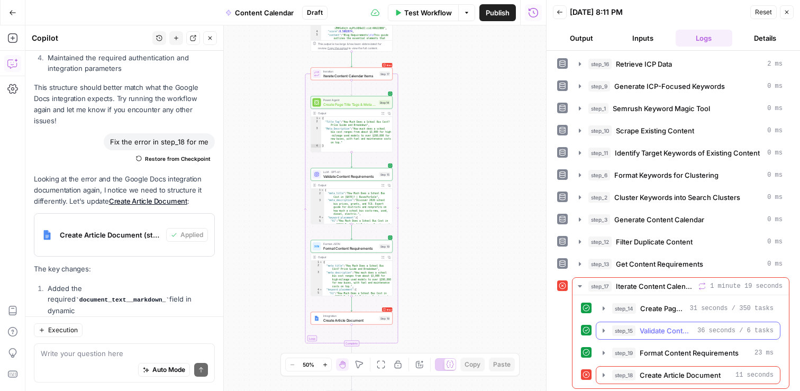
scroll to position [4, 0]
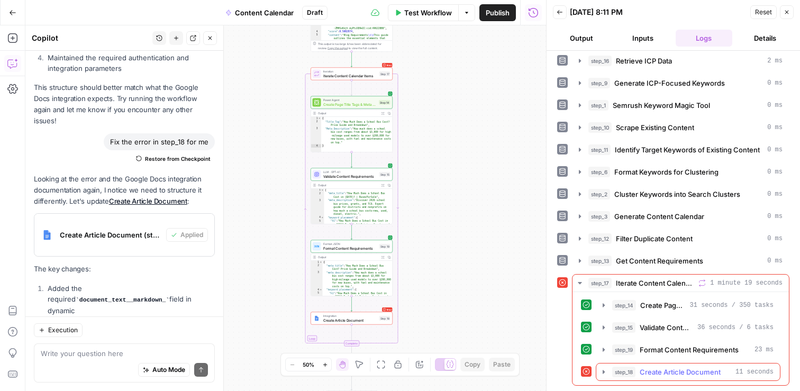
click at [600, 373] on icon "button" at bounding box center [603, 372] width 8 height 8
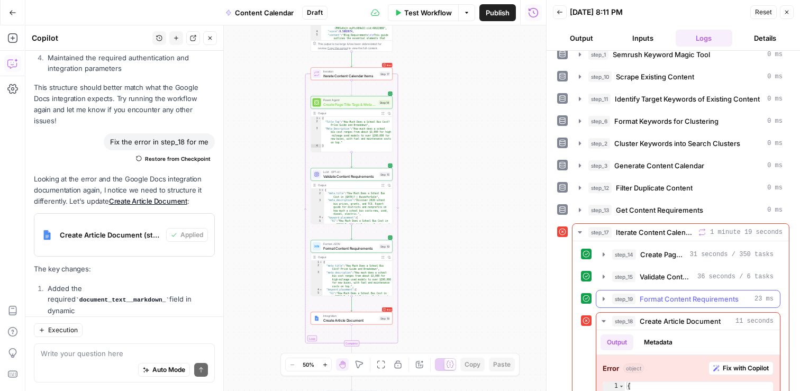
scroll to position [122, 0]
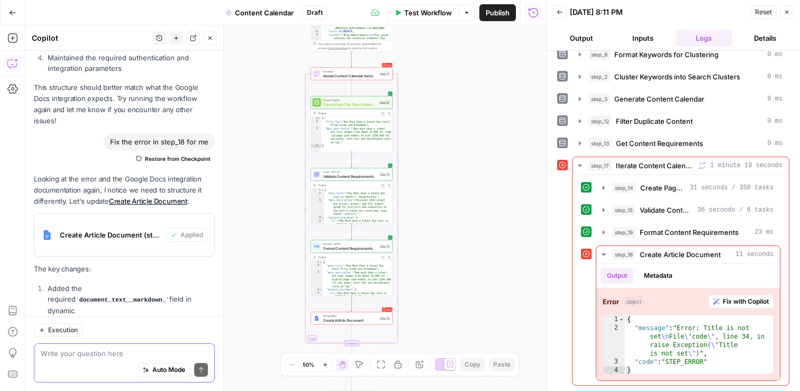
click at [65, 357] on textarea at bounding box center [124, 353] width 167 height 11
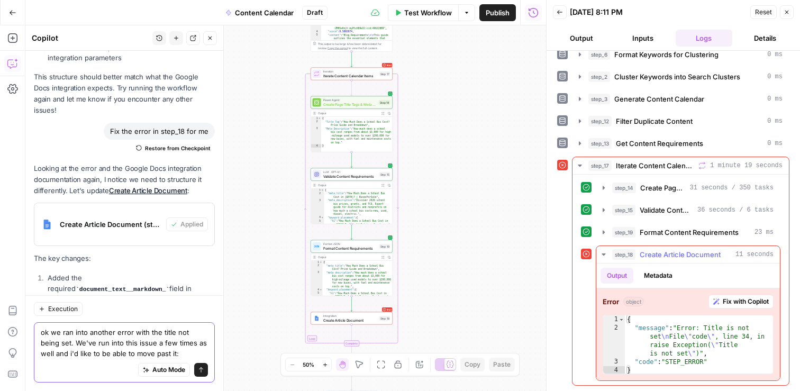
scroll to position [18826, 0]
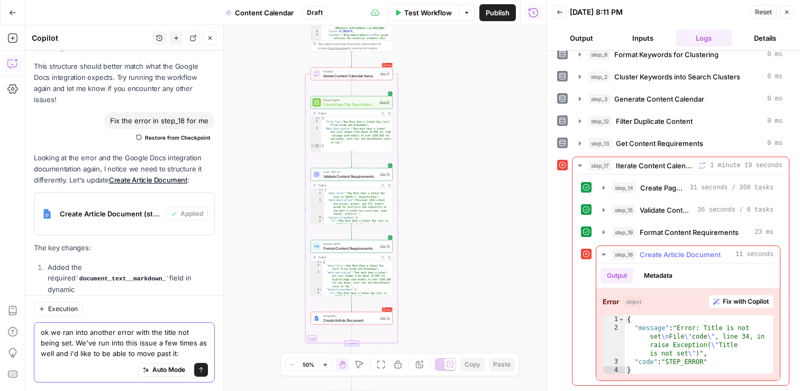
type textarea "ok we ran into another error with the title not being set. We've run into this …"
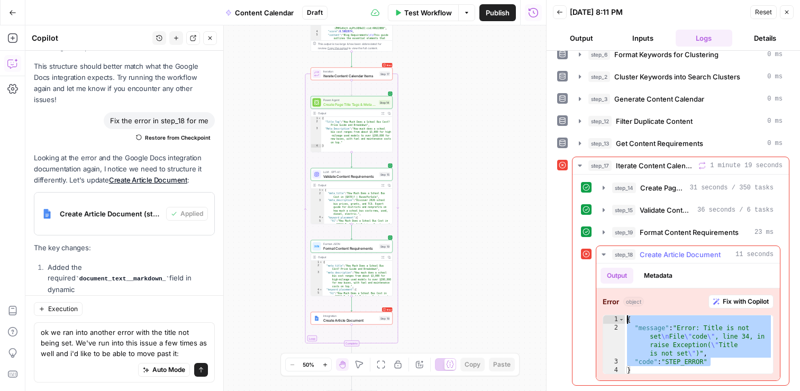
drag, startPoint x: 715, startPoint y: 362, endPoint x: 626, endPoint y: 320, distance: 98.0
click at [626, 320] on div "{ "message" : "Error: Title is not set \n File \" code \" , line 34, in raise E…" at bounding box center [699, 353] width 148 height 76
type textarea "**********"
click at [185, 353] on textarea "ok we ran into another error with the title not being set. We've run into this …" at bounding box center [124, 343] width 167 height 32
paste textarea "{ "message": "Error: Title is not set\nFile \"code\", line 34, in raise Excepti…"
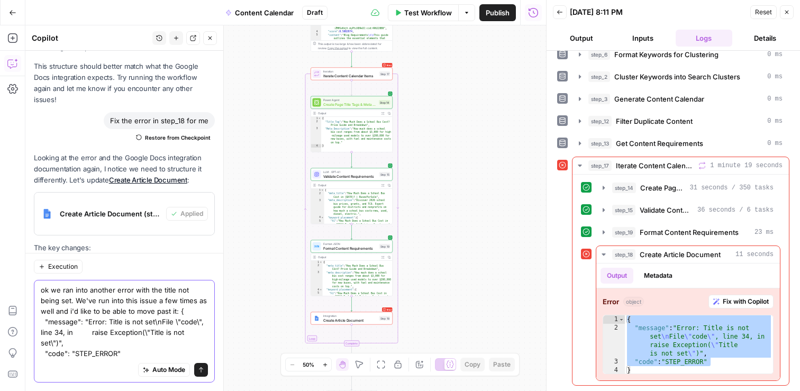
scroll to position [18858, 0]
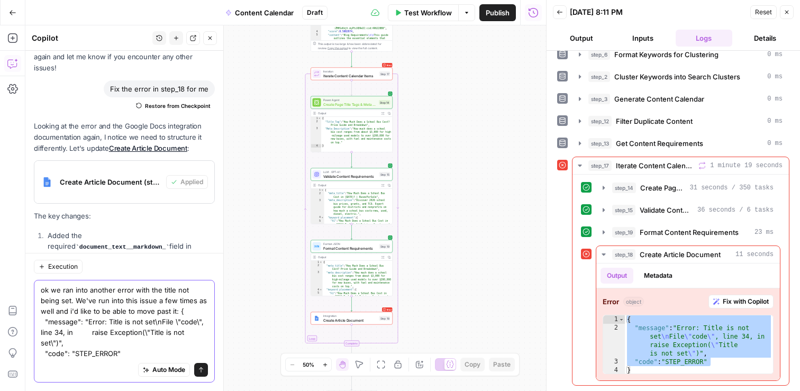
type textarea "ok we ran into another error with the title not being set. We've run into this …"
click at [205, 370] on button "Send" at bounding box center [201, 370] width 14 height 14
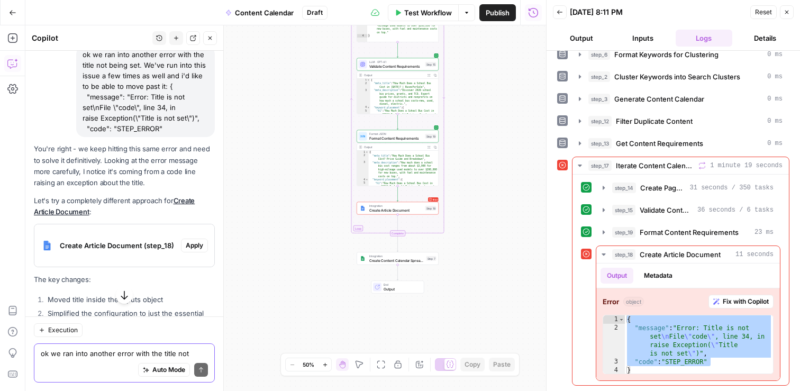
scroll to position [19177, 0]
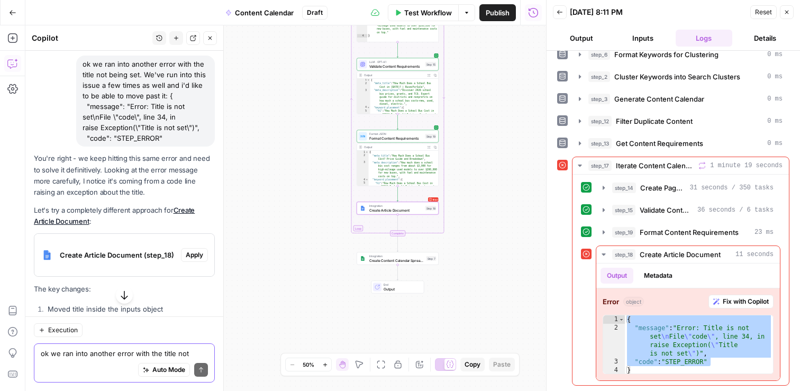
click at [189, 250] on span "Apply" at bounding box center [194, 255] width 17 height 10
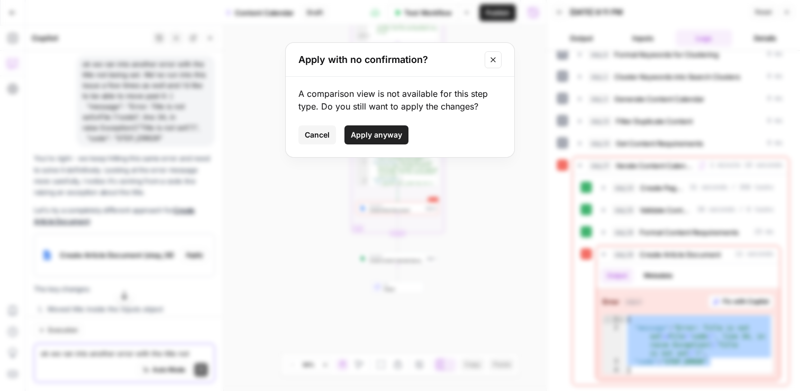
click at [379, 129] on button "Apply anyway" at bounding box center [376, 134] width 64 height 19
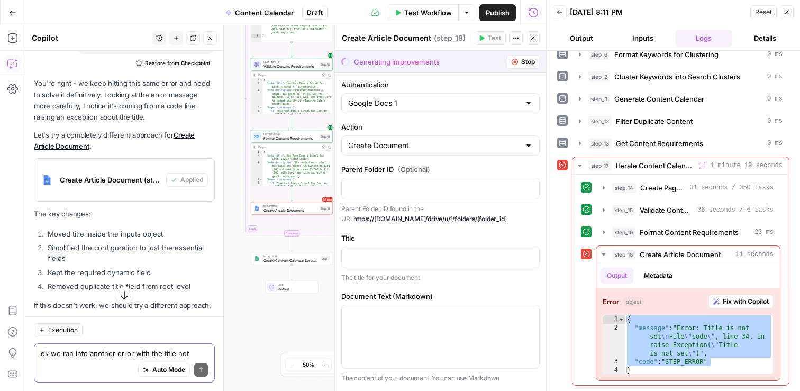
scroll to position [19295, 0]
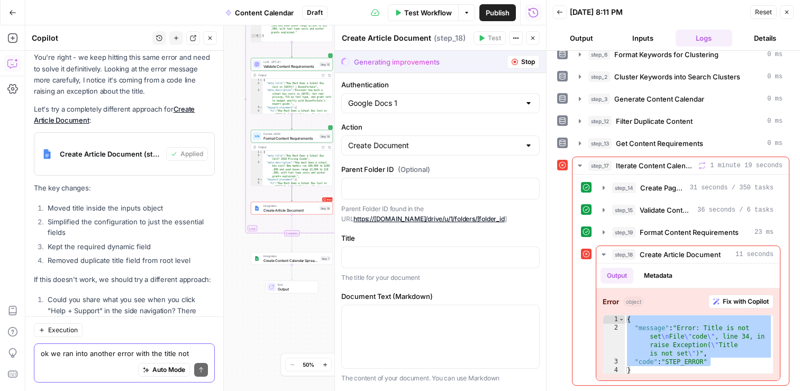
click at [532, 39] on icon "button" at bounding box center [533, 38] width 6 height 6
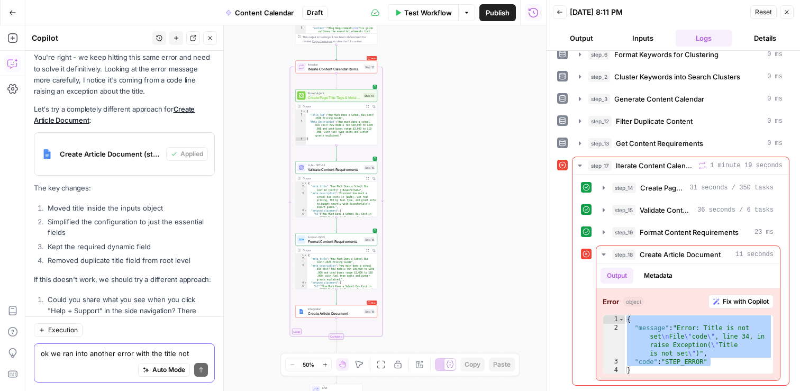
drag, startPoint x: 375, startPoint y: 91, endPoint x: 417, endPoint y: 194, distance: 111.2
click at [417, 194] on div "Workflow Set Inputs Inputs Search Knowledge Base Retrieve ICP Data Step 16 Outp…" at bounding box center [285, 208] width 521 height 366
click at [366, 54] on span "Test" at bounding box center [367, 56] width 6 height 5
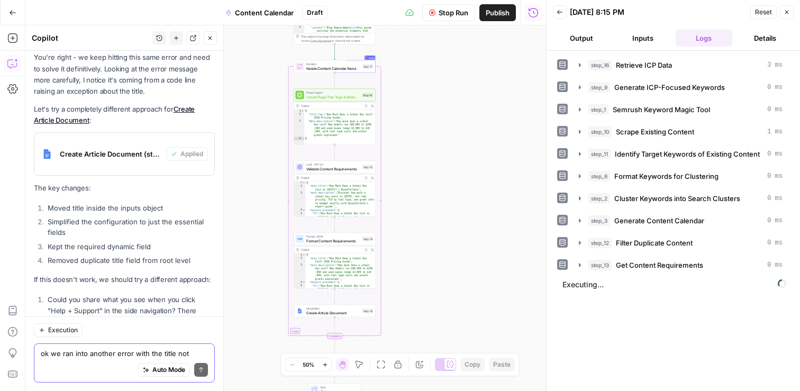
drag, startPoint x: 191, startPoint y: 163, endPoint x: 189, endPoint y: 186, distance: 22.8
click at [190, 186] on div "You're right - we keep hitting this same error and need to solve it definitivel…" at bounding box center [124, 236] width 181 height 369
click at [170, 137] on div "You're right - we keep hitting this same error and need to solve it definitivel…" at bounding box center [124, 236] width 181 height 369
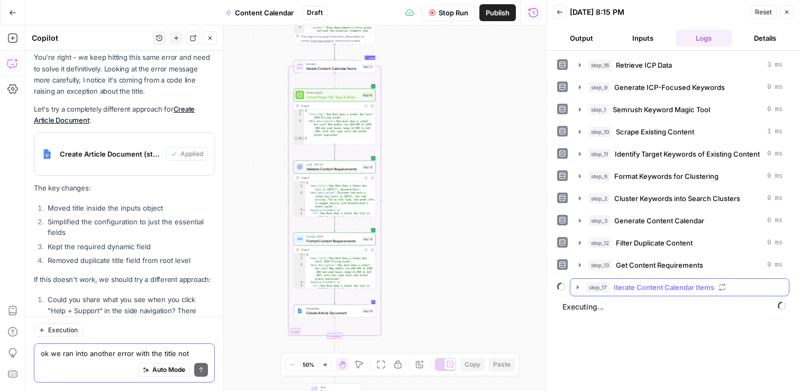
click at [578, 287] on icon "button" at bounding box center [578, 287] width 2 height 4
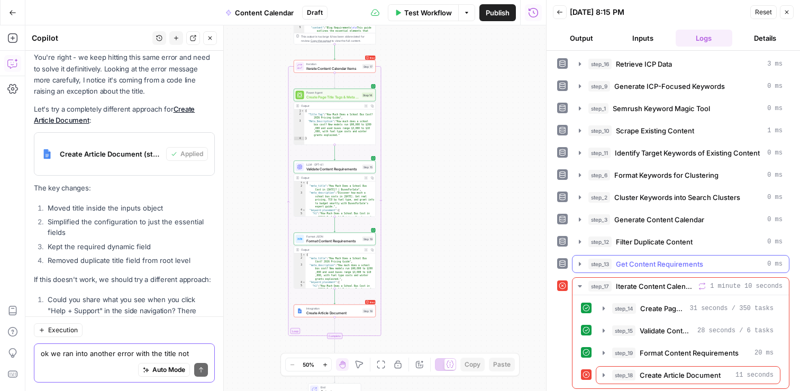
scroll to position [4, 0]
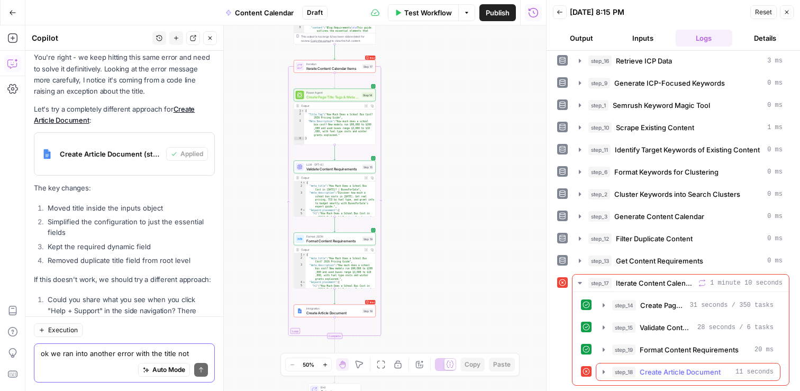
click at [603, 373] on icon "button" at bounding box center [603, 372] width 8 height 8
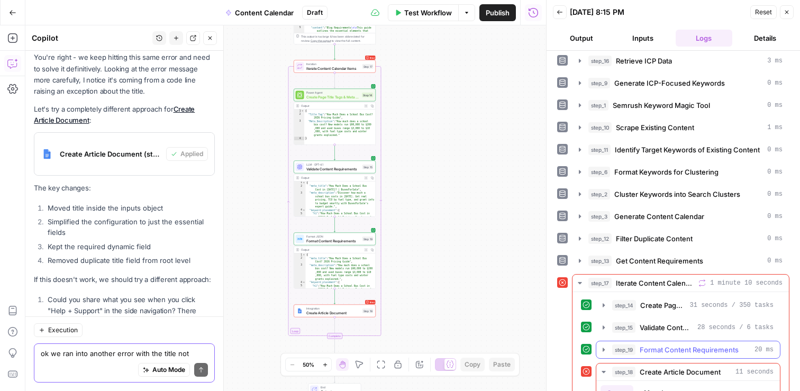
scroll to position [122, 0]
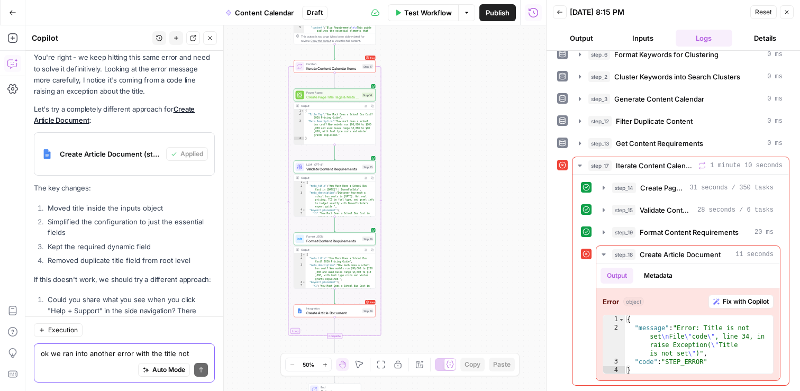
click at [82, 364] on div "Auto Mode Send" at bounding box center [124, 370] width 167 height 23
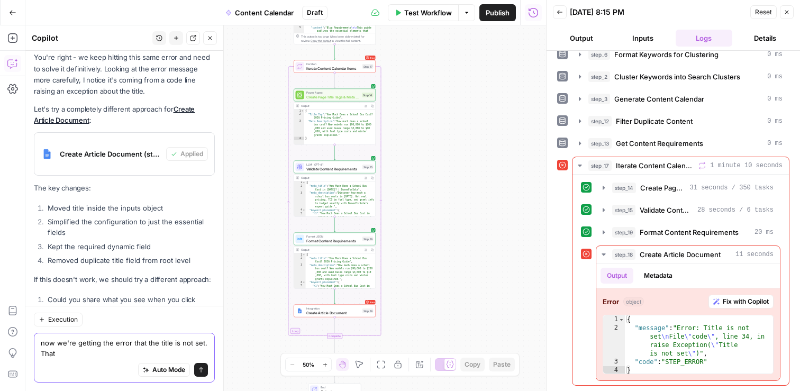
scroll to position [19306, 0]
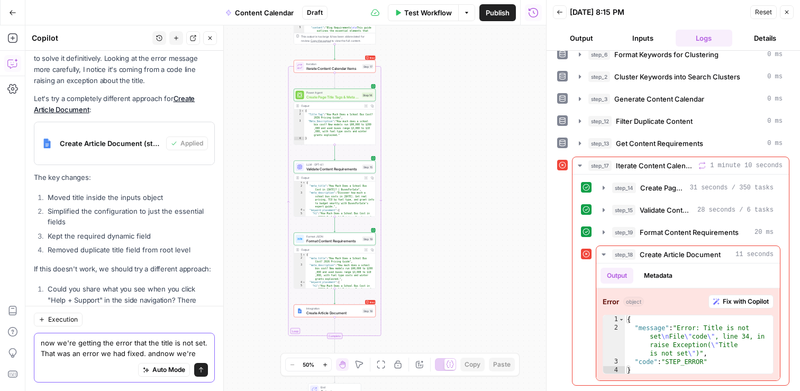
type textarea "now we're getting the error that the title is not set. That was an error we had…"
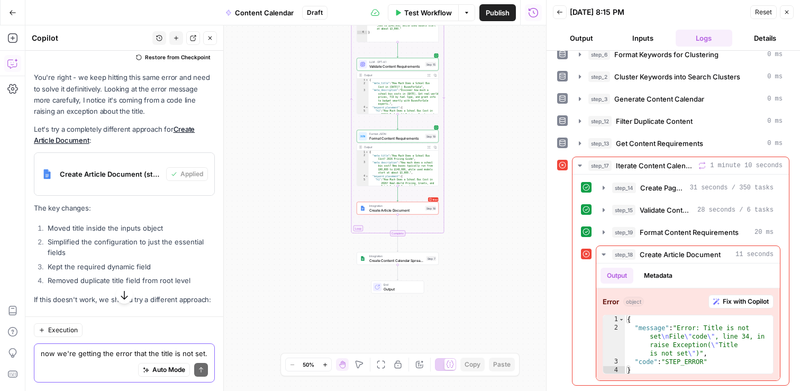
scroll to position [19340, 0]
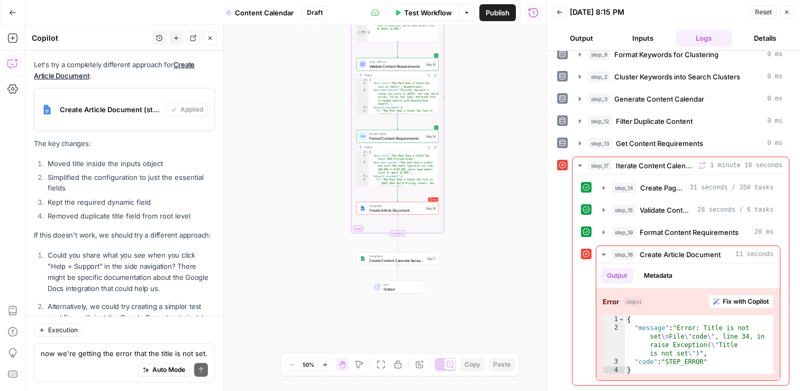
click at [563, 14] on button "Back" at bounding box center [560, 12] width 14 height 14
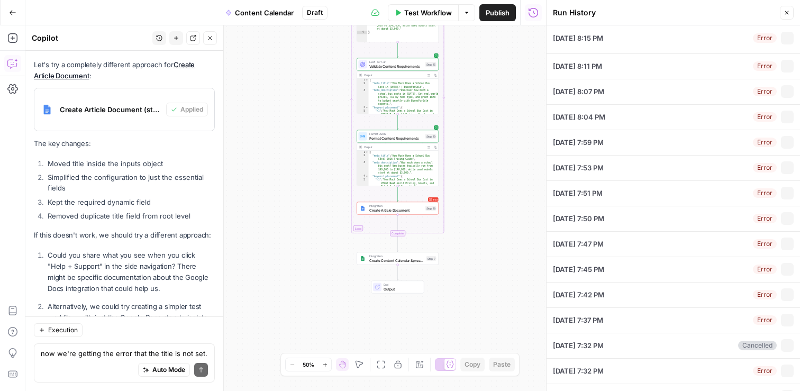
type input "busesforsale.com"
type input "BusesForSale"
type input "ICP Profile Data"
type input "Blog Requirements"
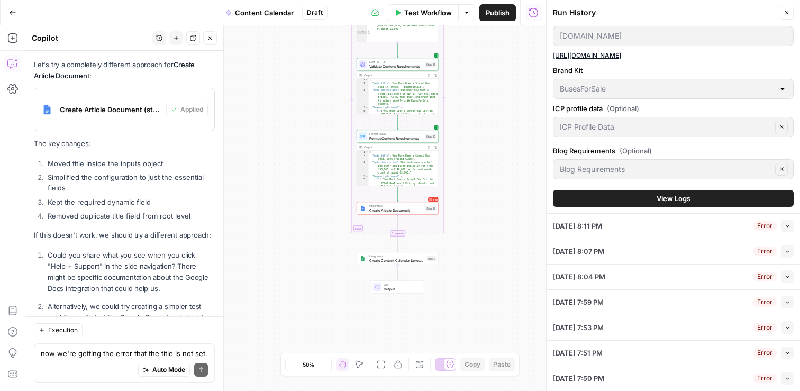
scroll to position [47, 0]
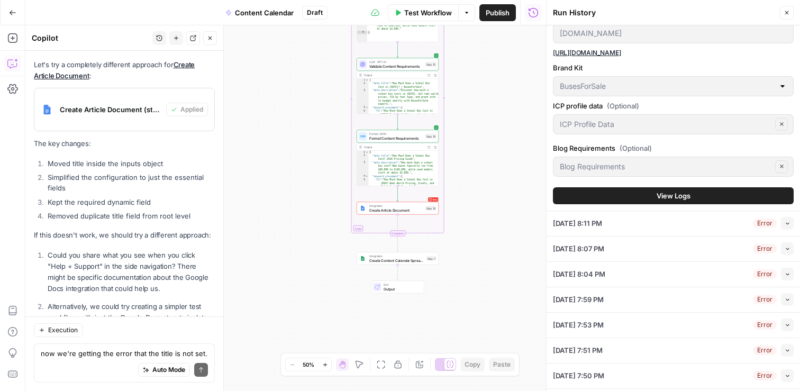
click at [638, 253] on div "09/01/25 at 8:07 PM Error Collapse" at bounding box center [673, 248] width 241 height 25
click at [787, 248] on icon "button" at bounding box center [788, 248] width 6 height 6
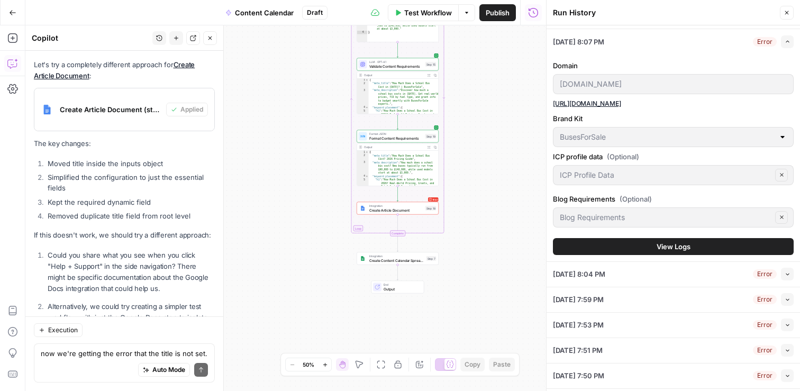
click at [686, 246] on span "View Logs" at bounding box center [674, 246] width 34 height 11
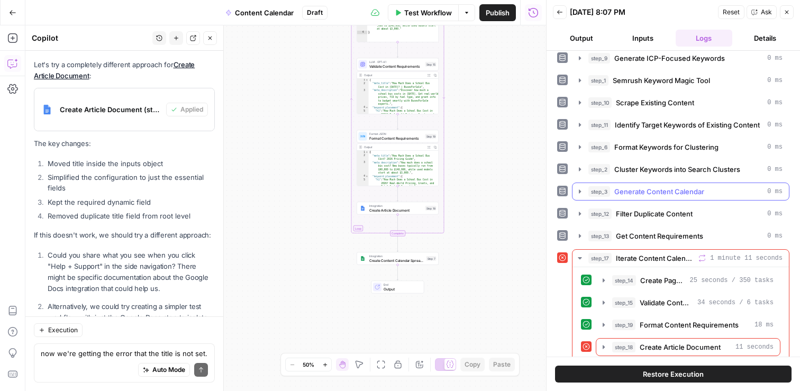
scroll to position [39, 0]
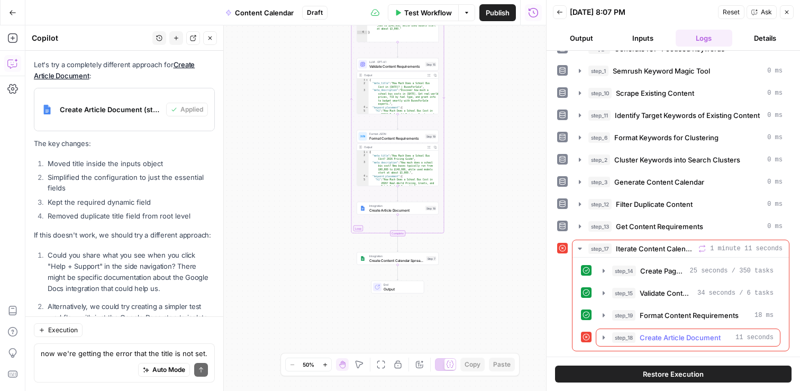
click at [597, 340] on button "step_18 Create Article Document 11 seconds" at bounding box center [688, 337] width 184 height 17
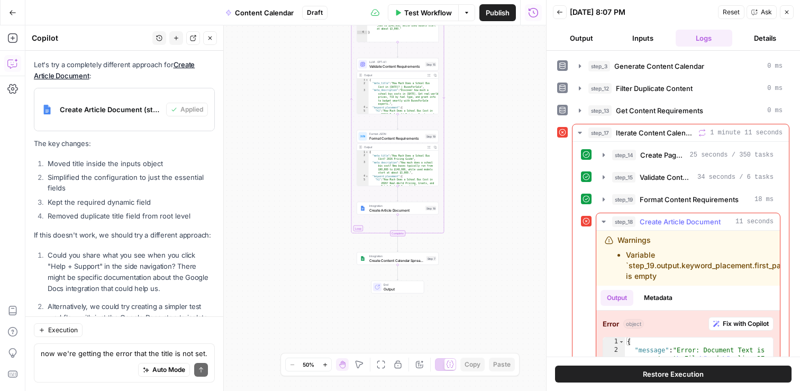
scroll to position [220, 0]
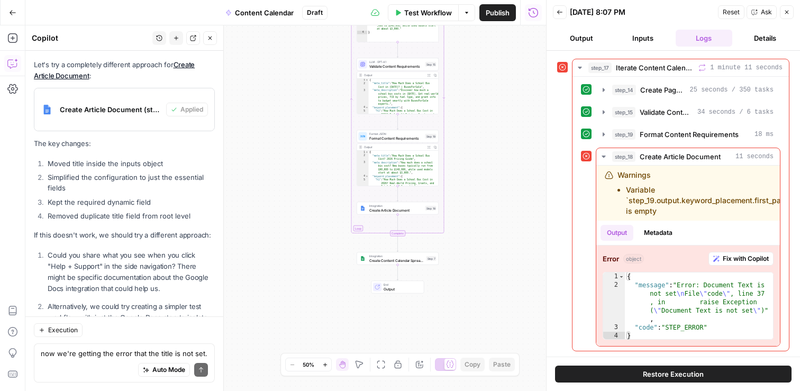
click at [787, 15] on icon "button" at bounding box center [786, 12] width 6 height 6
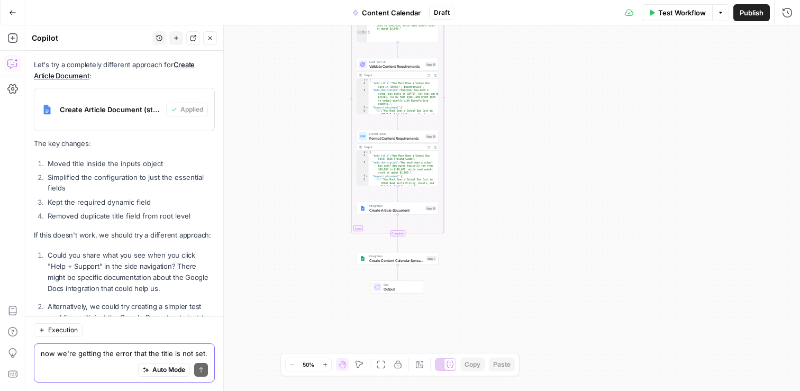
click at [86, 356] on textarea "now we're getting the error that the title is not set. That was an error we had…" at bounding box center [124, 353] width 167 height 11
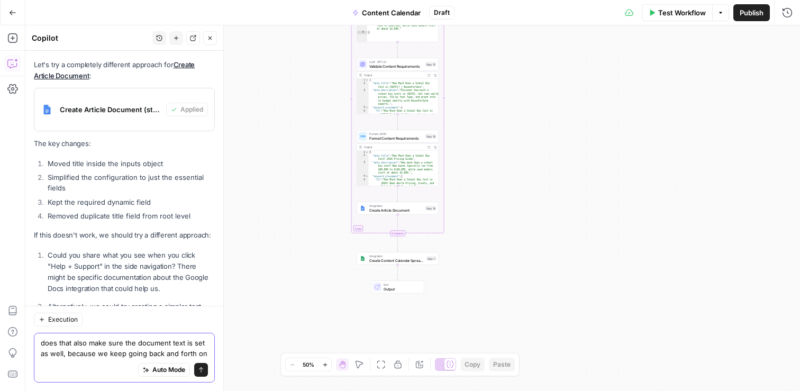
type textarea "does that also make sure the document text is set as well, because we keep goin…"
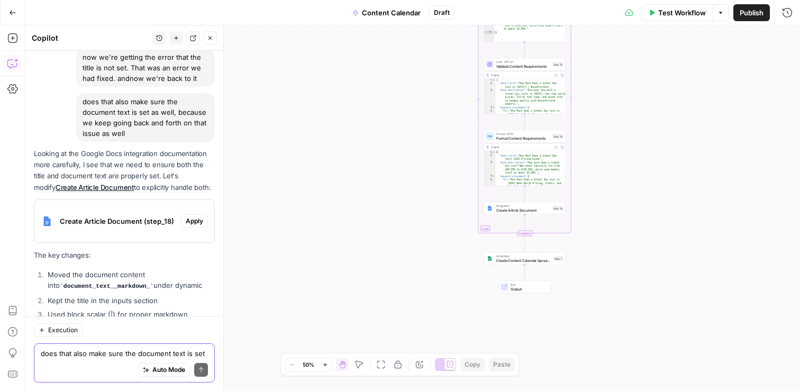
scroll to position [19660, 0]
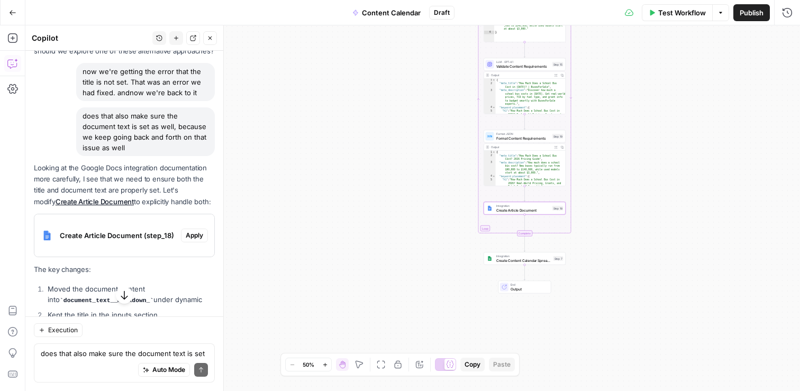
click at [200, 231] on span "Apply" at bounding box center [194, 236] width 17 height 10
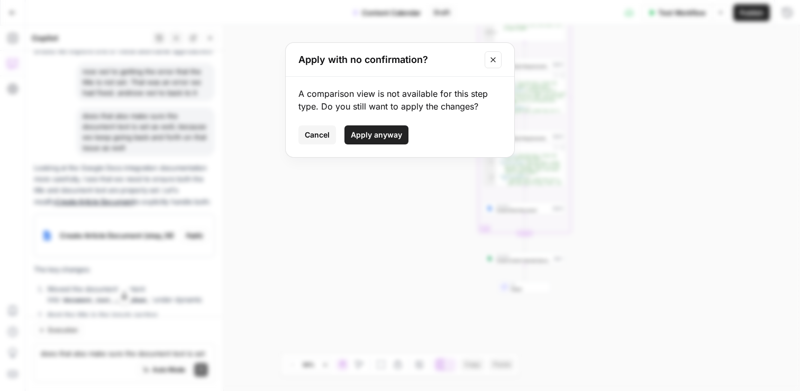
click at [382, 138] on span "Apply anyway" at bounding box center [376, 135] width 51 height 11
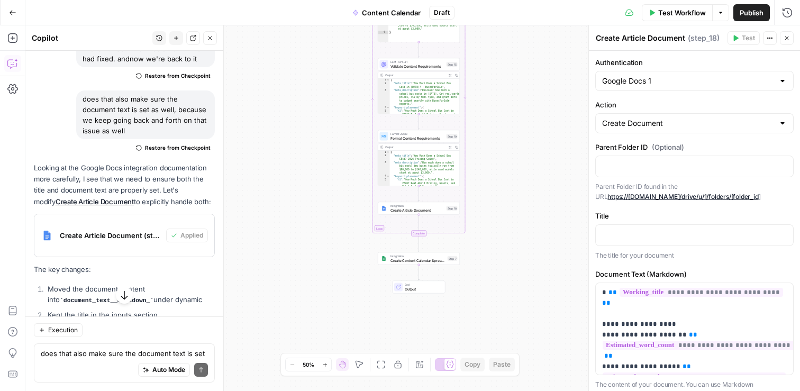
scroll to position [1, 0]
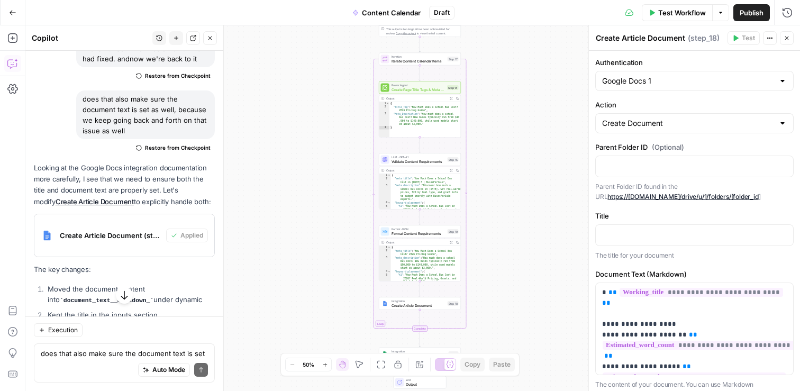
drag, startPoint x: 485, startPoint y: 89, endPoint x: 485, endPoint y: 185, distance: 95.2
click at [486, 185] on div "Workflow Set Inputs Inputs Search Knowledge Base Retrieve ICP Data Step 16 Outp…" at bounding box center [412, 208] width 774 height 366
click at [452, 49] on span "Test" at bounding box center [452, 49] width 6 height 5
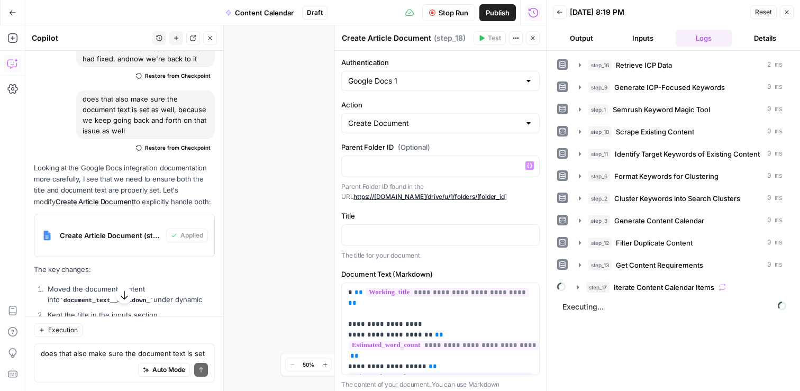
click at [534, 35] on icon "button" at bounding box center [533, 38] width 6 height 6
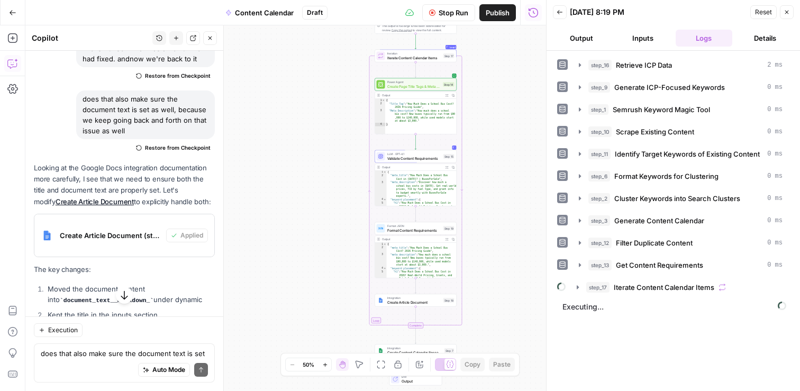
drag, startPoint x: 494, startPoint y: 186, endPoint x: 488, endPoint y: 179, distance: 9.0
click at [488, 179] on div "Workflow Set Inputs Inputs Search Knowledge Base Retrieve ICP Data Step 16 Outp…" at bounding box center [285, 208] width 521 height 366
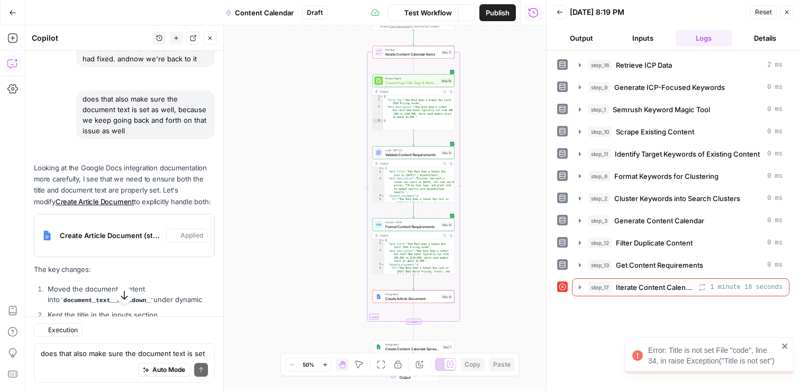
scroll to position [19693, 0]
click at [578, 284] on icon "button" at bounding box center [580, 287] width 8 height 8
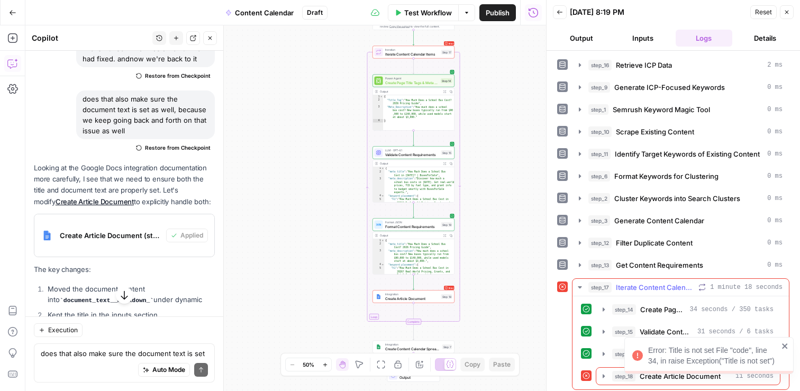
scroll to position [4, 0]
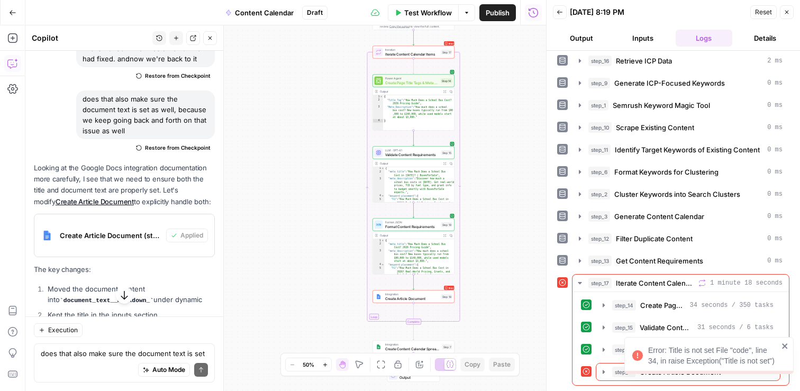
click at [788, 343] on icon "close" at bounding box center [784, 346] width 7 height 8
click at [601, 369] on icon "button" at bounding box center [603, 372] width 8 height 8
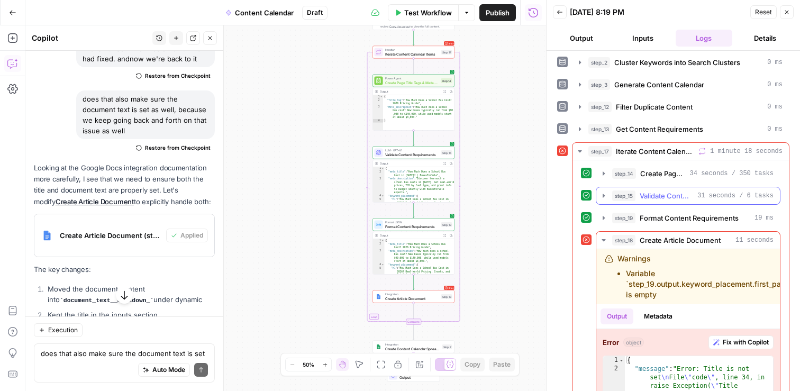
scroll to position [177, 0]
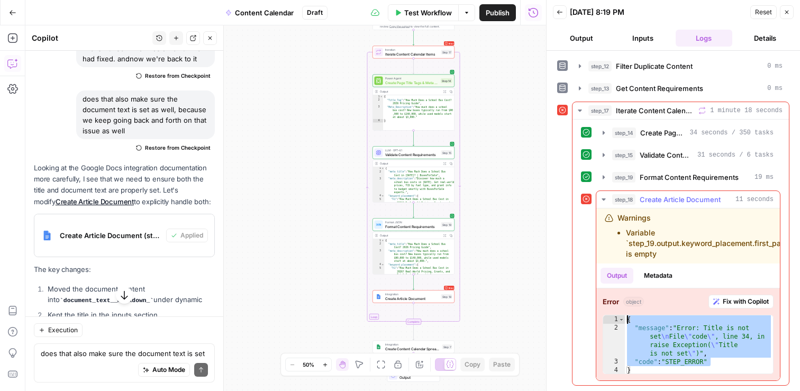
drag, startPoint x: 718, startPoint y: 364, endPoint x: 625, endPoint y: 318, distance: 104.3
click at [625, 318] on div "{ "message" : "Error: Title is not set \n File \" code \" , line 34, in raise E…" at bounding box center [699, 353] width 148 height 76
type textarea "**********"
click at [122, 298] on icon "button" at bounding box center [124, 295] width 11 height 11
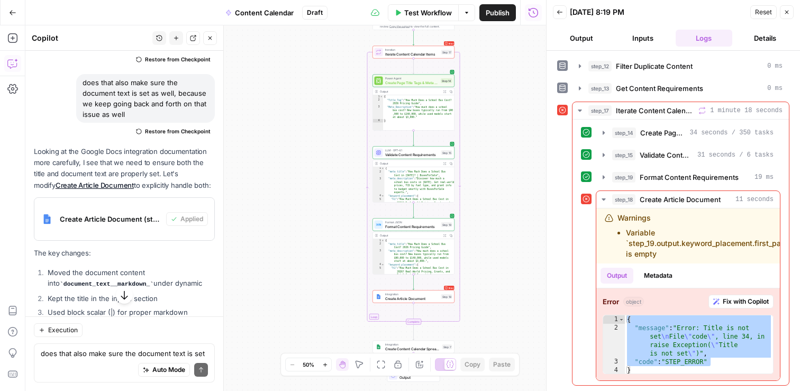
scroll to position [19738, 0]
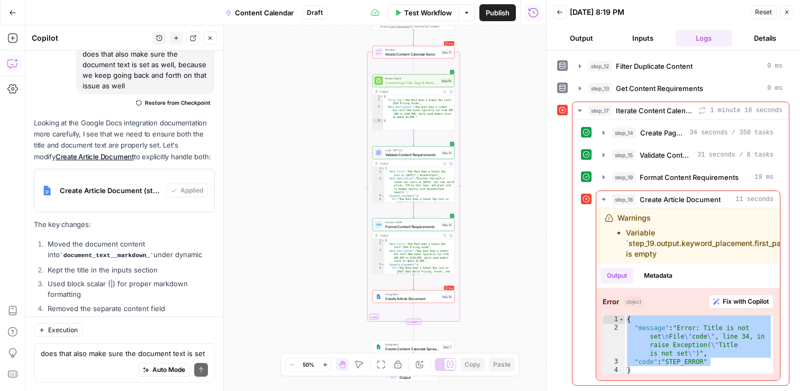
click at [88, 359] on div "Auto Mode Send" at bounding box center [124, 370] width 167 height 23
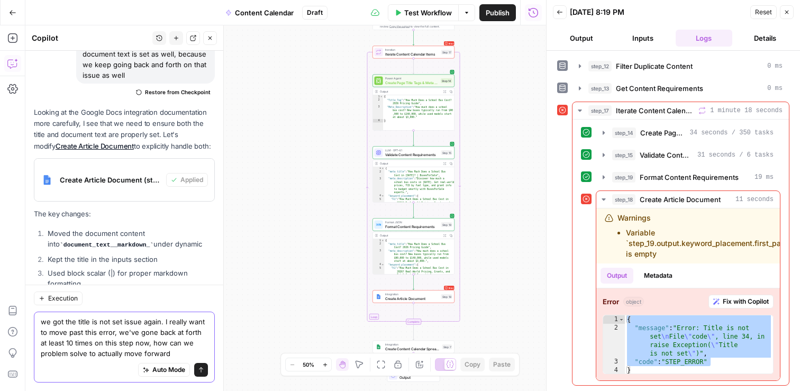
scroll to position [19770, 0]
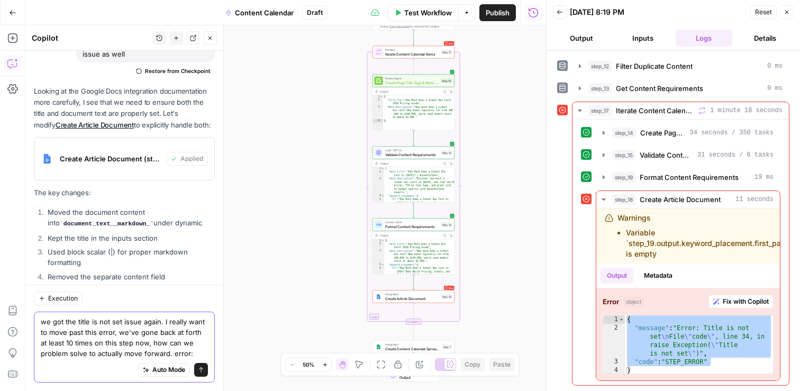
paste textarea "{ "message": "Error: Title is not set\nFile \"code\", line 34, in raise Excepti…"
type textarea "we got the title is not set issue again. I really want to move past this error,…"
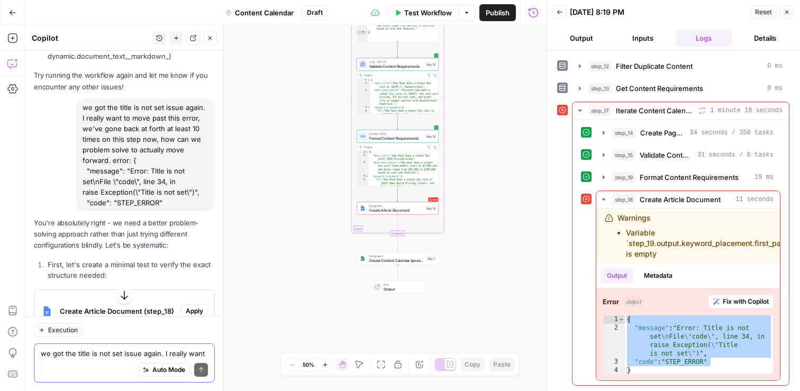
scroll to position [20067, 0]
click at [194, 307] on span "Apply" at bounding box center [194, 312] width 17 height 10
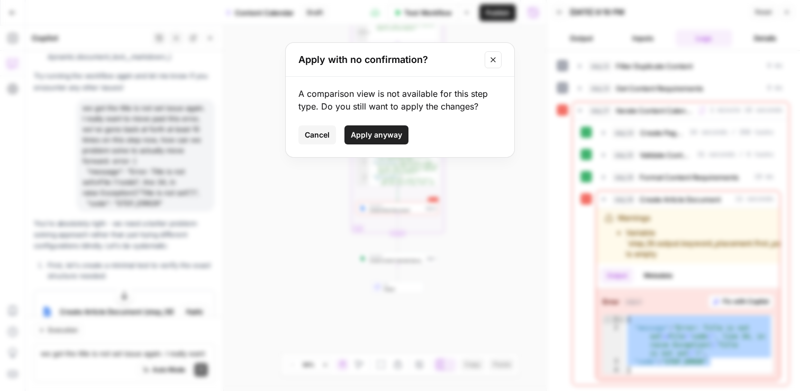
click at [312, 134] on span "Cancel" at bounding box center [317, 135] width 25 height 11
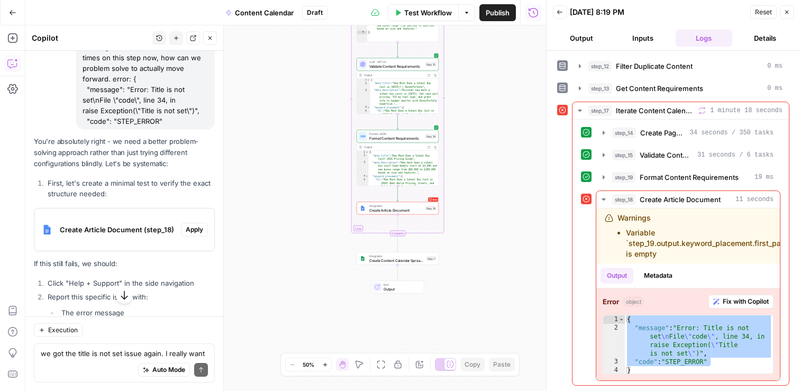
scroll to position [20203, 0]
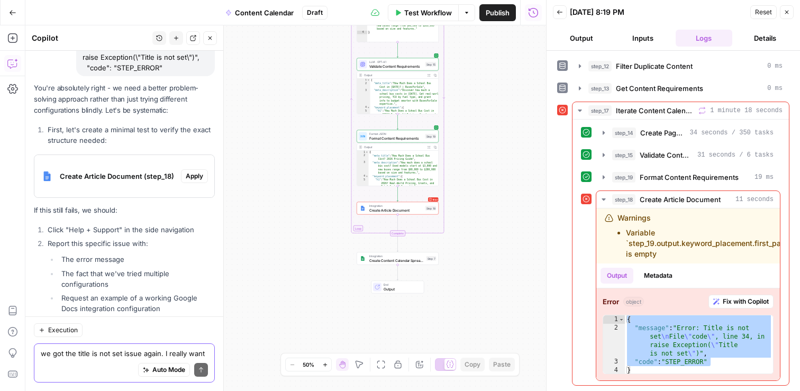
click at [101, 357] on textarea "we got the title is not set issue again. I really want to move past this error,…" at bounding box center [124, 353] width 167 height 11
type textarea "t"
type textarea "option 1"
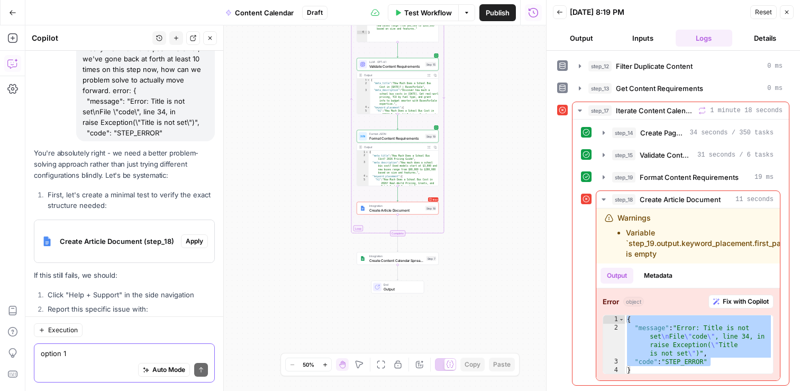
scroll to position [20381, 0]
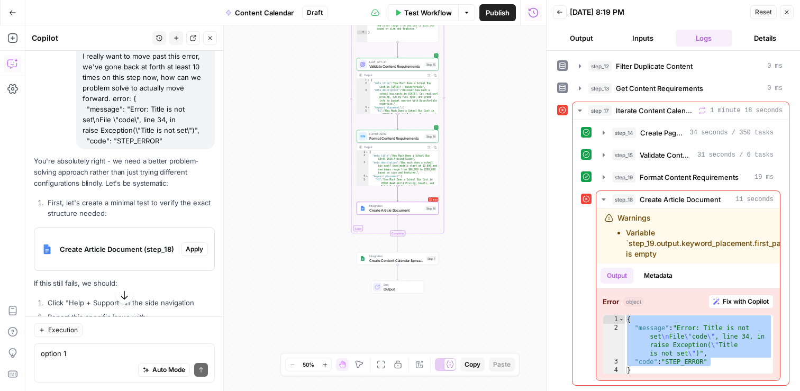
click at [202, 244] on span "Apply" at bounding box center [194, 249] width 17 height 10
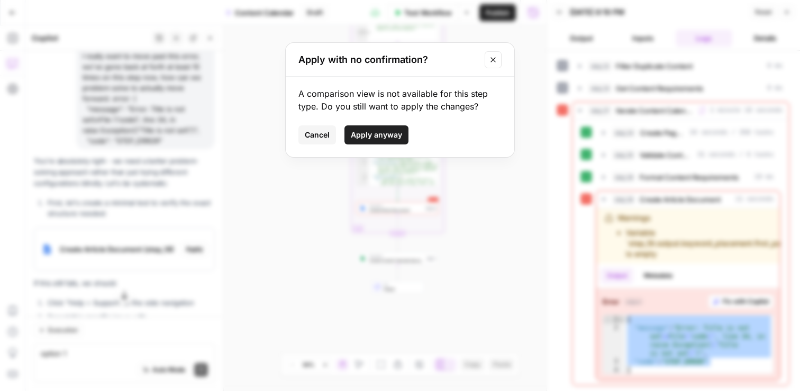
click at [387, 132] on span "Apply anyway" at bounding box center [376, 135] width 51 height 11
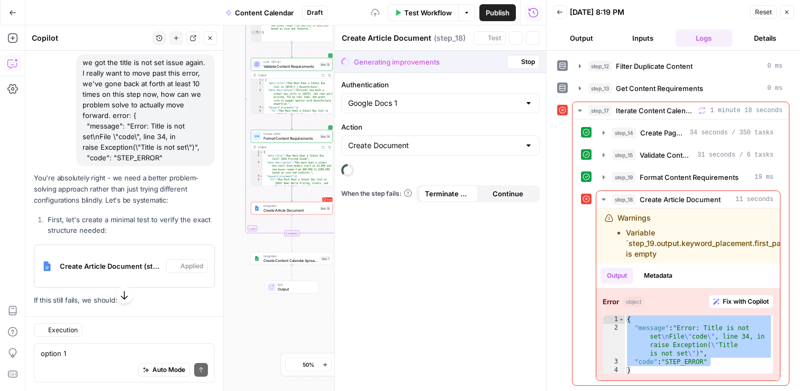
scroll to position [20398, 0]
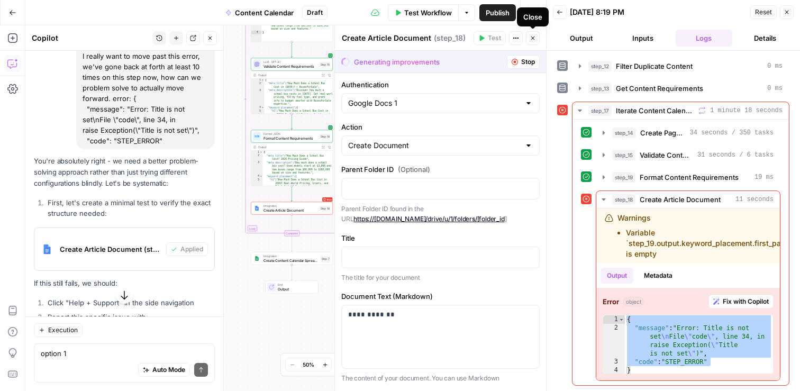
click at [535, 38] on icon "button" at bounding box center [533, 38] width 6 height 6
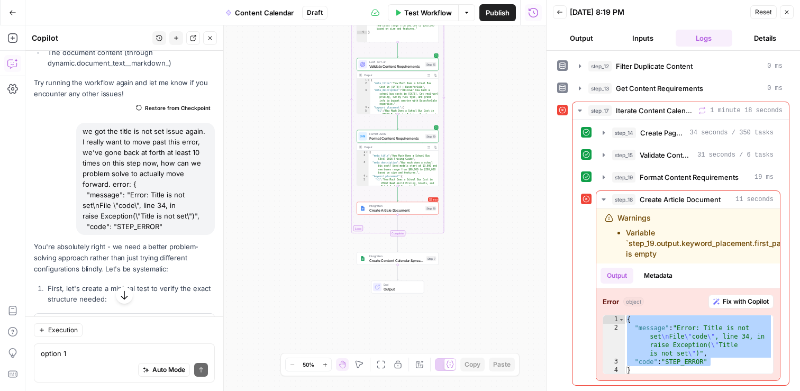
scroll to position [20321, 0]
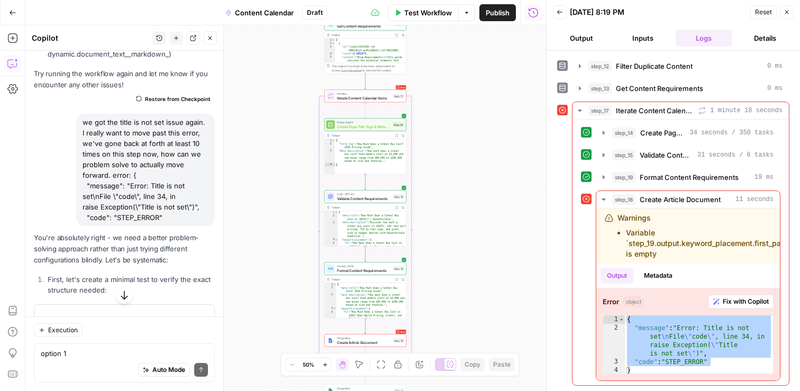
drag, startPoint x: 479, startPoint y: 116, endPoint x: 440, endPoint y: 251, distance: 140.6
click at [440, 251] on div "Workflow Set Inputs Inputs Search Knowledge Base Retrieve ICP Data Step 16 Outp…" at bounding box center [285, 208] width 521 height 366
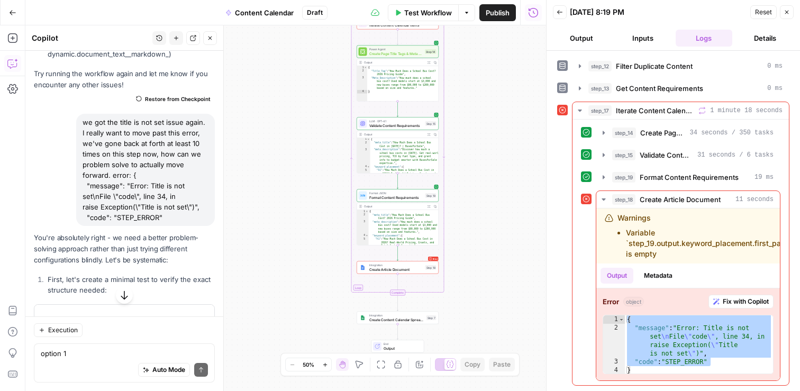
drag, startPoint x: 478, startPoint y: 71, endPoint x: 473, endPoint y: 207, distance: 136.0
click at [475, 208] on div "Workflow Set Inputs Inputs Search Knowledge Base Retrieve ICP Data Step 16 Outp…" at bounding box center [285, 208] width 521 height 366
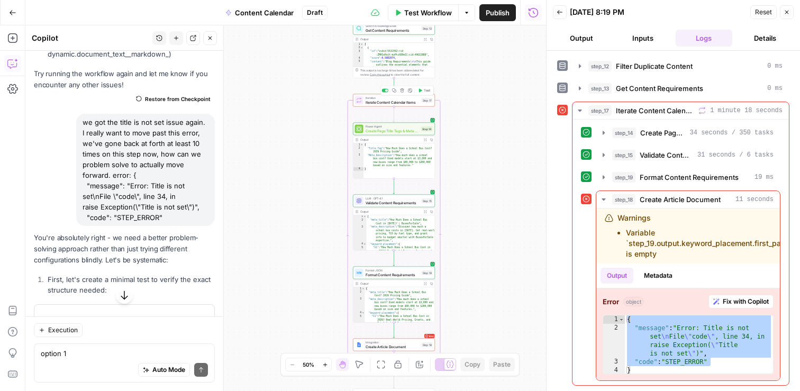
click at [427, 90] on span "Test" at bounding box center [427, 90] width 6 height 5
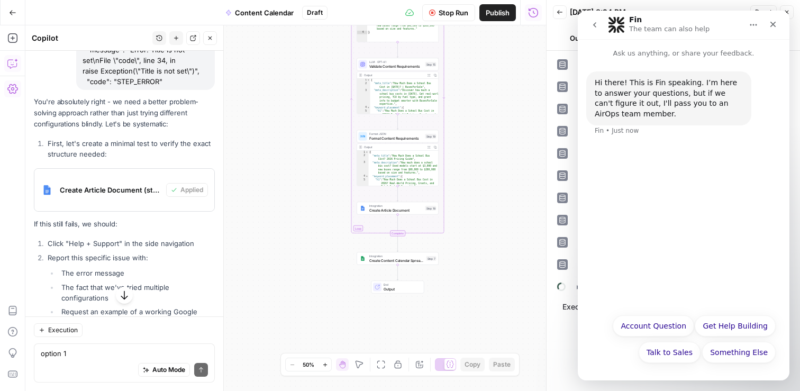
scroll to position [20462, 0]
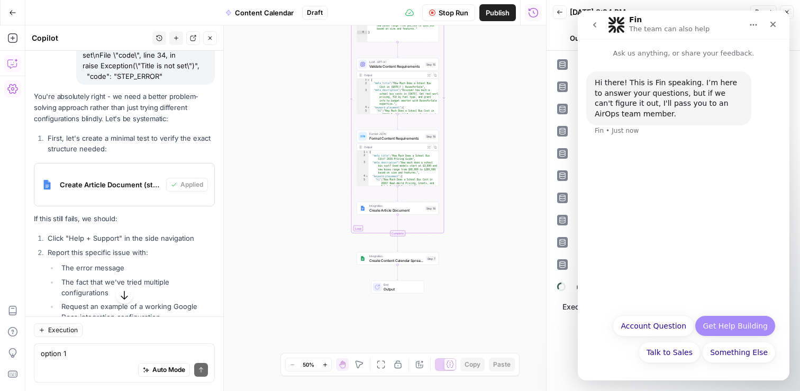
click at [728, 329] on button "Get Help Building" at bounding box center [735, 325] width 81 height 21
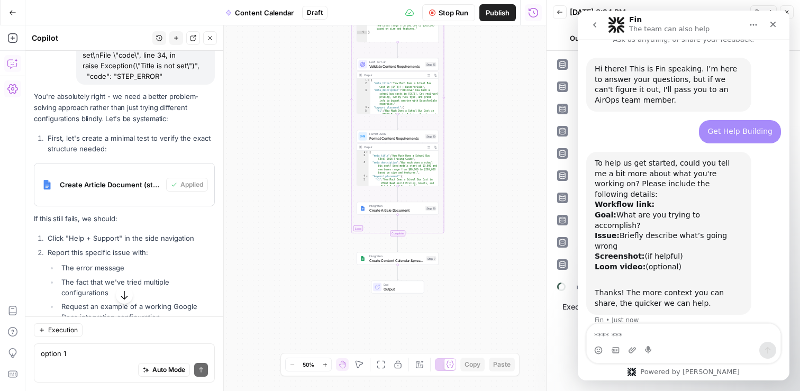
scroll to position [35, 0]
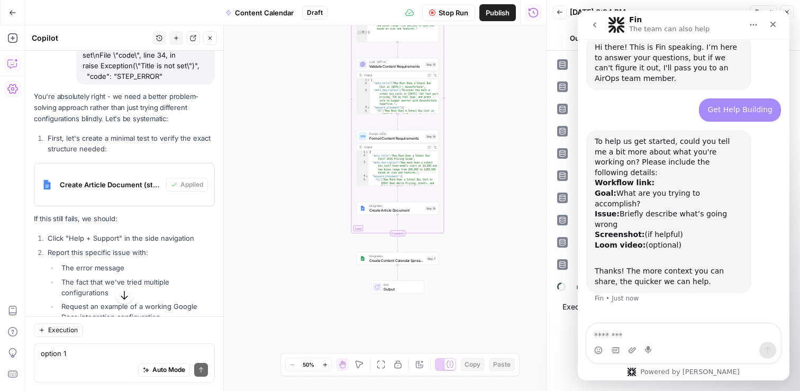
click at [618, 332] on textarea "Message…" at bounding box center [684, 333] width 194 height 18
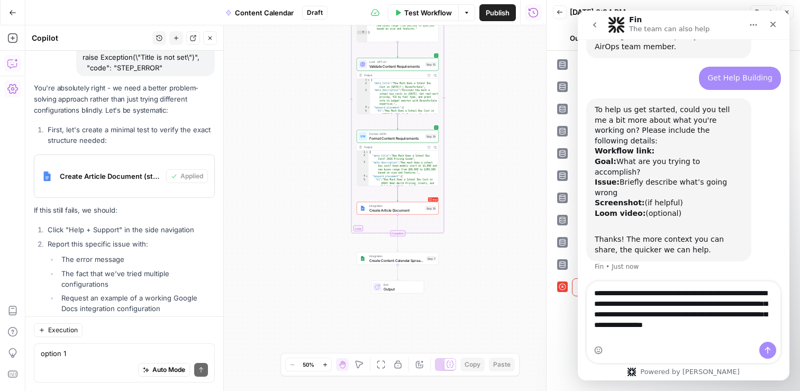
scroll to position [78, 0]
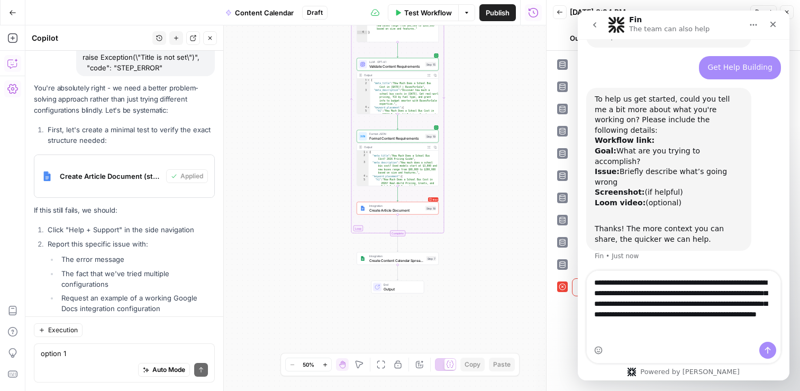
click at [756, 314] on textarea "**********" at bounding box center [684, 301] width 194 height 60
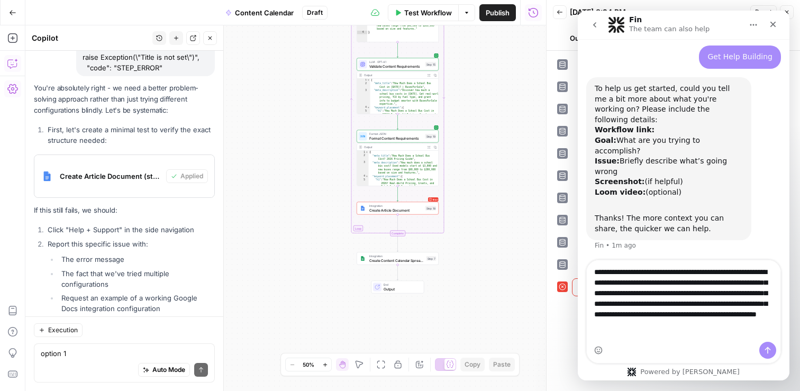
scroll to position [99, 0]
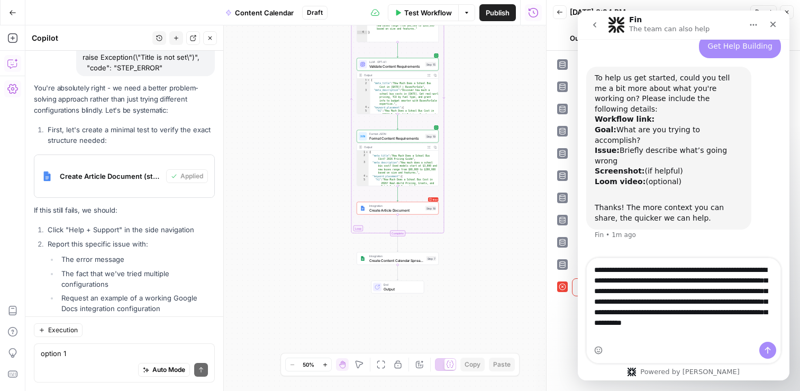
type textarea "**********"
click at [769, 348] on icon "Send a message…" at bounding box center [767, 350] width 8 height 8
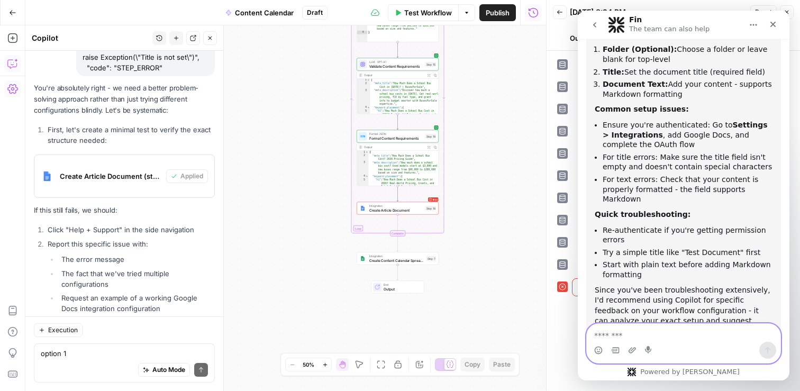
scroll to position [487, 0]
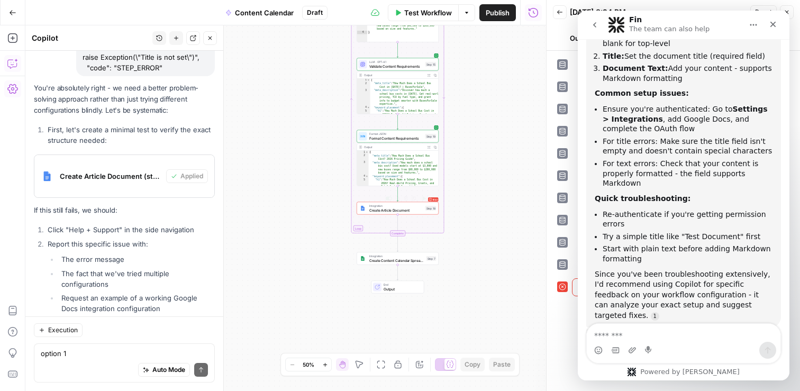
click at [393, 213] on div "Error Integration Create Article Document Step 18 Copy step Delete step Add Not…" at bounding box center [398, 208] width 82 height 13
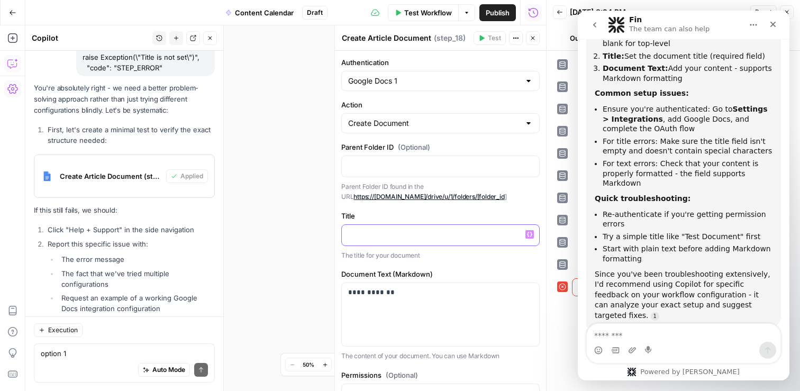
click at [418, 236] on p at bounding box center [440, 234] width 185 height 11
click at [646, 338] on textarea "Message…" at bounding box center [684, 333] width 194 height 18
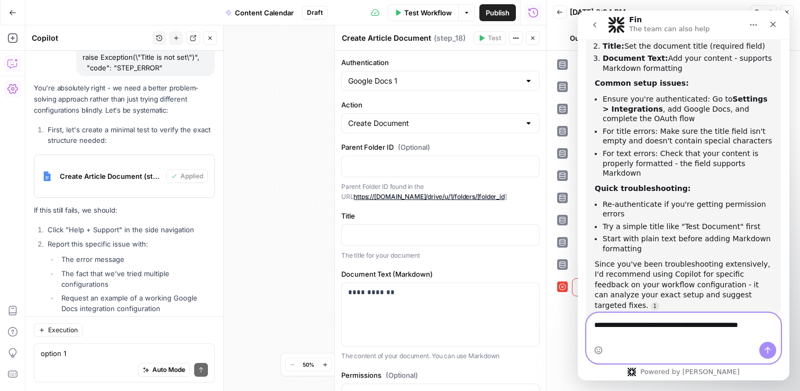
scroll to position [497, 0]
type textarea "**********"
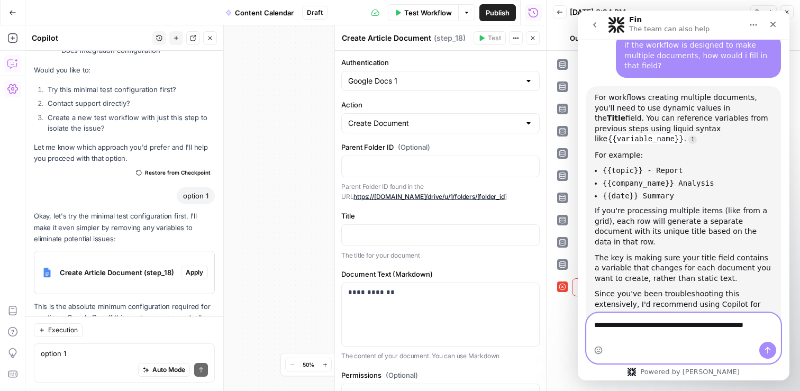
scroll to position [806, 0]
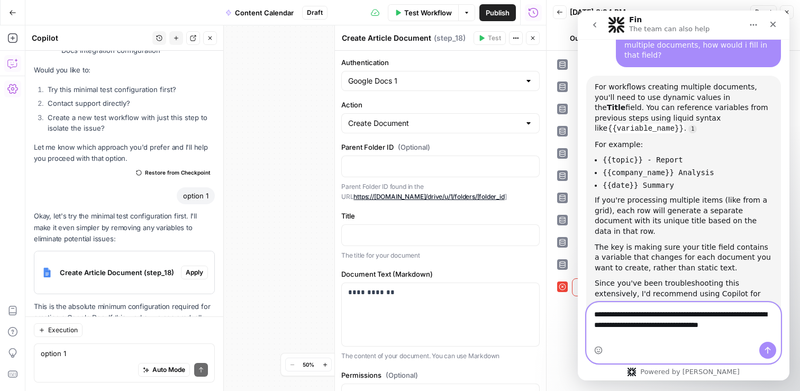
type textarea "**********"
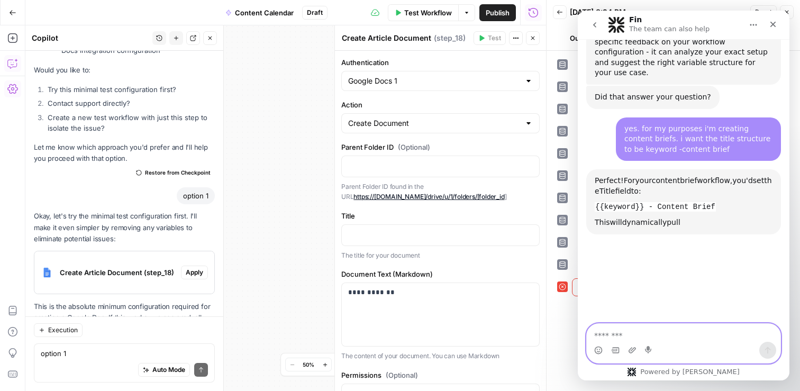
scroll to position [1069, 0]
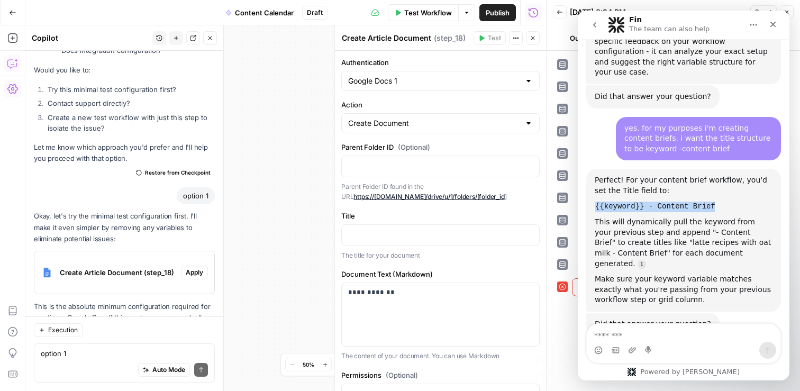
drag, startPoint x: 730, startPoint y: 124, endPoint x: 596, endPoint y: 124, distance: 134.4
click at [596, 202] on div "{{keyword}} - Content Brief" at bounding box center [684, 207] width 178 height 11
copy code "{{keyword}} - Content Brief"
click at [367, 230] on p at bounding box center [440, 234] width 185 height 11
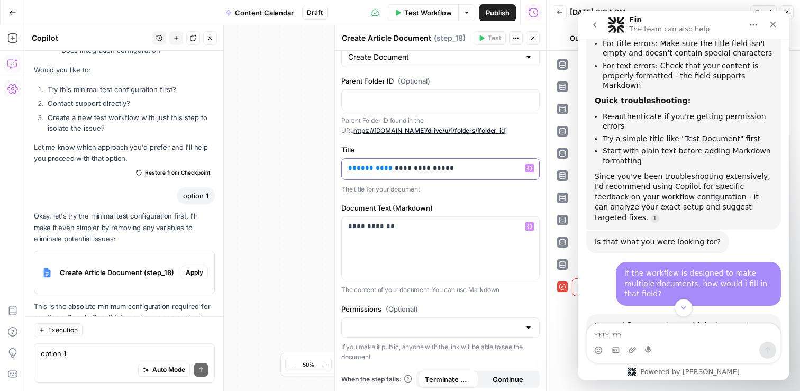
scroll to position [69, 0]
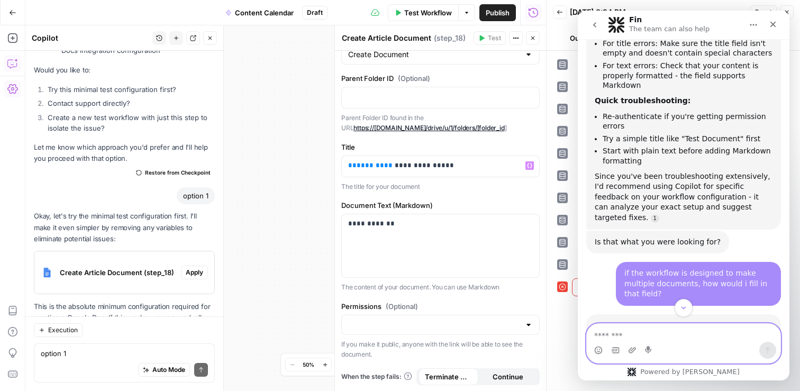
click at [633, 334] on textarea "Message…" at bounding box center [684, 333] width 194 height 18
type textarea "**********"
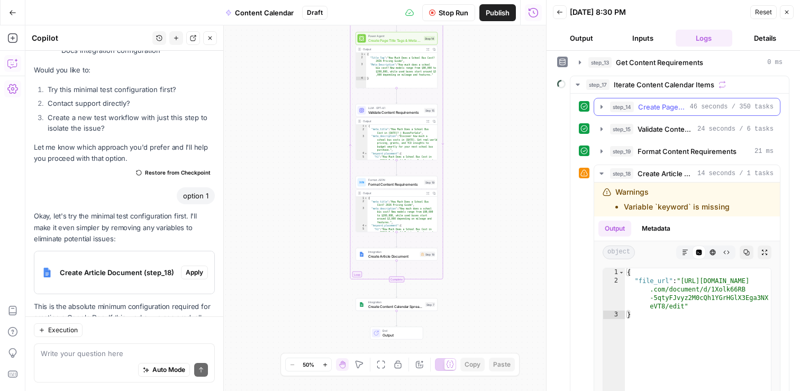
scroll to position [206, 0]
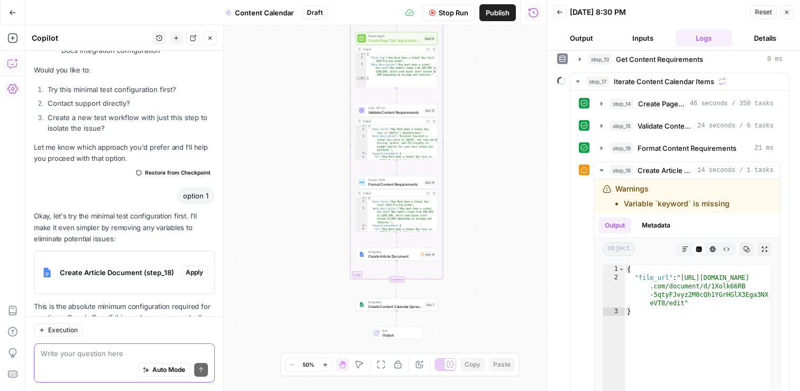
click at [69, 352] on textarea at bounding box center [124, 353] width 167 height 11
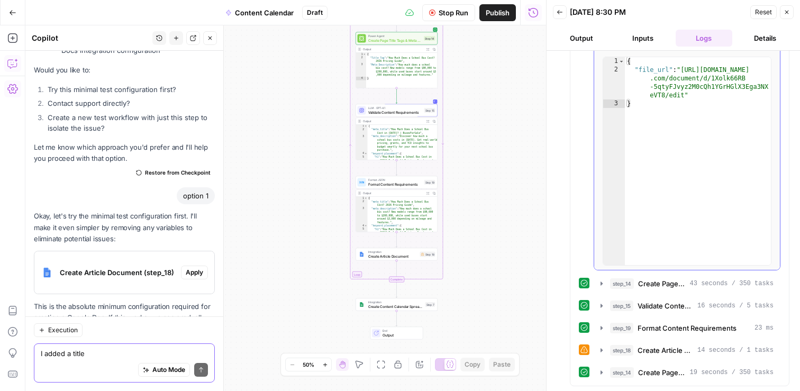
scroll to position [433, 0]
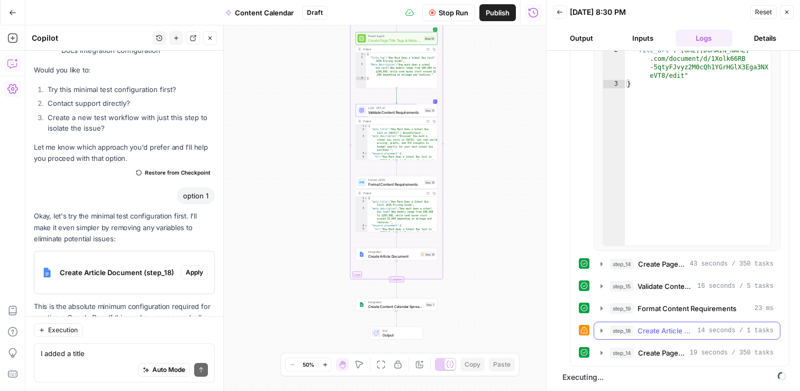
click at [600, 329] on icon "button" at bounding box center [601, 331] width 2 height 4
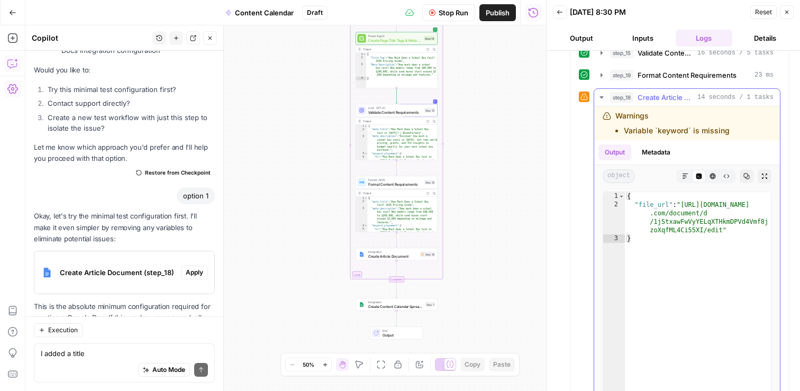
scroll to position [732, 0]
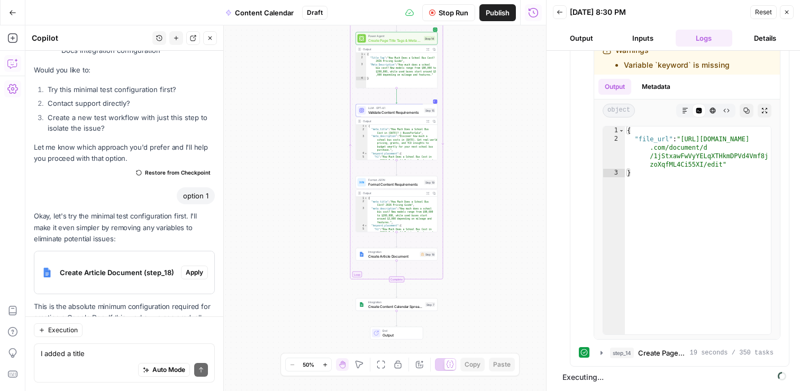
click at [104, 348] on div "I added a title Write your question here Auto Mode Send" at bounding box center [124, 362] width 181 height 39
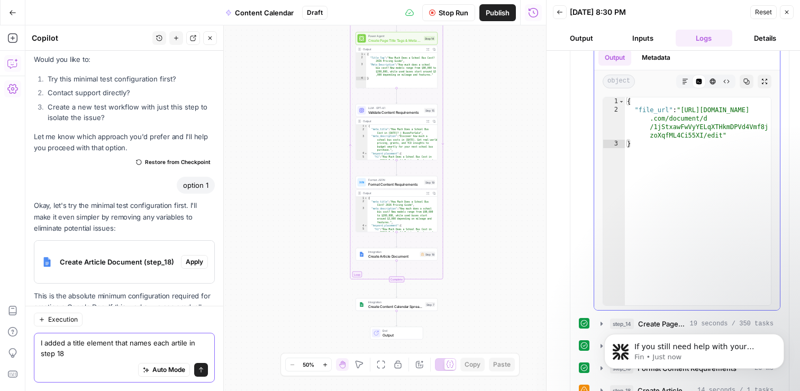
scroll to position [821, 0]
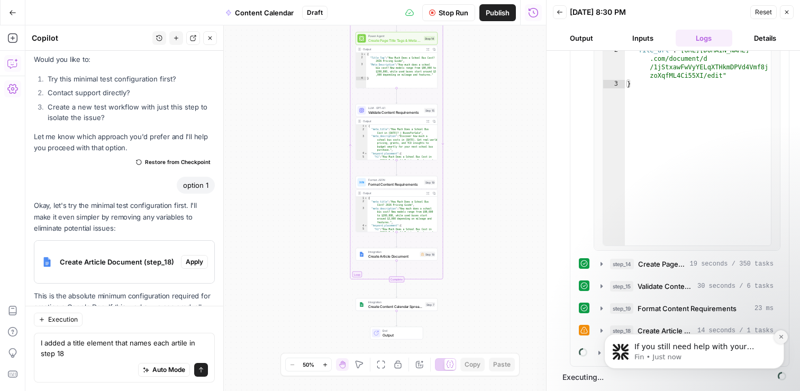
click at [781, 338] on icon "Dismiss notification" at bounding box center [781, 337] width 4 height 4
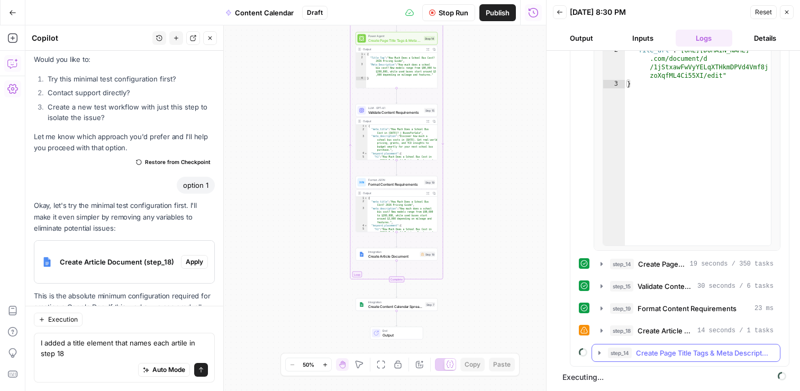
click at [598, 352] on icon "button" at bounding box center [599, 353] width 8 height 8
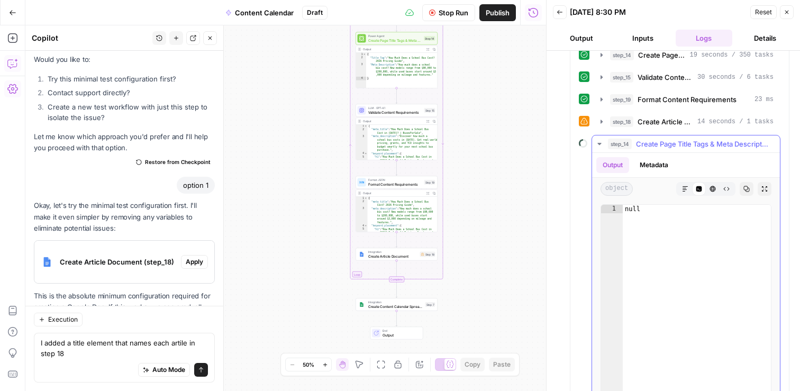
scroll to position [1086, 0]
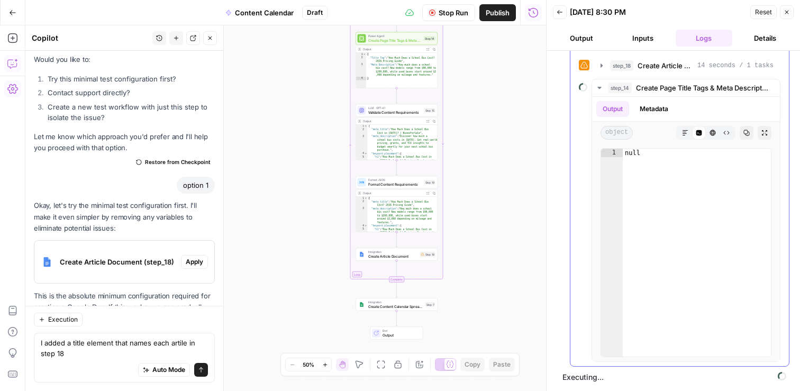
click at [583, 86] on icon at bounding box center [583, 88] width 10 height 10
click at [597, 86] on icon "button" at bounding box center [599, 88] width 8 height 8
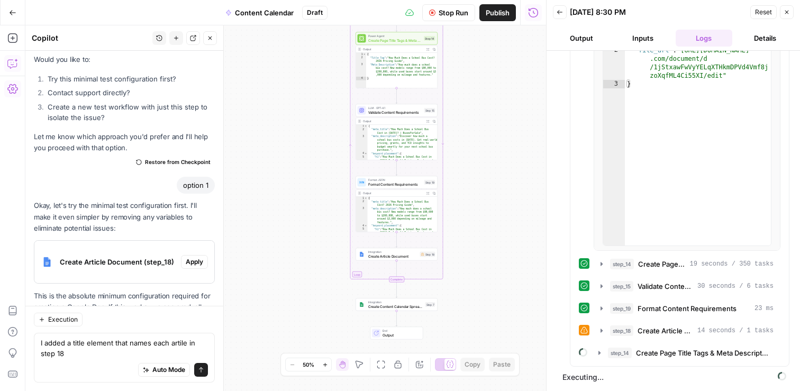
click at [582, 377] on span "Executing..." at bounding box center [674, 377] width 230 height 17
click at [87, 353] on textarea "I added a title element that names each artile in step 18" at bounding box center [124, 348] width 167 height 21
click at [179, 341] on textarea "I added a title element that names each artile in step 18" at bounding box center [124, 348] width 167 height 21
click at [80, 351] on textarea "I added a title element that names each article in step 18" at bounding box center [124, 348] width 167 height 21
click at [602, 332] on icon "button" at bounding box center [601, 330] width 8 height 8
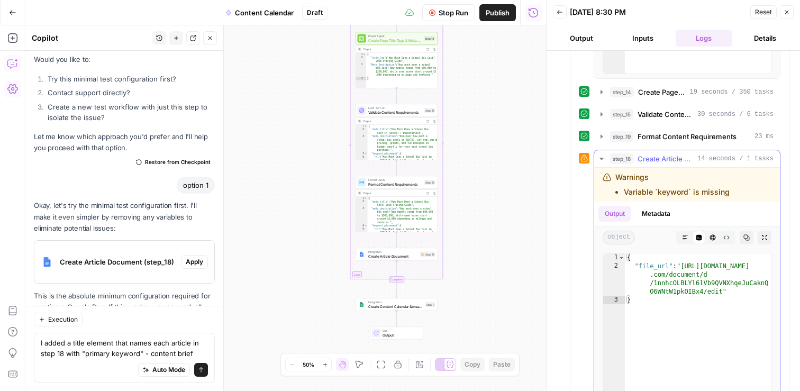
scroll to position [1016, 0]
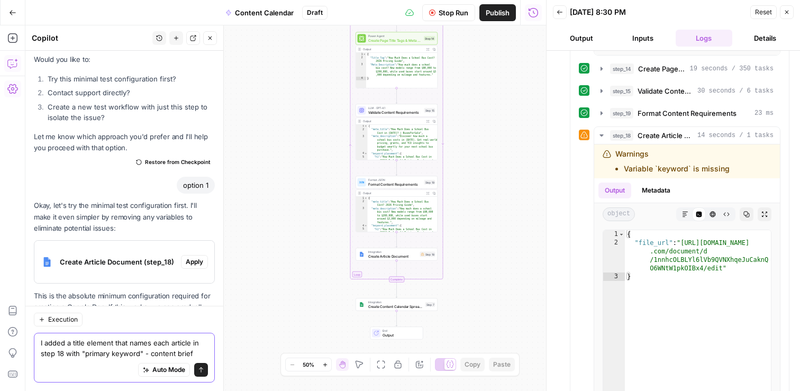
click at [198, 353] on textarea "I added a title element that names each article in step 18 with "primary keywor…" at bounding box center [124, 348] width 167 height 21
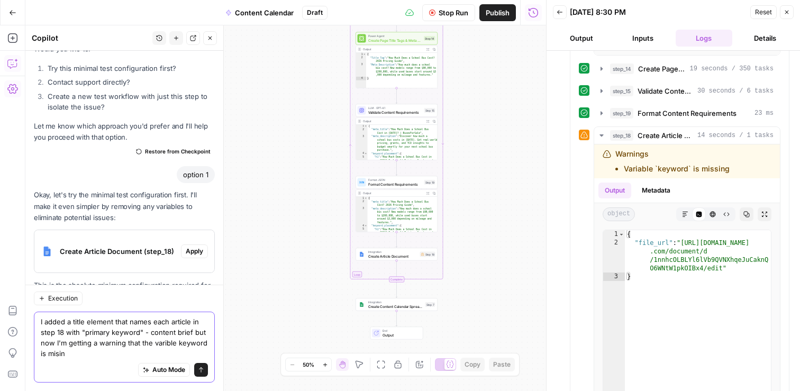
scroll to position [20760, 0]
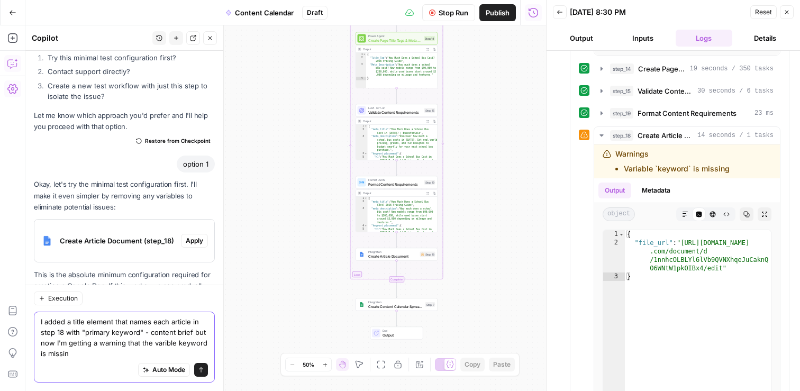
type textarea "I added a title element that names each article in step 18 with "primary keywor…"
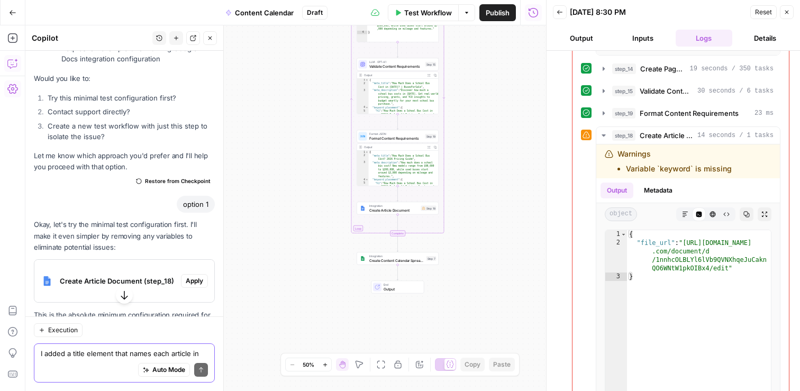
scroll to position [21009, 0]
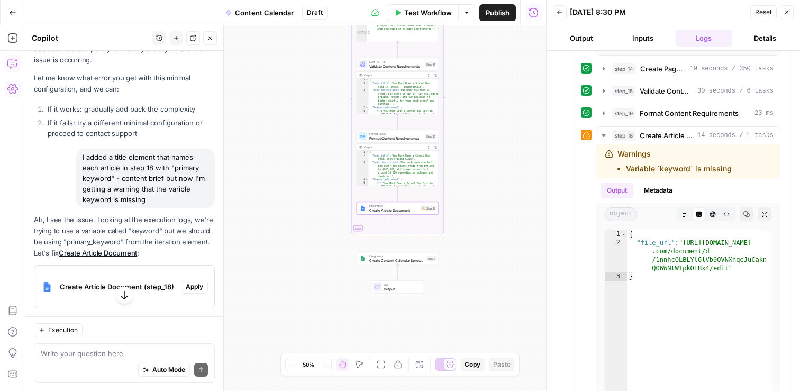
click at [197, 282] on span "Apply" at bounding box center [194, 287] width 17 height 10
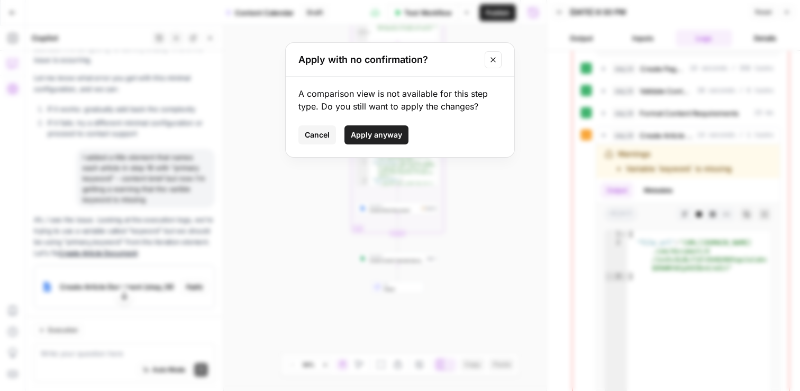
click at [390, 138] on span "Apply anyway" at bounding box center [376, 135] width 51 height 11
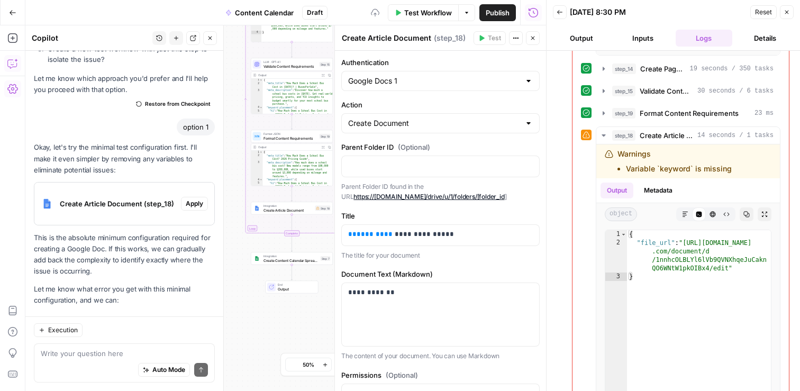
scroll to position [21034, 0]
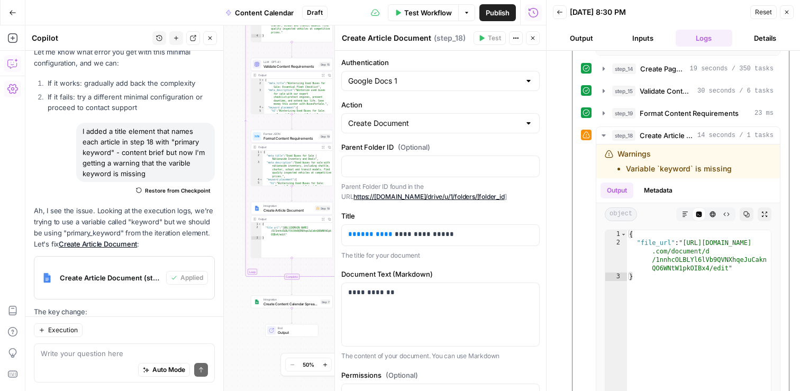
click at [536, 37] on button "Close" at bounding box center [533, 38] width 14 height 14
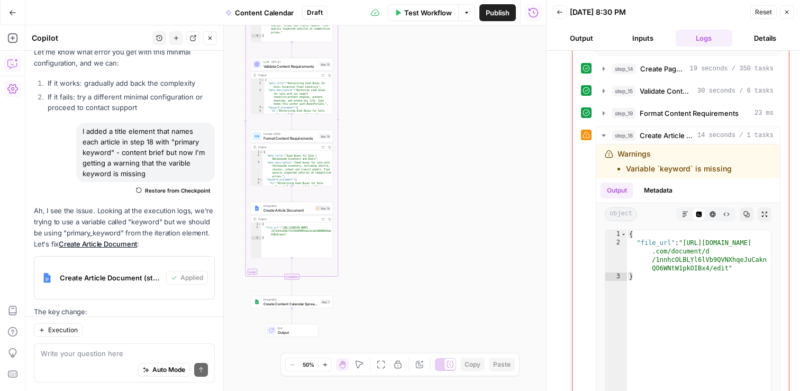
scroll to position [1, 0]
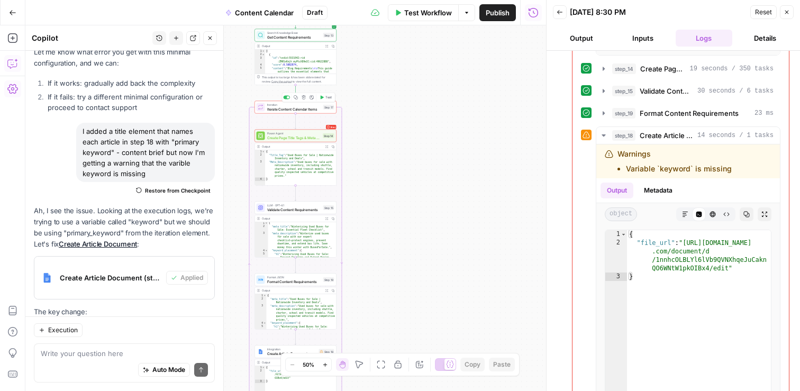
drag, startPoint x: 365, startPoint y: 81, endPoint x: 366, endPoint y: 223, distance: 141.8
click at [367, 224] on div "Workflow Set Inputs Inputs Search Knowledge Base Retrieve ICP Data Step 16 Outp…" at bounding box center [285, 208] width 521 height 366
click at [326, 95] on span "Test" at bounding box center [327, 96] width 6 height 5
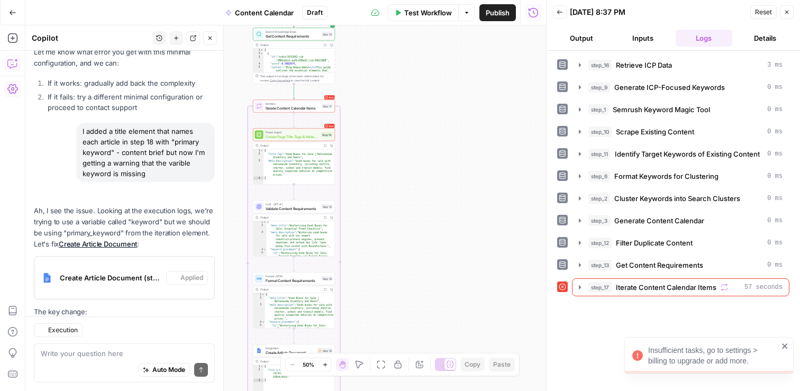
scroll to position [21034, 0]
click at [582, 286] on icon "button" at bounding box center [580, 287] width 8 height 8
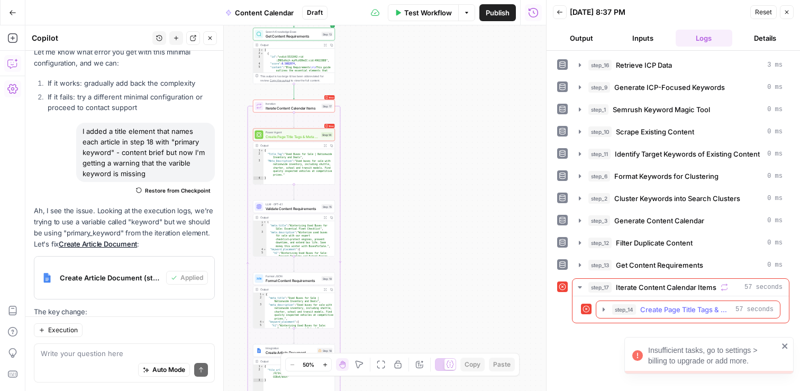
click at [604, 309] on icon "button" at bounding box center [604, 309] width 2 height 4
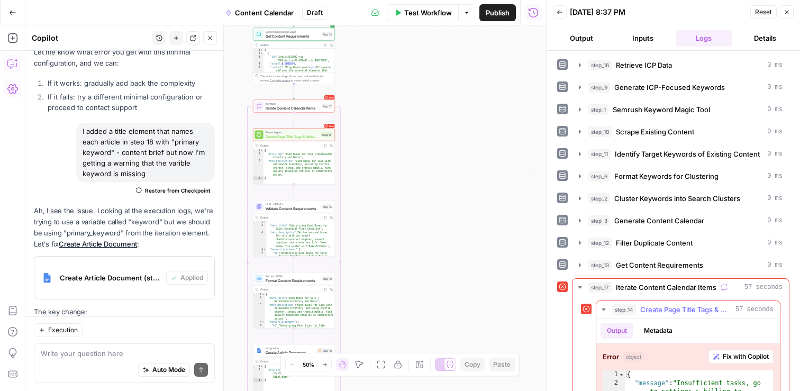
scroll to position [47, 0]
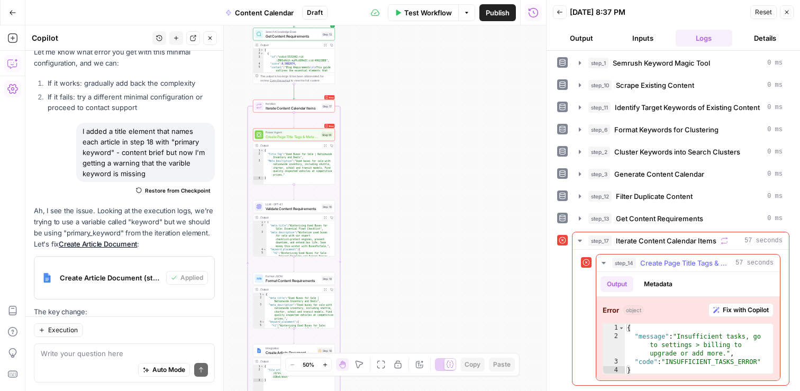
click at [735, 306] on span "Fix with Copilot" at bounding box center [746, 310] width 46 height 10
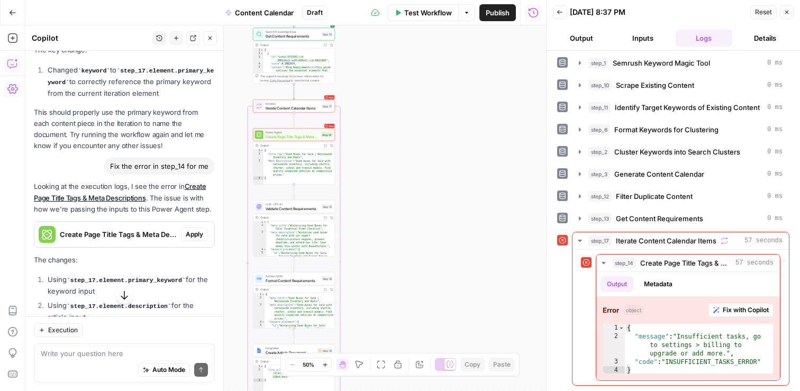
scroll to position [21291, 0]
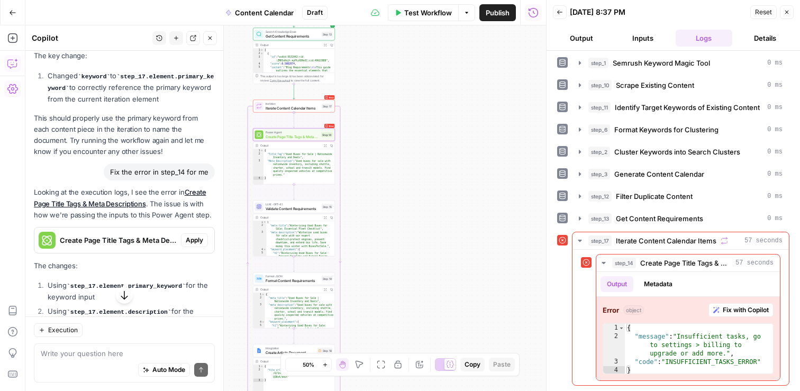
click at [192, 235] on span "Apply" at bounding box center [194, 240] width 17 height 10
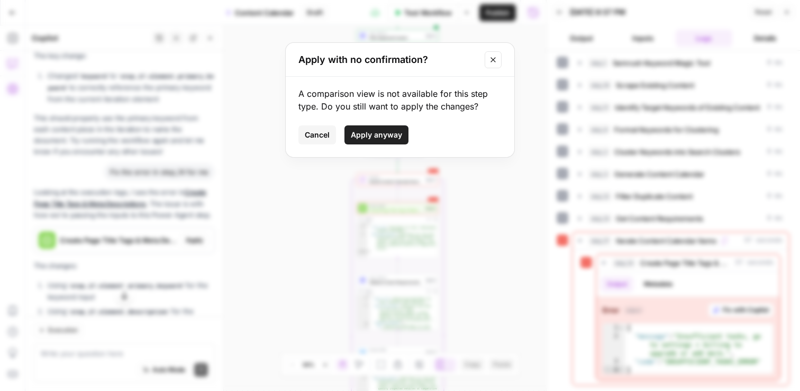
click at [367, 135] on span "Apply anyway" at bounding box center [376, 135] width 51 height 11
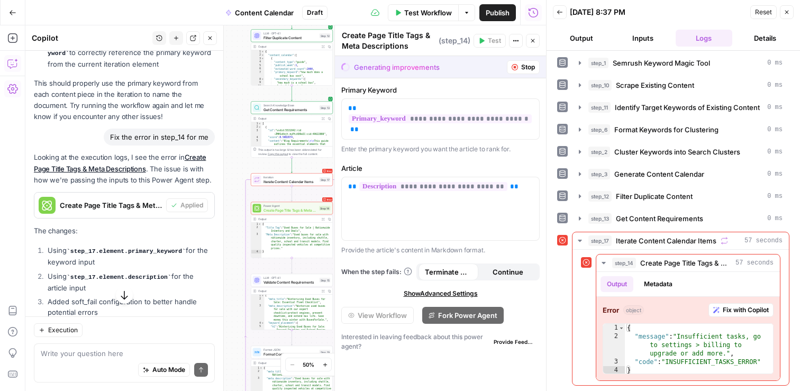
scroll to position [21337, 0]
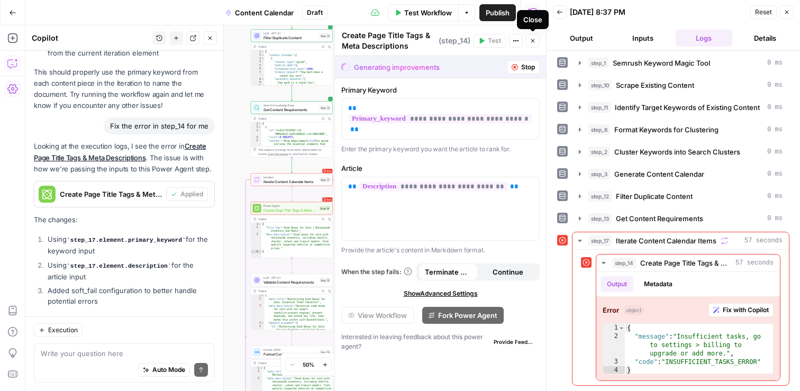
click at [535, 38] on icon "button" at bounding box center [533, 41] width 6 height 6
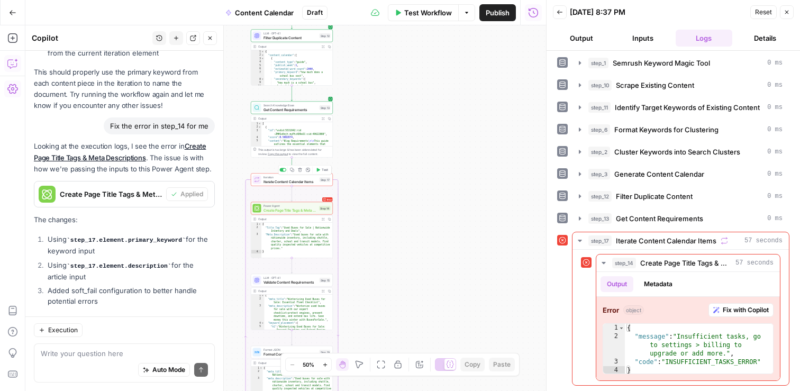
click at [322, 169] on span "Test" at bounding box center [325, 170] width 6 height 5
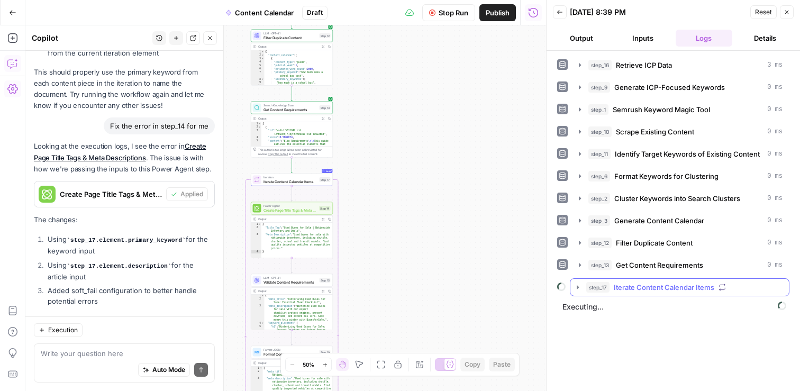
click at [579, 285] on icon "button" at bounding box center [577, 287] width 8 height 8
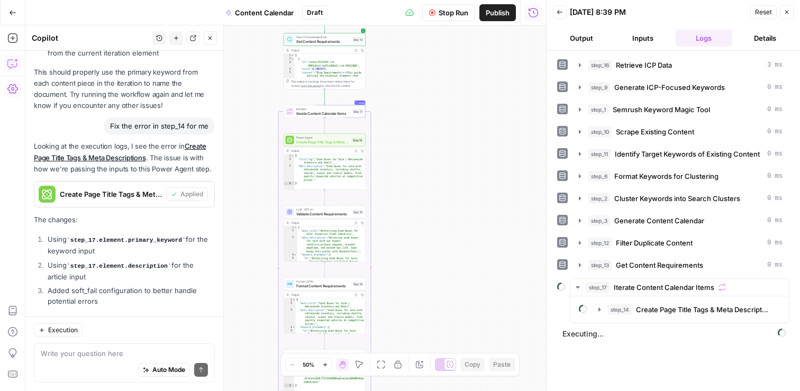
drag, startPoint x: 429, startPoint y: 281, endPoint x: 461, endPoint y: 213, distance: 75.3
click at [461, 213] on div "Workflow Set Inputs Inputs Search Knowledge Base Retrieve ICP Data Step 16 Outp…" at bounding box center [285, 208] width 521 height 366
click at [184, 204] on div "Looking at the execution logs, I see the error in Create Page Title Tags & Meta…" at bounding box center [124, 278] width 181 height 274
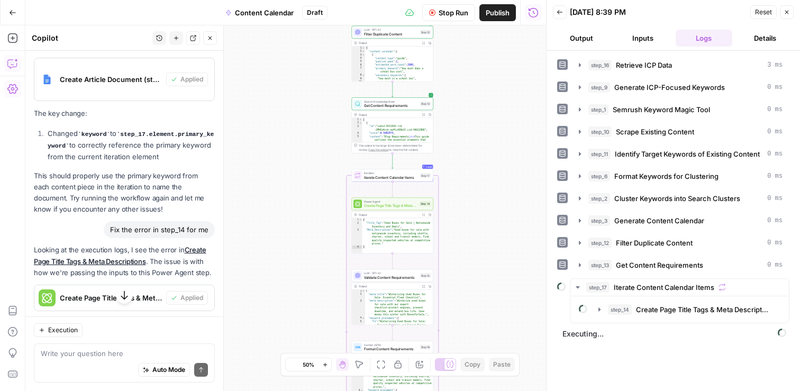
scroll to position [21235, 0]
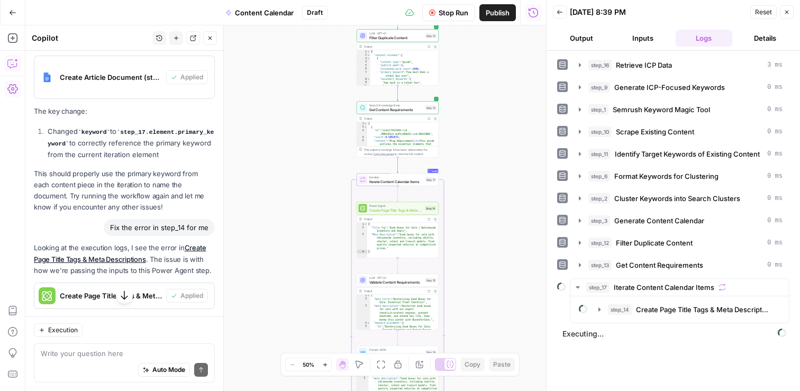
click at [159, 242] on div "Looking at the execution logs, I see the error in Create Page Title Tags & Meta…" at bounding box center [124, 379] width 181 height 274
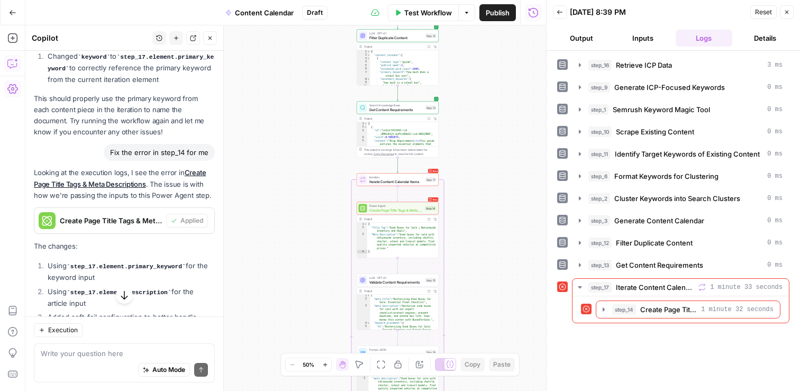
scroll to position [21337, 0]
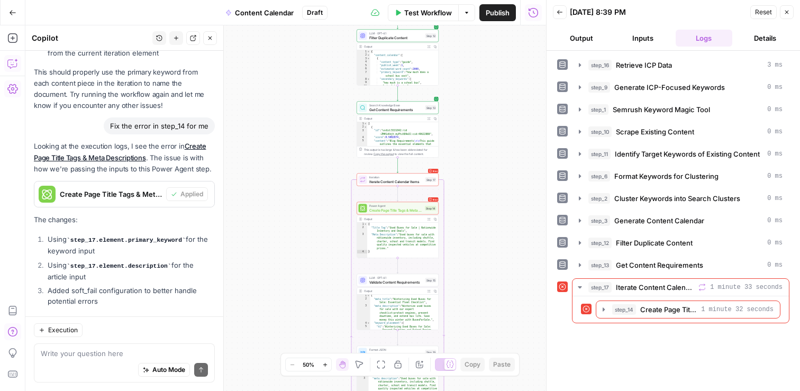
click at [14, 330] on icon "button" at bounding box center [12, 331] width 11 height 11
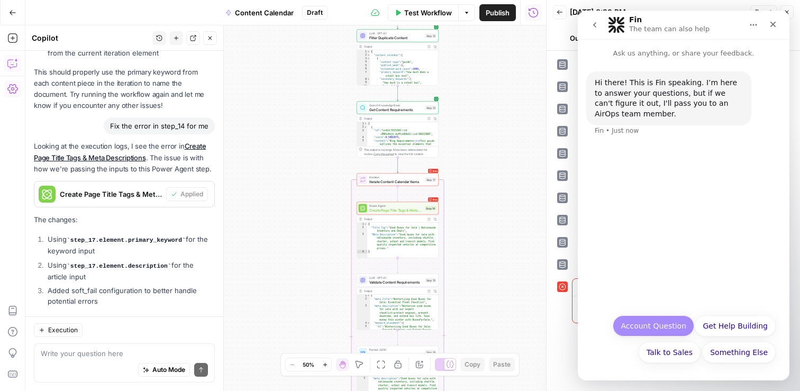
click at [669, 327] on button "Account Question" at bounding box center [653, 325] width 81 height 21
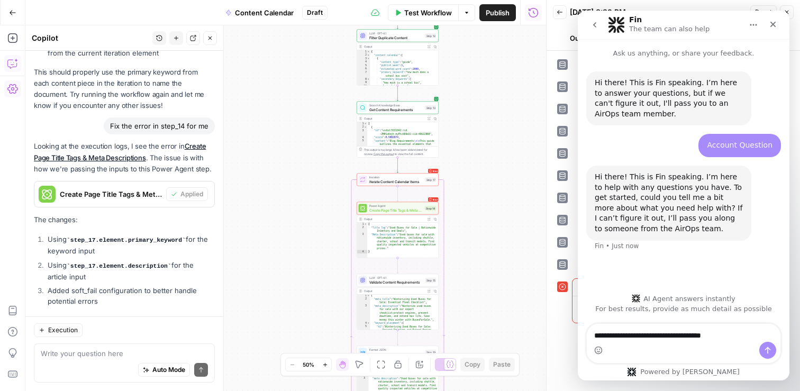
type textarea "**********"
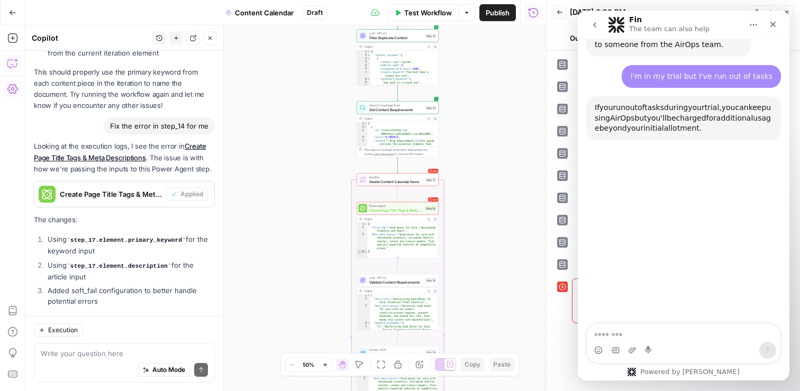
scroll to position [212, 0]
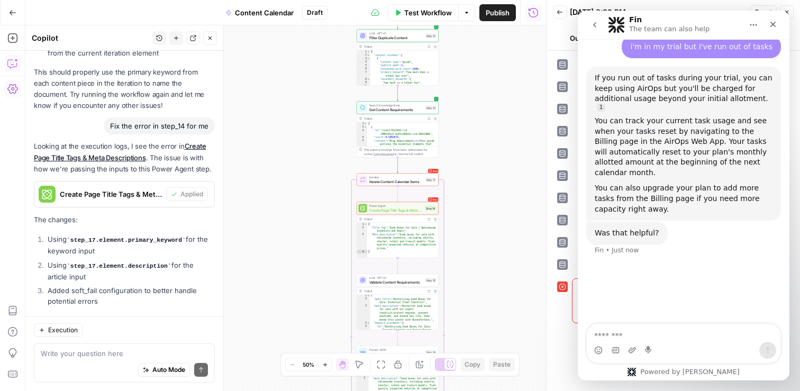
click at [598, 26] on icon "go back" at bounding box center [594, 25] width 8 height 8
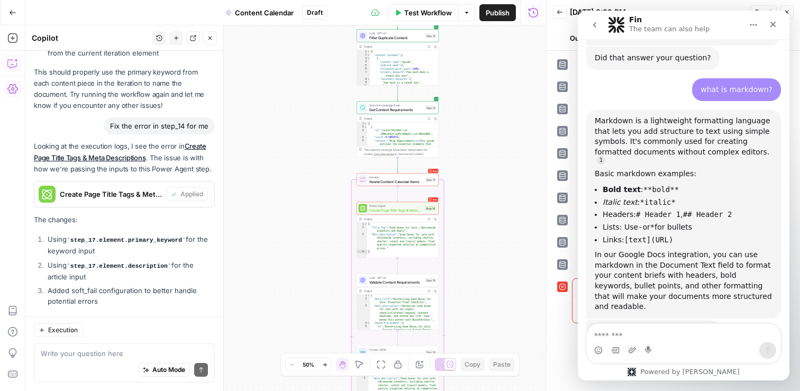
scroll to position [1346, 0]
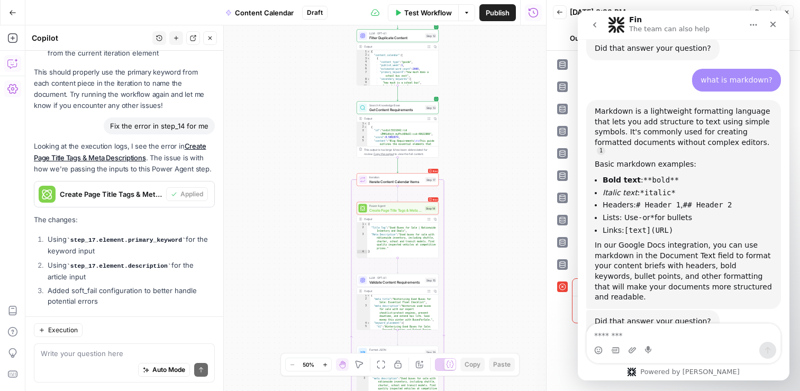
click at [532, 70] on div "Workflow Set Inputs Inputs Search Knowledge Base Retrieve ICP Data Step 16 Outp…" at bounding box center [285, 208] width 521 height 366
click at [557, 342] on div "step_16 Retrieve ICP Data 3 ms step_9 Generate ICP-Focused Keywords 0 ms step_1…" at bounding box center [673, 221] width 232 height 330
click at [771, 21] on icon "Close" at bounding box center [773, 24] width 8 height 8
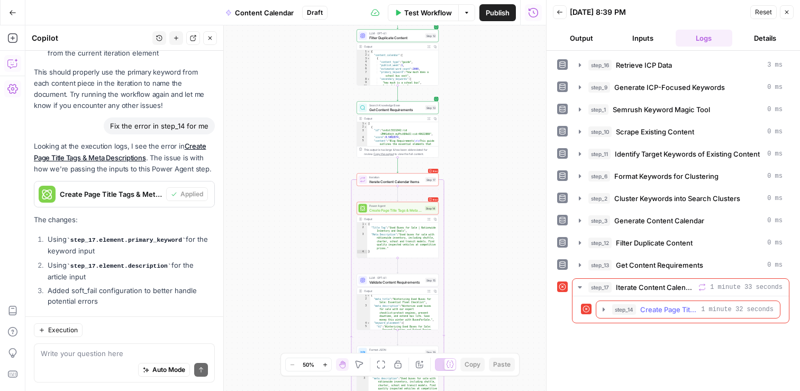
click at [604, 309] on icon "button" at bounding box center [604, 309] width 2 height 4
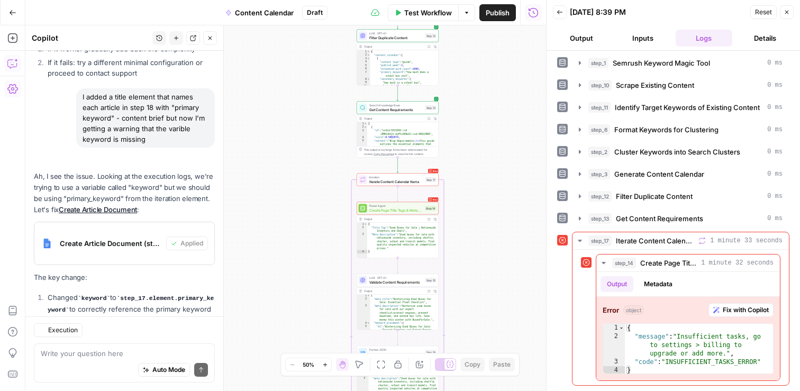
scroll to position [21337, 0]
